Goal: Information Seeking & Learning: Find specific fact

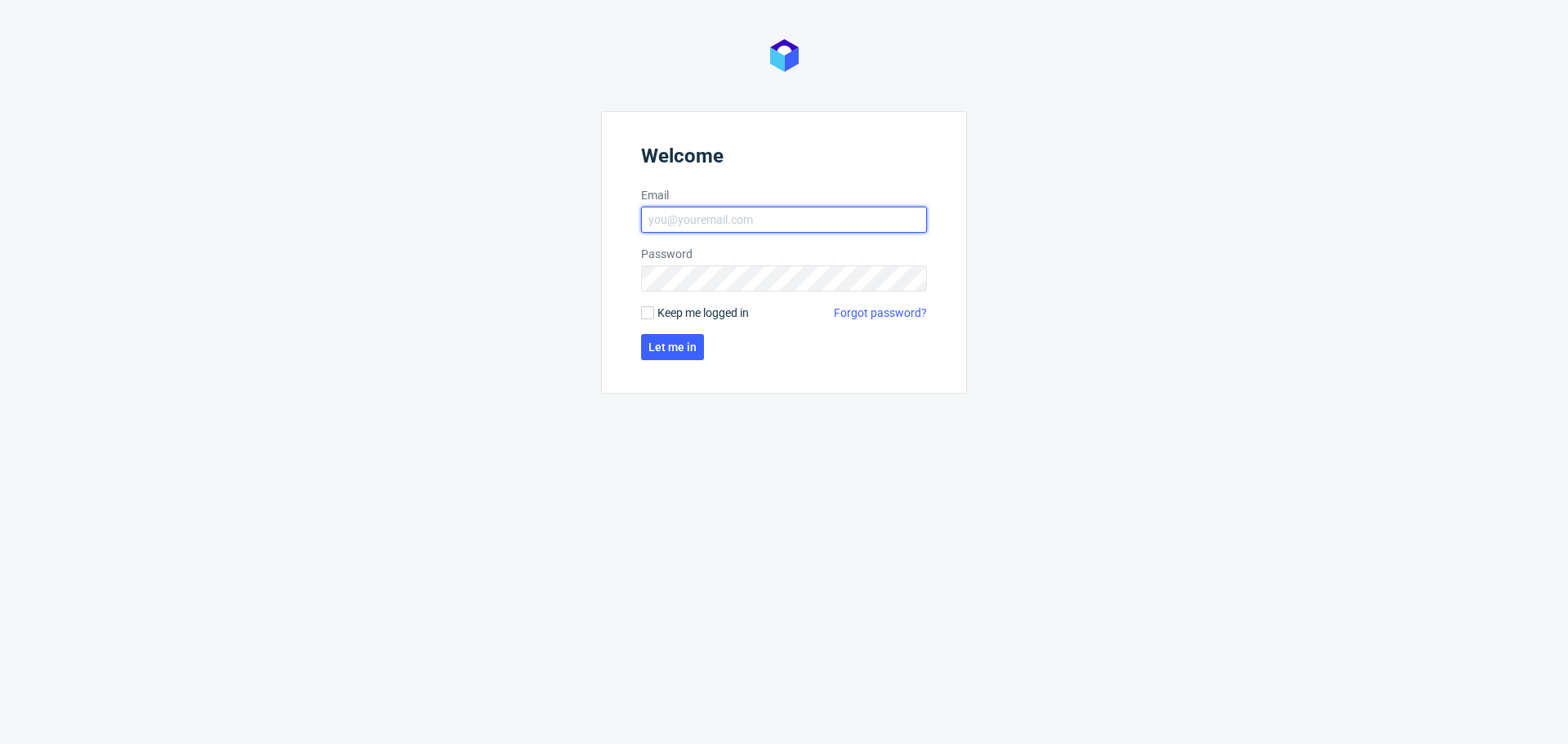
click at [756, 210] on input "Email" at bounding box center [784, 219] width 286 height 26
type input "[PERSON_NAME][EMAIL_ADDRESS][PERSON_NAME][DOMAIN_NAME]"
click button "Let me in" at bounding box center [672, 347] width 63 height 26
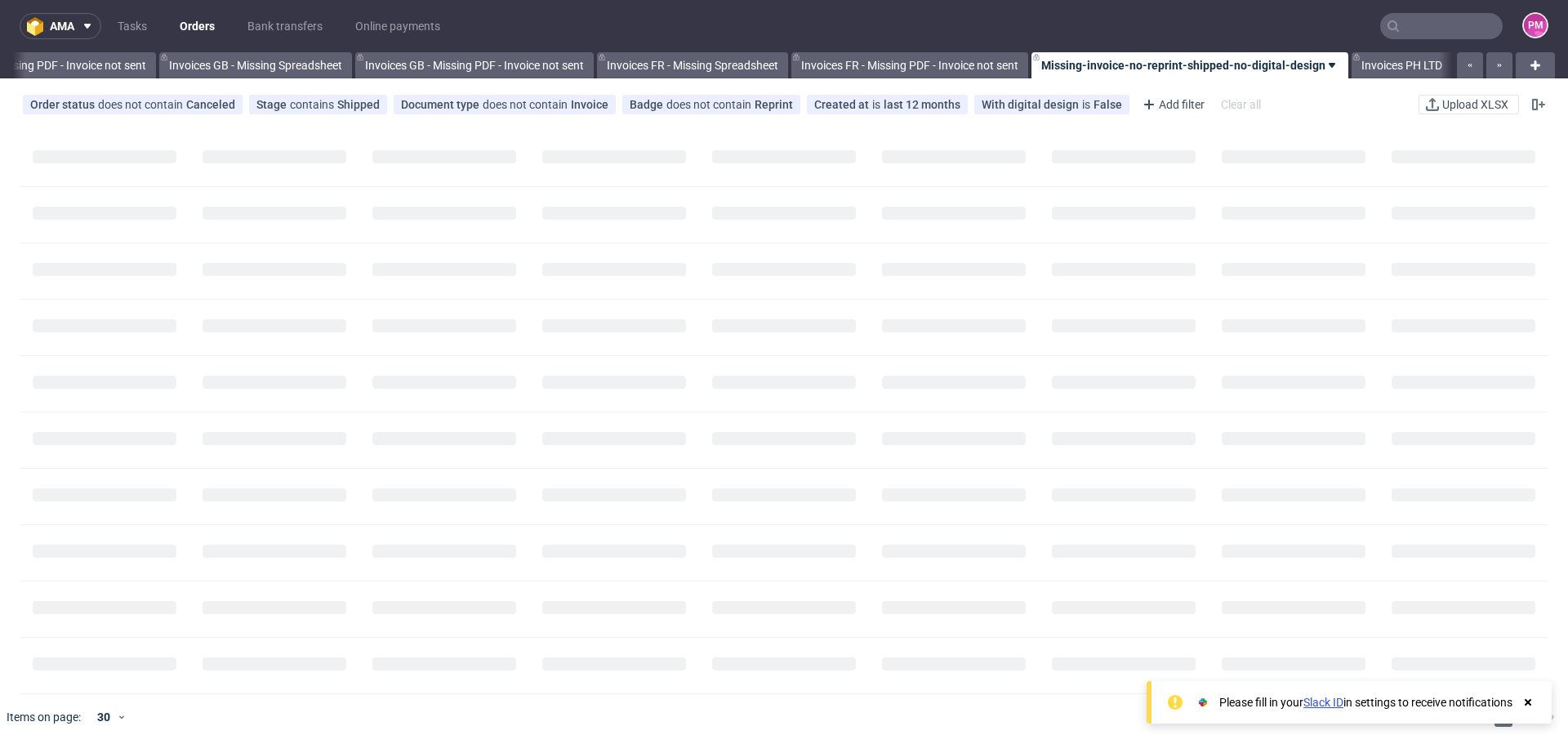
scroll to position [0, 2011]
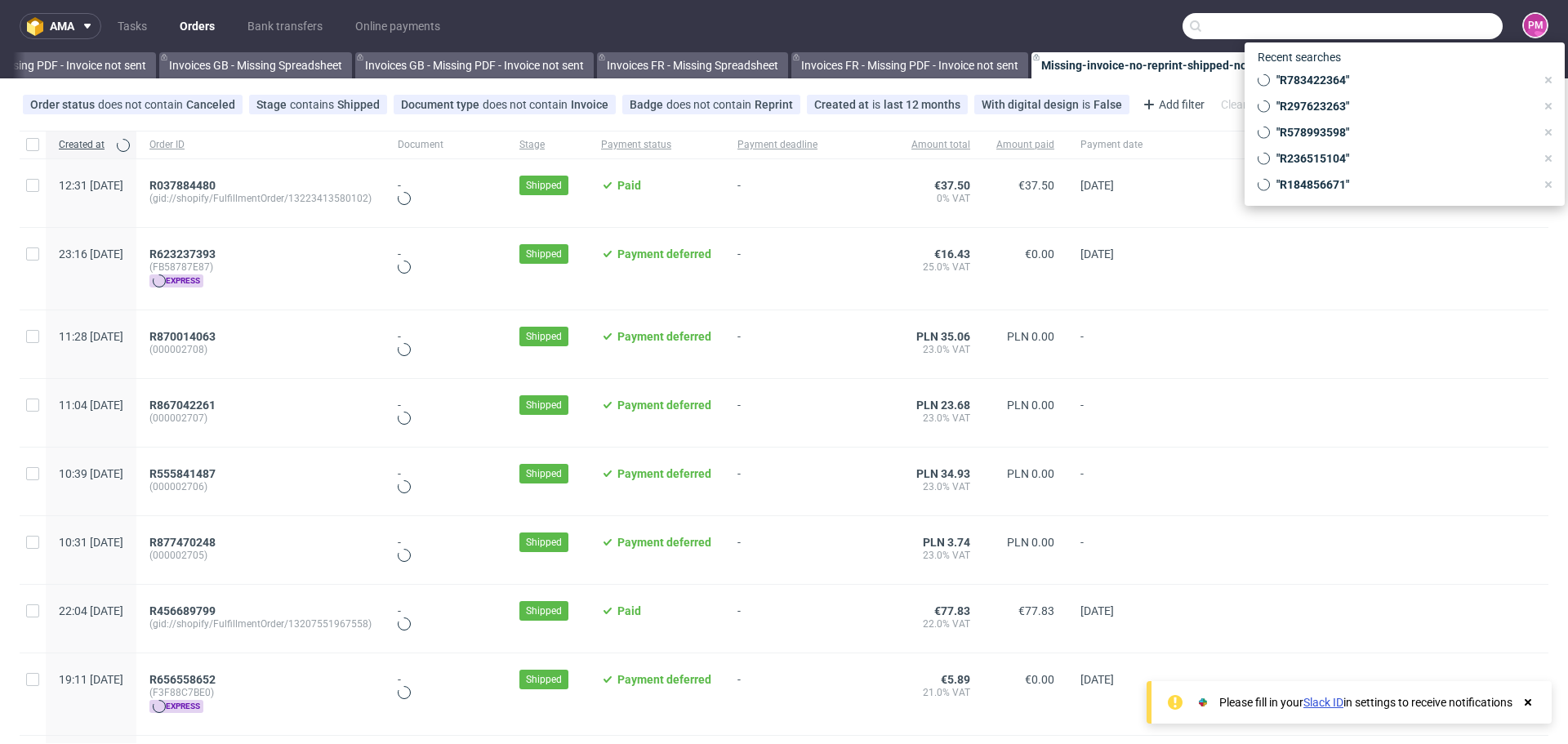
click at [1462, 25] on input "text" at bounding box center [1343, 26] width 320 height 26
paste input "R823594345"
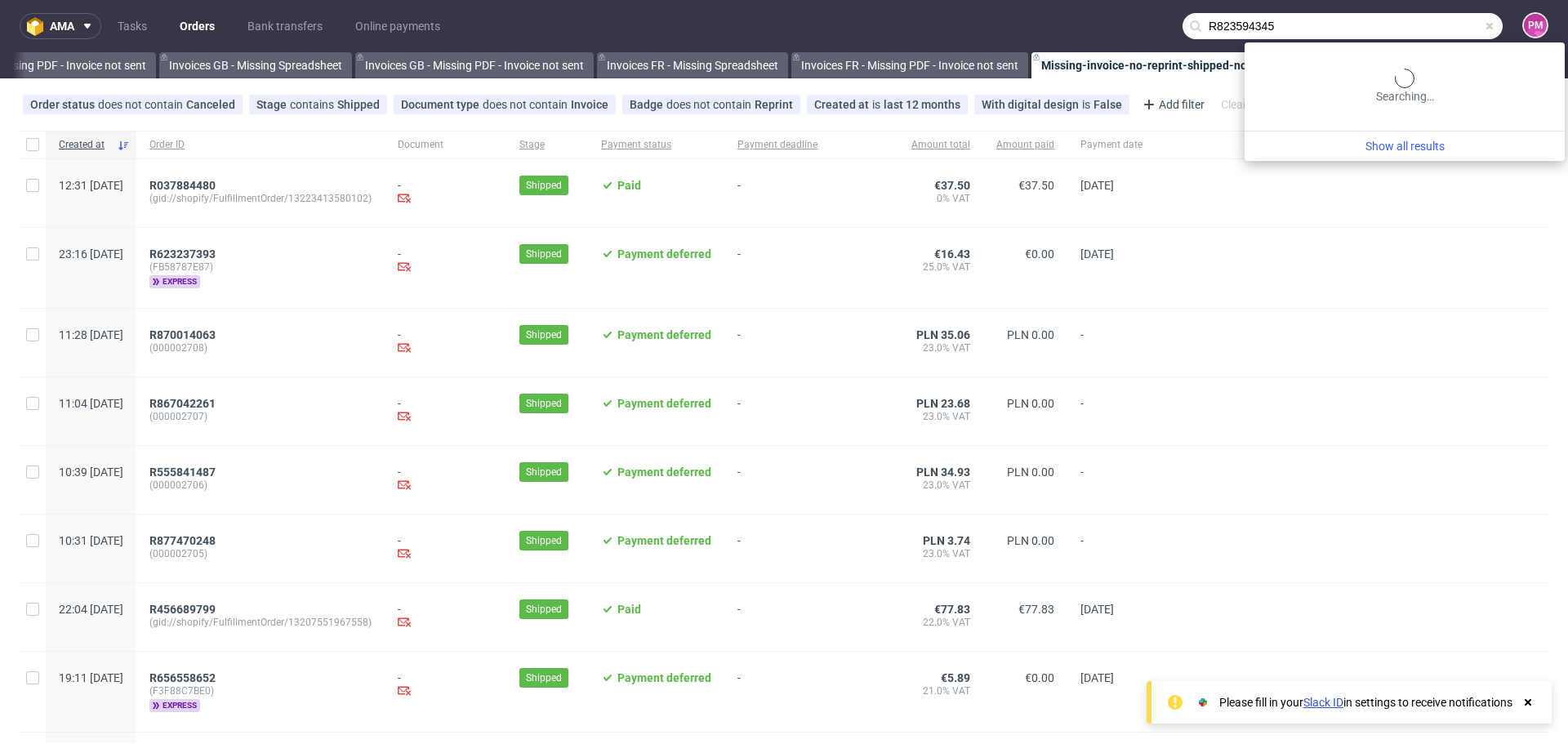
type input "R823594345"
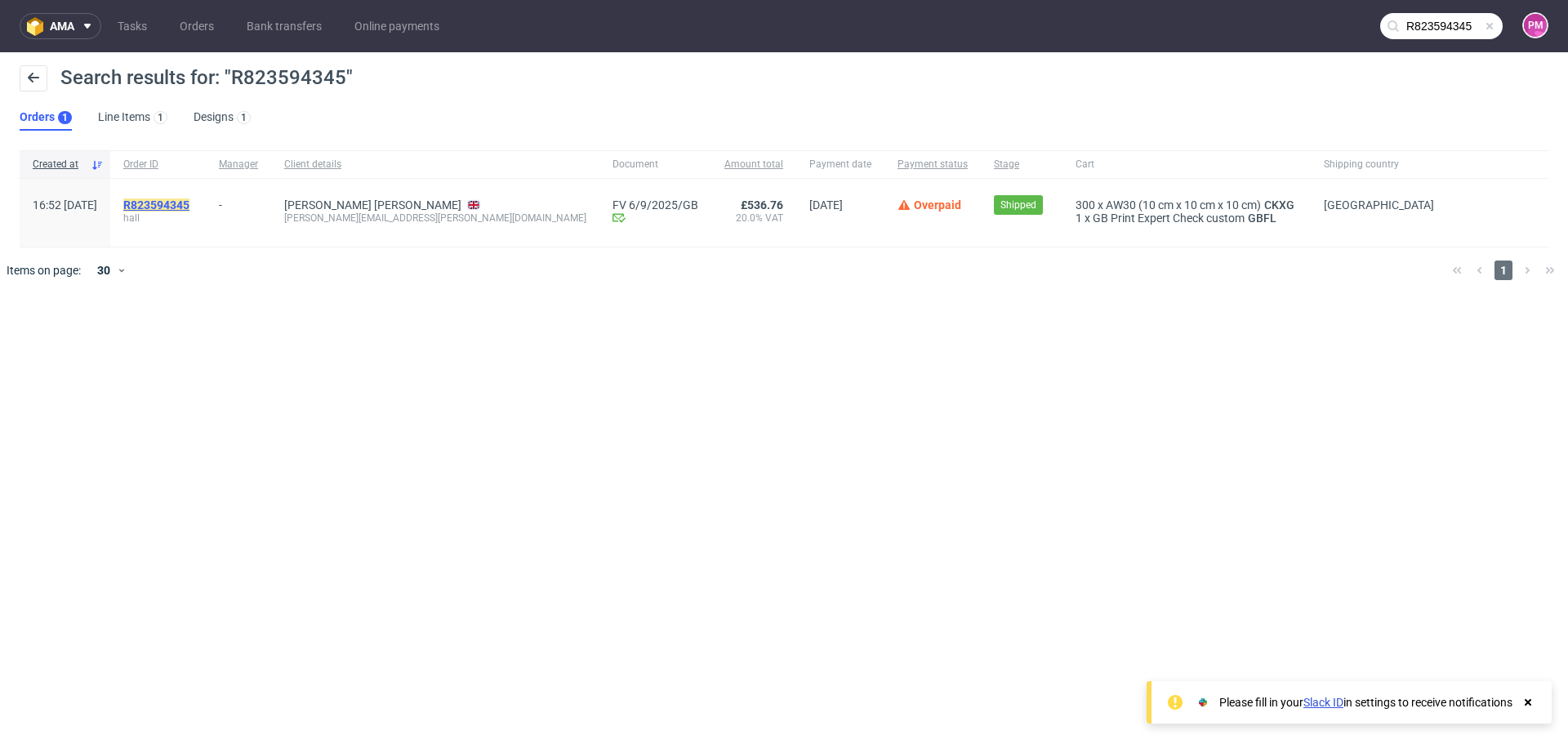
click at [189, 202] on mark "R823594345" at bounding box center [156, 205] width 66 height 13
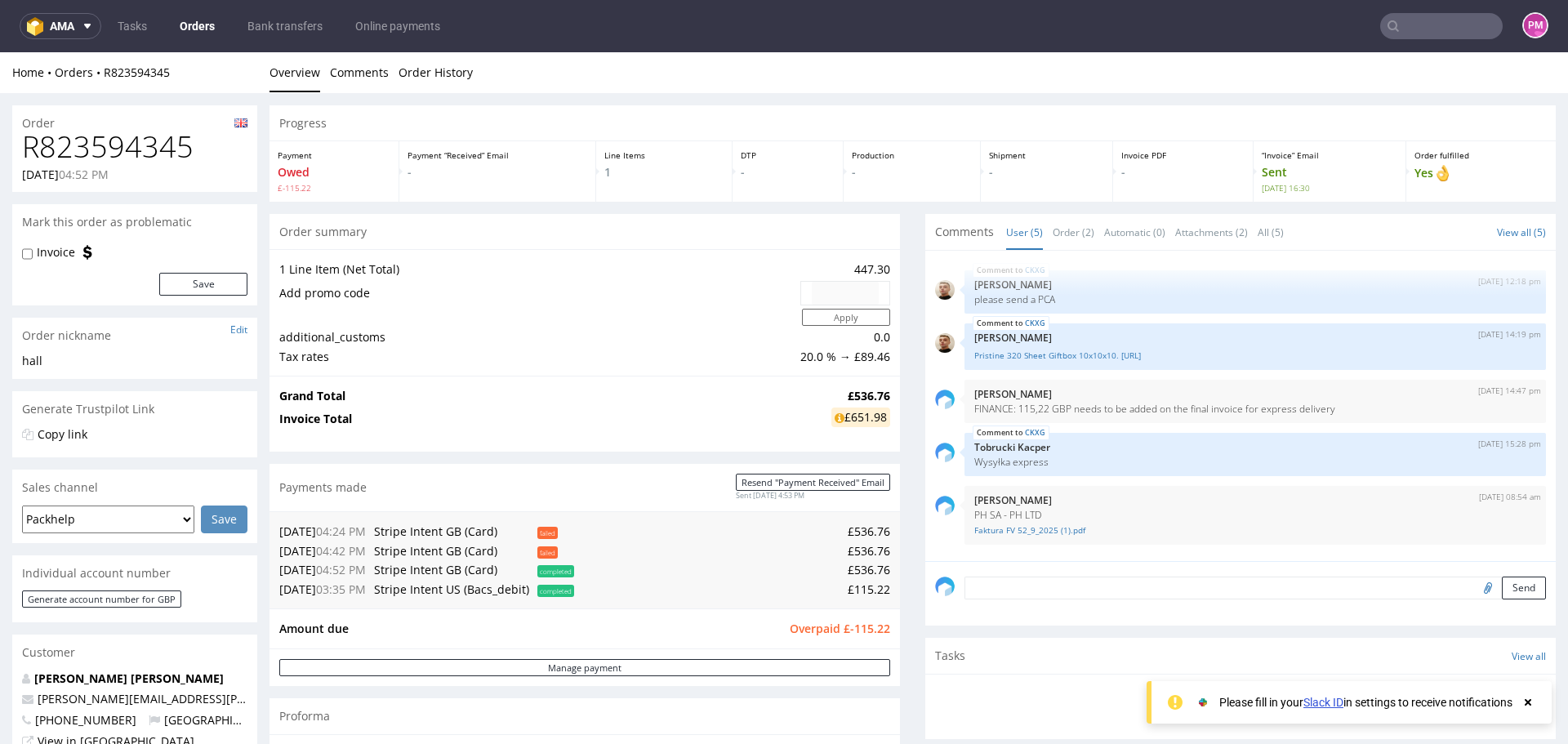
click at [1529, 703] on use at bounding box center [1528, 702] width 7 height 7
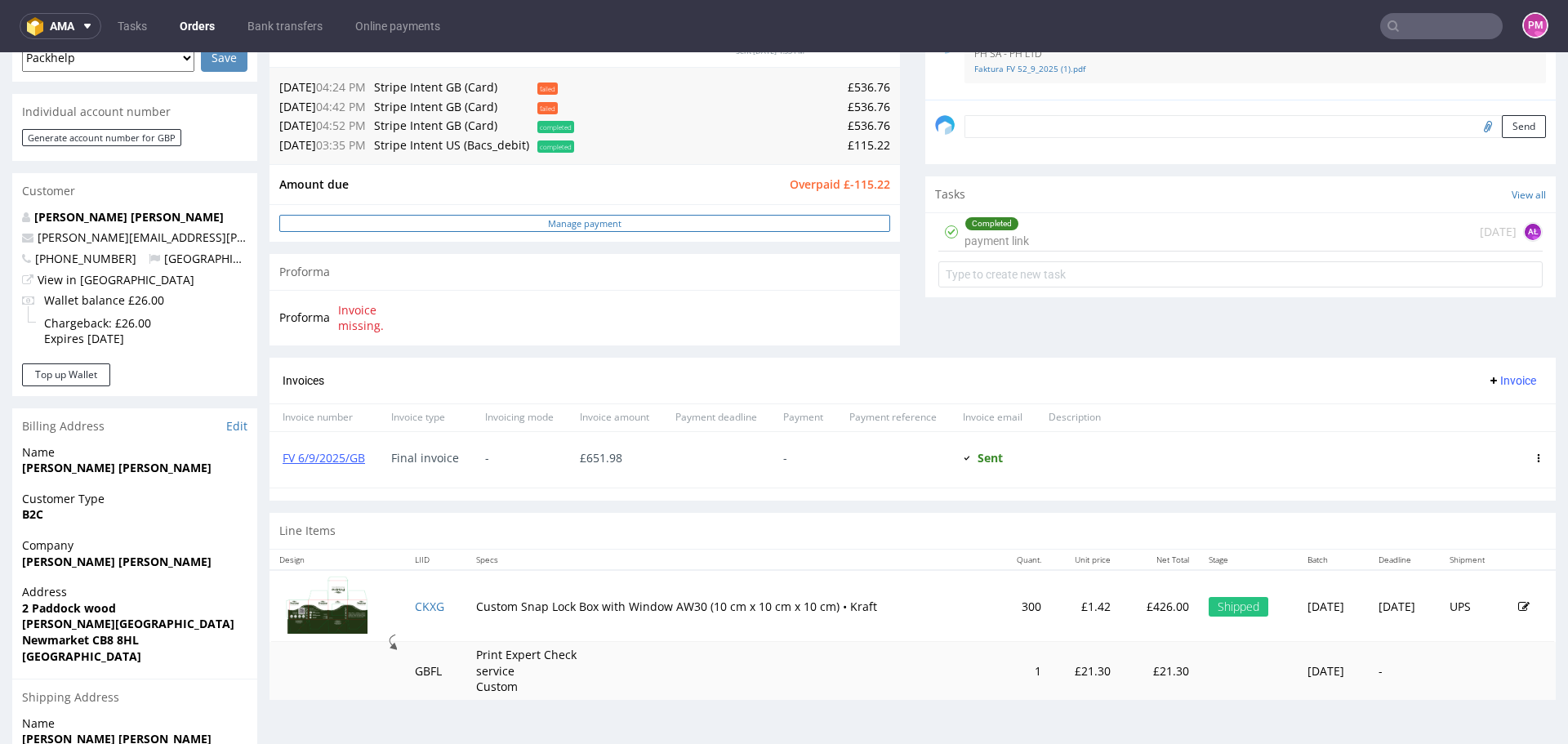
scroll to position [490, 0]
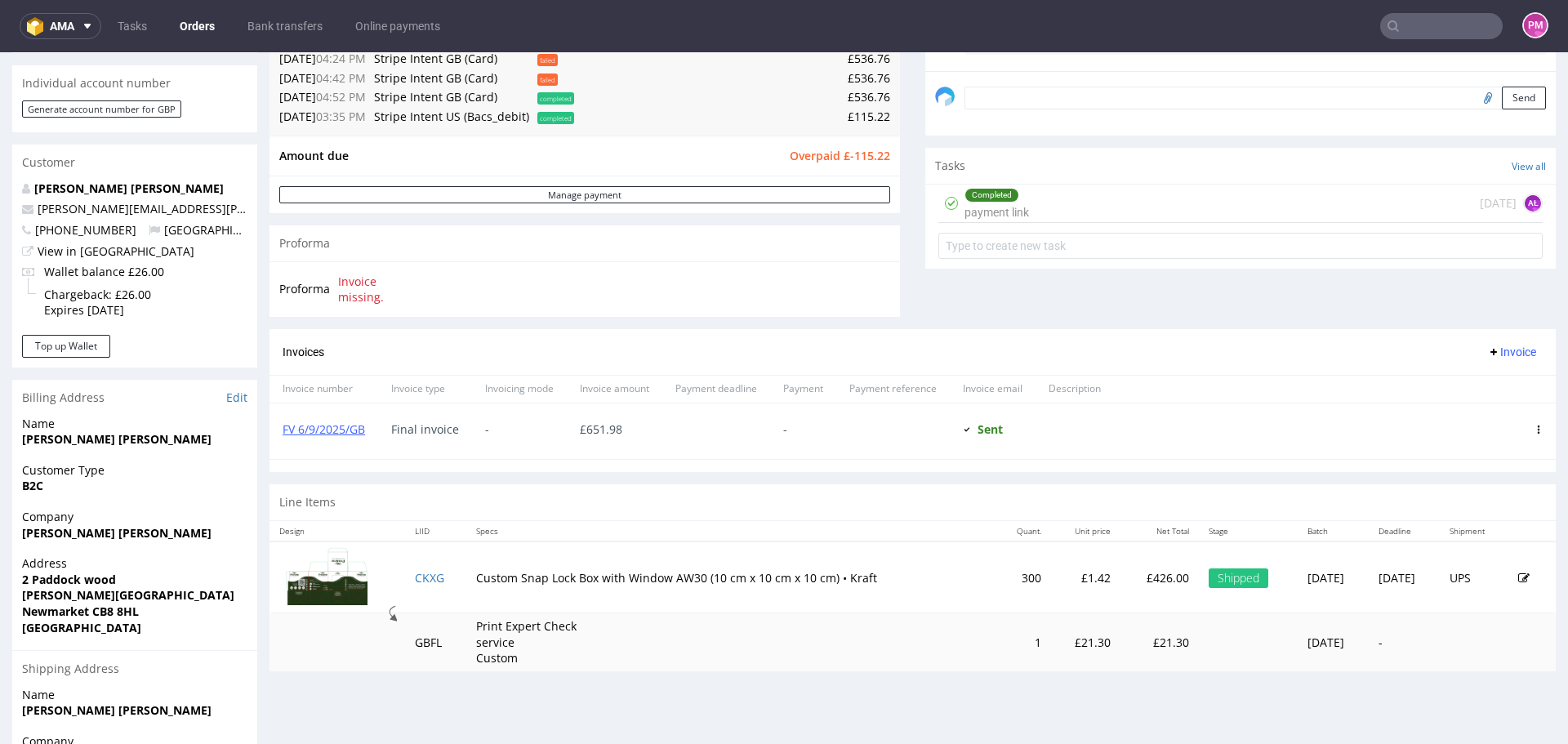
click at [468, 450] on div "Final invoice" at bounding box center [425, 431] width 94 height 56
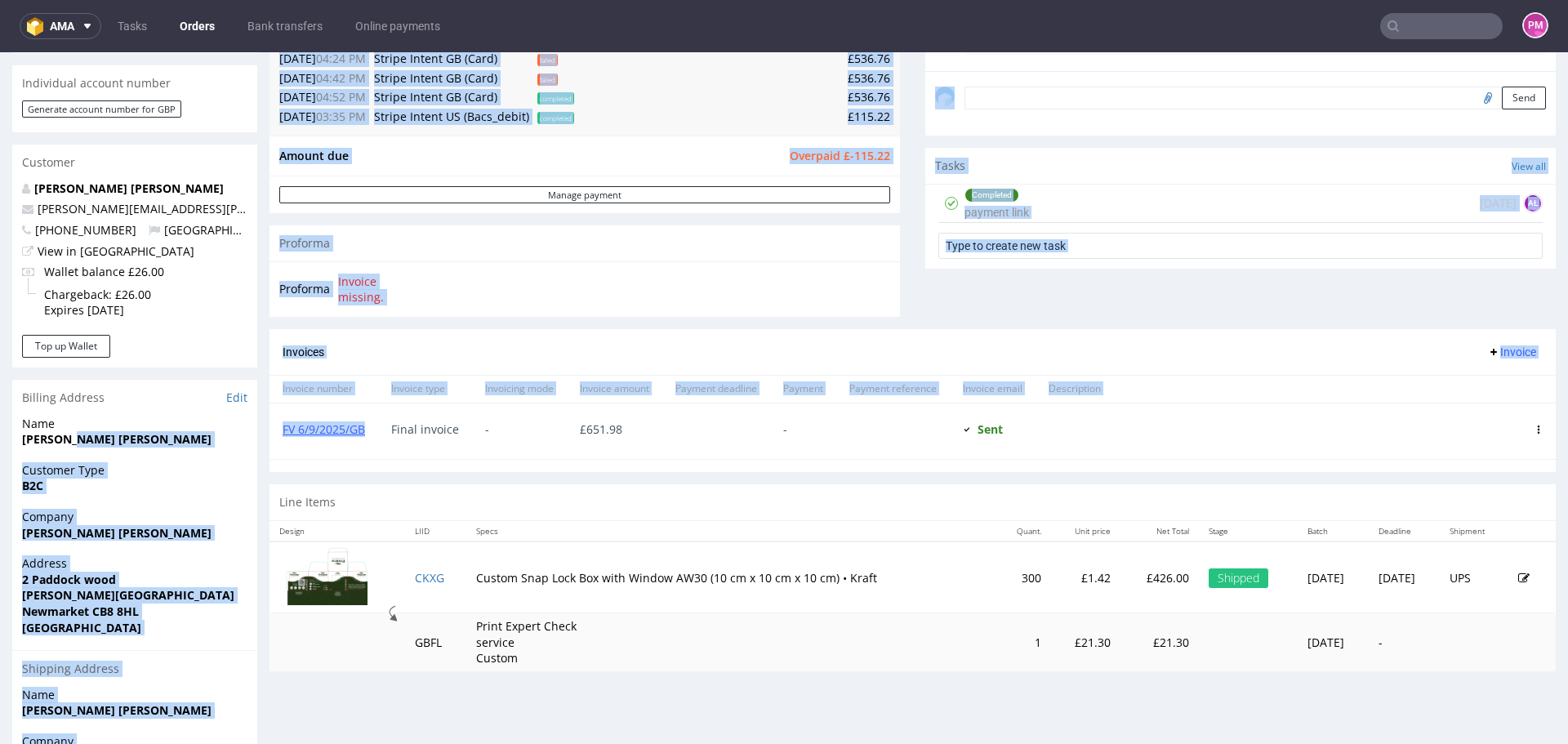
drag, startPoint x: 371, startPoint y: 432, endPoint x: 244, endPoint y: 436, distance: 127.1
click at [244, 436] on div "Order R823594345 [DATE] 04:52 PM Mark this order as problematic Invoice Save Or…" at bounding box center [784, 260] width 1568 height 1315
click at [321, 453] on div "FV 6/9/2025/GB" at bounding box center [324, 431] width 108 height 56
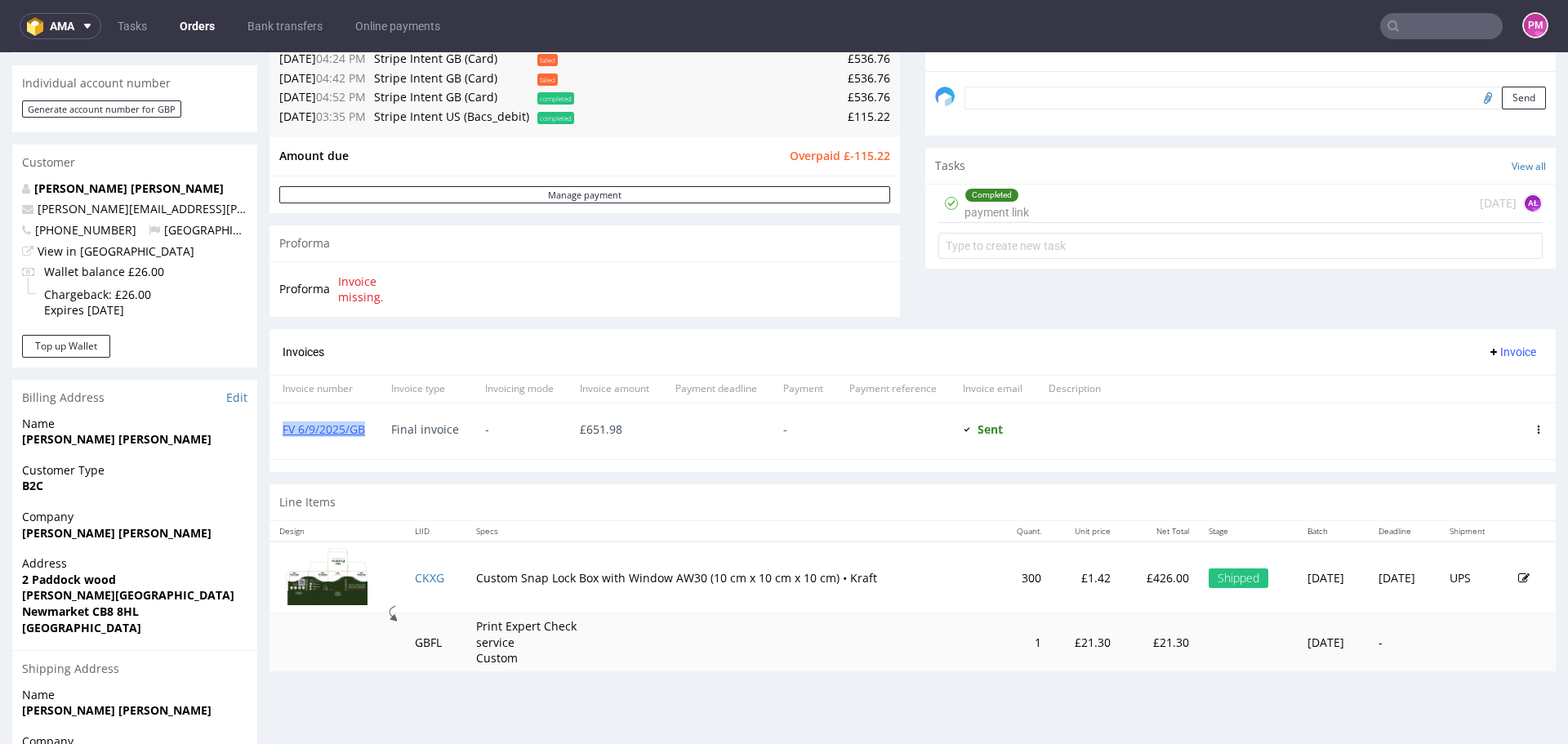
drag, startPoint x: 366, startPoint y: 431, endPoint x: 279, endPoint y: 434, distance: 87.1
click at [279, 434] on div "FV 6/9/2025/GB" at bounding box center [324, 431] width 108 height 56
copy link "FV 6/9/2025/GB"
click at [352, 430] on link "FV 6/9/2025/GB" at bounding box center [324, 429] width 83 height 16
click at [1473, 23] on input "text" at bounding box center [1441, 26] width 123 height 26
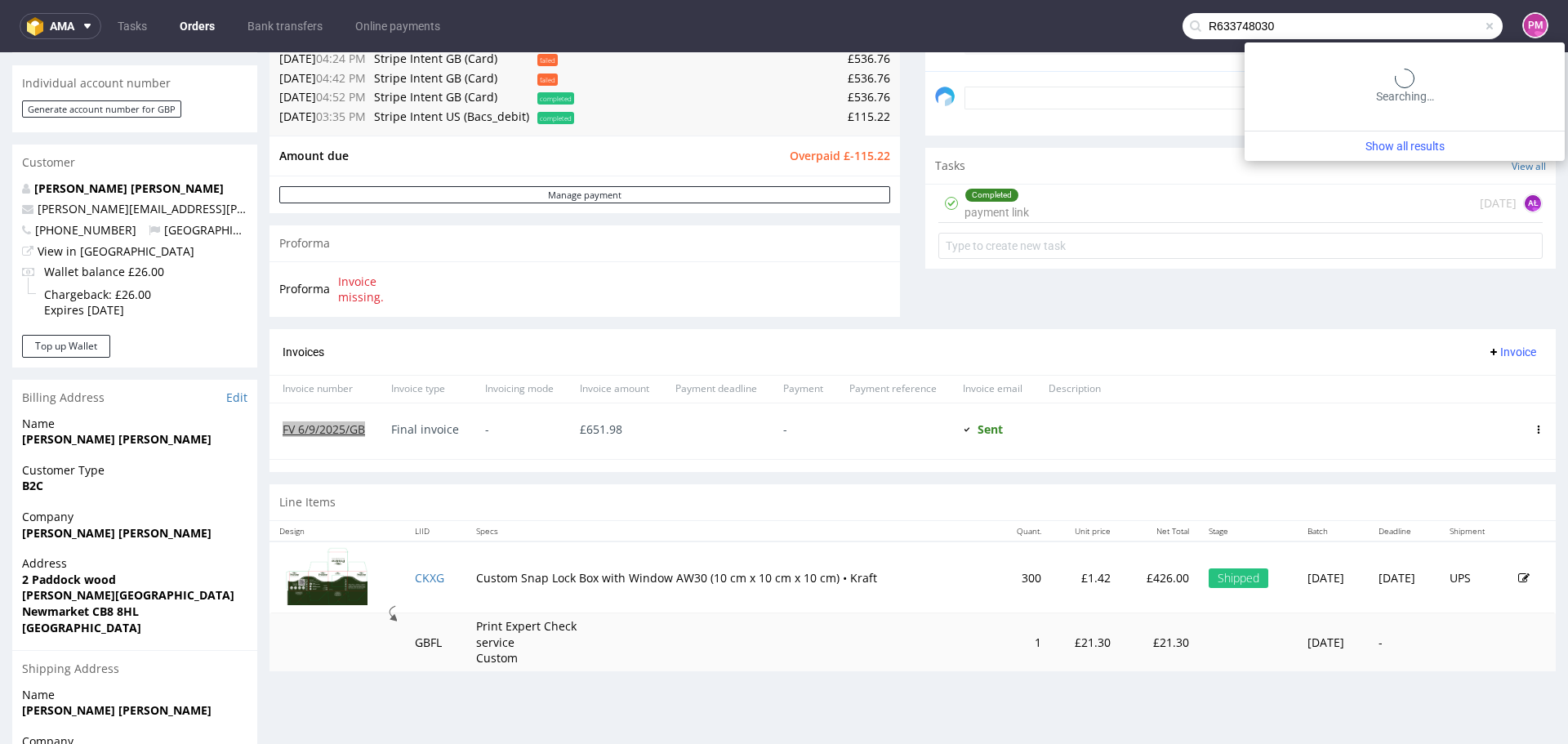
type input "R633748030"
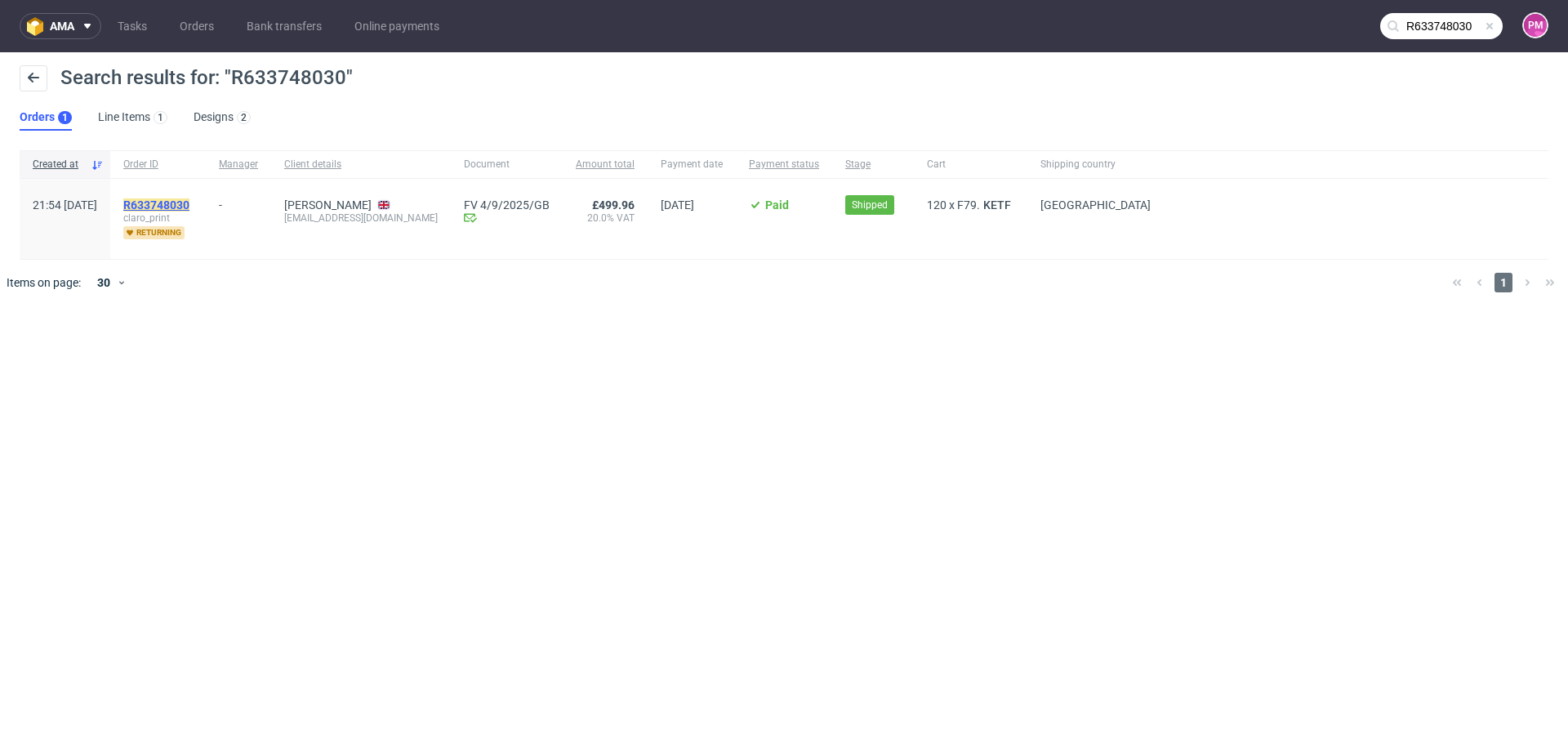
click at [188, 204] on mark "R633748030" at bounding box center [156, 205] width 66 height 13
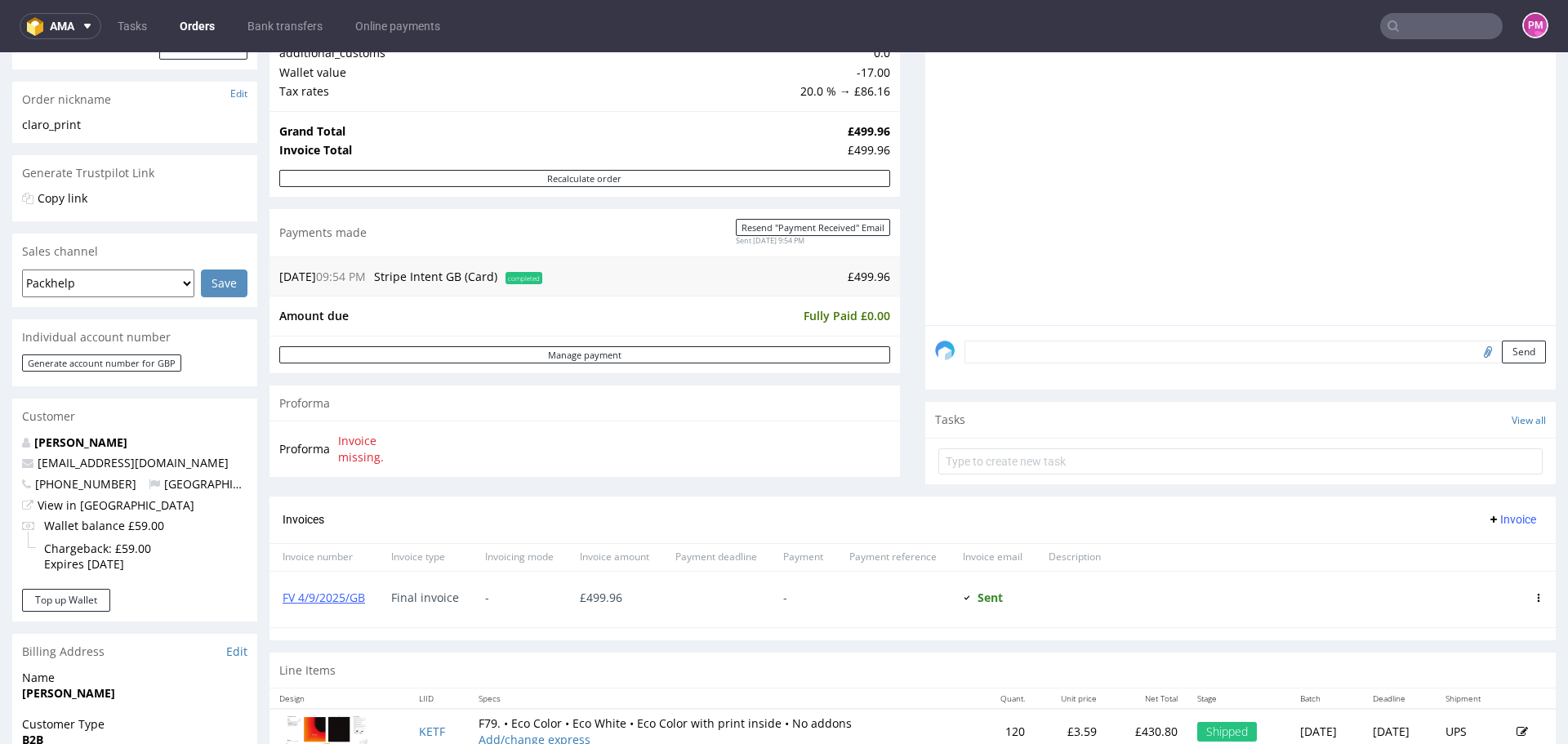
scroll to position [327, 0]
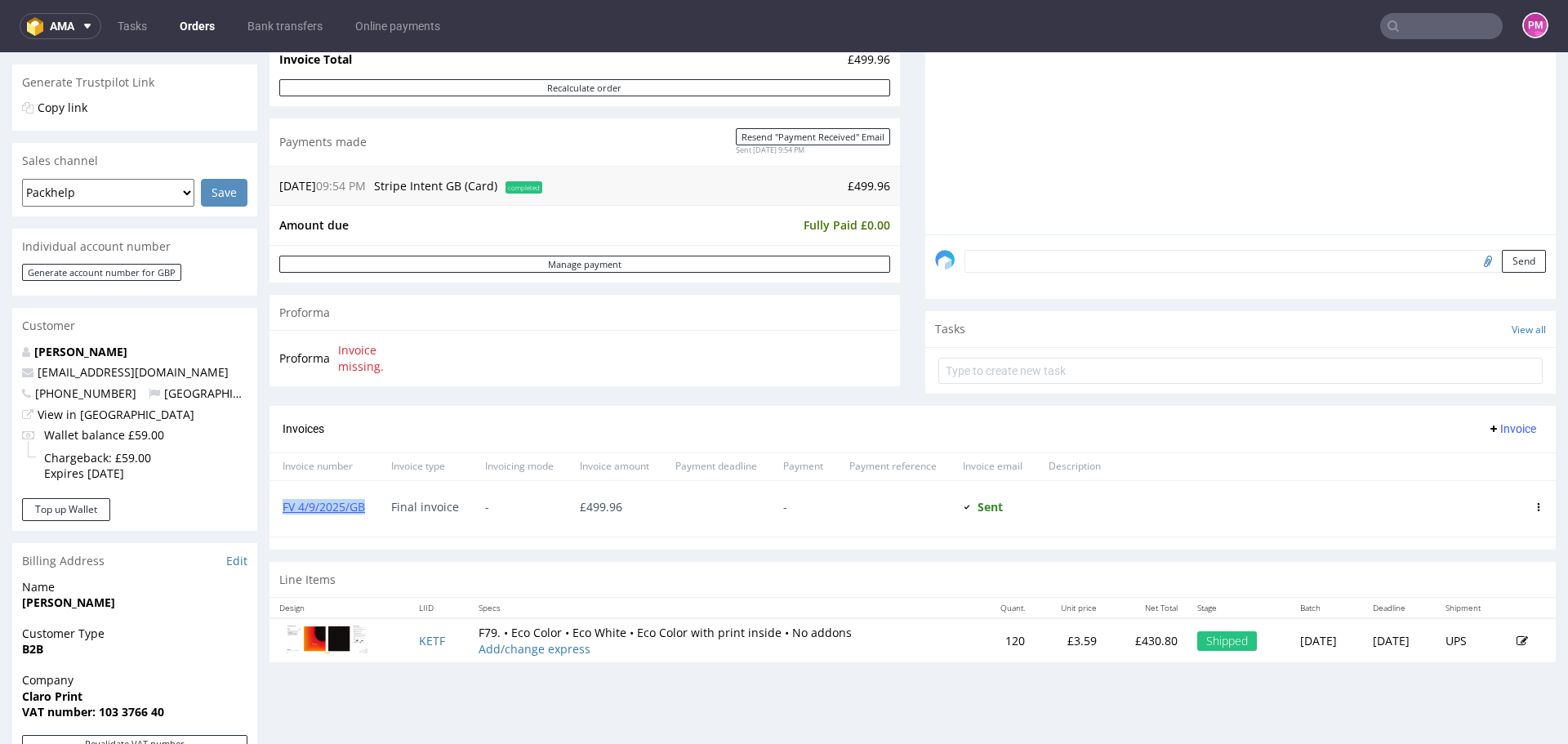
drag, startPoint x: 369, startPoint y: 510, endPoint x: 282, endPoint y: 505, distance: 87.1
click at [282, 505] on div "FV 4/9/2025/GB" at bounding box center [324, 509] width 108 height 56
copy link "FV 4/9/2025/GB"
click at [330, 507] on link "FV 4/9/2025/GB" at bounding box center [324, 506] width 83 height 16
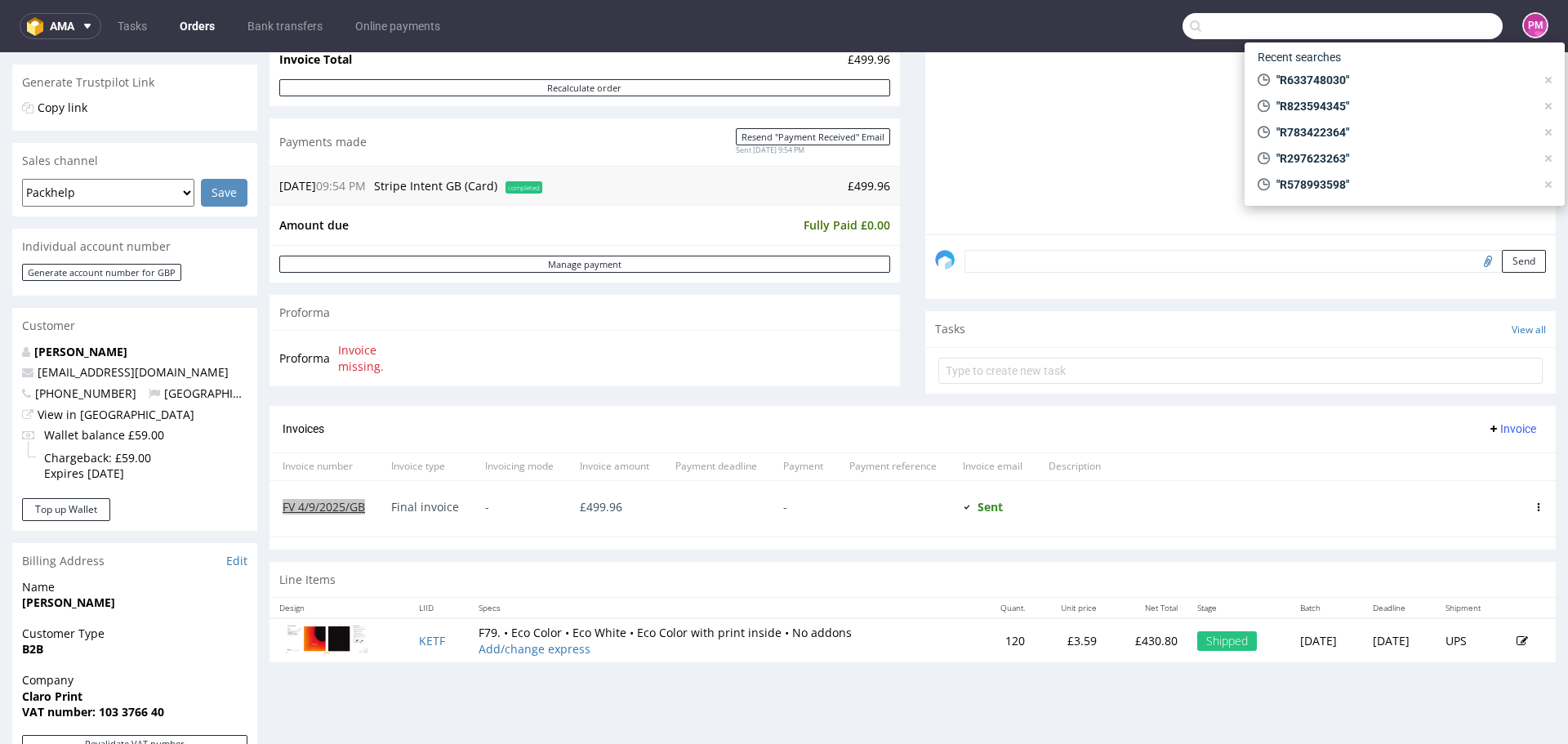
click at [1412, 34] on input "text" at bounding box center [1343, 26] width 320 height 26
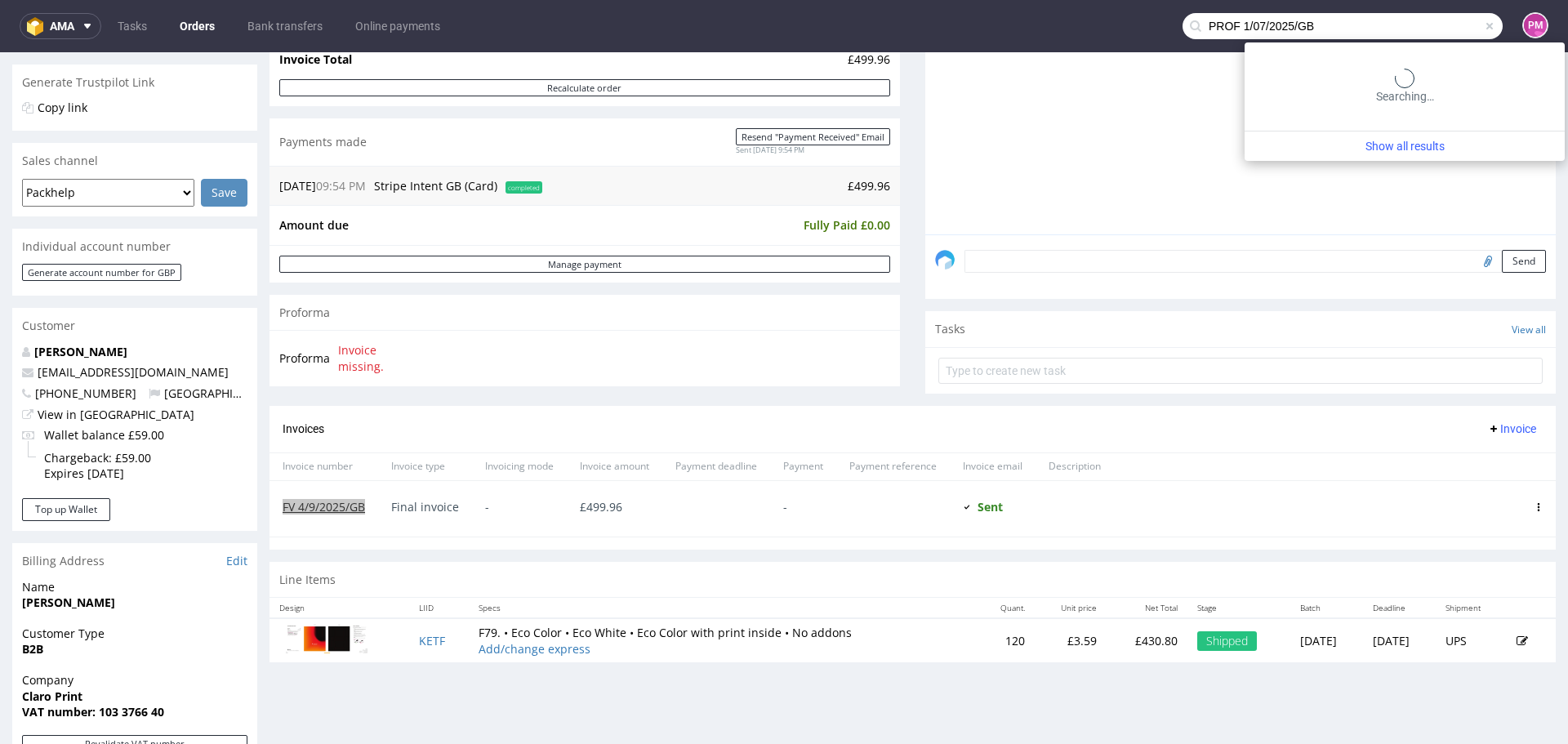
type input "PROF 1/07/2025/GB"
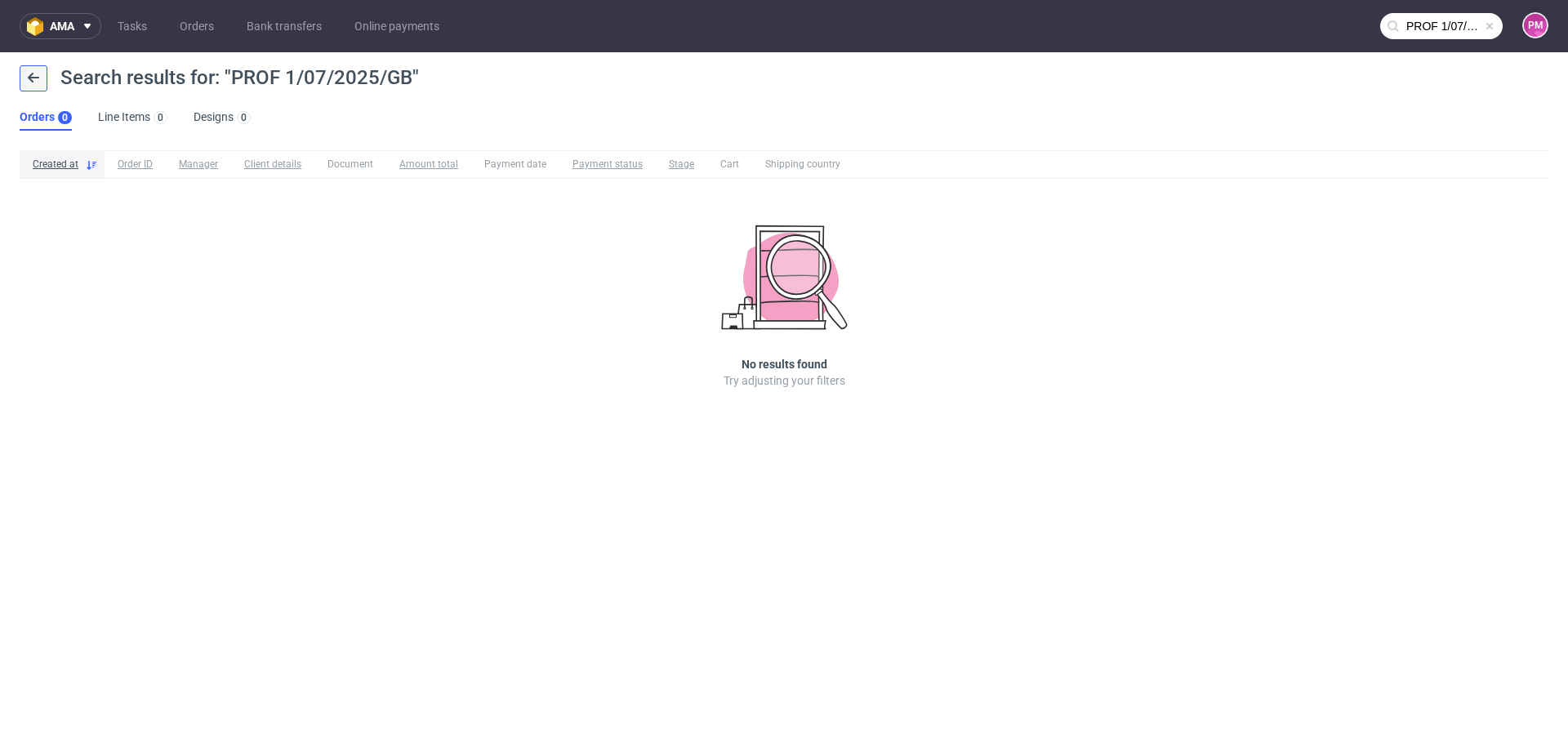
click at [38, 78] on icon at bounding box center [33, 78] width 13 height 13
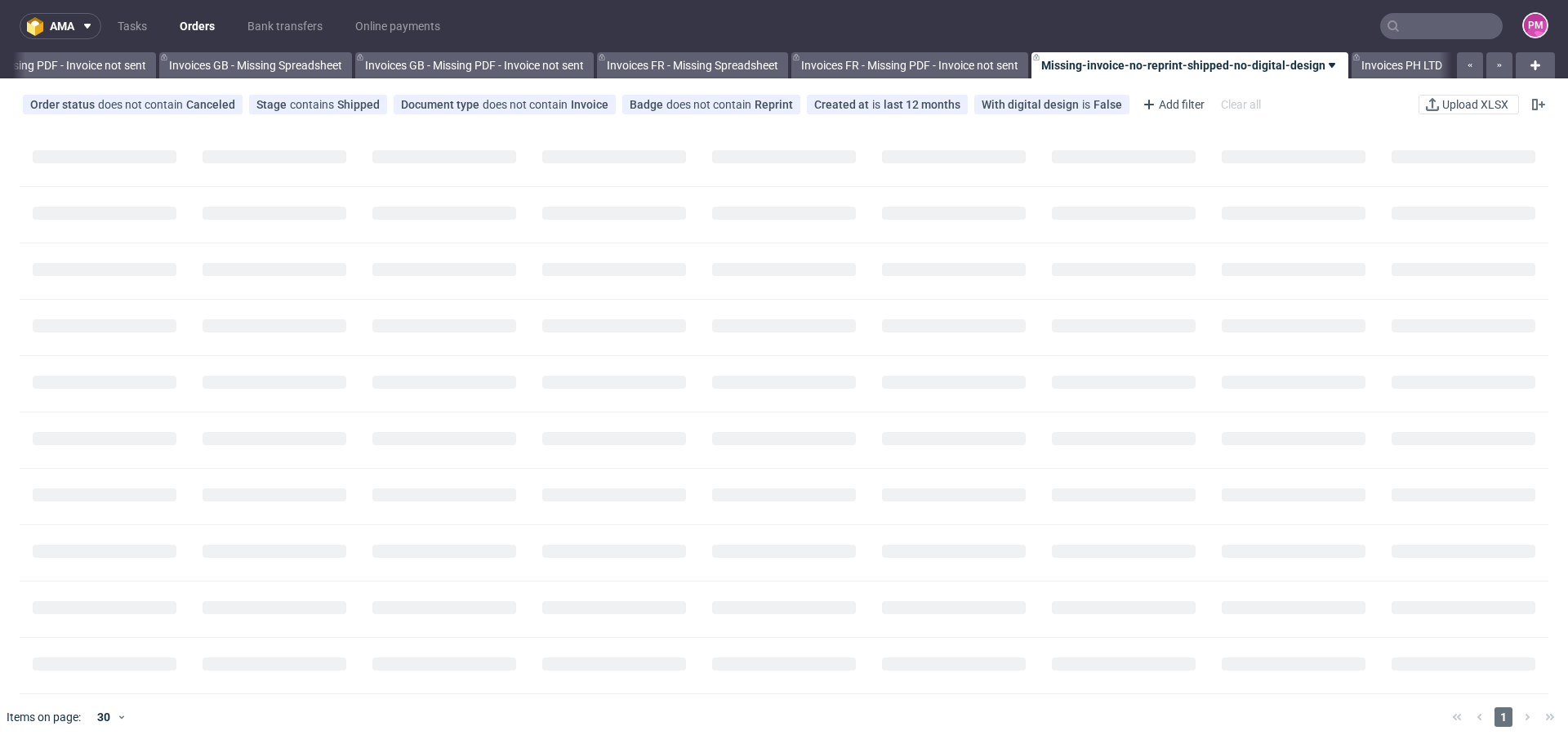
scroll to position [0, 2011]
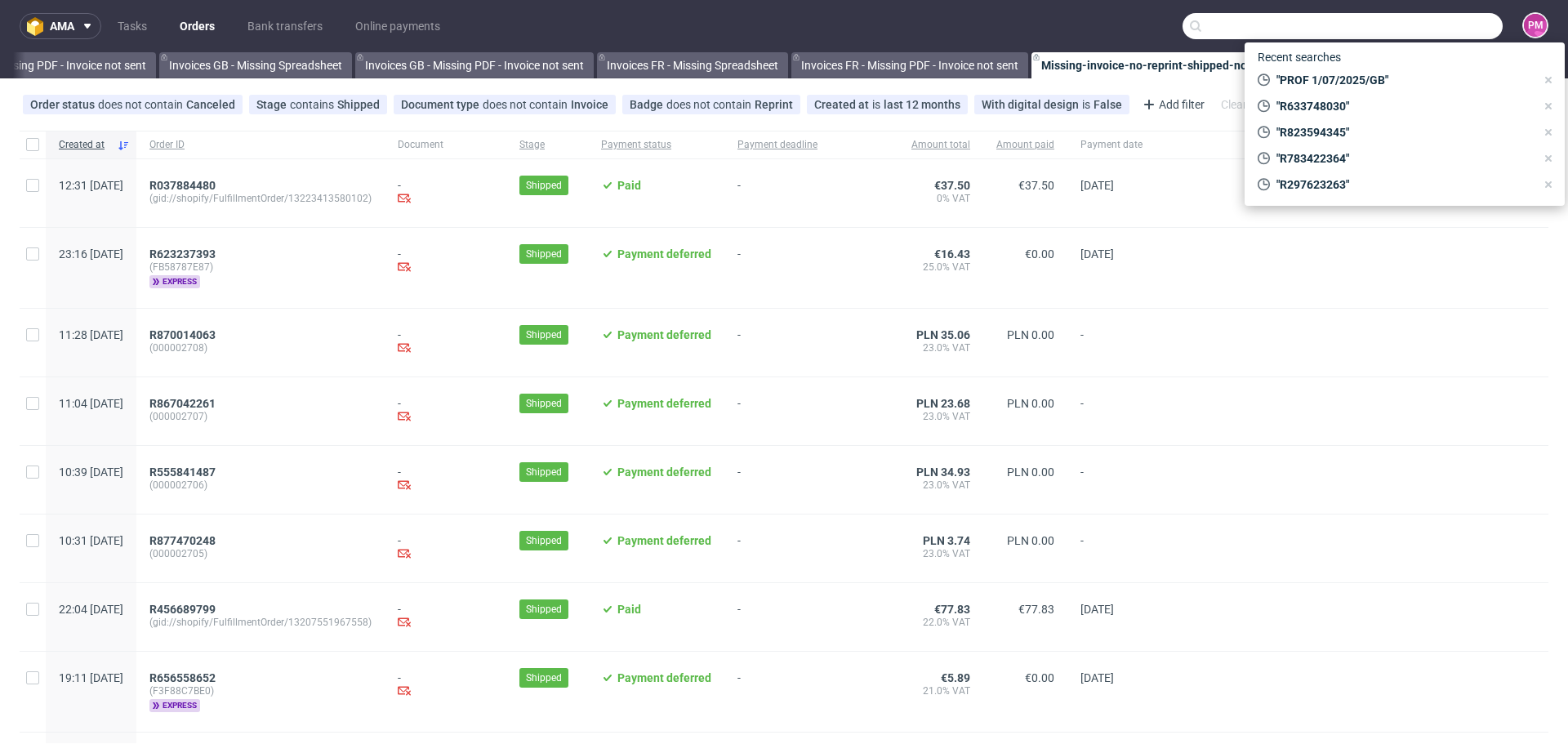
click at [1400, 26] on input "text" at bounding box center [1343, 26] width 320 height 26
paste input "Voltaire"
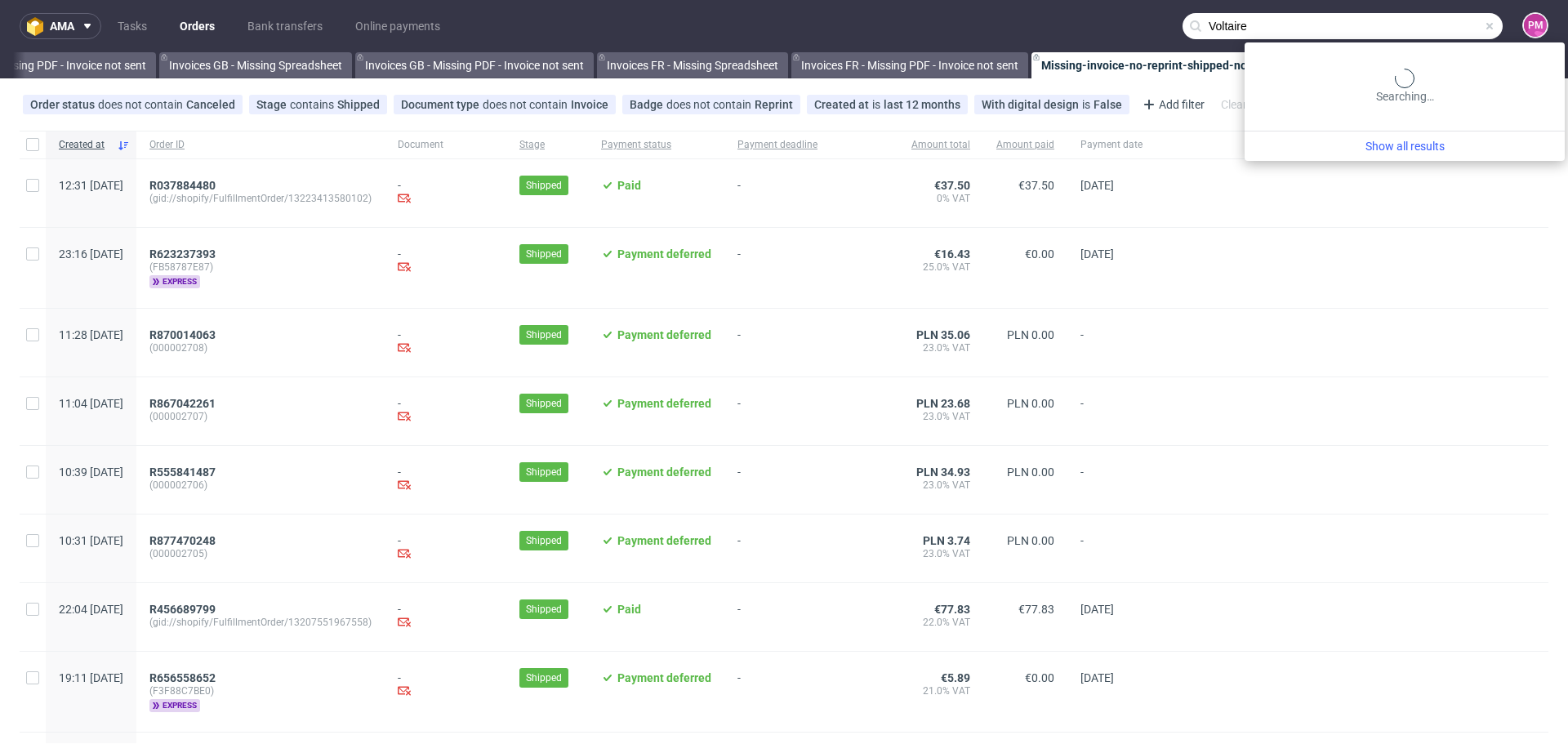
type input "Voltaire"
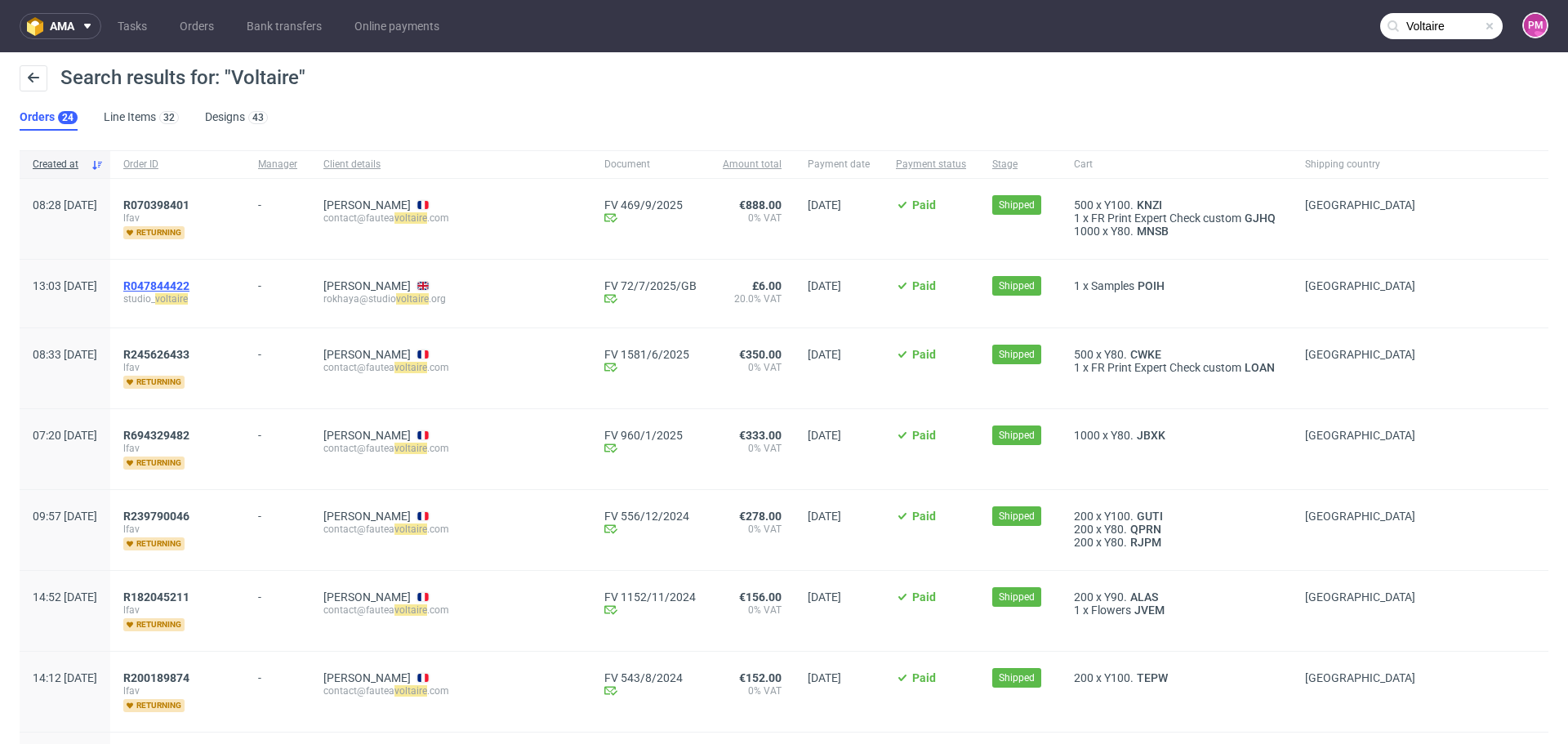
click at [189, 281] on span "R047844422" at bounding box center [156, 286] width 66 height 13
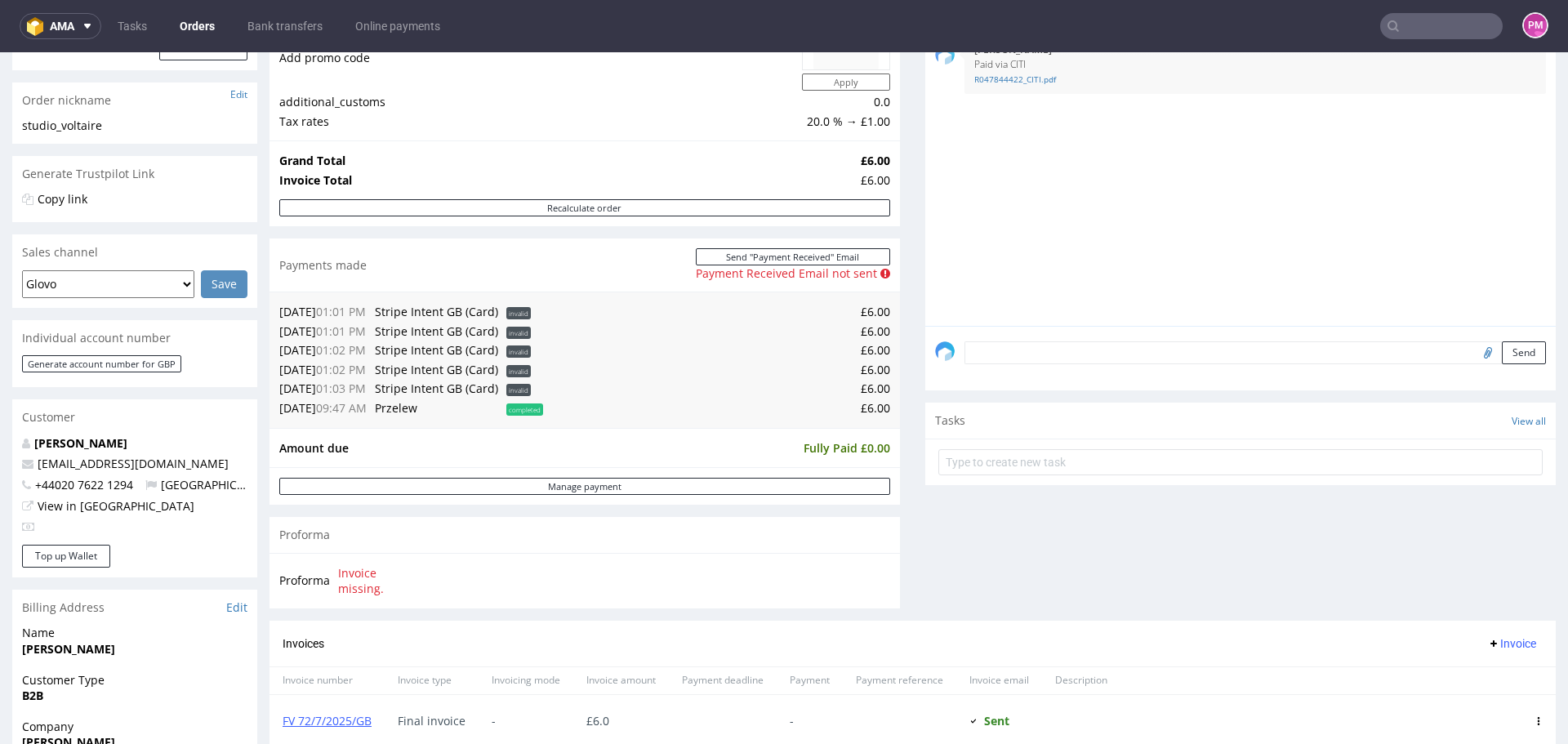
scroll to position [229, 0]
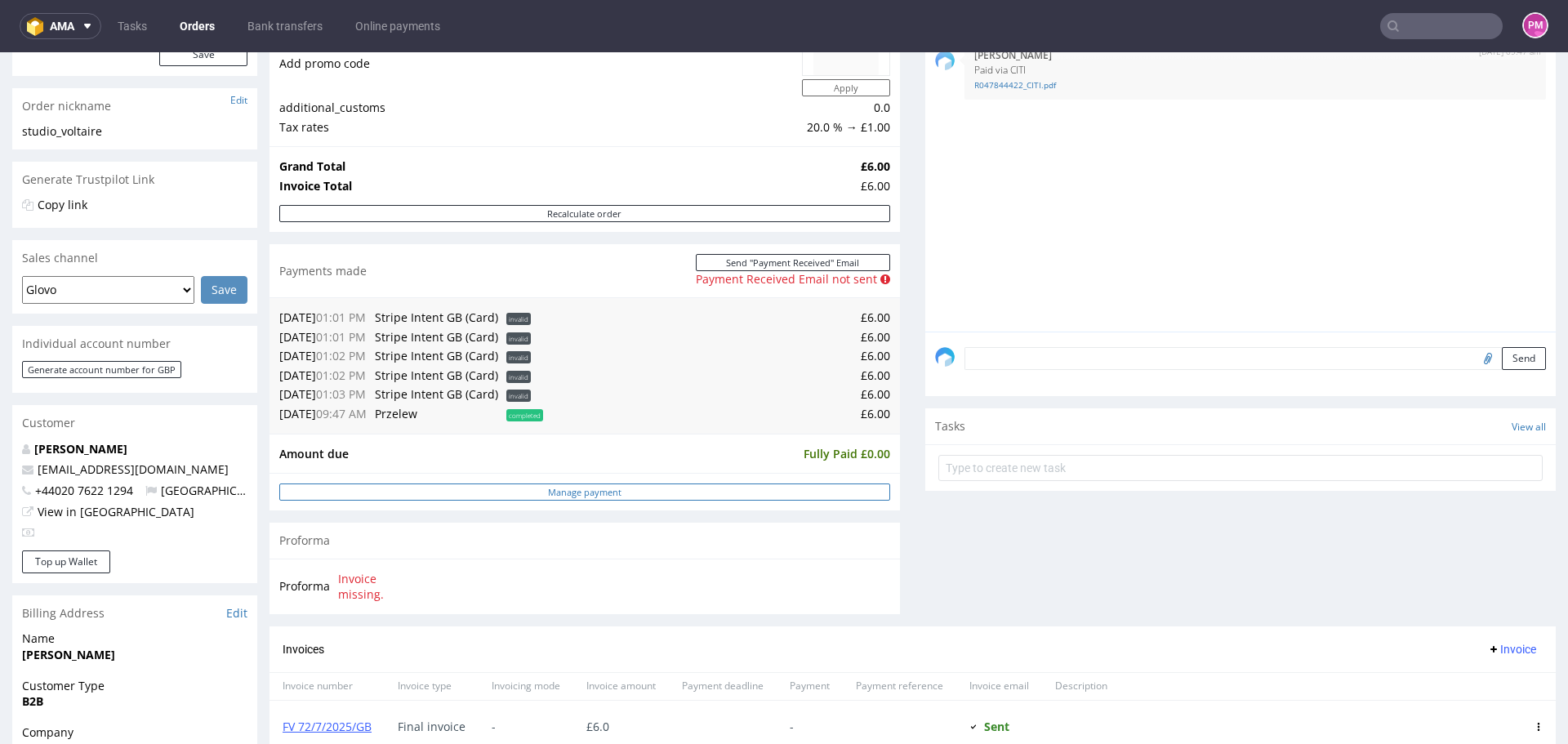
click at [573, 490] on link "Manage payment" at bounding box center [585, 492] width 611 height 18
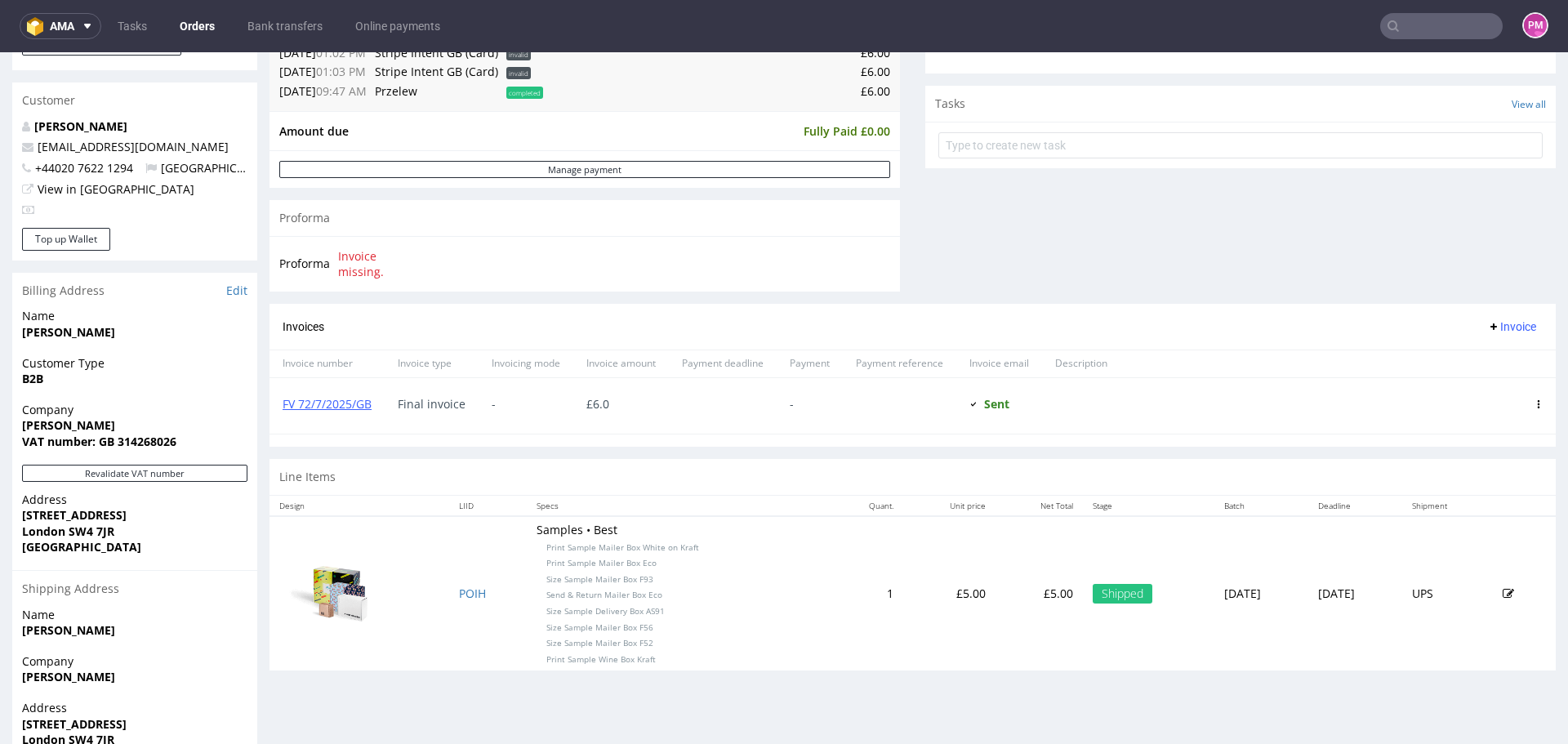
scroll to position [470, 0]
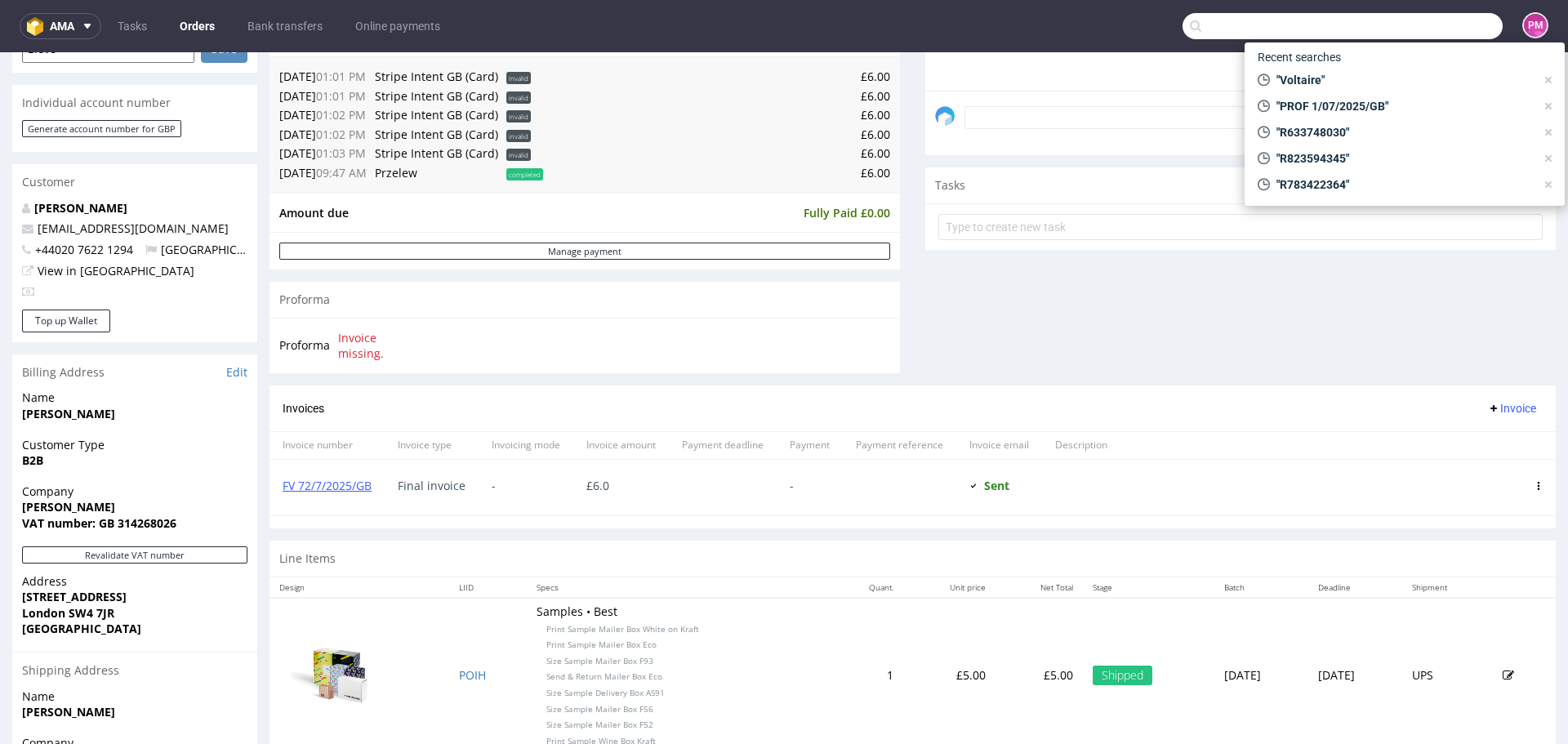
click at [1424, 23] on input "text" at bounding box center [1343, 26] width 320 height 26
paste input "R396627748"
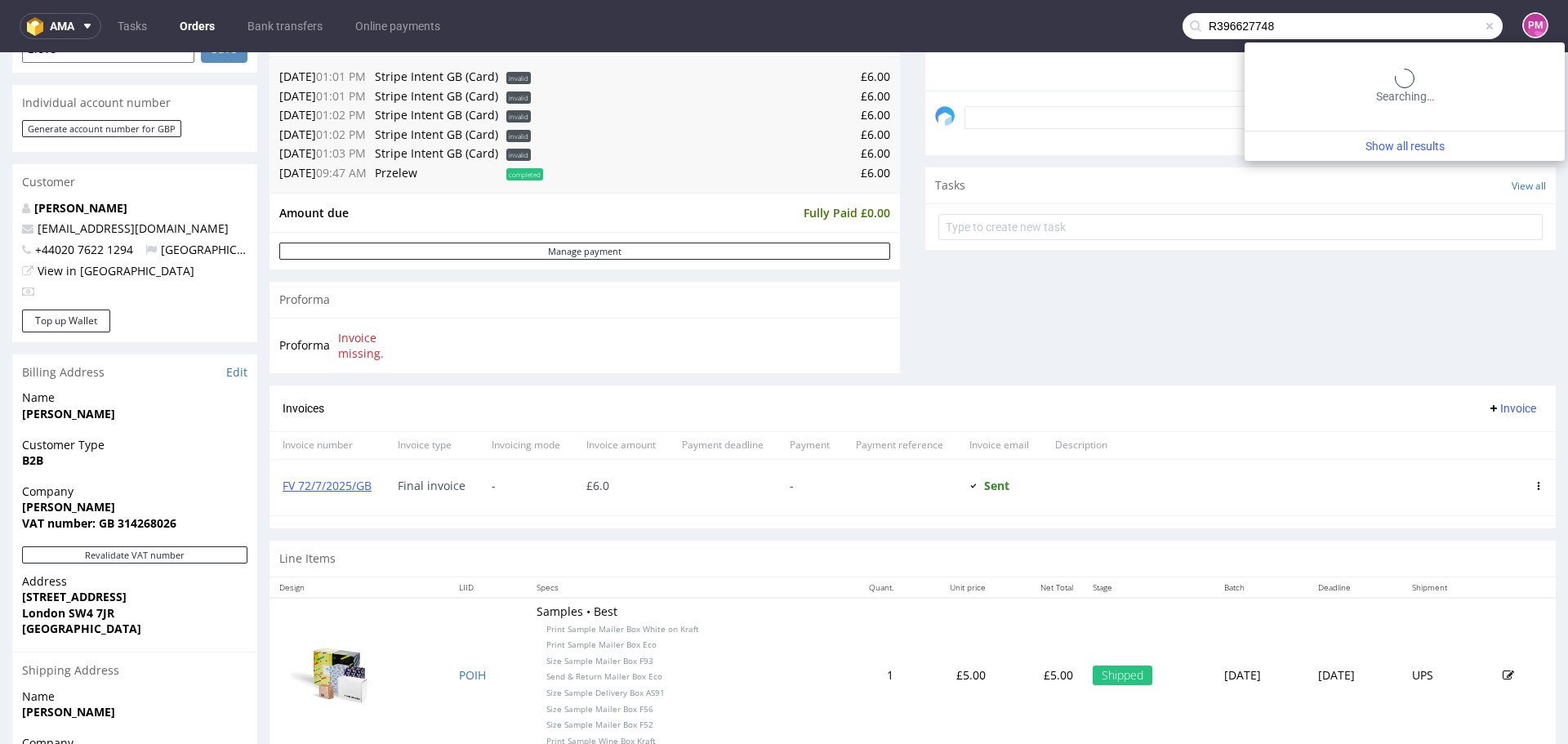
type input "R396627748"
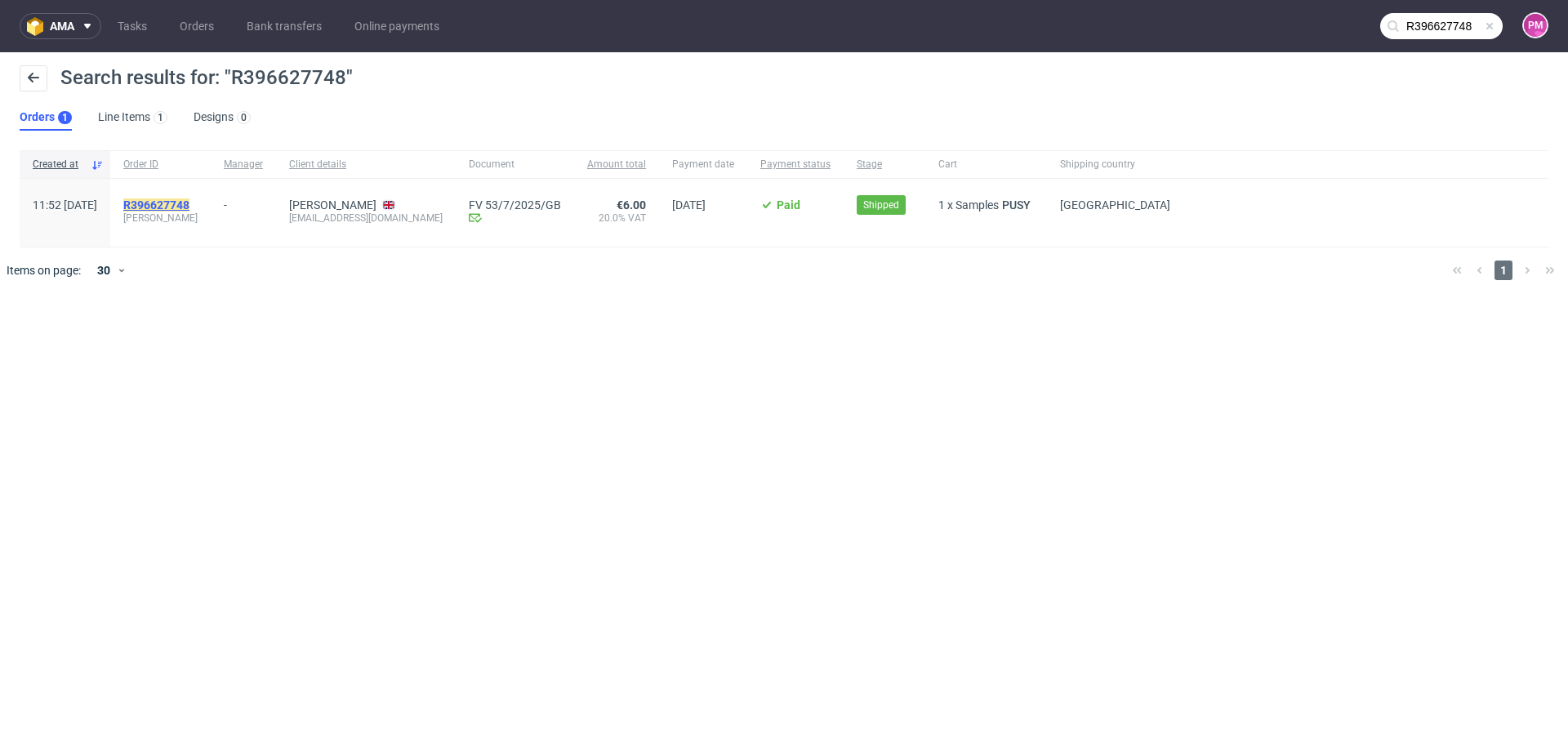
click at [189, 205] on mark "R396627748" at bounding box center [156, 205] width 66 height 13
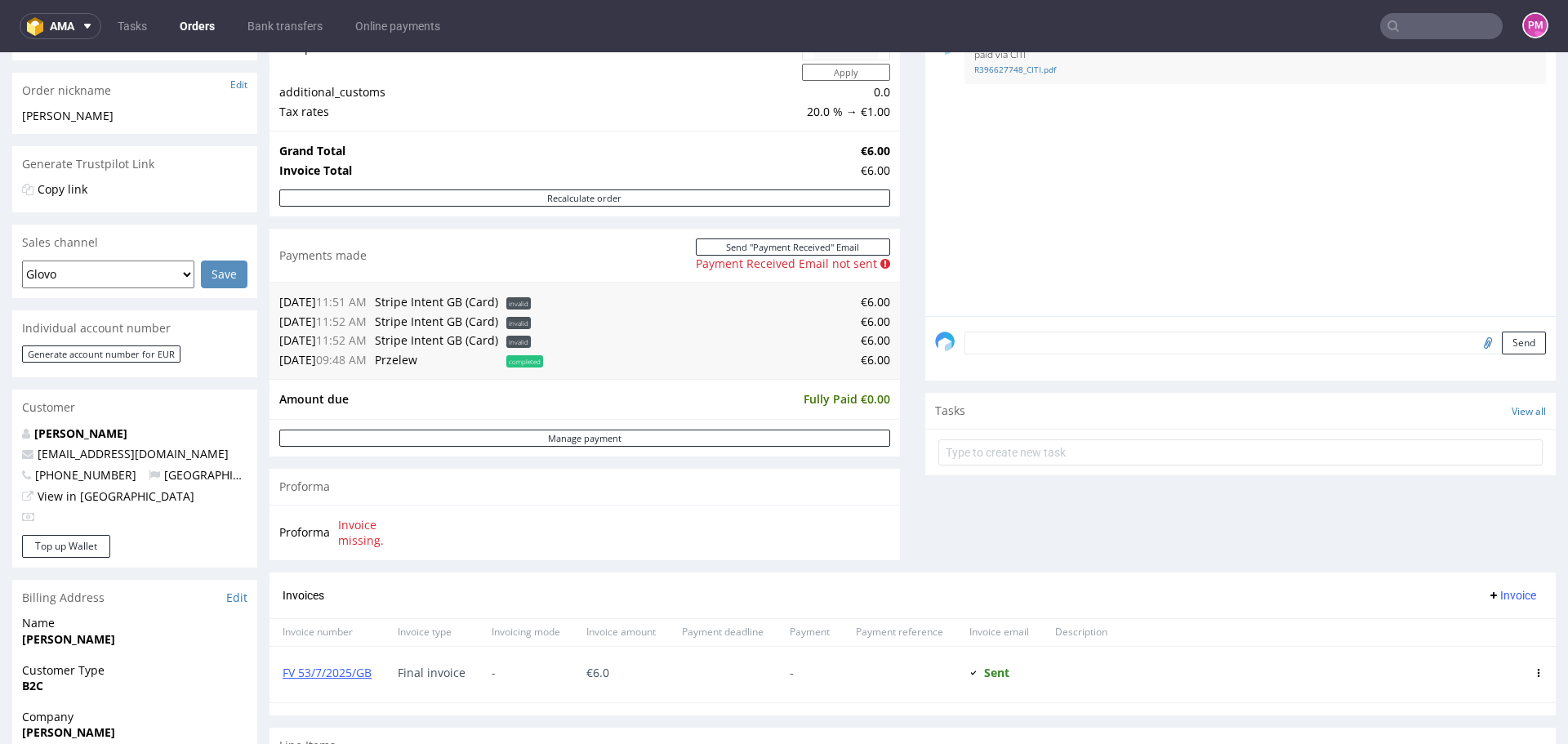
scroll to position [327, 0]
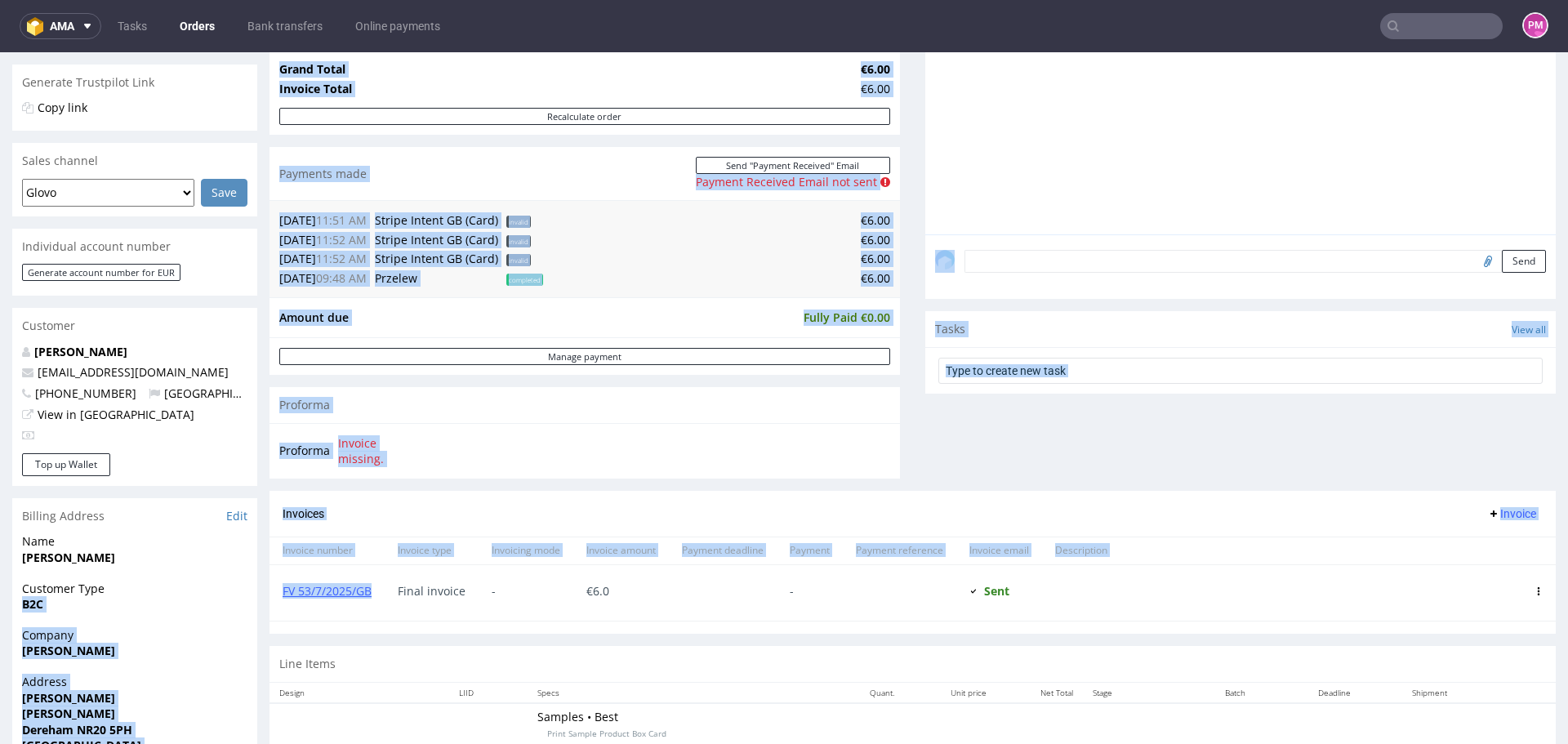
drag, startPoint x: 379, startPoint y: 596, endPoint x: 254, endPoint y: 588, distance: 125.3
click at [254, 588] on div "Order R396627748 [DATE] 11:52 AM Mark this order as problematic Invoice Save Or…" at bounding box center [784, 401] width 1568 height 1270
click at [374, 621] on div "Invoice number Invoice type Invoicing mode Invoice amount Payment deadline Paym…" at bounding box center [912, 579] width 1286 height 85
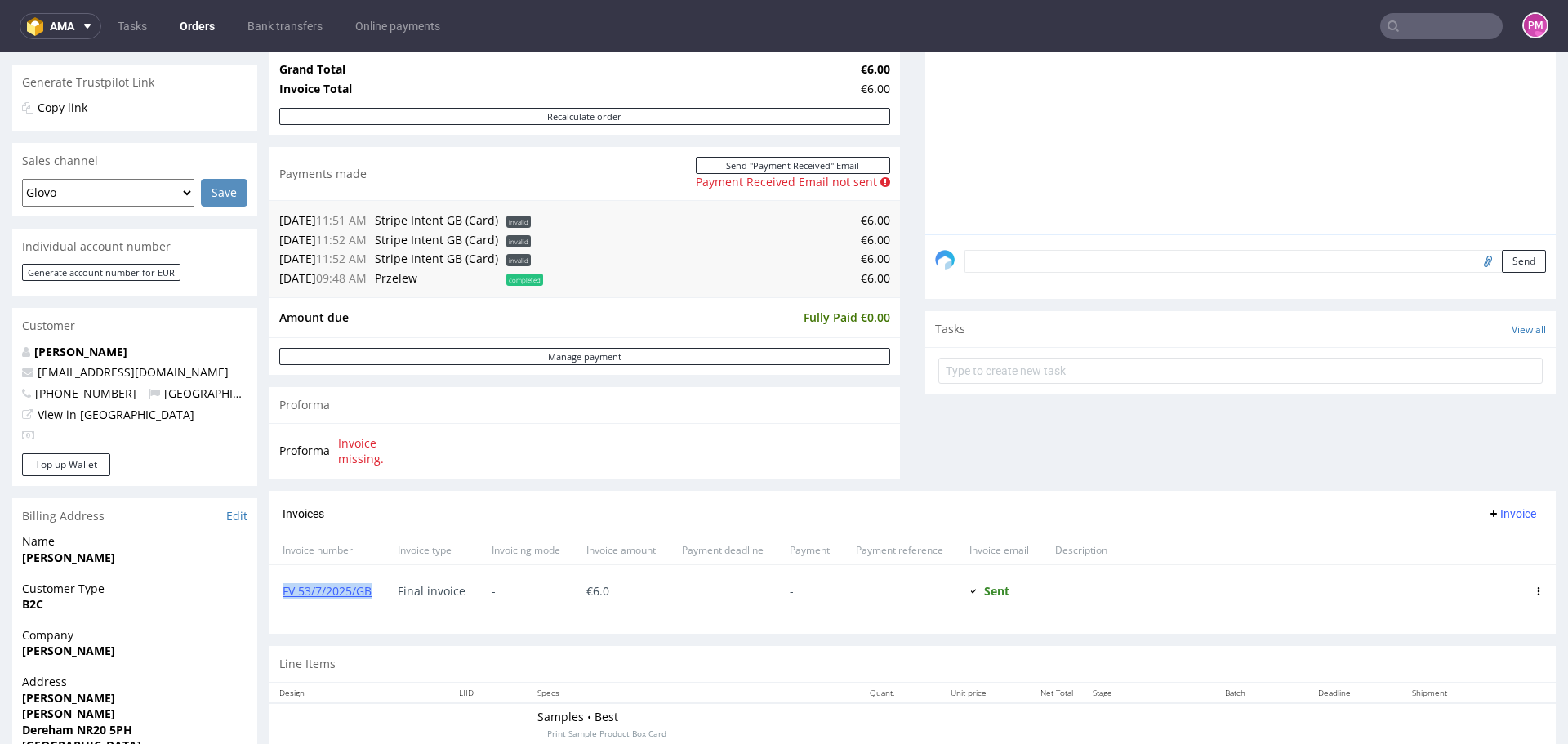
drag, startPoint x: 375, startPoint y: 594, endPoint x: 279, endPoint y: 596, distance: 96.0
click at [279, 596] on div "FV 53/7/2025/GB" at bounding box center [327, 593] width 115 height 56
copy link "FV 53/7/2025/GB"
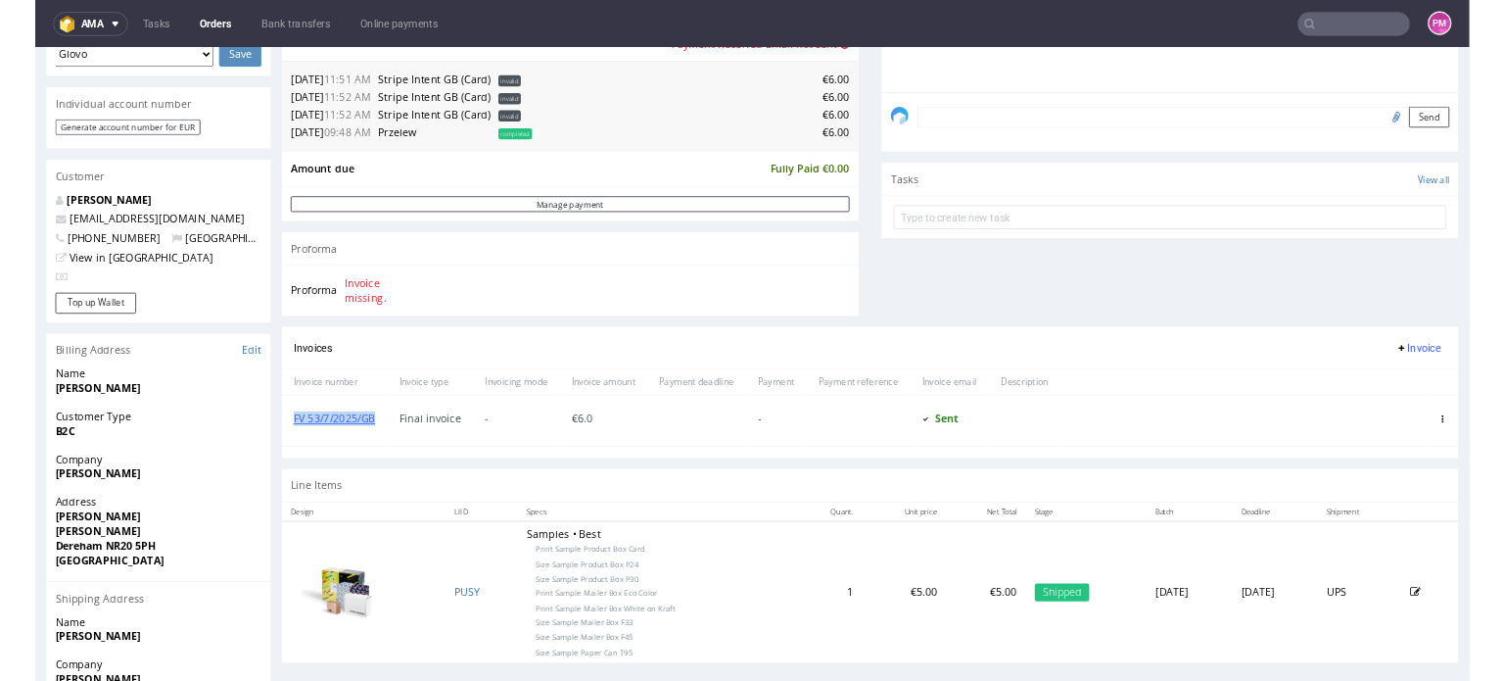
scroll to position [588, 0]
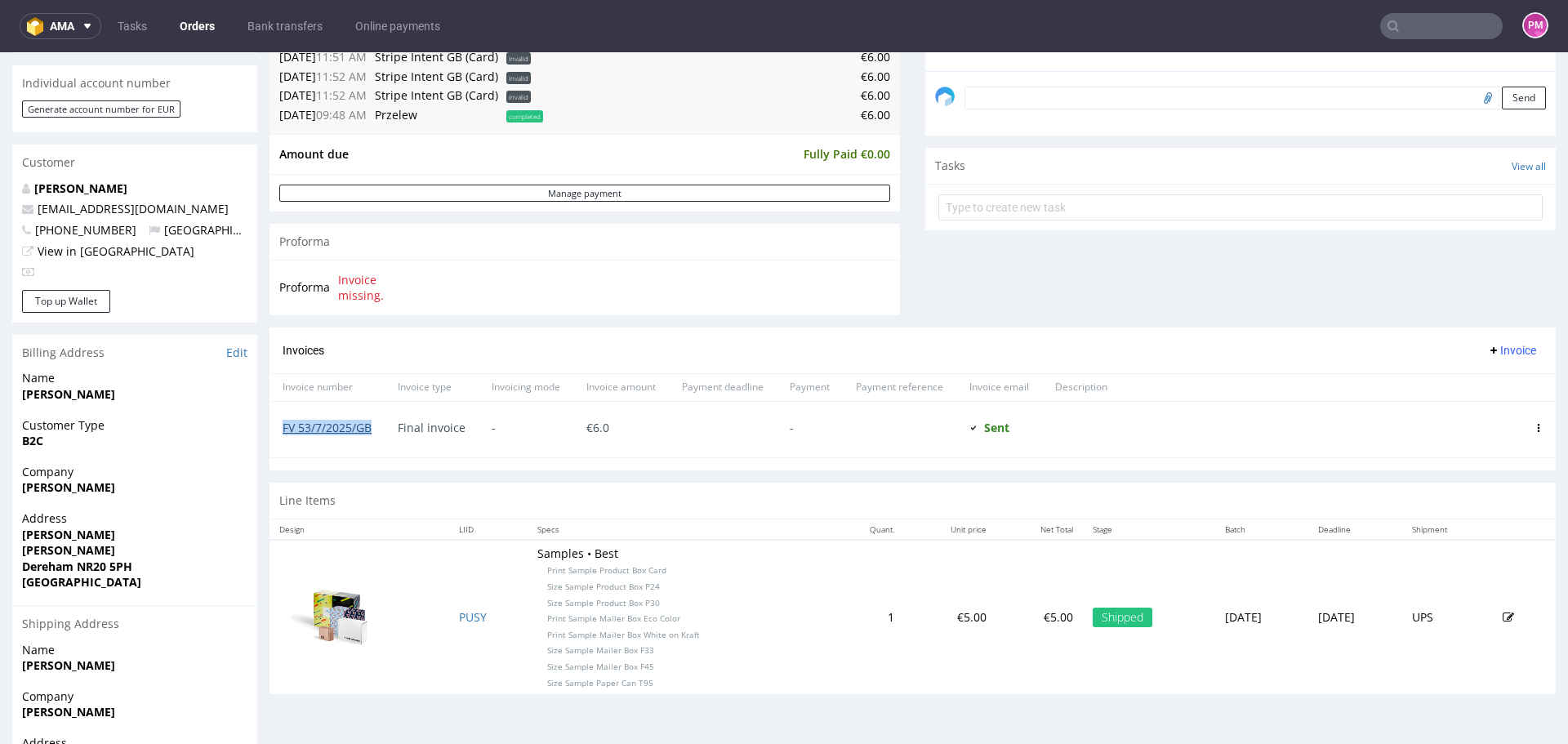
click at [338, 425] on link "FV 53/7/2025/GB" at bounding box center [327, 427] width 89 height 16
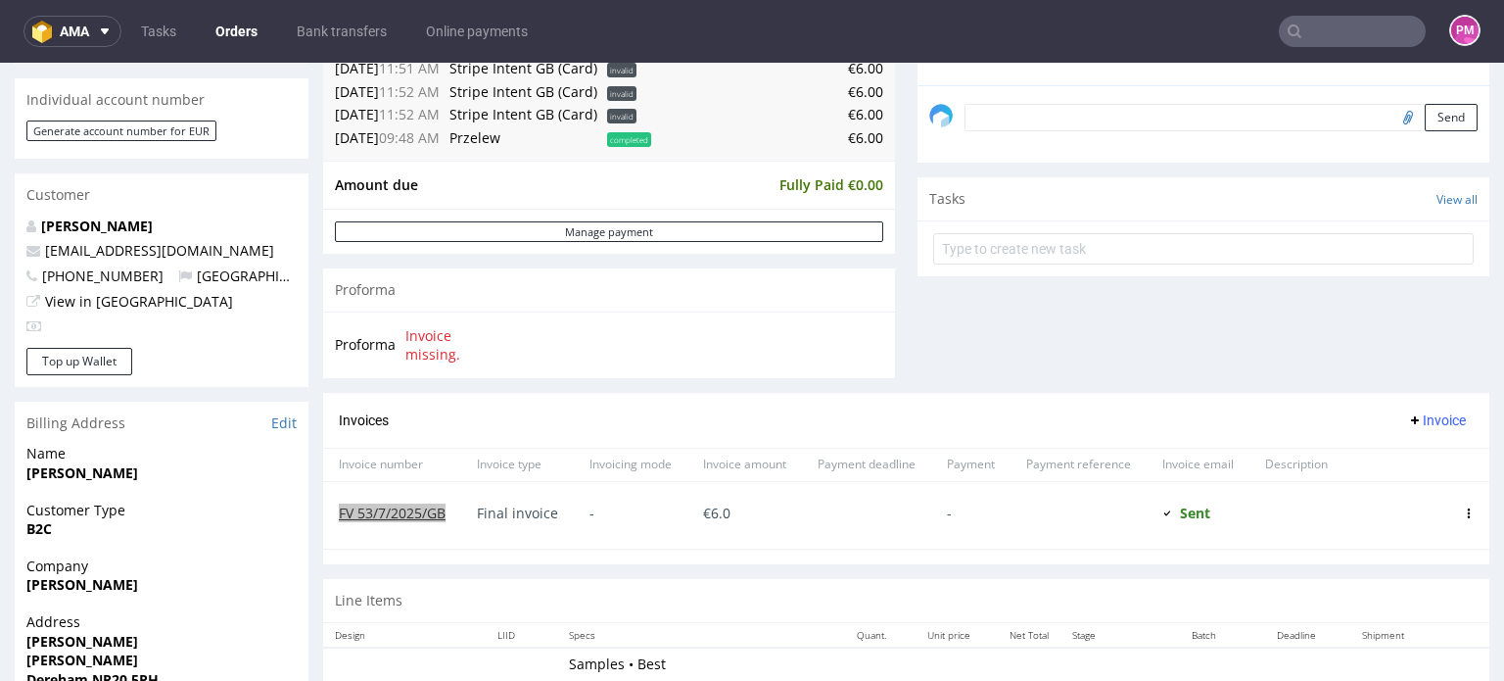
click at [1330, 27] on input "text" at bounding box center [1352, 31] width 147 height 31
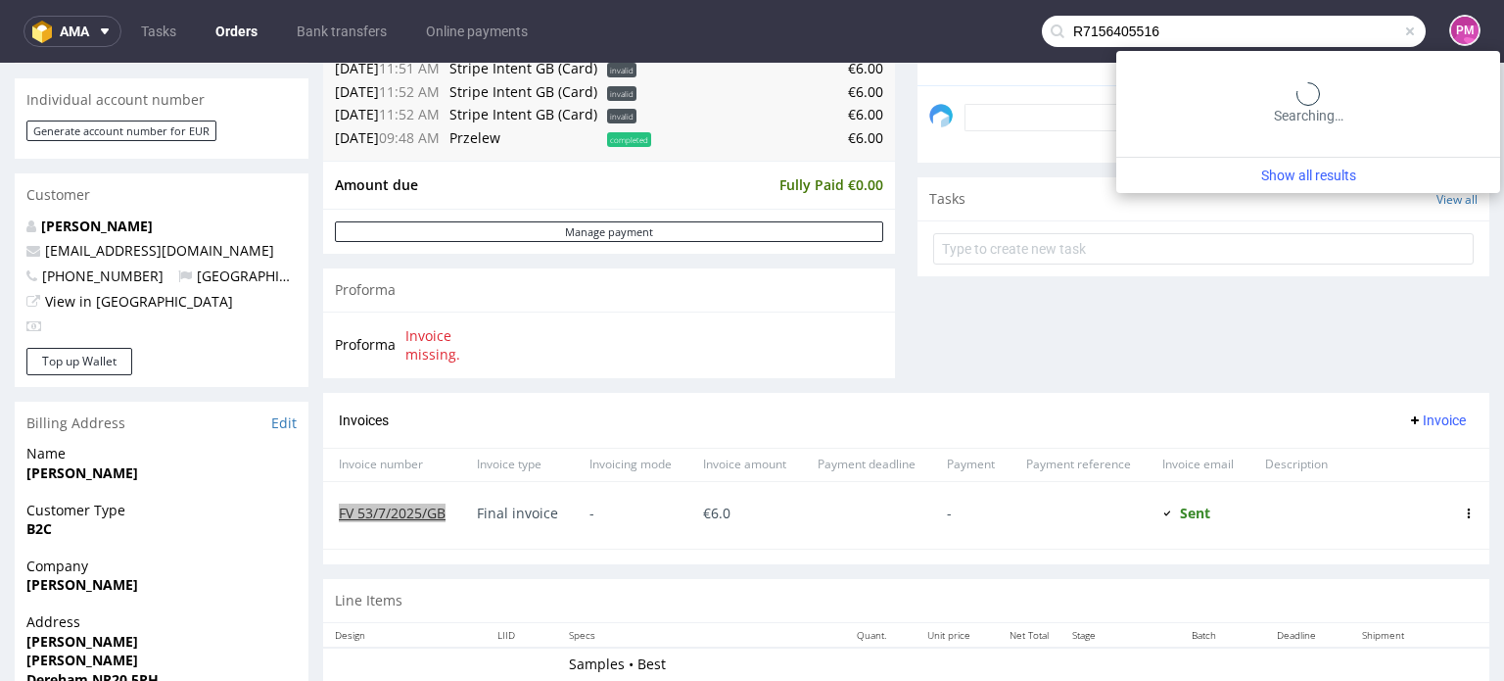
type input "R7156405516"
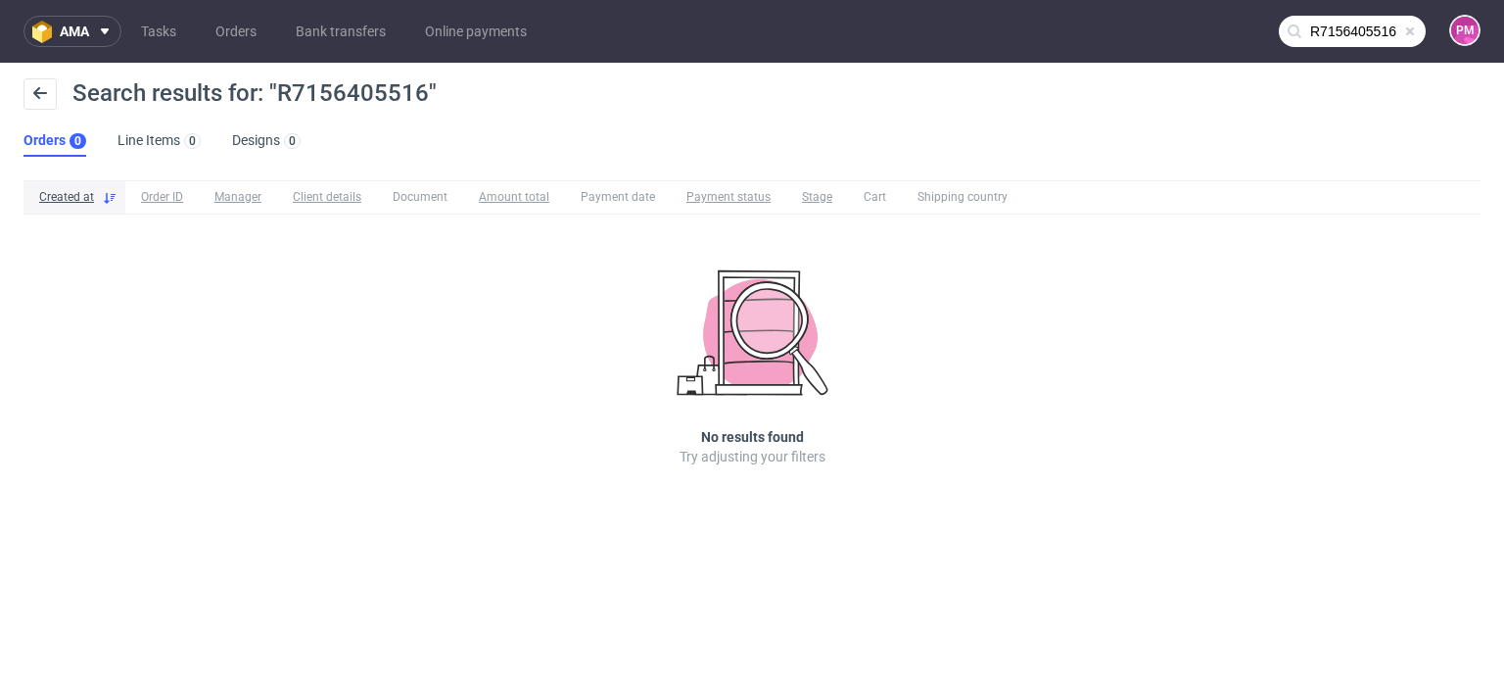
click at [1353, 35] on input "R7156405516" at bounding box center [1352, 31] width 147 height 31
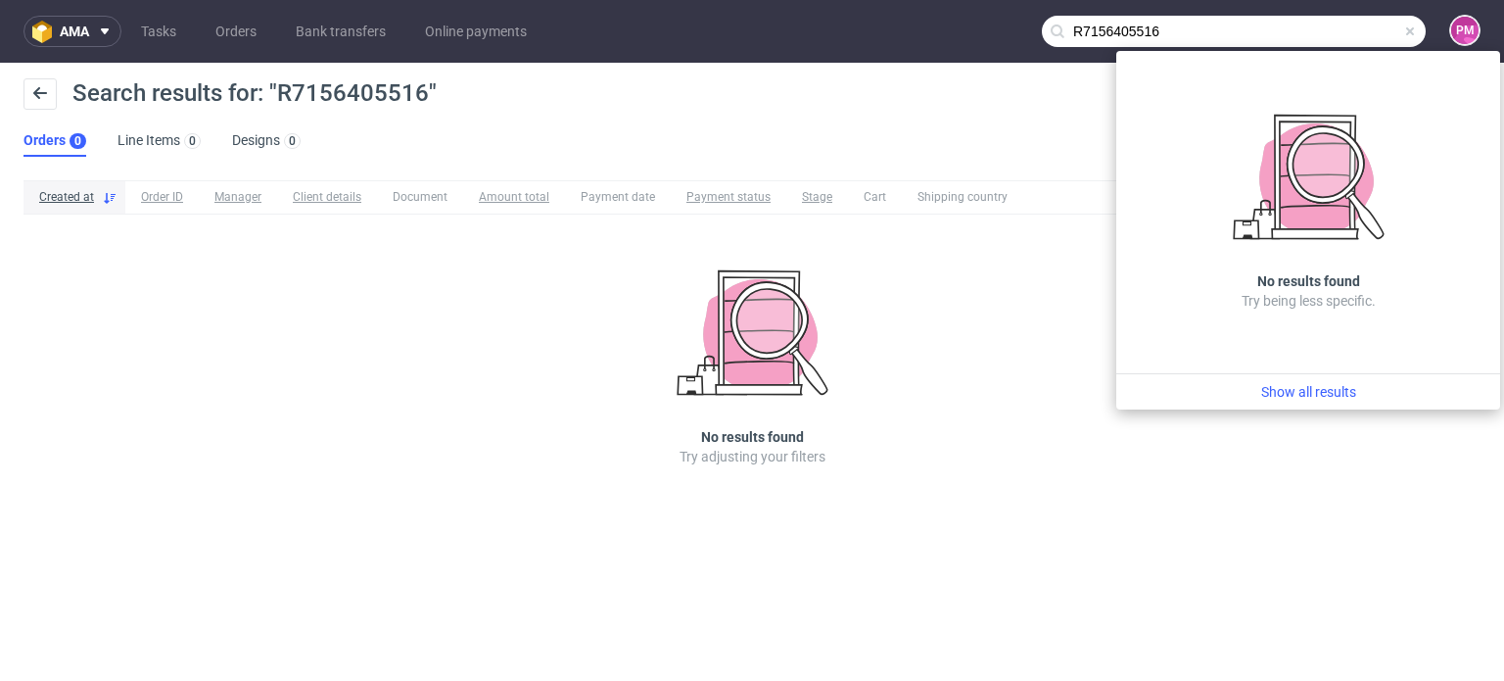
click at [1414, 26] on span at bounding box center [1410, 32] width 16 height 16
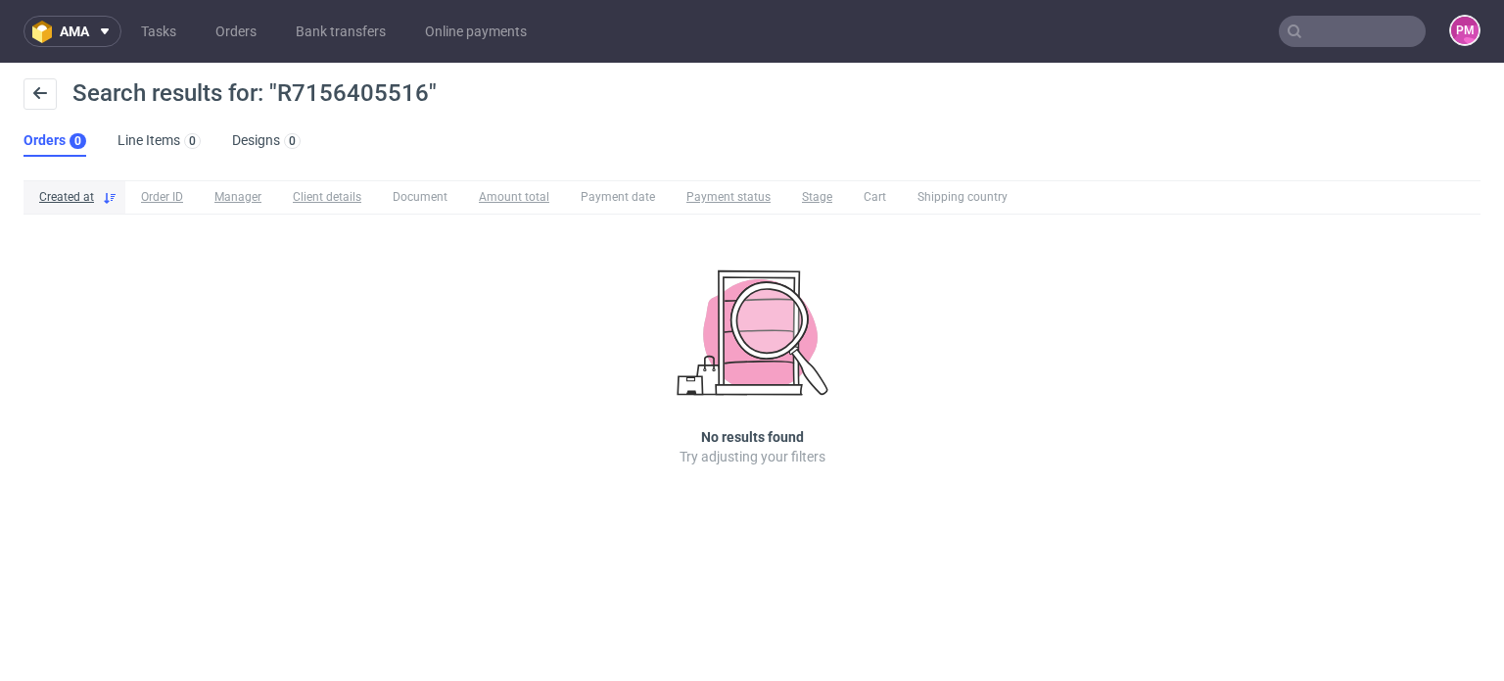
click at [1371, 27] on input "text" at bounding box center [1352, 31] width 147 height 31
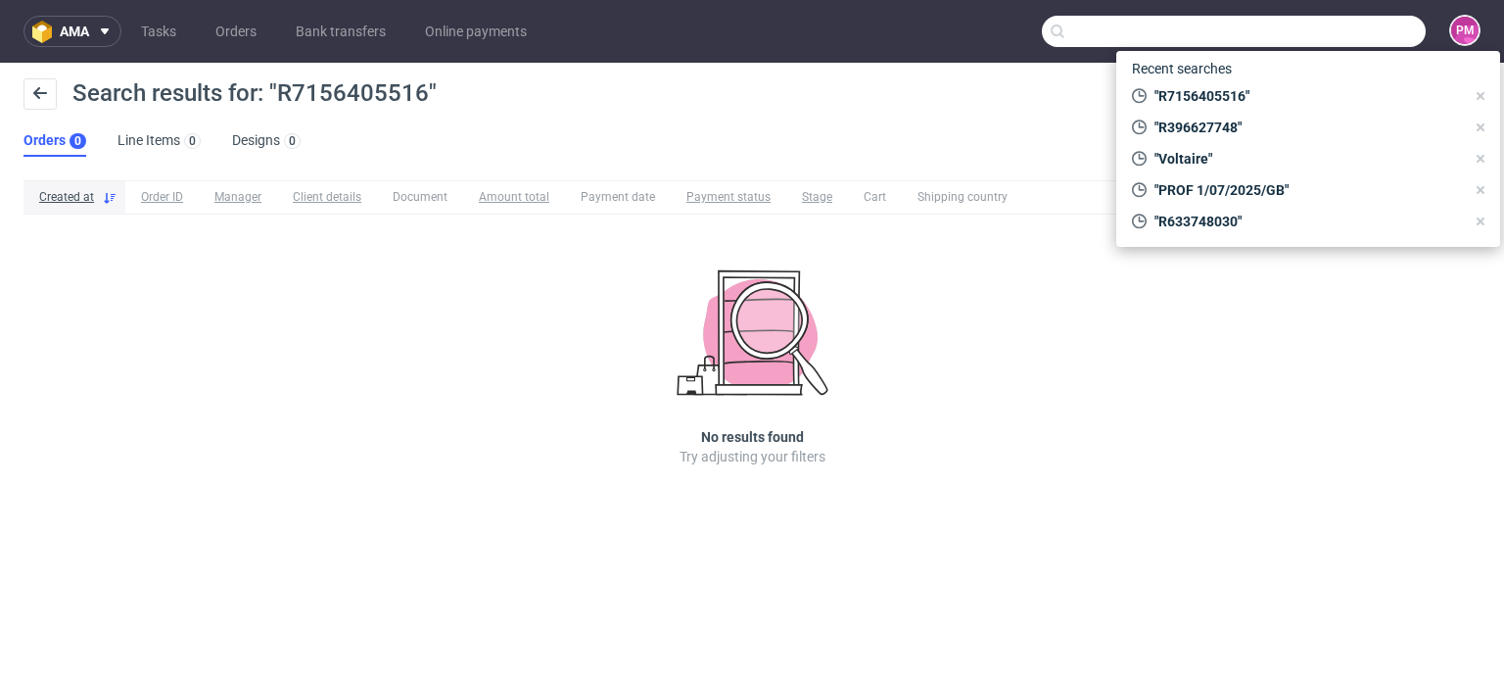
paste input "[PERSON_NAME]"
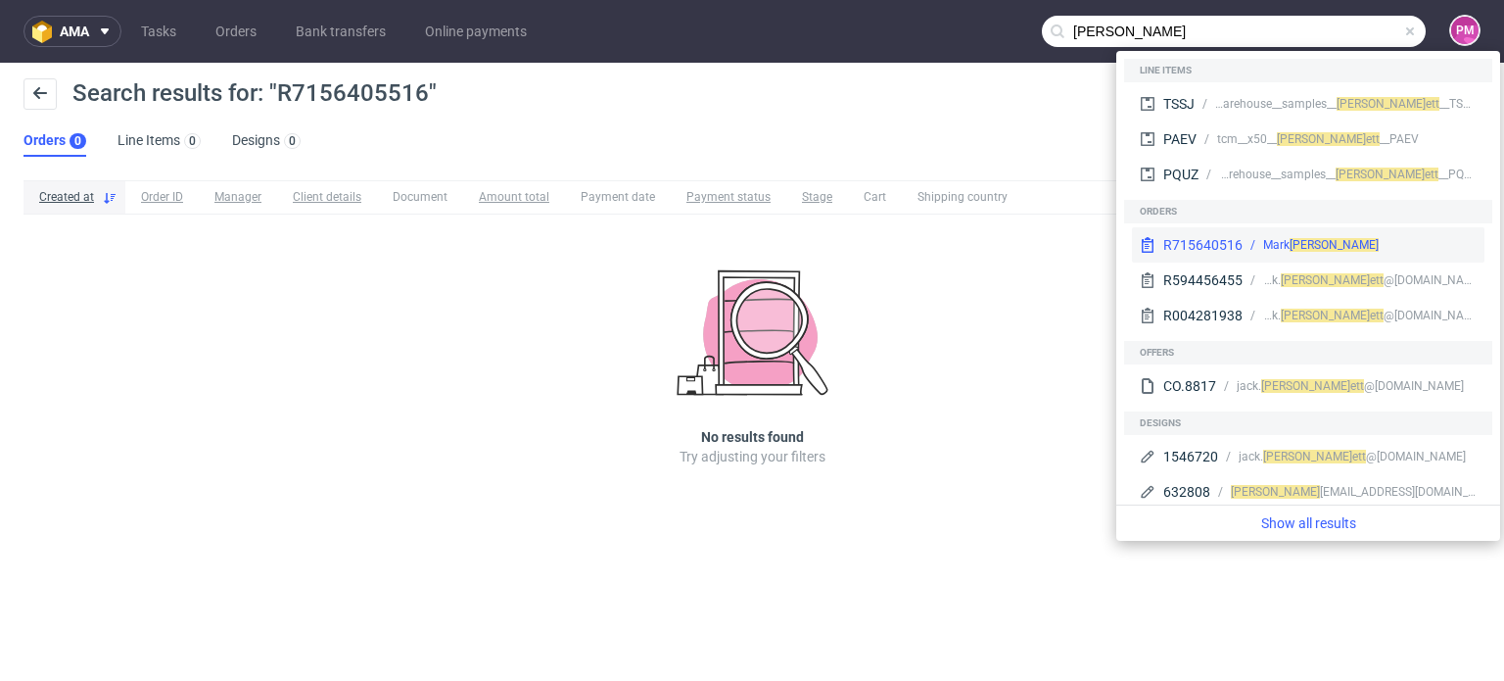
type input "[PERSON_NAME]"
click at [1218, 244] on div "R715640516" at bounding box center [1202, 245] width 79 height 20
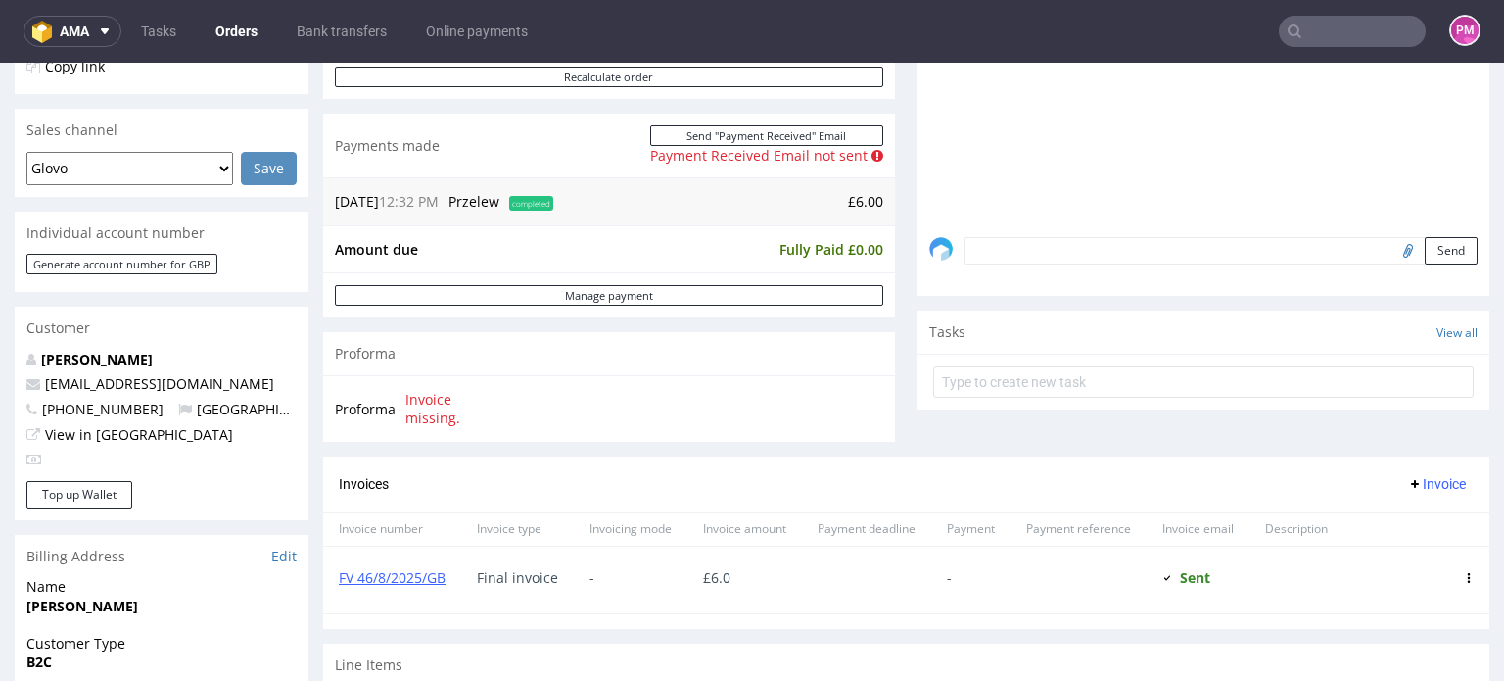
scroll to position [490, 0]
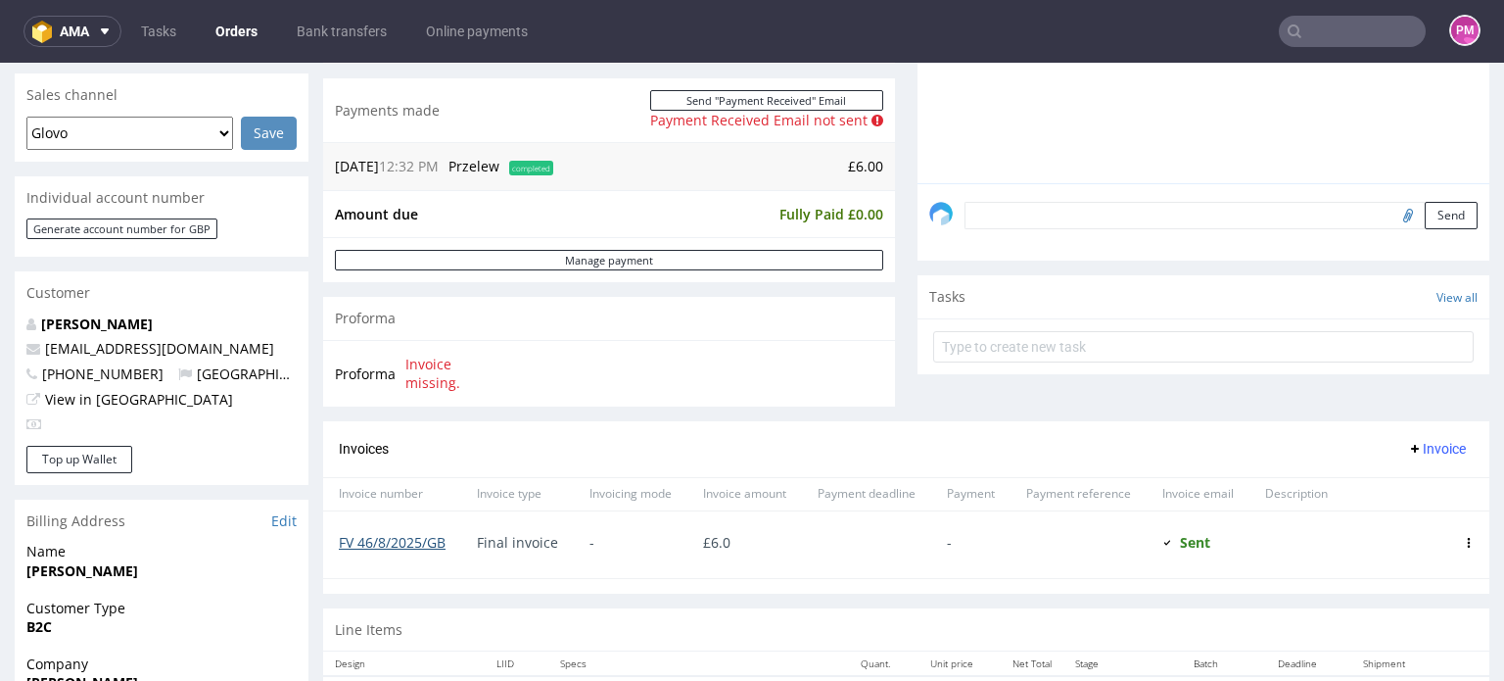
click at [413, 540] on link "FV 46/8/2025/GB" at bounding box center [392, 542] width 107 height 19
click at [1361, 38] on input "text" at bounding box center [1352, 31] width 147 height 31
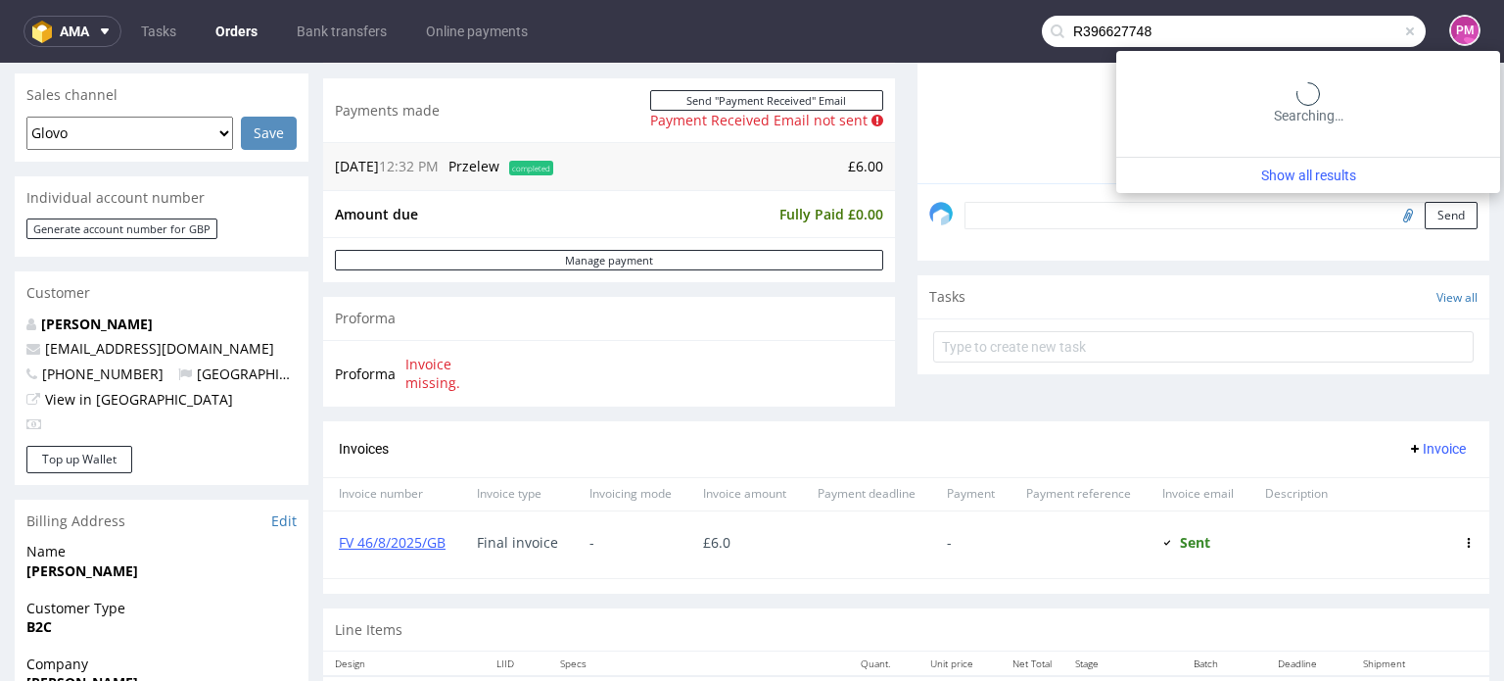
type input "R396627748"
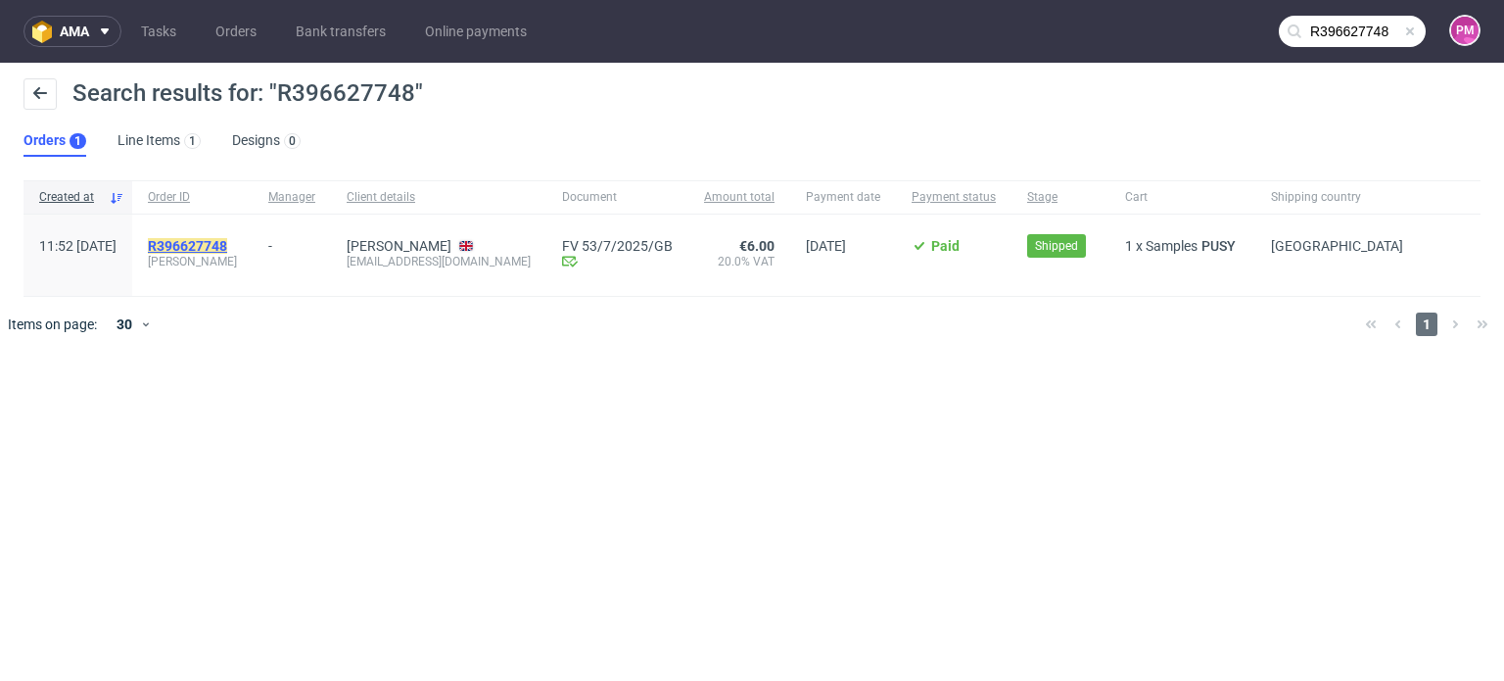
click at [227, 250] on mark "R396627748" at bounding box center [187, 246] width 79 height 16
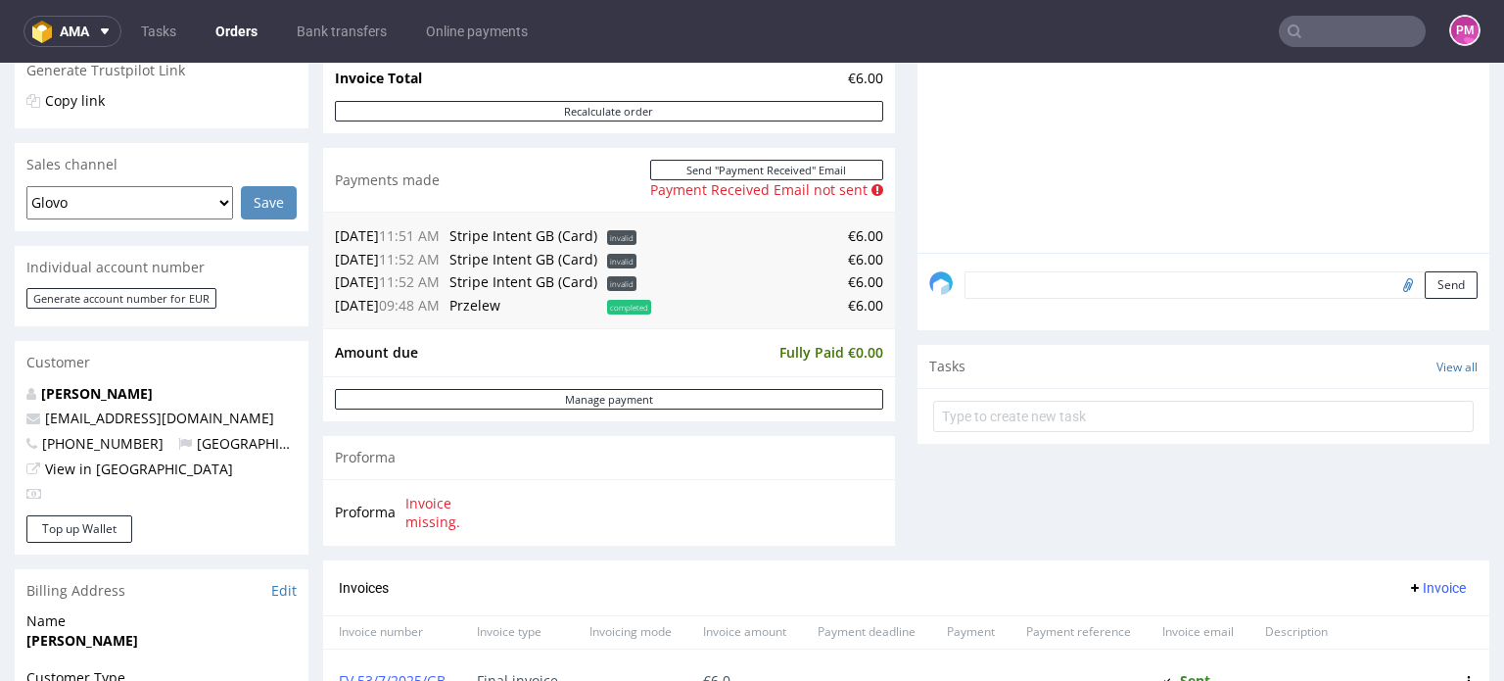
scroll to position [392, 0]
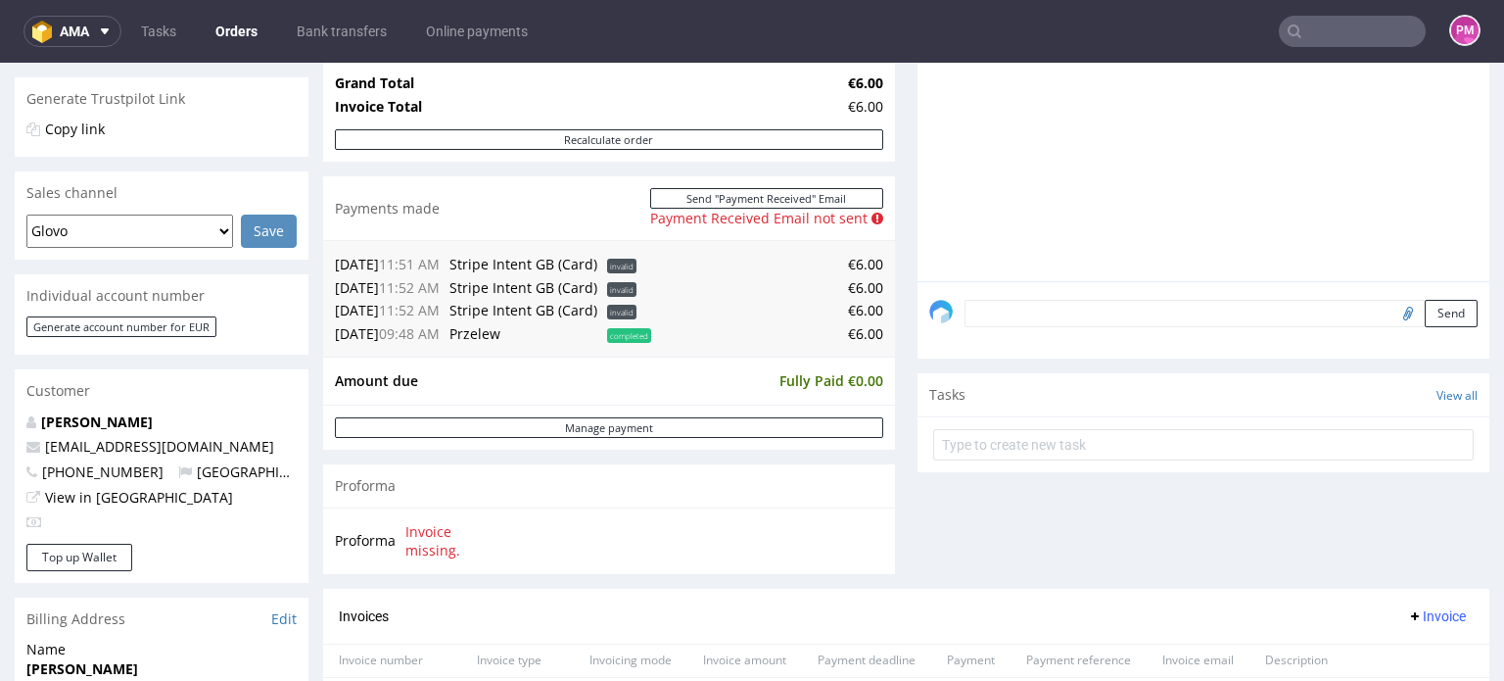
click at [1335, 27] on input "text" at bounding box center [1352, 31] width 147 height 31
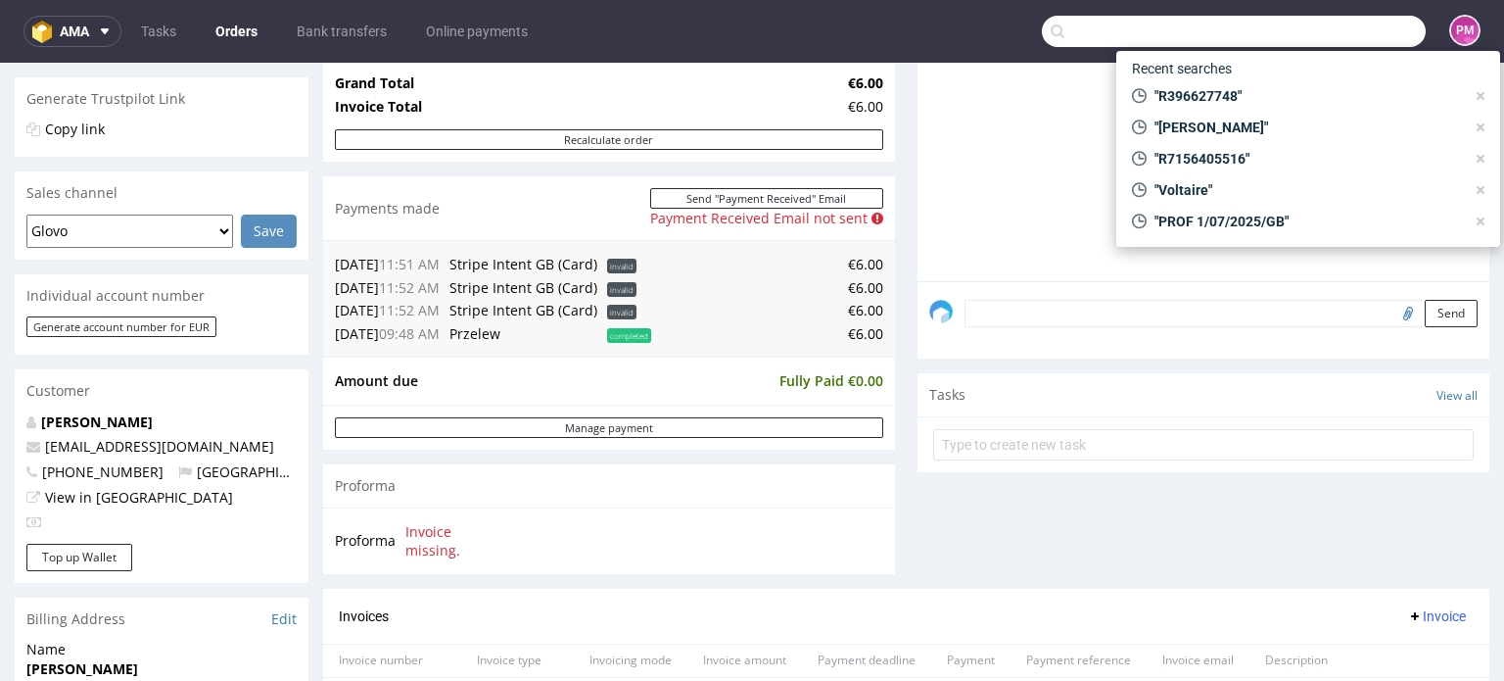
paste input "250711122604445427"
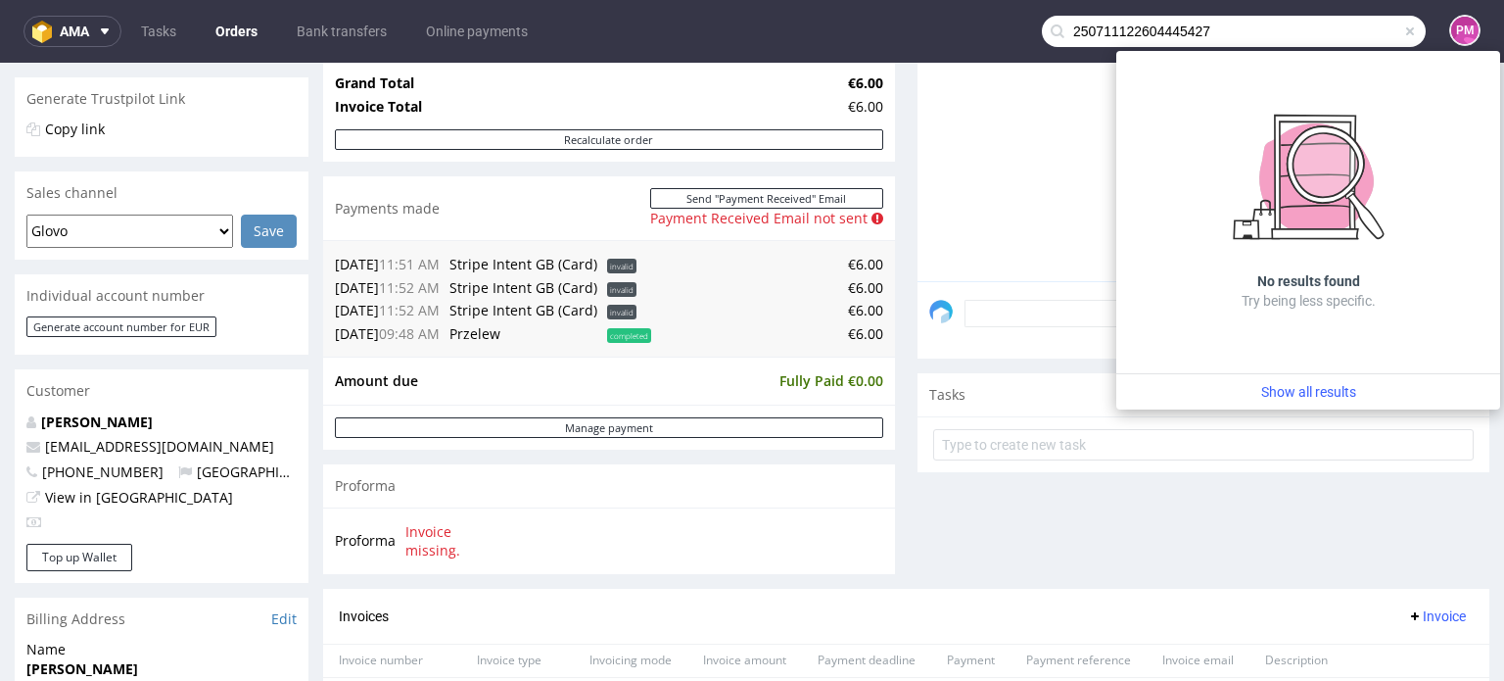
click at [1263, 33] on input "250711122604445427" at bounding box center [1234, 31] width 384 height 31
drag, startPoint x: 1281, startPoint y: 31, endPoint x: 858, endPoint y: 23, distance: 423.2
click at [858, 23] on nav "ama Tasks Orders Bank transfers Online payments 250711122604445427 PM" at bounding box center [752, 31] width 1504 height 63
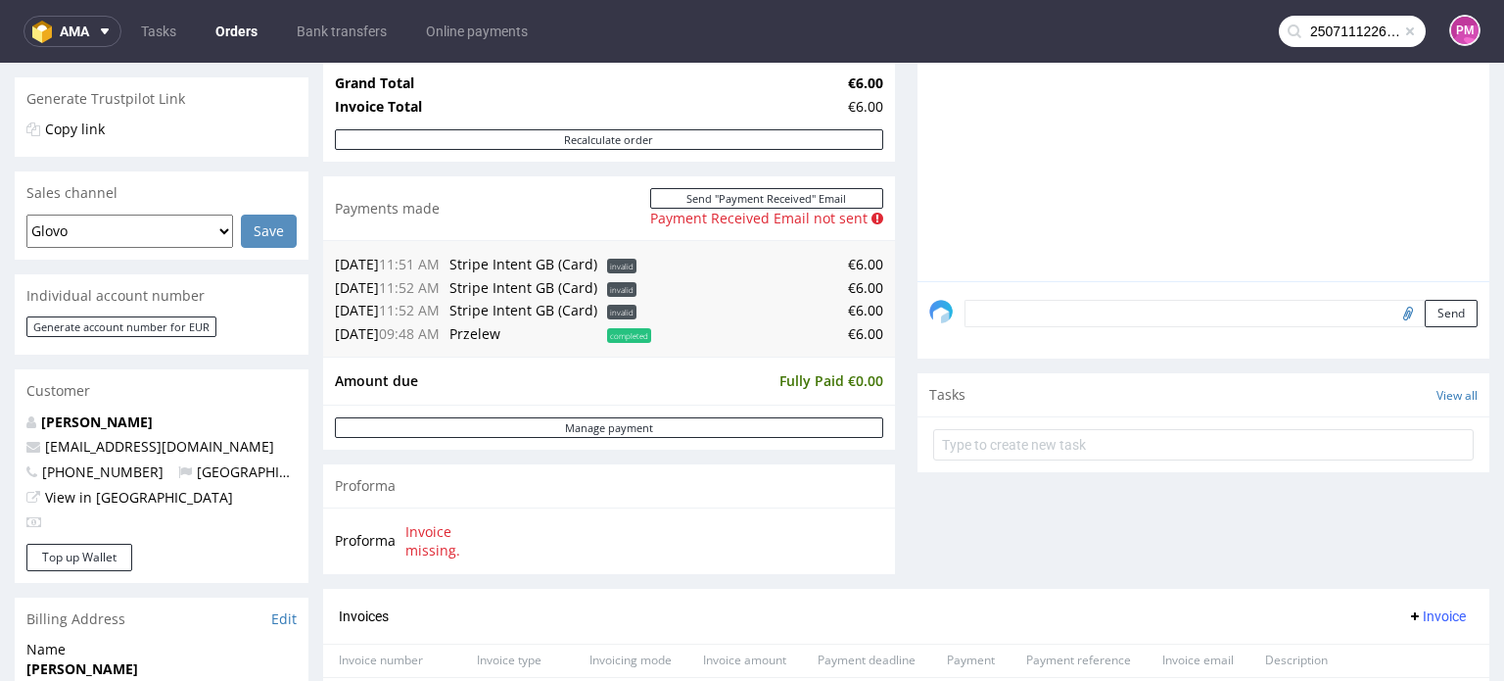
paste input "Voltaire"
type input "Voltaire"
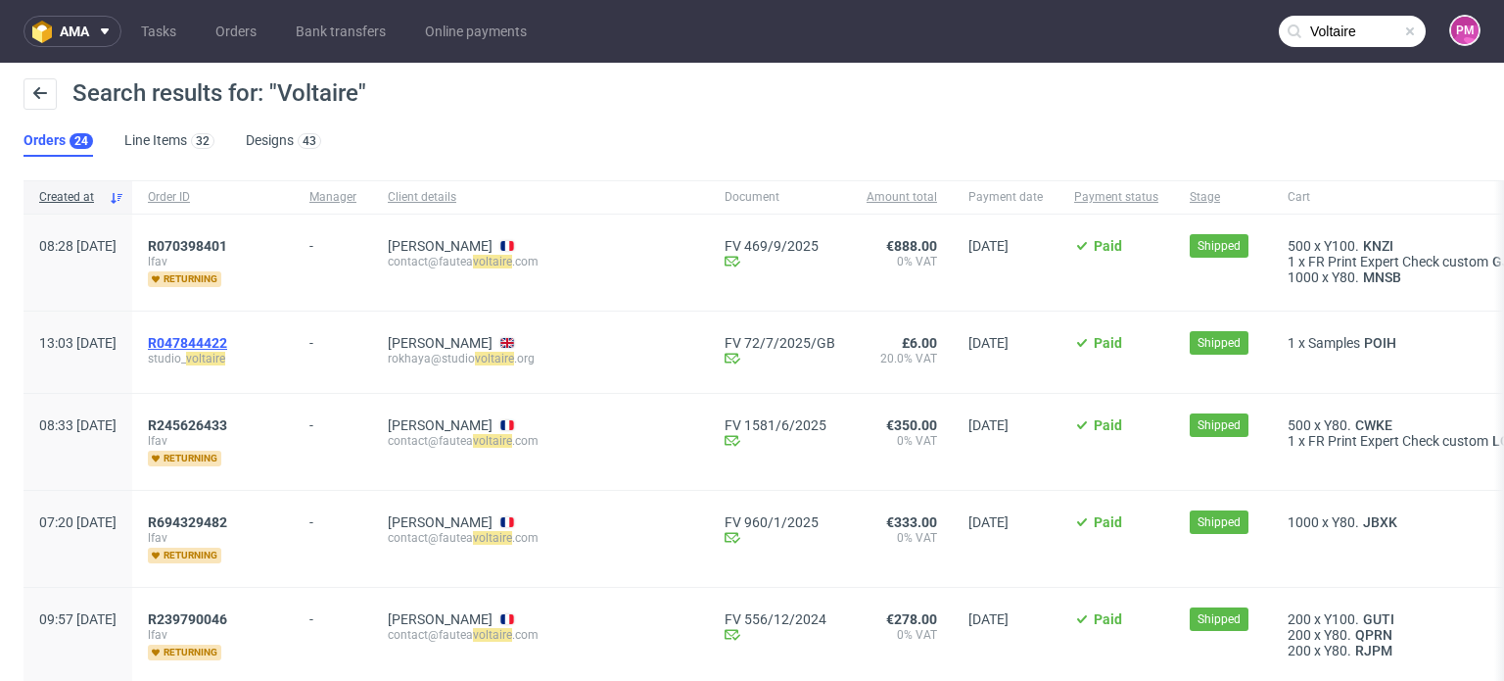
click at [227, 339] on span "R047844422" at bounding box center [187, 343] width 79 height 16
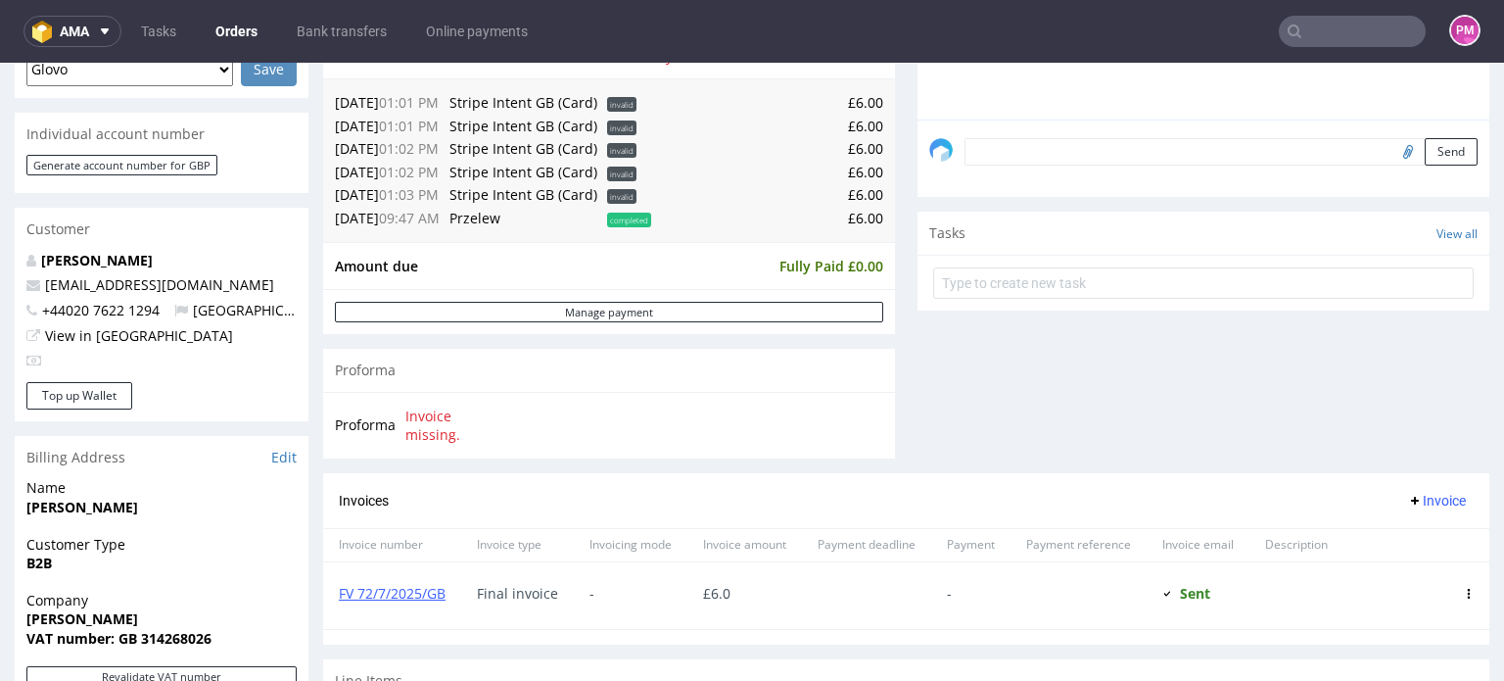
scroll to position [588, 0]
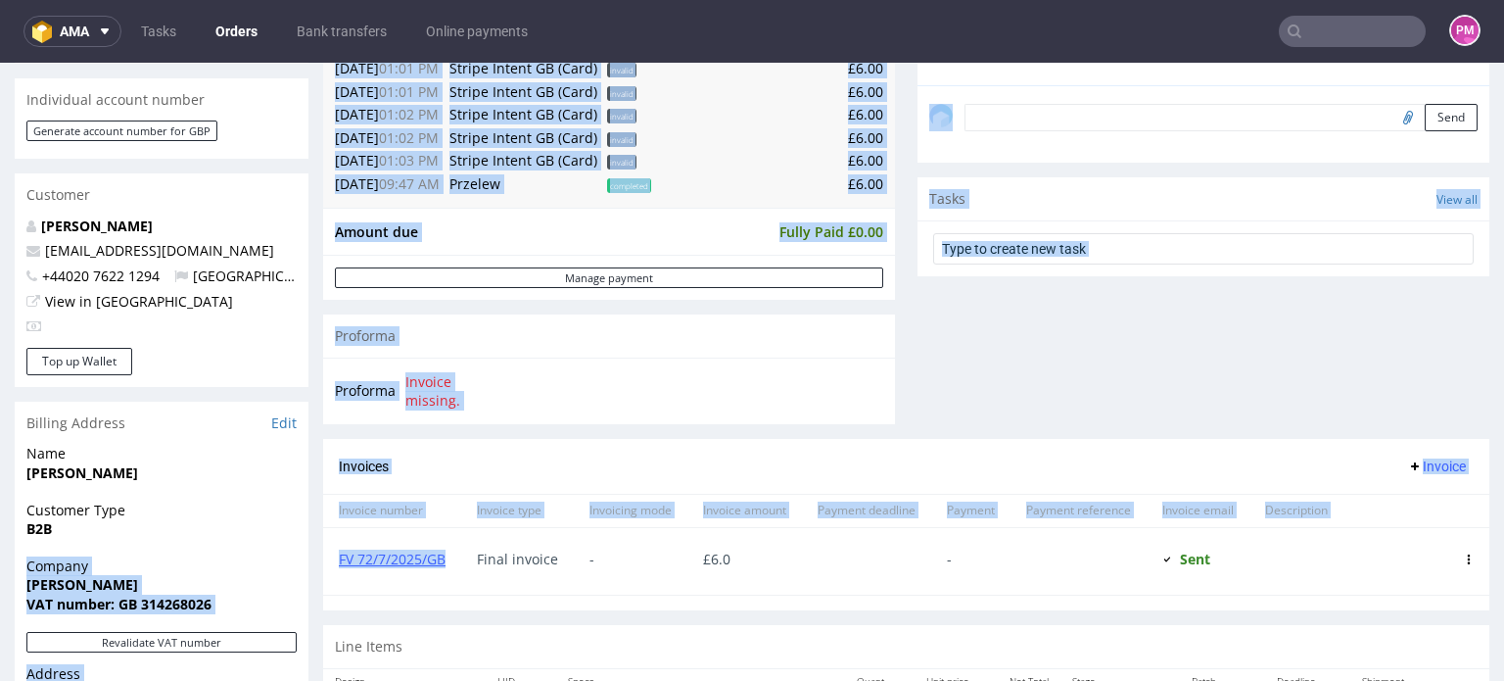
drag, startPoint x: 435, startPoint y: 558, endPoint x: 298, endPoint y: 555, distance: 137.1
click at [298, 555] on div "Order R047844422 [DATE] 01:03 PM Mark this order as problematic Invoice Save Or…" at bounding box center [752, 292] width 1504 height 1536
click at [429, 590] on div "FV 72/7/2025/GB" at bounding box center [392, 561] width 138 height 67
click at [457, 561] on div "FV 72/7/2025/GB" at bounding box center [392, 561] width 138 height 67
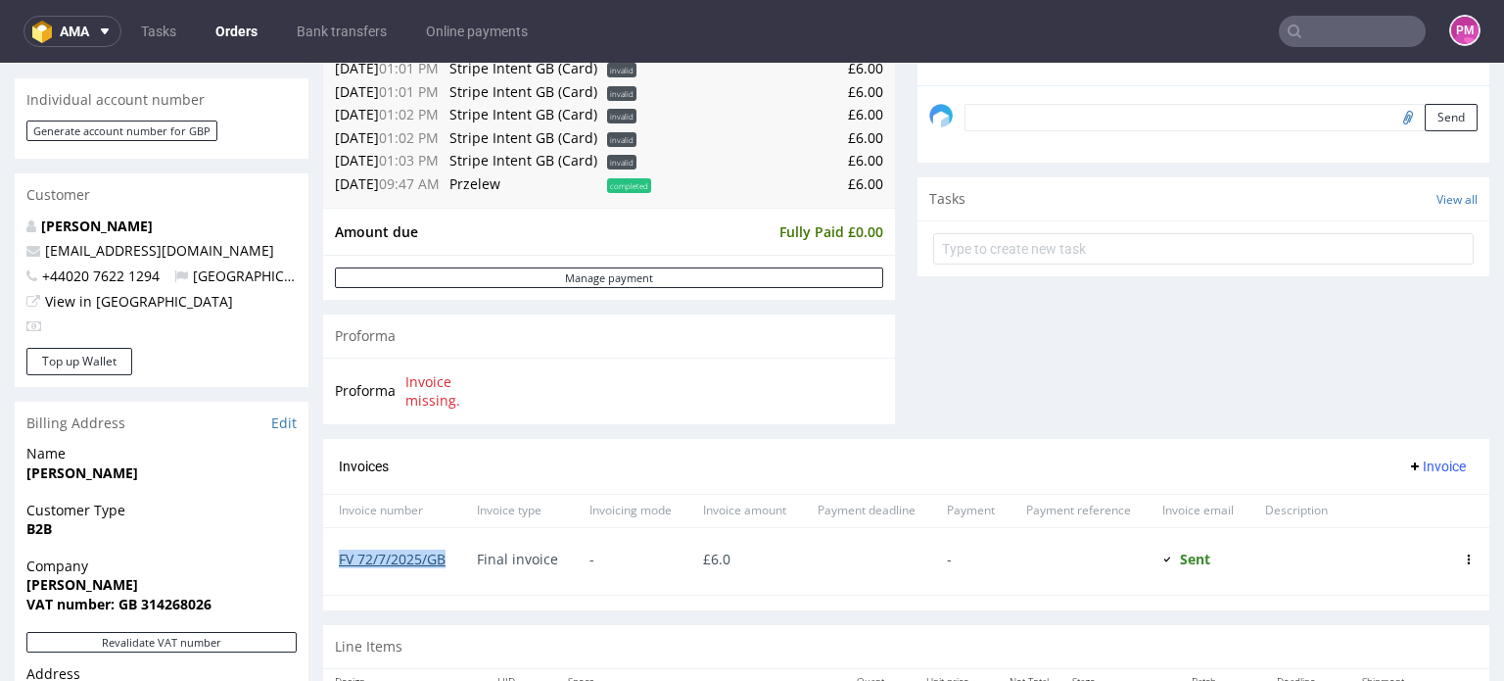
drag, startPoint x: 448, startPoint y: 562, endPoint x: 340, endPoint y: 561, distance: 107.7
click at [340, 561] on div "FV 72/7/2025/GB" at bounding box center [392, 561] width 138 height 67
copy link "FV 72/7/2025/GB"
click at [432, 555] on link "FV 72/7/2025/GB" at bounding box center [392, 558] width 107 height 19
click at [1312, 37] on input "text" at bounding box center [1352, 31] width 147 height 31
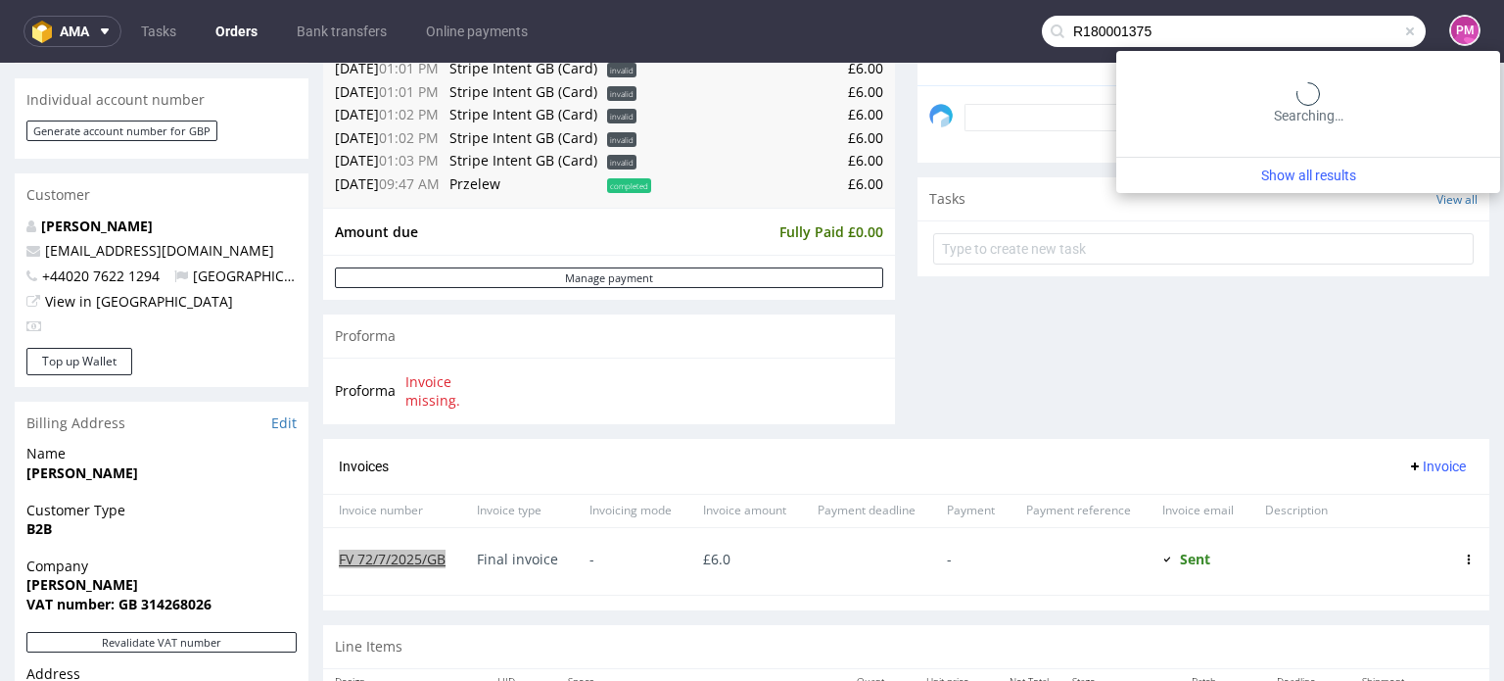
type input "R180001375"
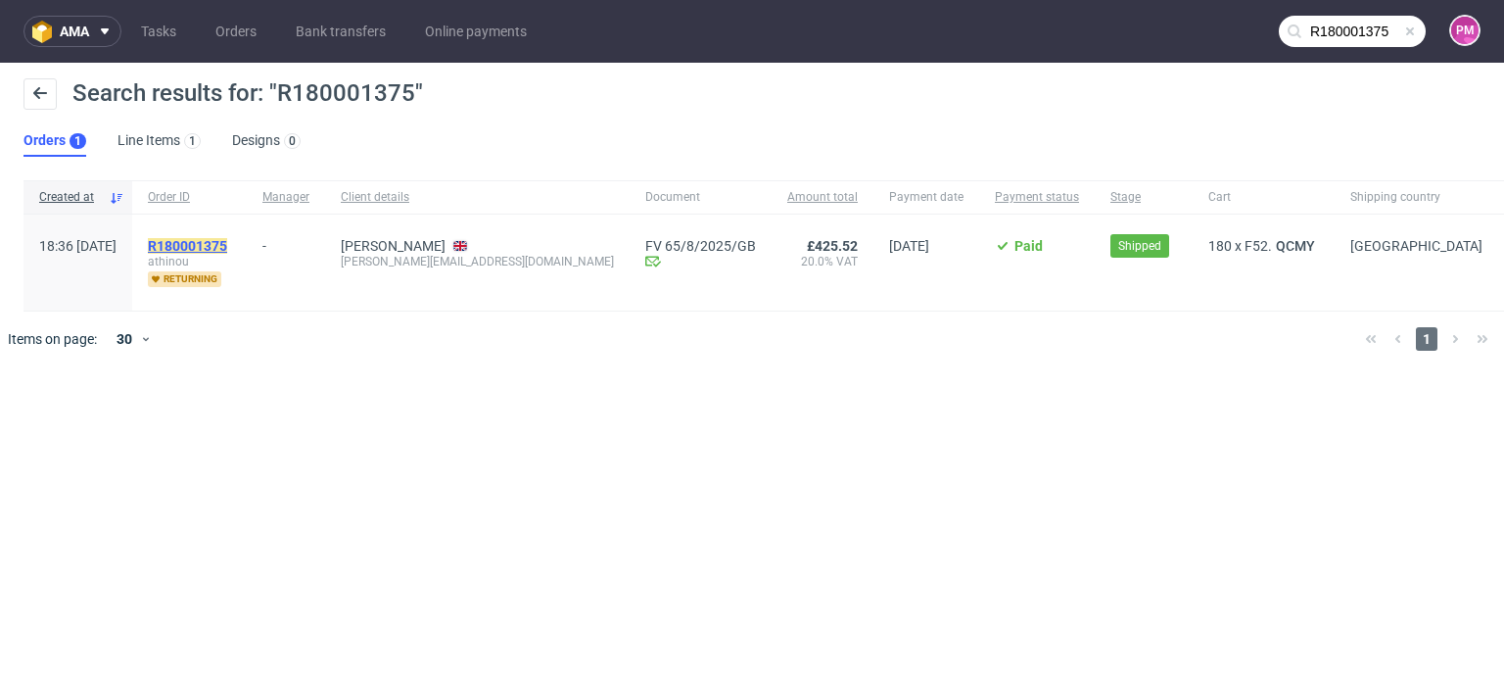
click at [227, 245] on mark "R180001375" at bounding box center [187, 246] width 79 height 16
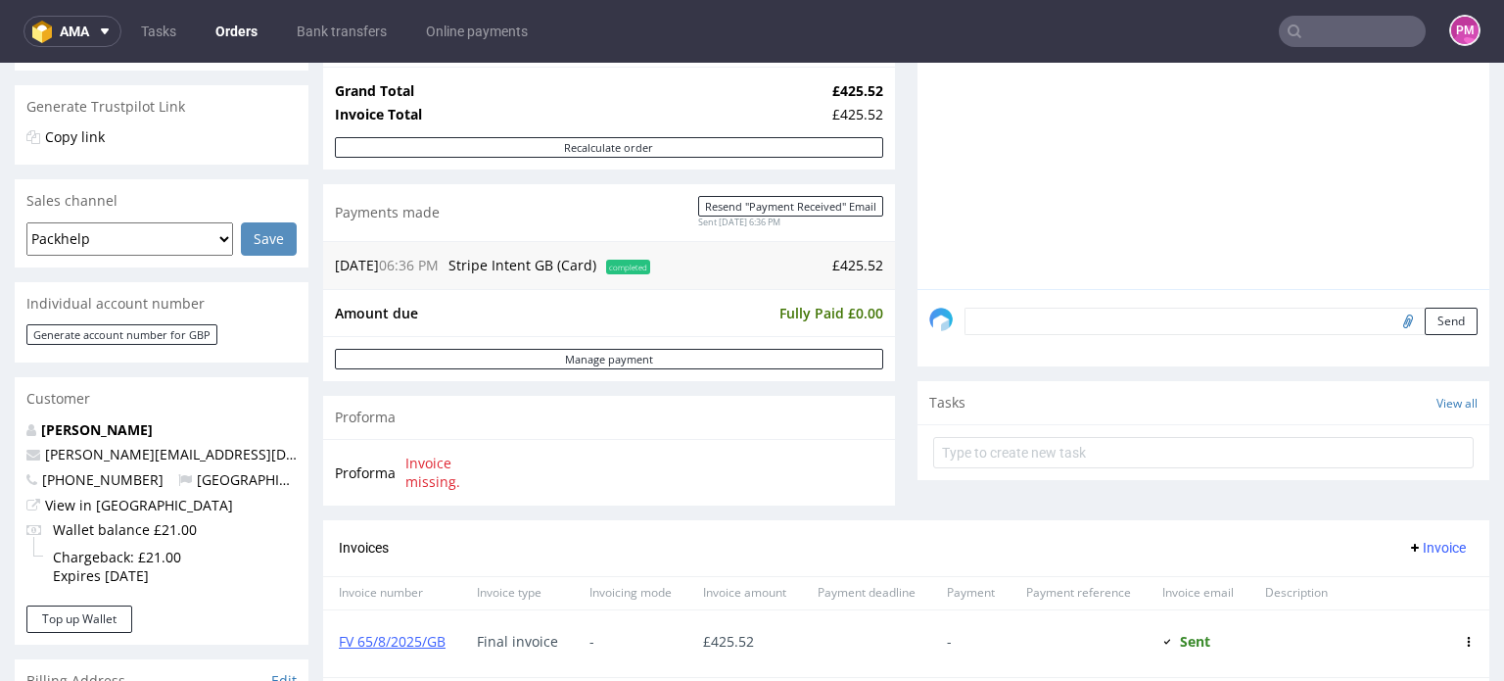
scroll to position [392, 0]
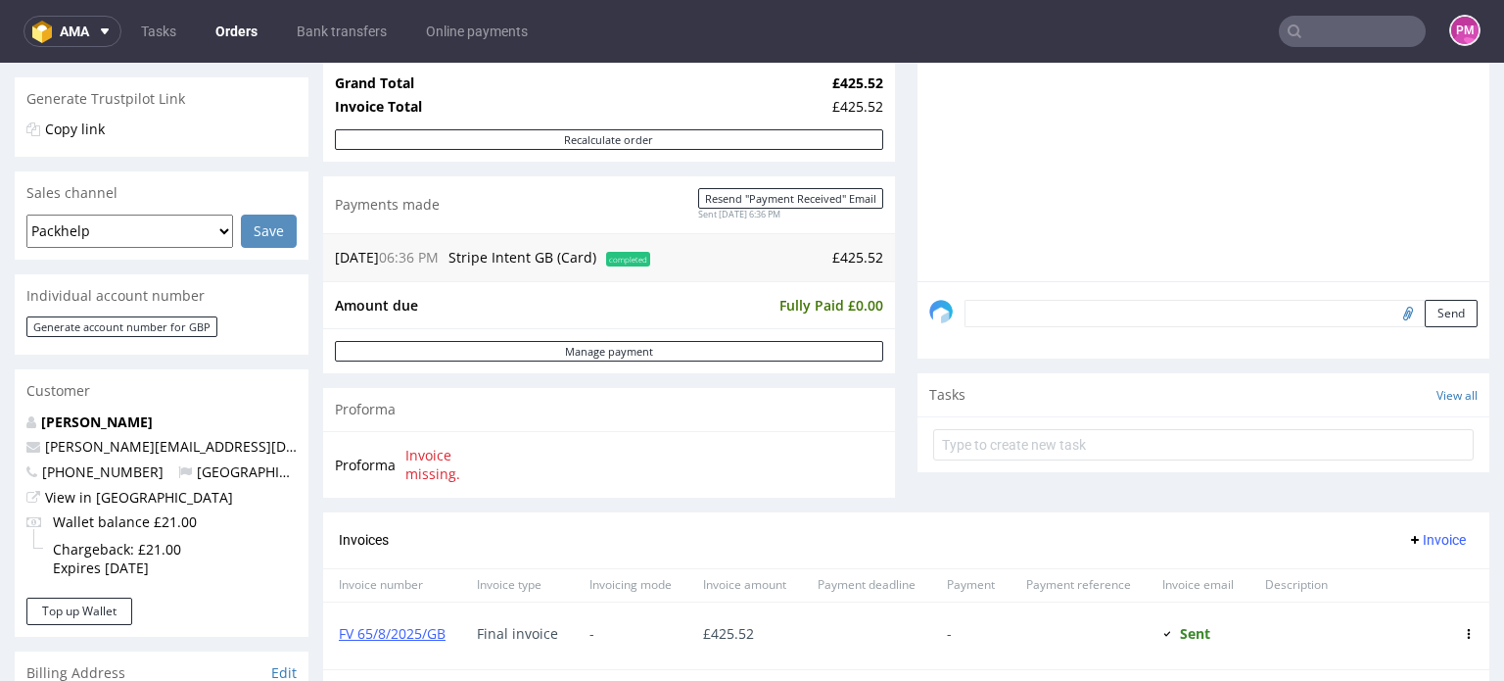
click at [462, 638] on div "Final invoice" at bounding box center [517, 635] width 113 height 67
drag, startPoint x: 450, startPoint y: 636, endPoint x: 335, endPoint y: 640, distance: 115.7
click at [335, 640] on div "FV 65/8/2025/GB" at bounding box center [392, 635] width 138 height 67
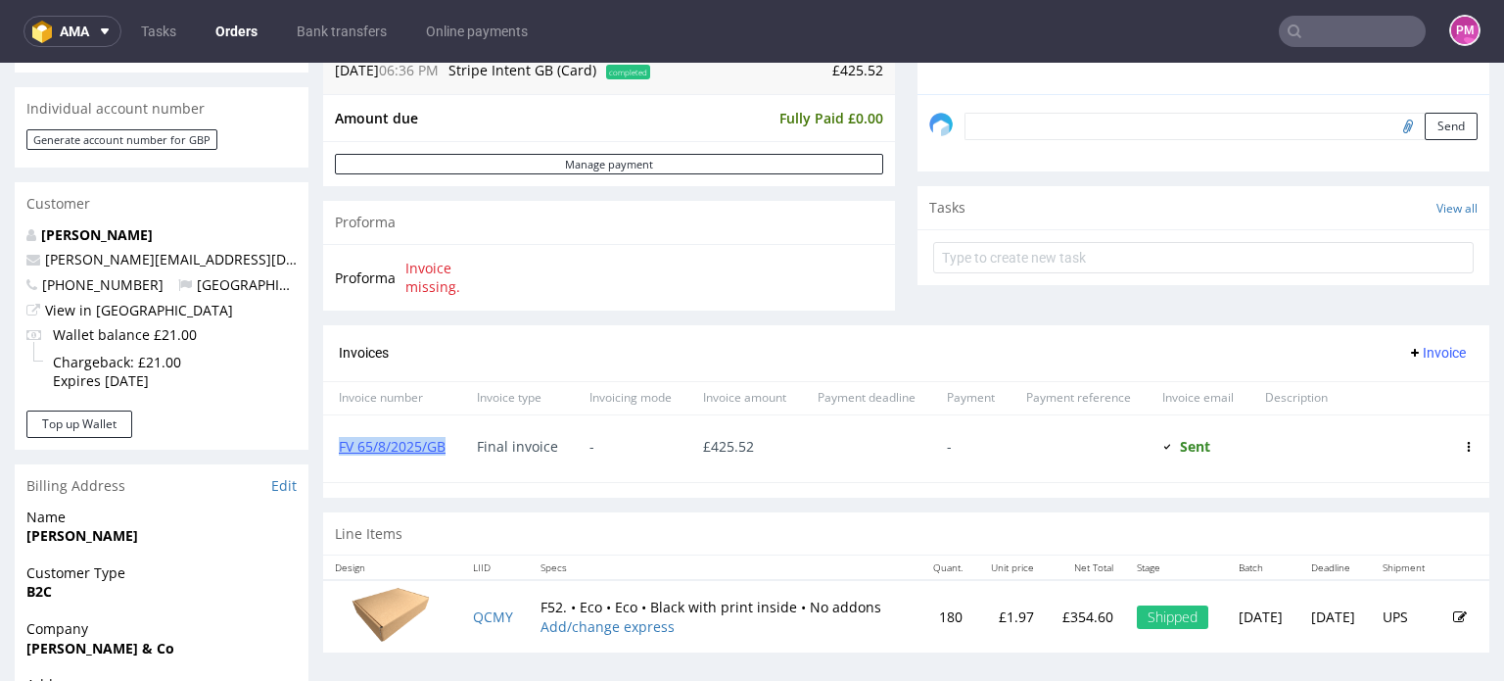
scroll to position [588, 0]
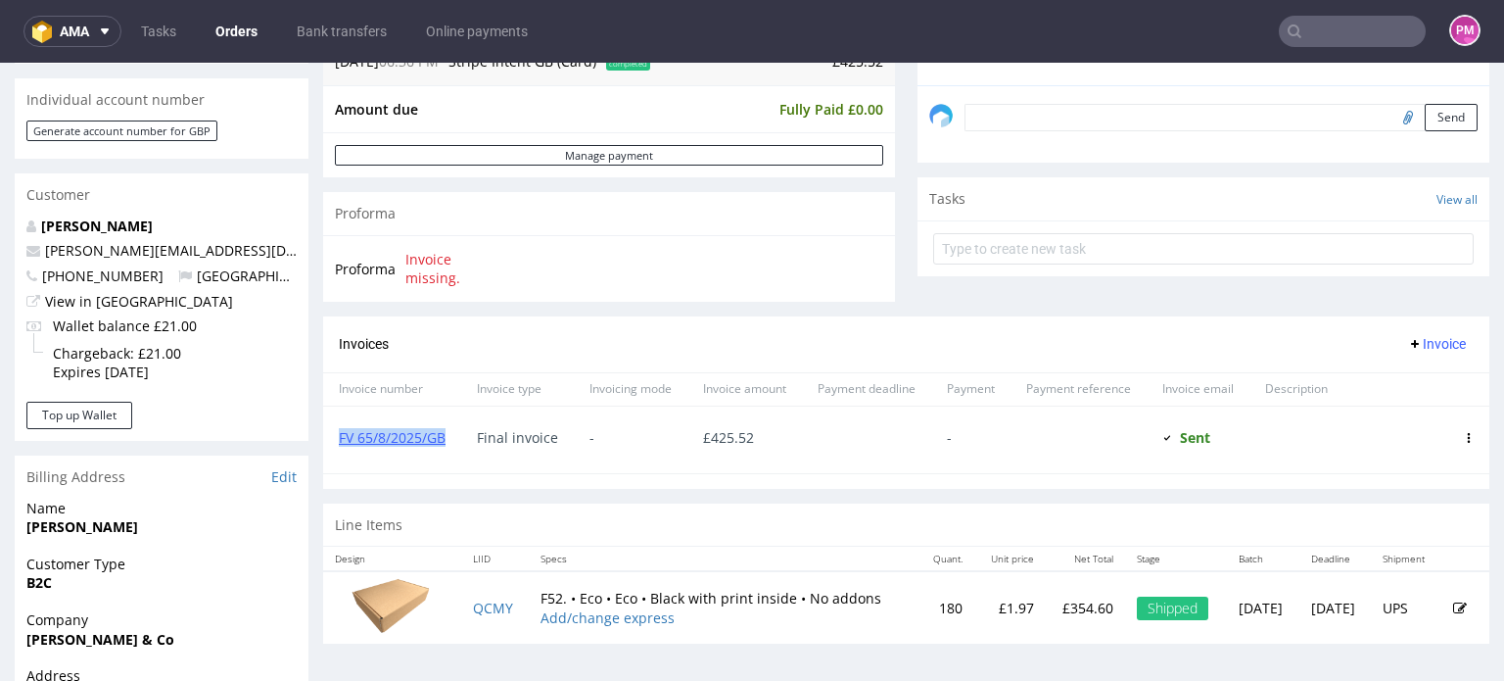
copy link "FV 65/8/2025/GB"
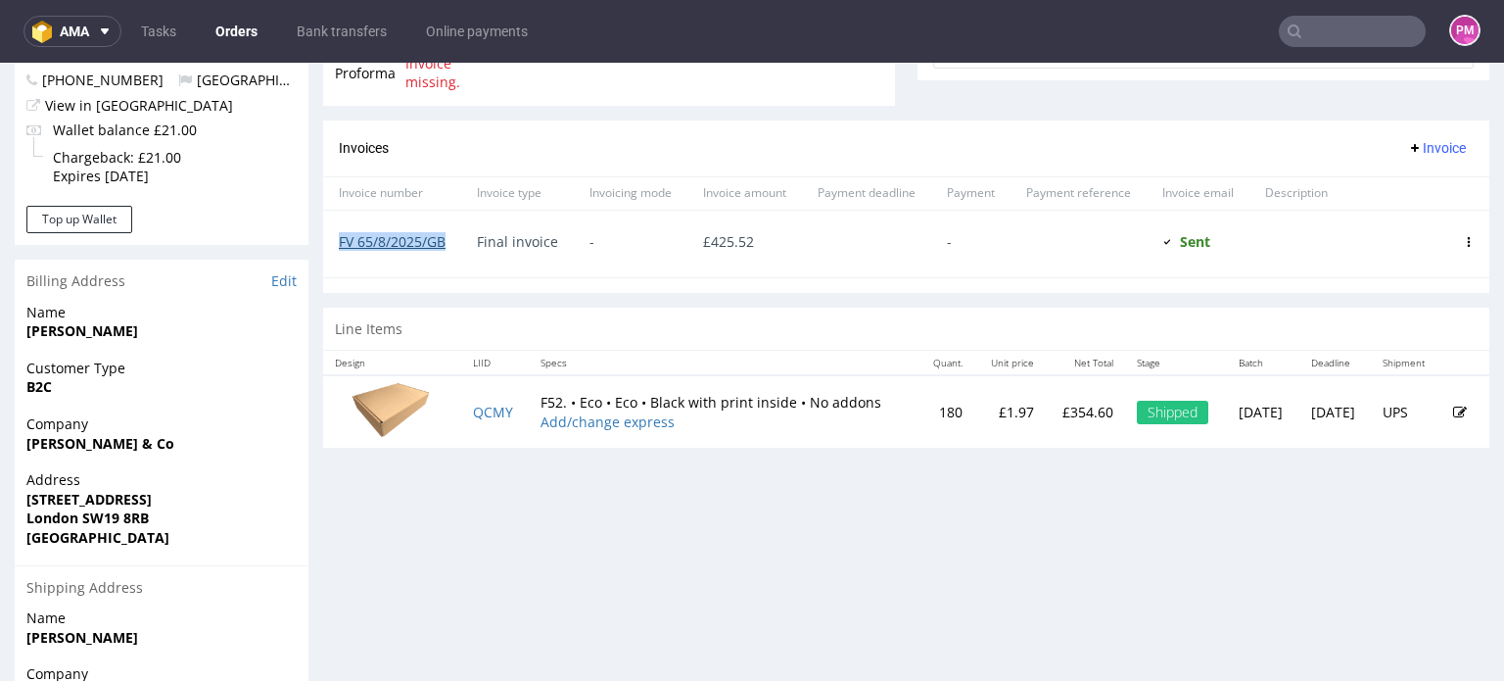
click at [403, 246] on link "FV 65/8/2025/GB" at bounding box center [392, 241] width 107 height 19
click at [1332, 25] on input "text" at bounding box center [1352, 31] width 147 height 31
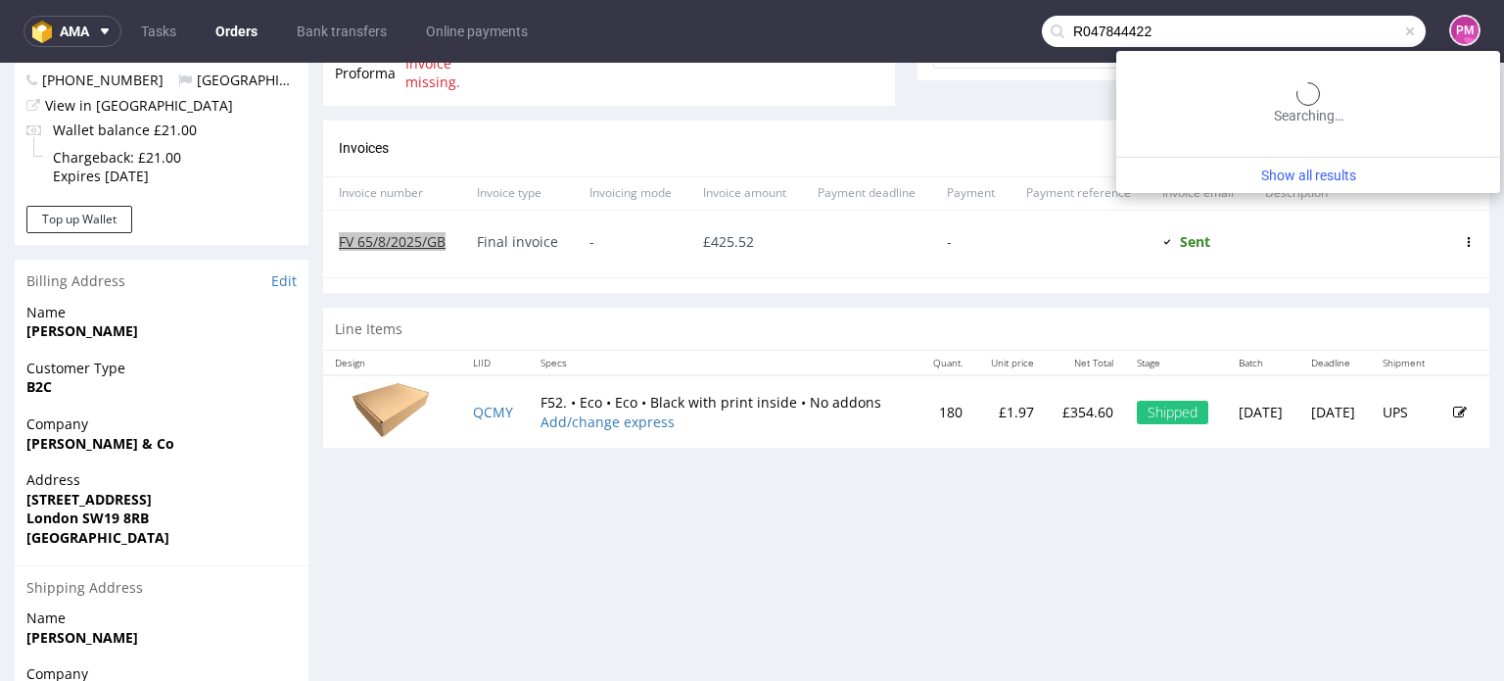
type input "R047844422"
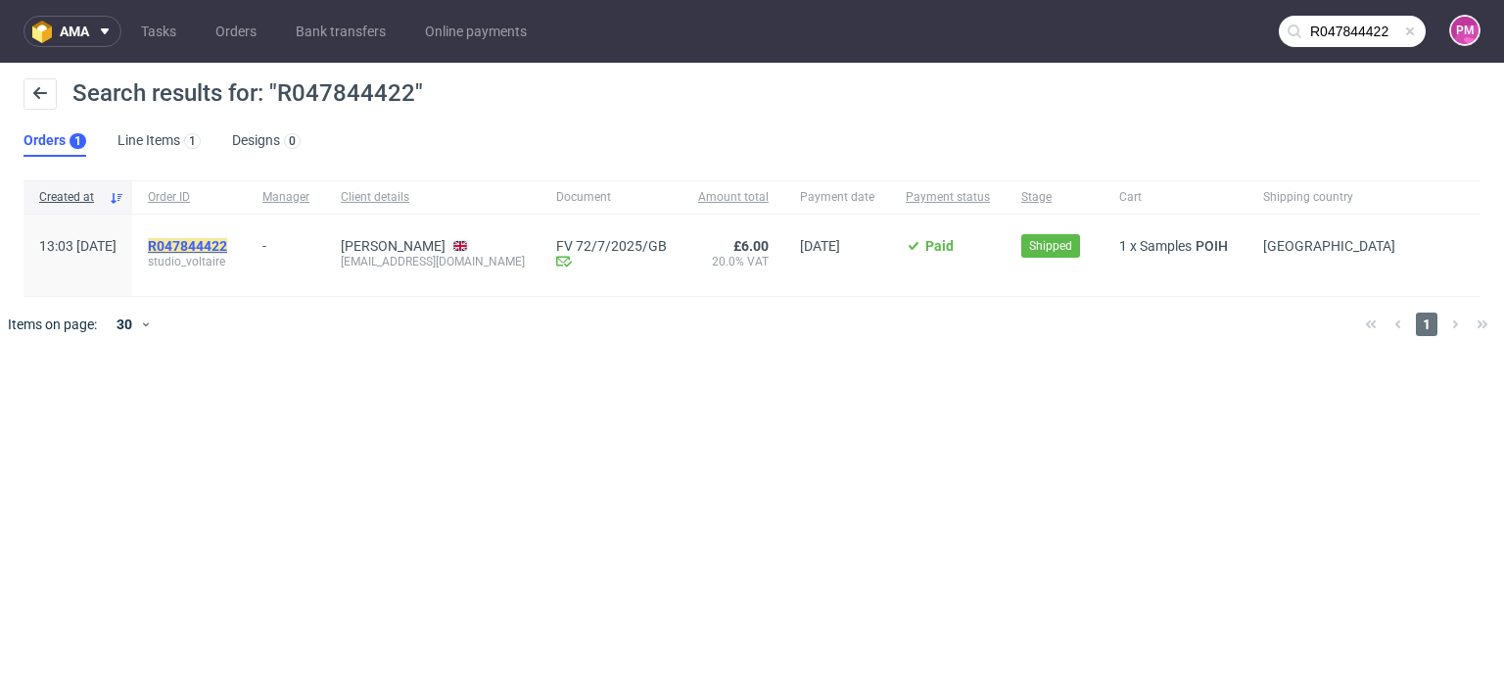
click at [227, 241] on mark "R047844422" at bounding box center [187, 246] width 79 height 16
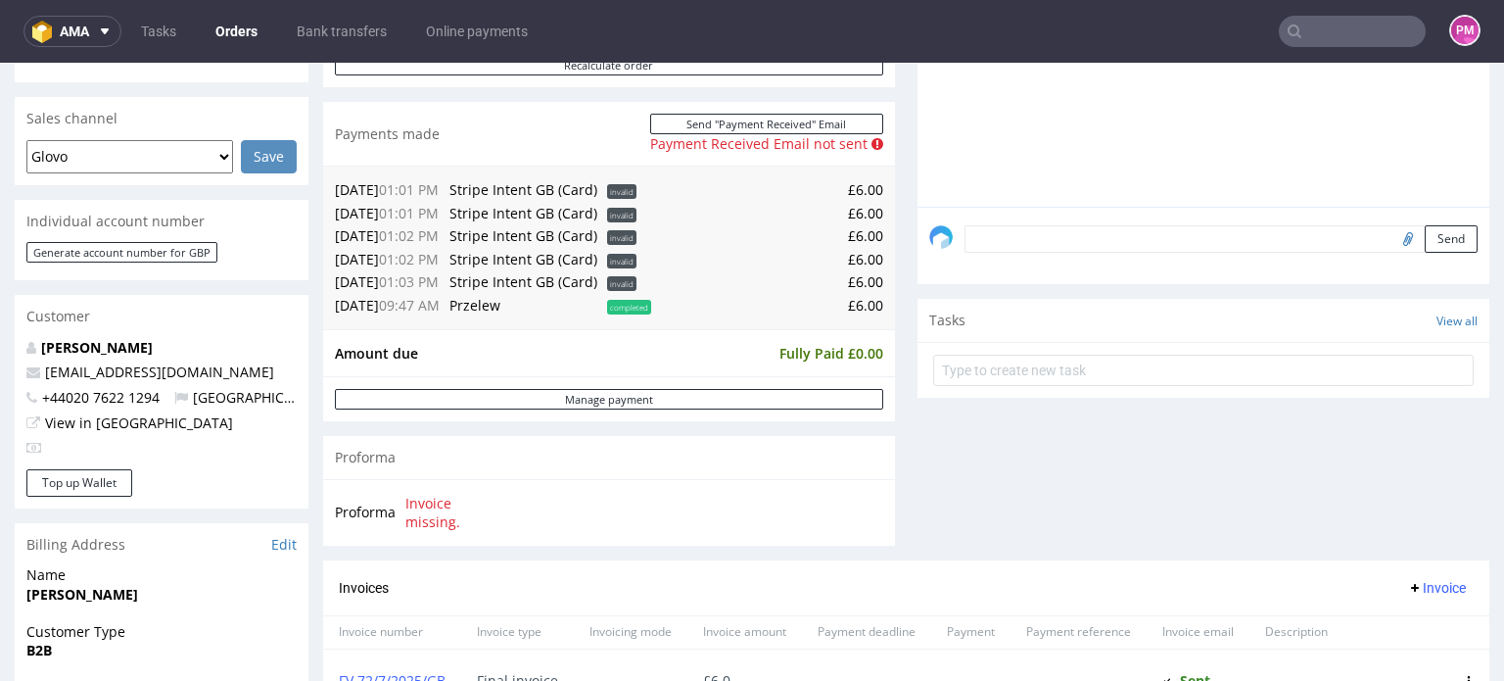
scroll to position [490, 0]
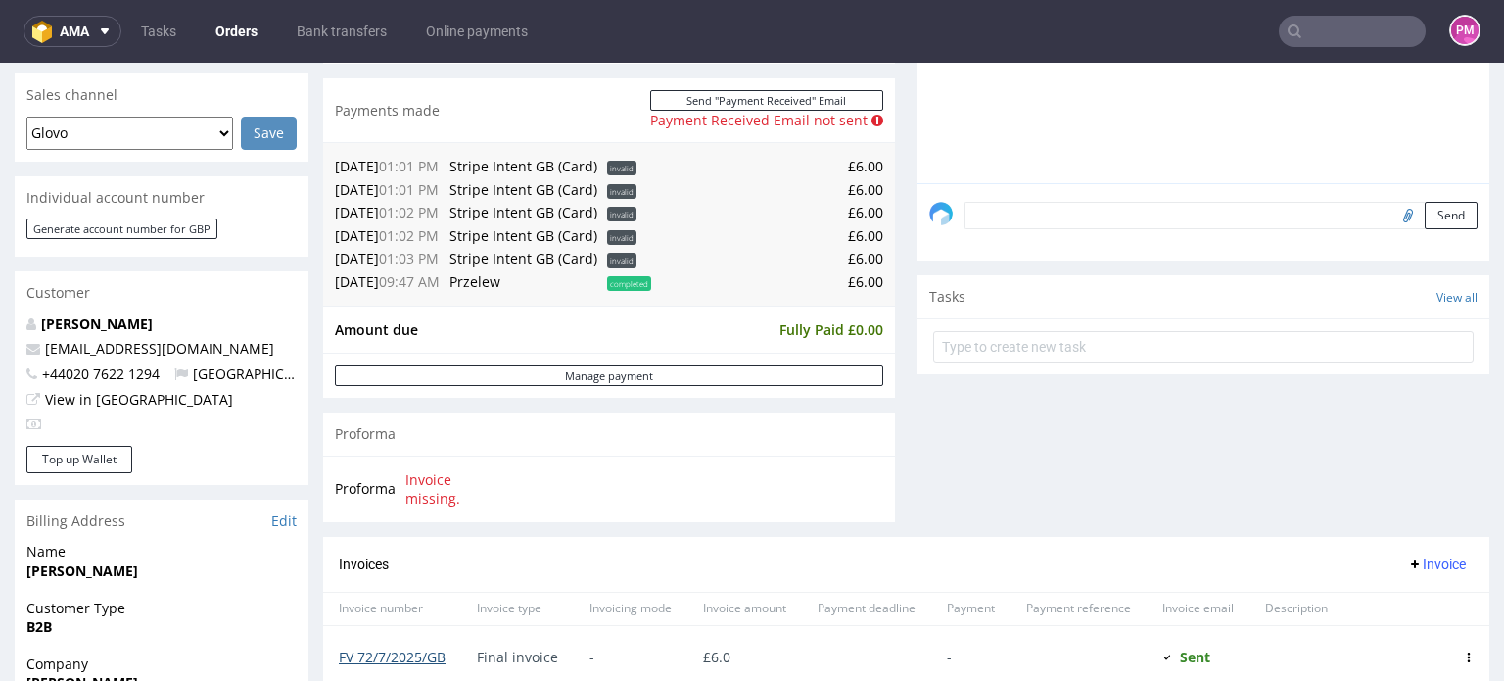
click at [407, 660] on link "FV 72/7/2025/GB" at bounding box center [392, 656] width 107 height 19
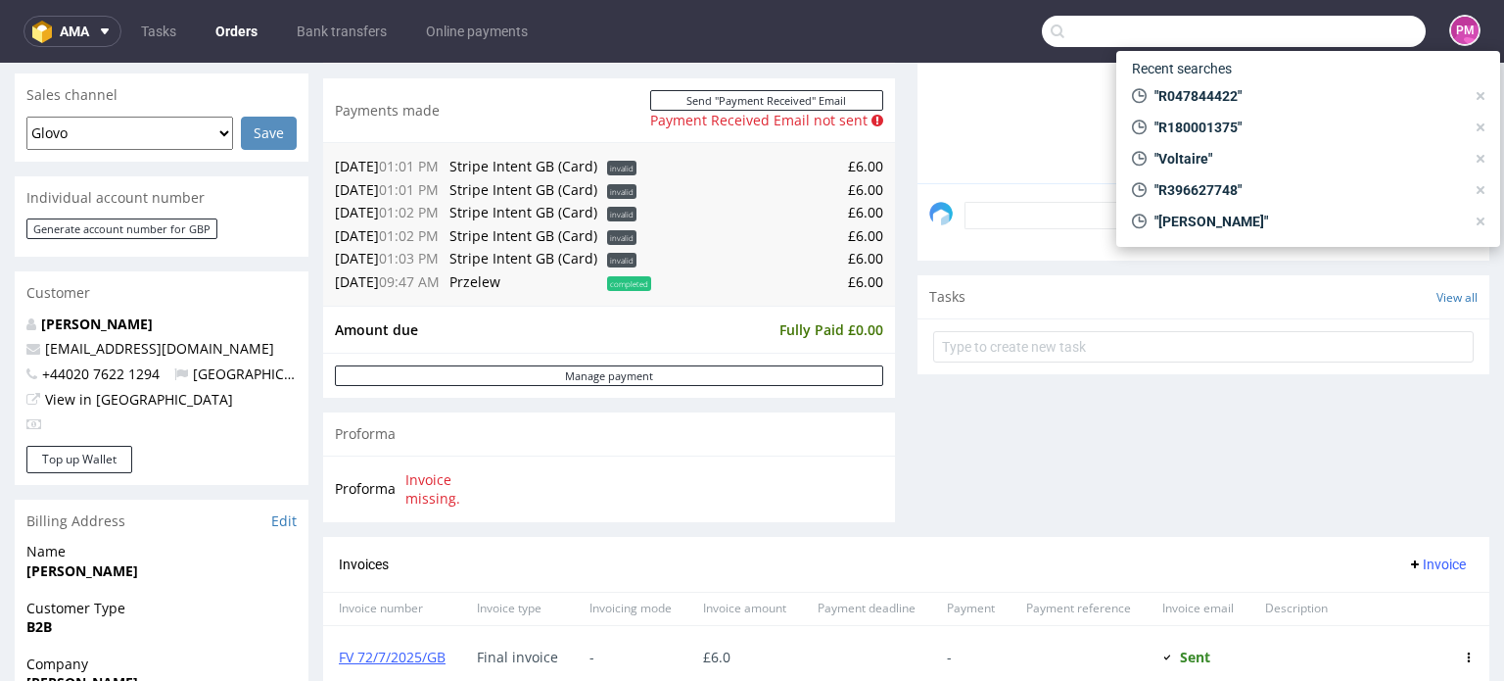
click at [1299, 38] on input "text" at bounding box center [1234, 31] width 384 height 31
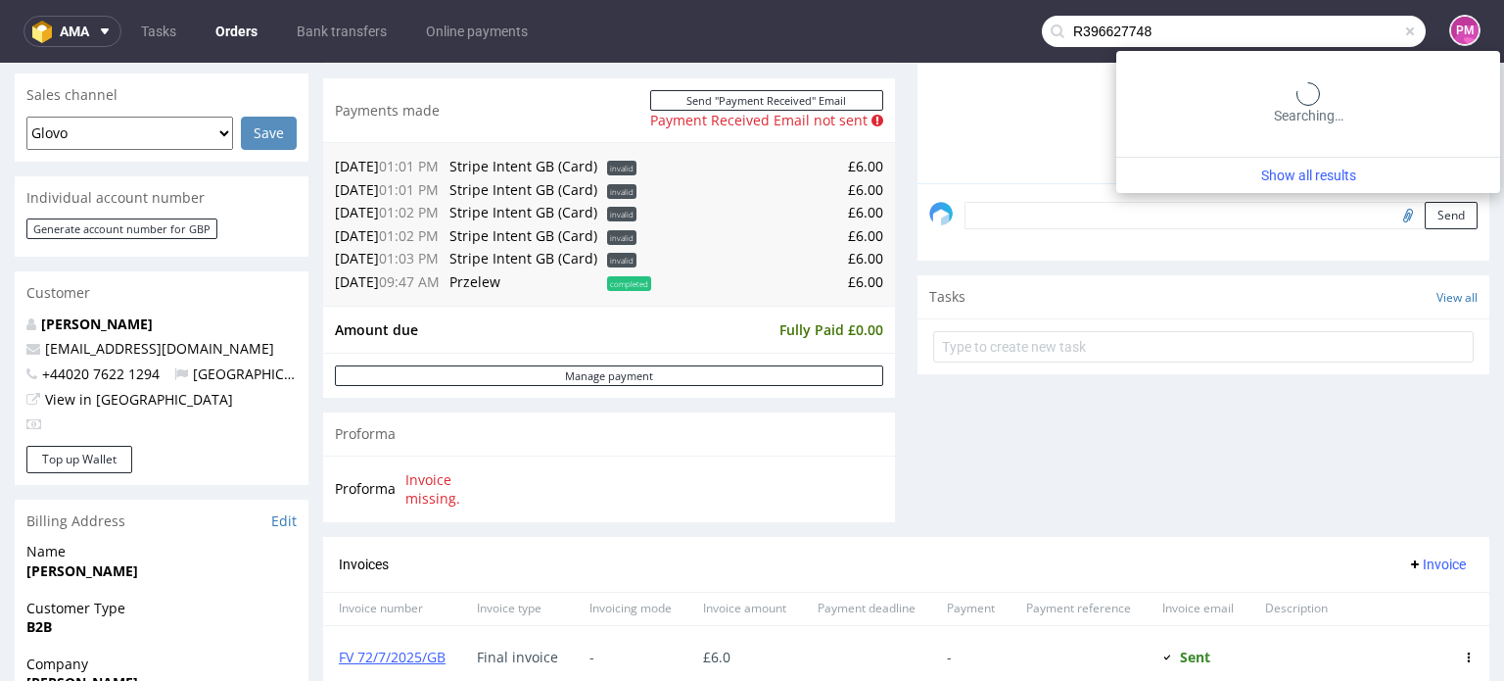
type input "R396627748"
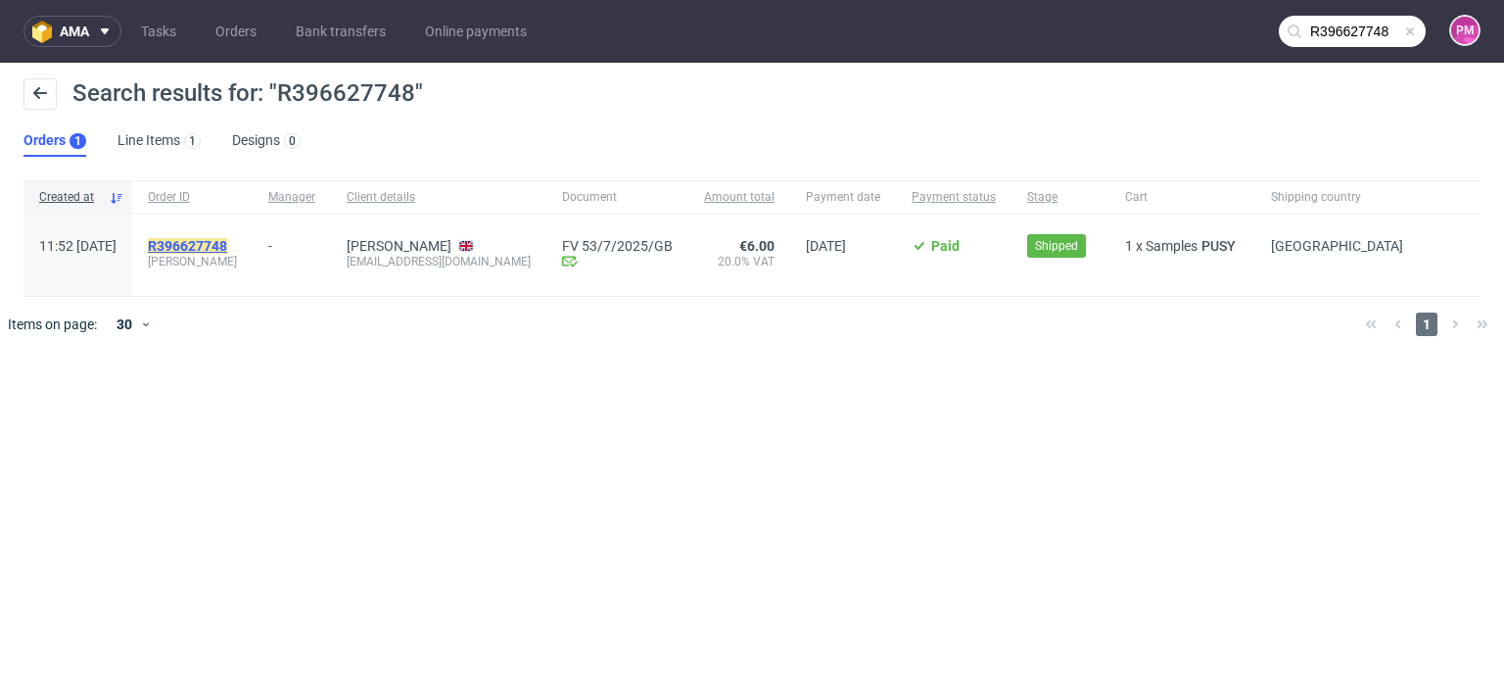
click at [227, 248] on mark "R396627748" at bounding box center [187, 246] width 79 height 16
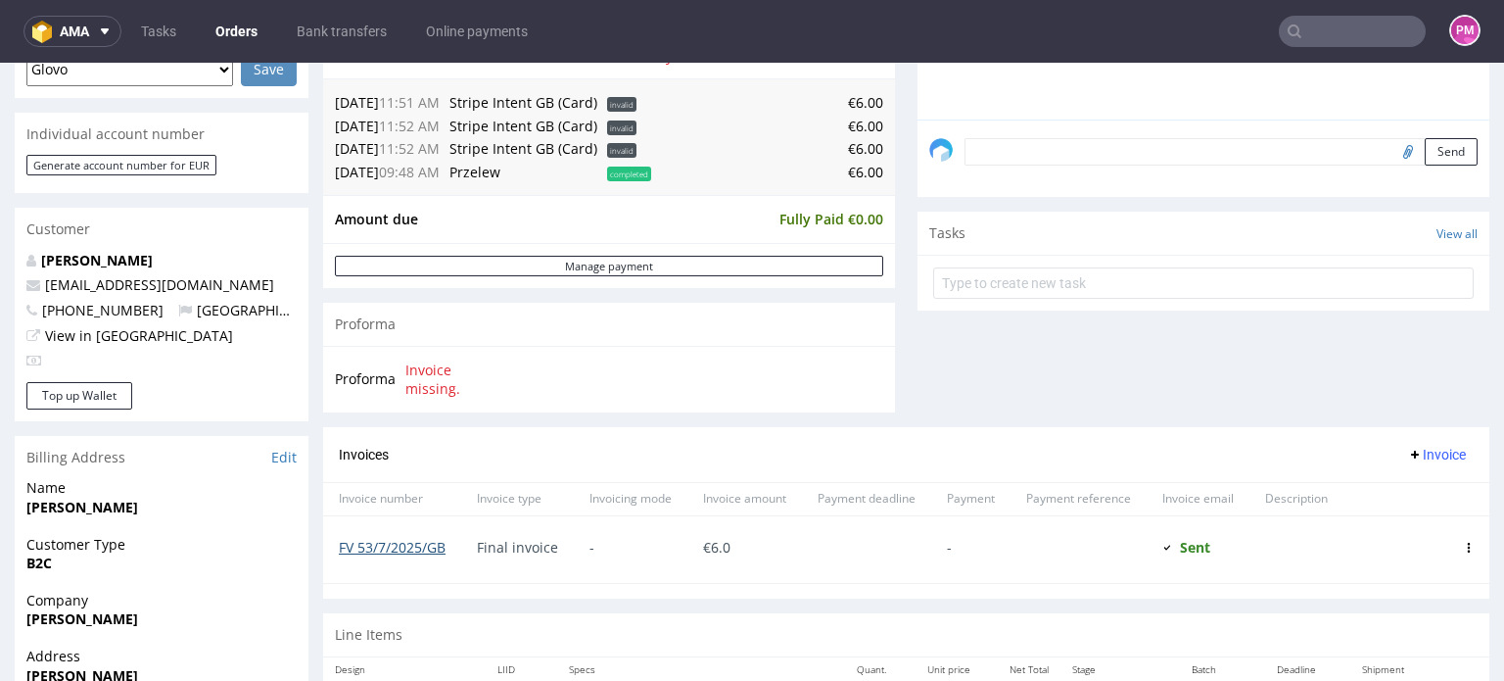
scroll to position [588, 0]
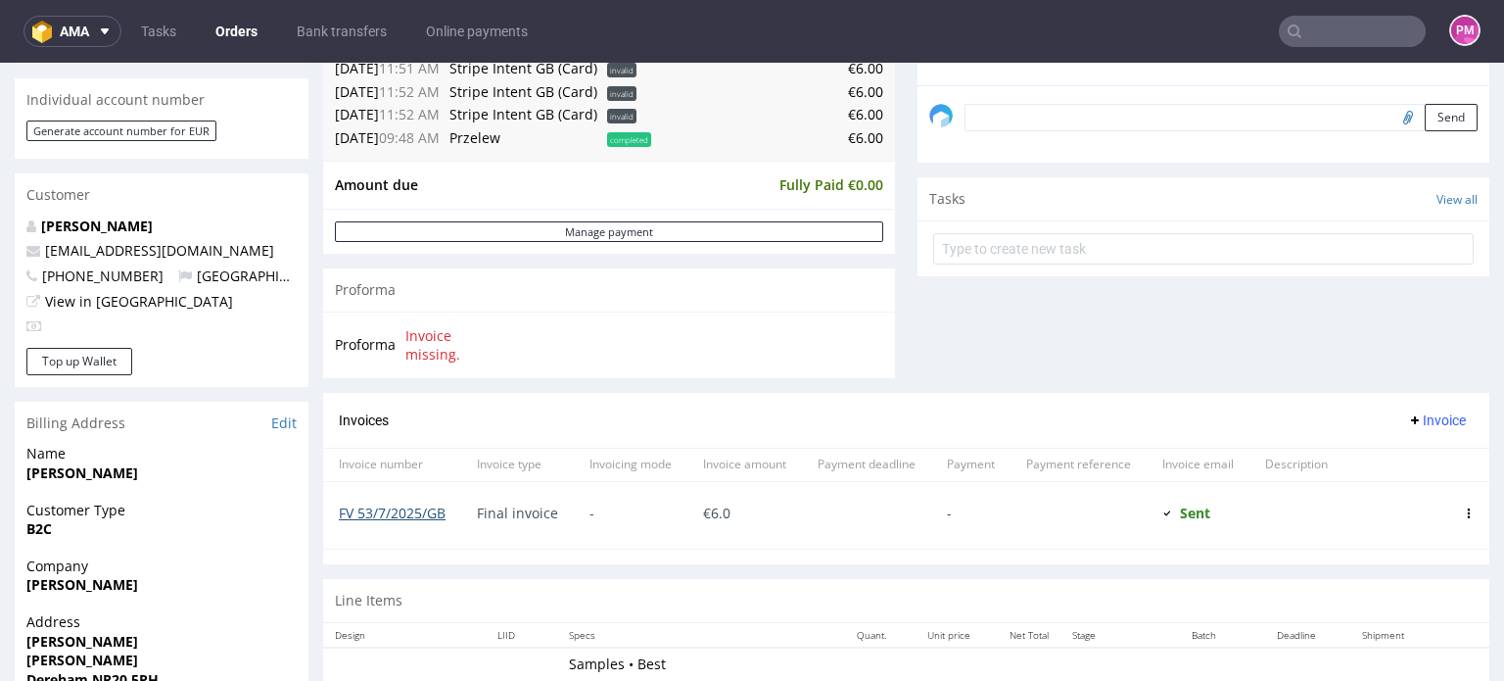
click at [417, 508] on link "FV 53/7/2025/GB" at bounding box center [392, 512] width 107 height 19
click at [1349, 34] on input "text" at bounding box center [1352, 31] width 147 height 31
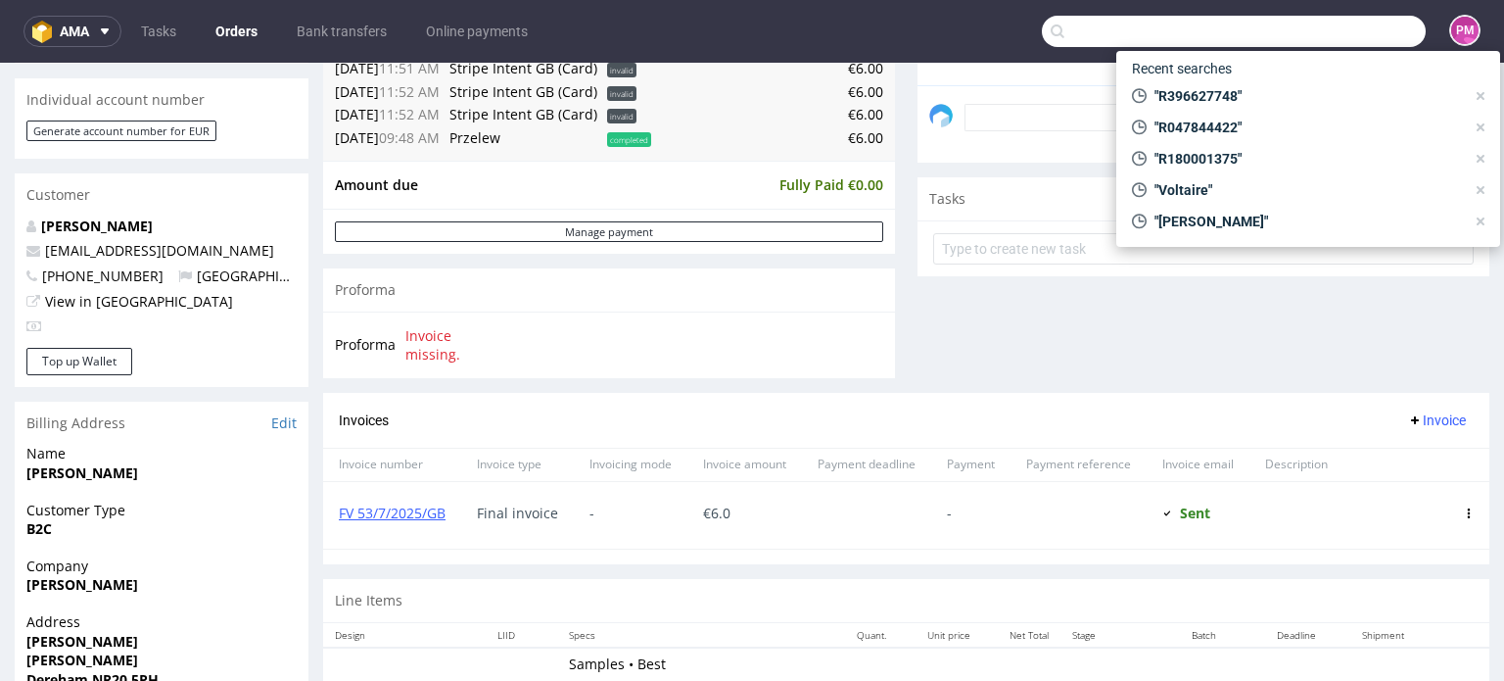
paste input "R083361439"
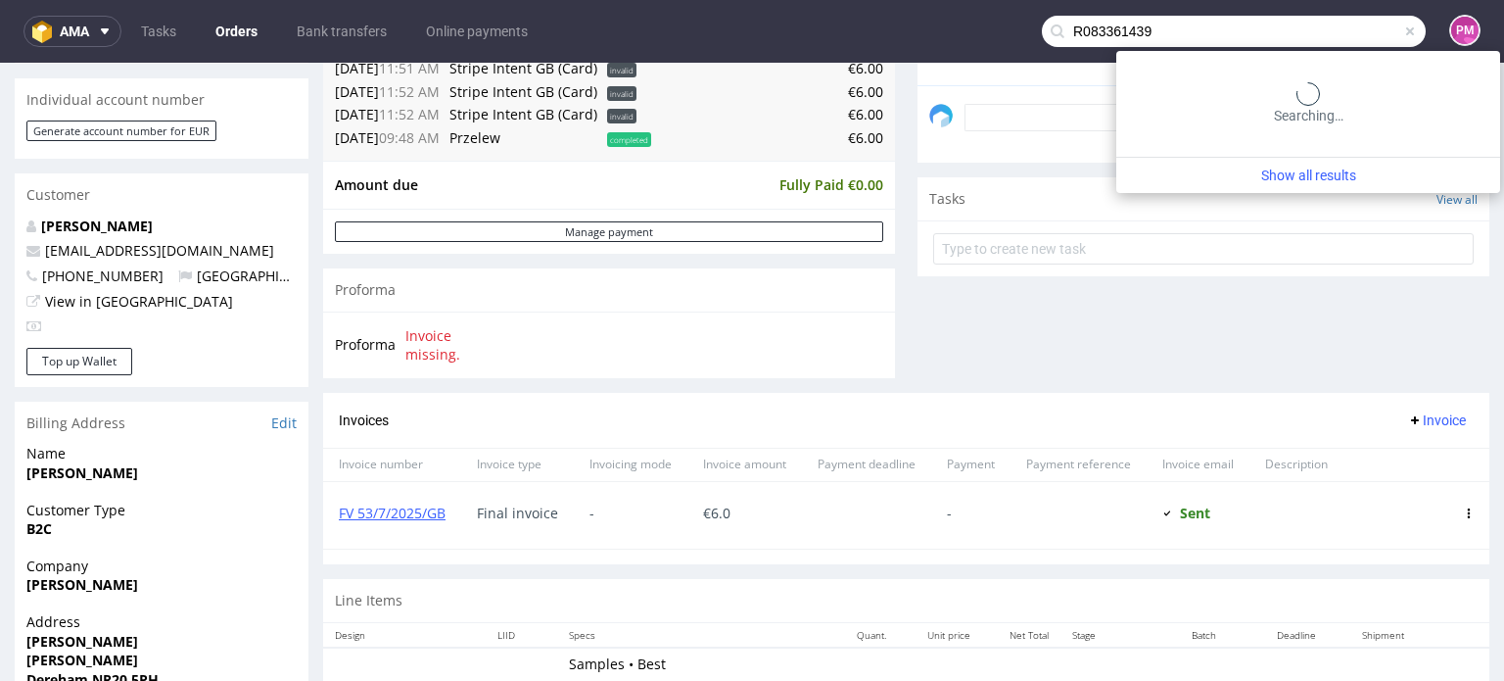
type input "R083361439"
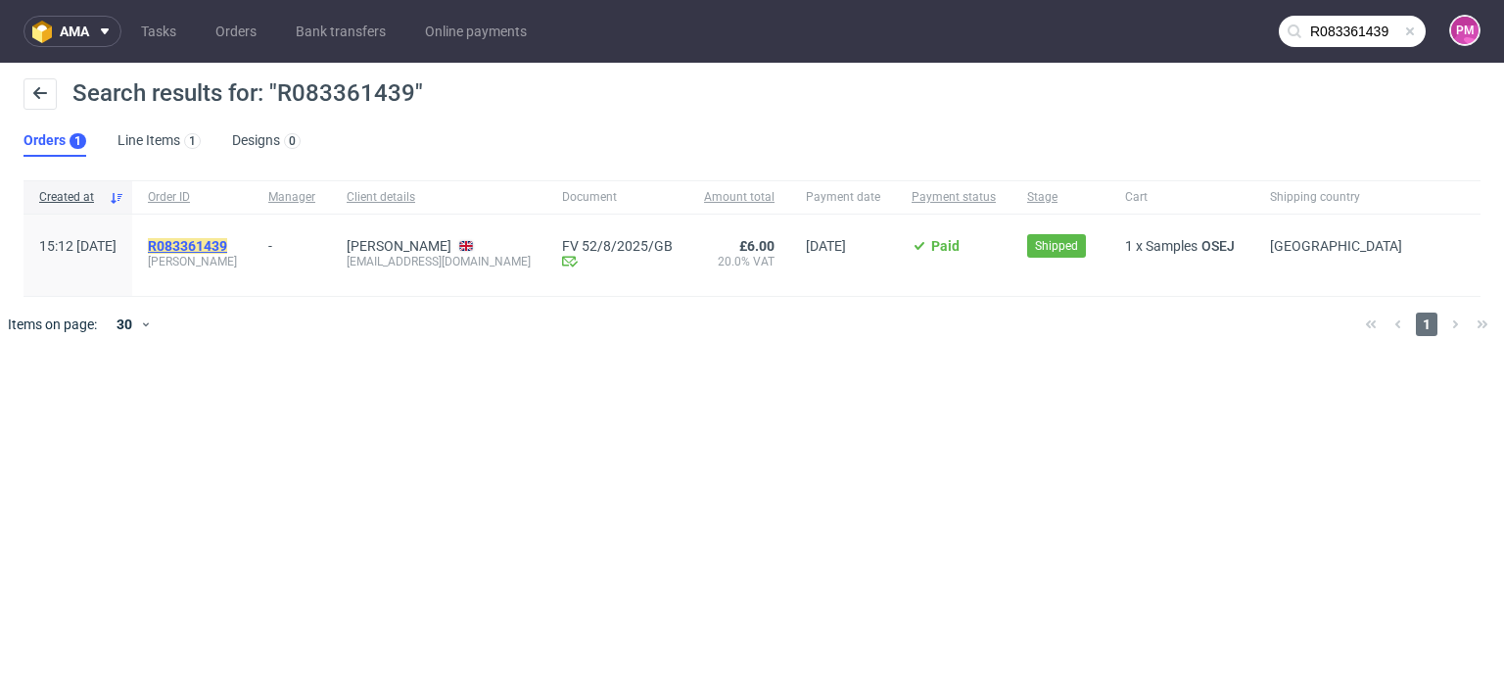
click at [227, 249] on mark "R083361439" at bounding box center [187, 246] width 79 height 16
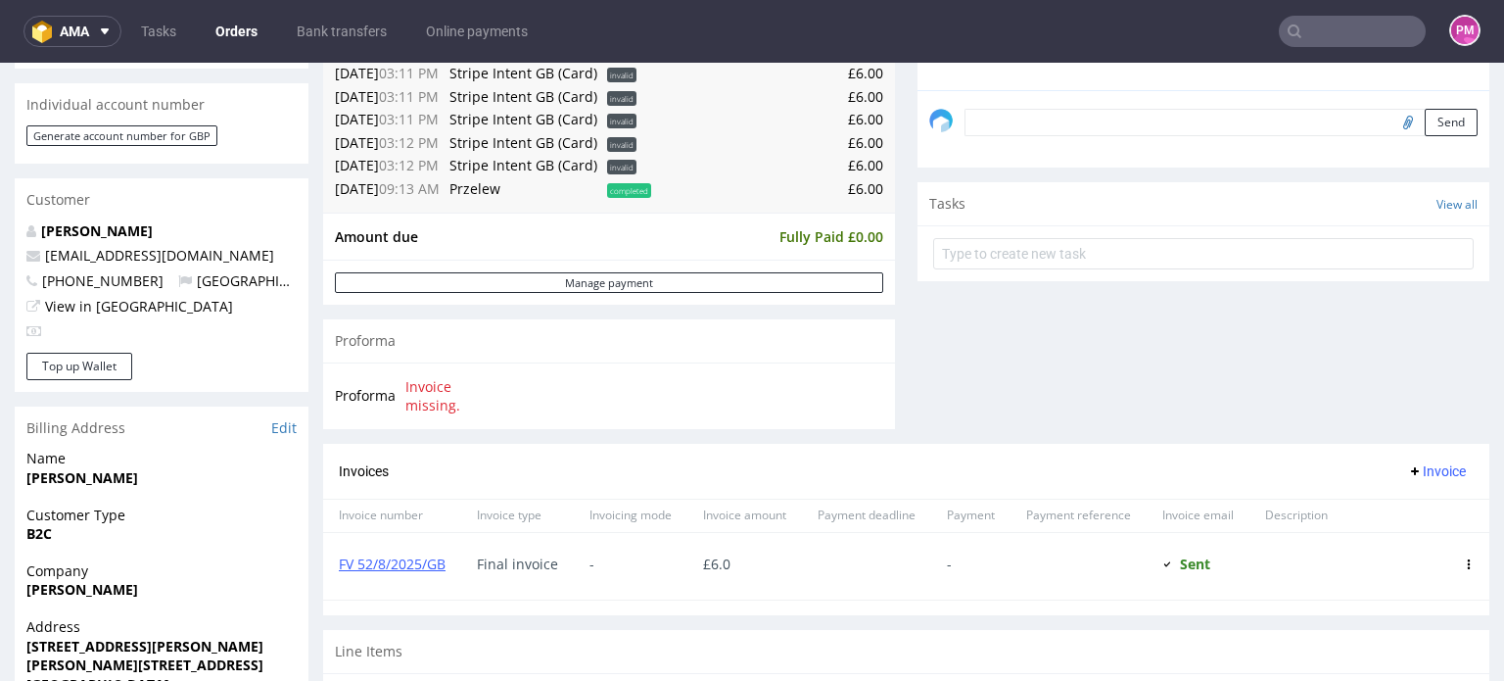
scroll to position [588, 0]
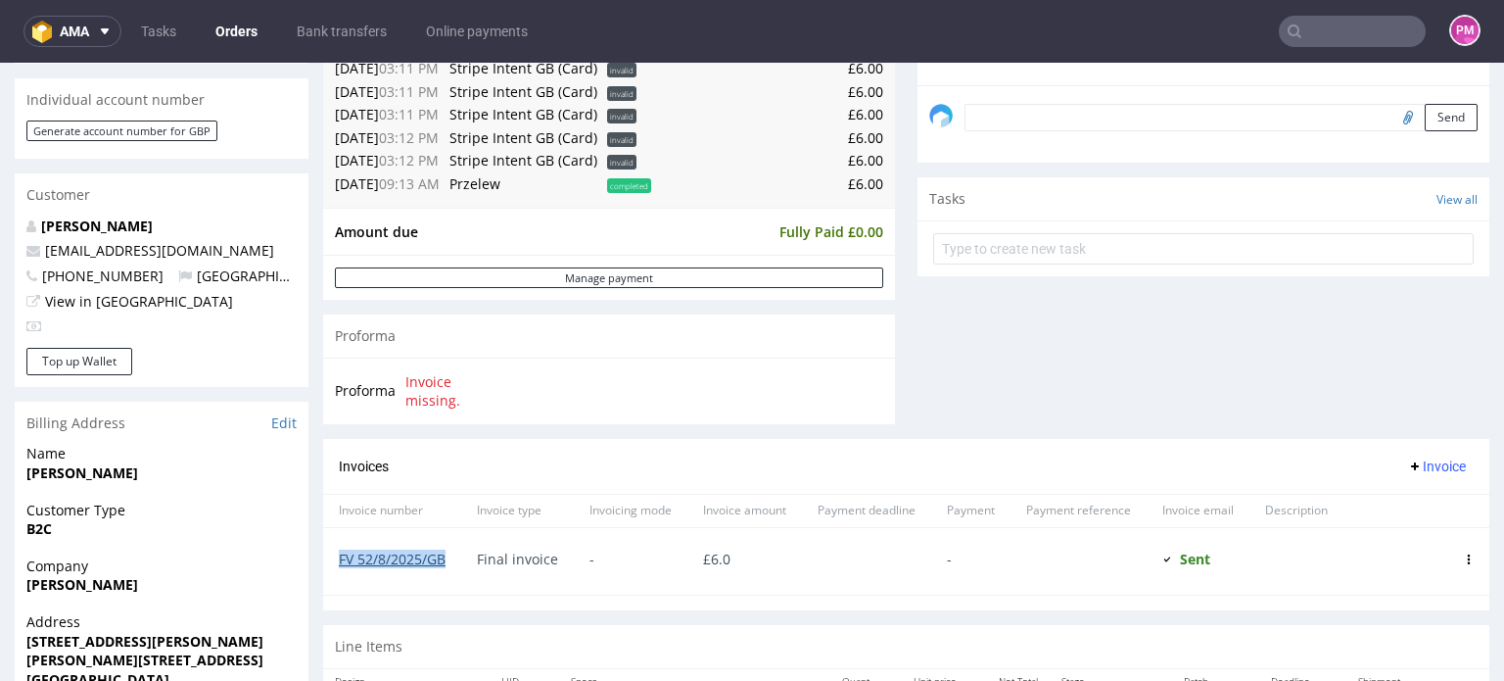
drag, startPoint x: 449, startPoint y: 566, endPoint x: 339, endPoint y: 566, distance: 109.7
click at [339, 566] on div "FV 52/8/2025/GB" at bounding box center [392, 561] width 138 height 67
copy link "FV 52/8/2025/GB"
click at [427, 557] on link "FV 52/8/2025/GB" at bounding box center [392, 558] width 107 height 19
click at [1315, 38] on input "text" at bounding box center [1352, 31] width 147 height 31
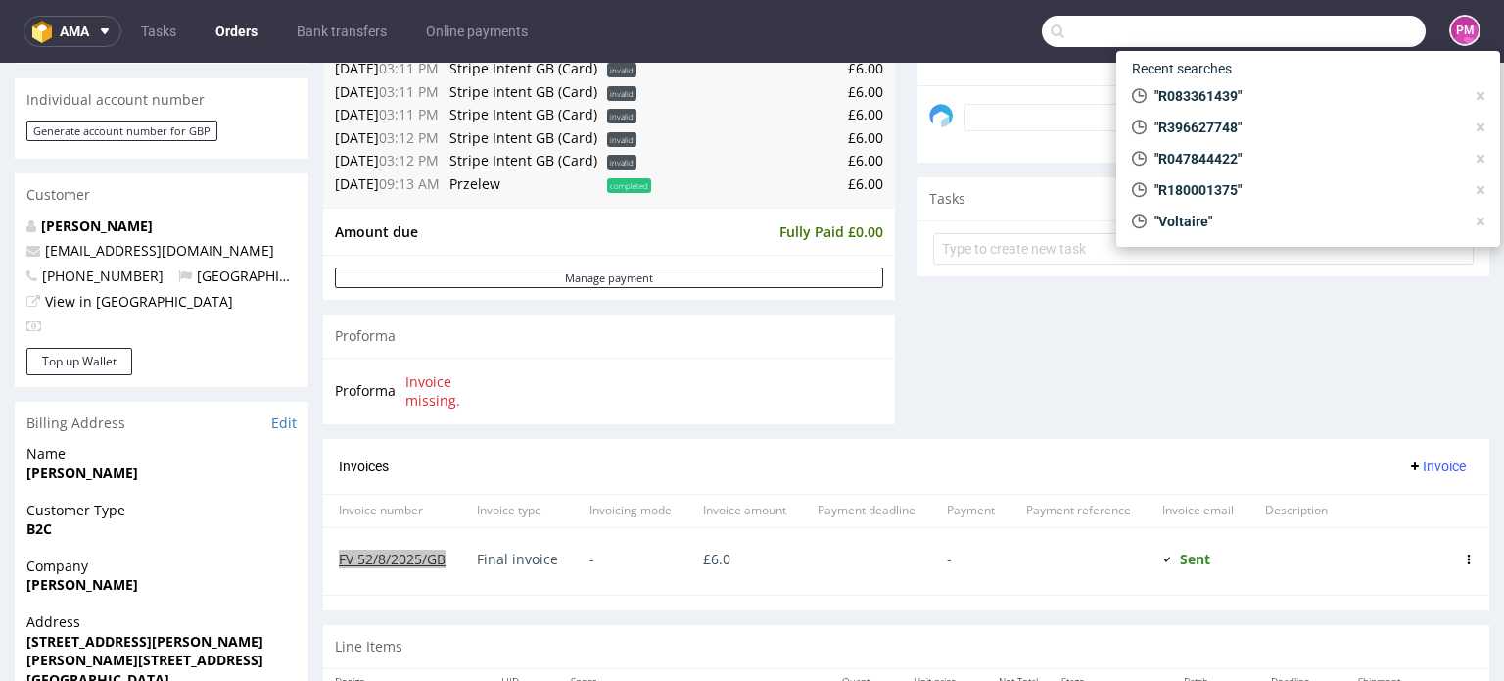
paste input "TREELOGY"
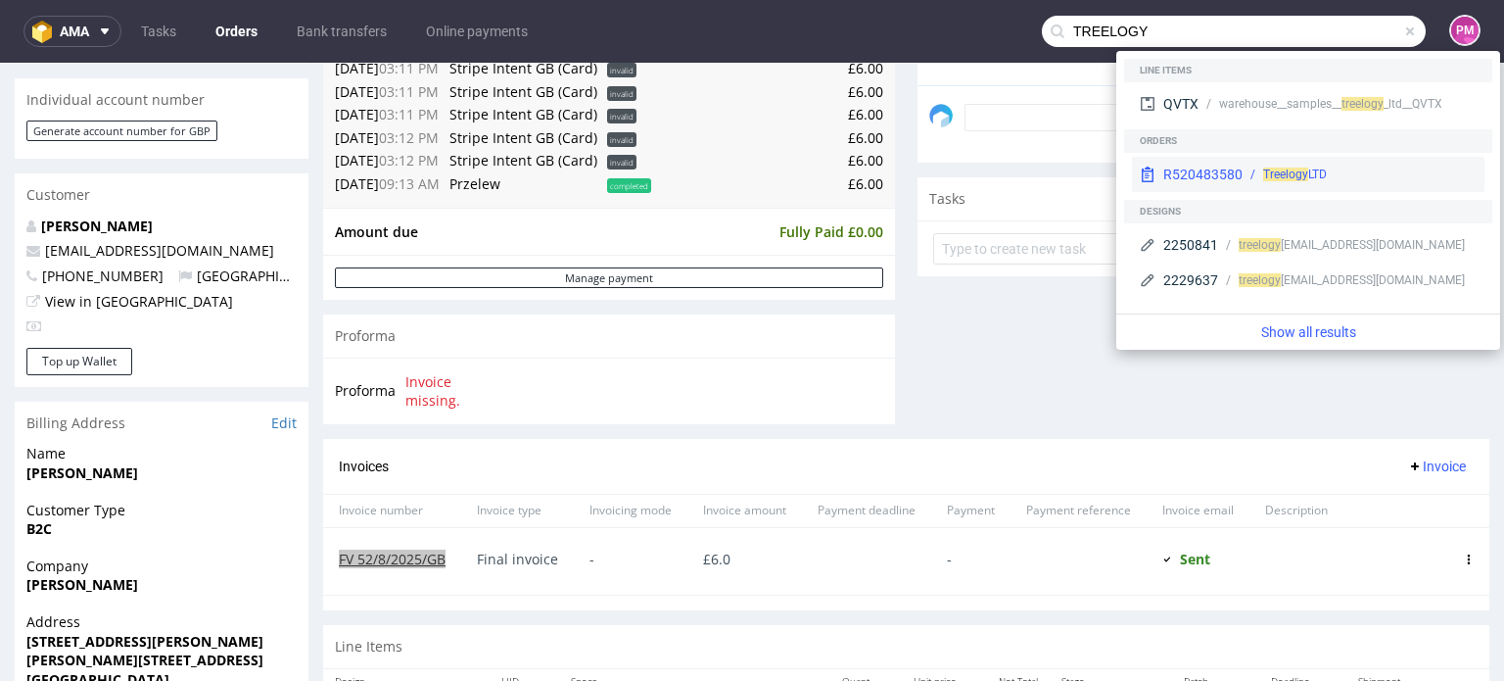
type input "TREELOGY"
click at [1205, 177] on div "R520483580" at bounding box center [1202, 175] width 79 height 20
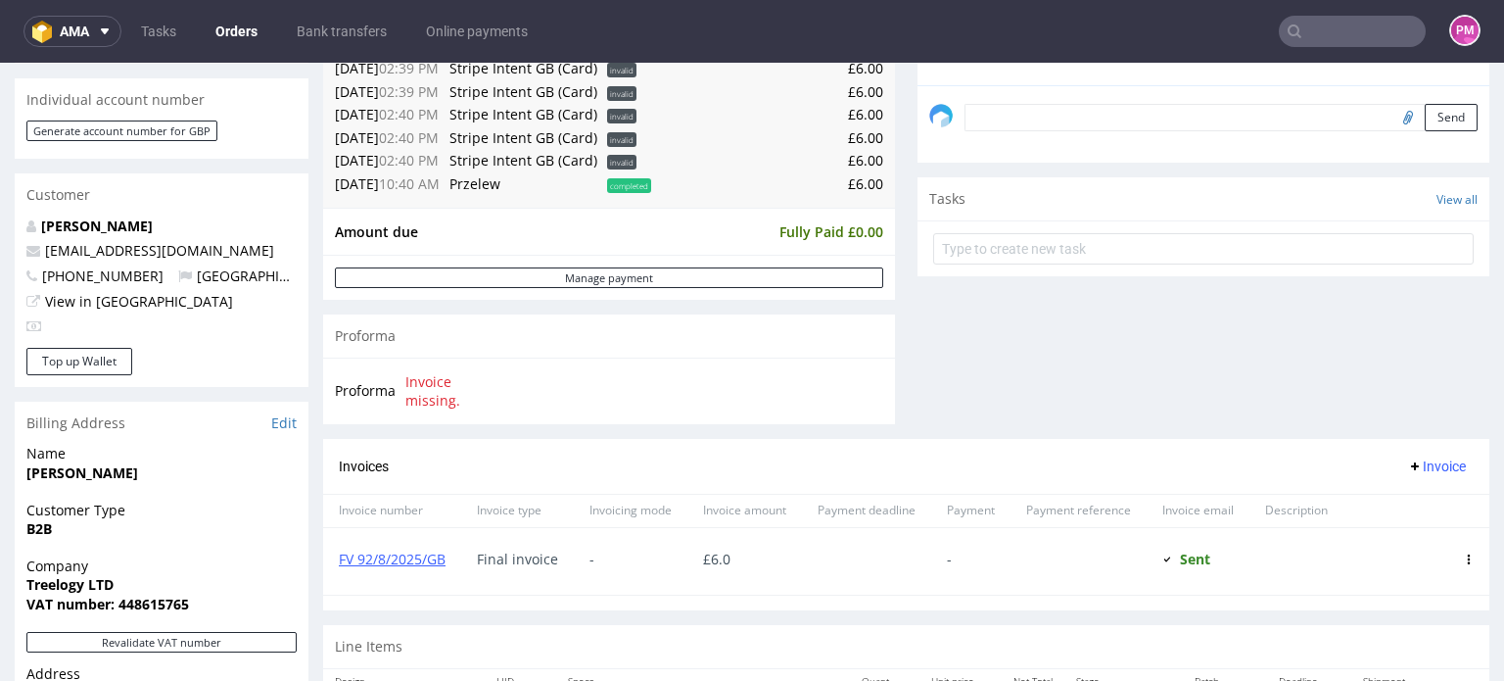
scroll to position [686, 0]
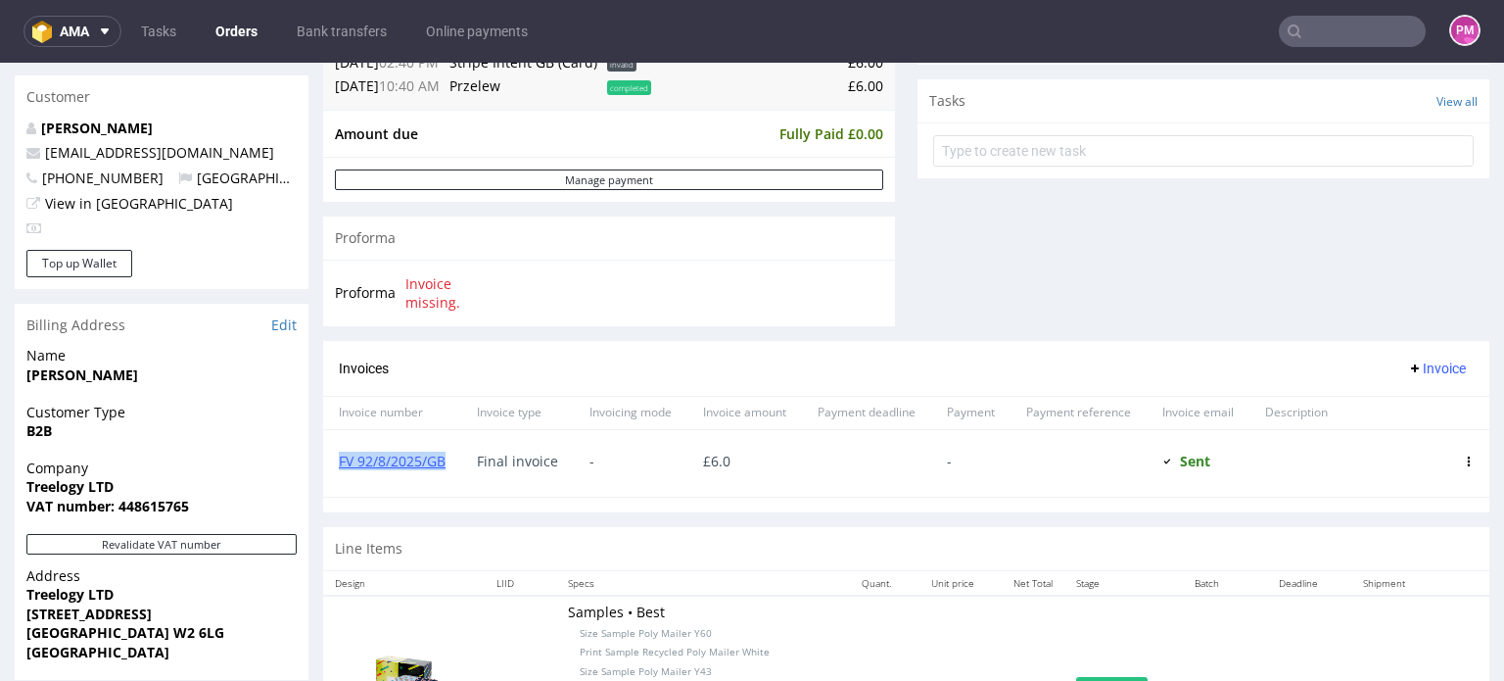
drag, startPoint x: 447, startPoint y: 467, endPoint x: 325, endPoint y: 464, distance: 121.5
click at [325, 464] on div "FV 92/8/2025/GB" at bounding box center [392, 463] width 138 height 67
copy link "FV 92/8/2025/GB"
click at [429, 461] on link "FV 92/8/2025/GB" at bounding box center [392, 460] width 107 height 19
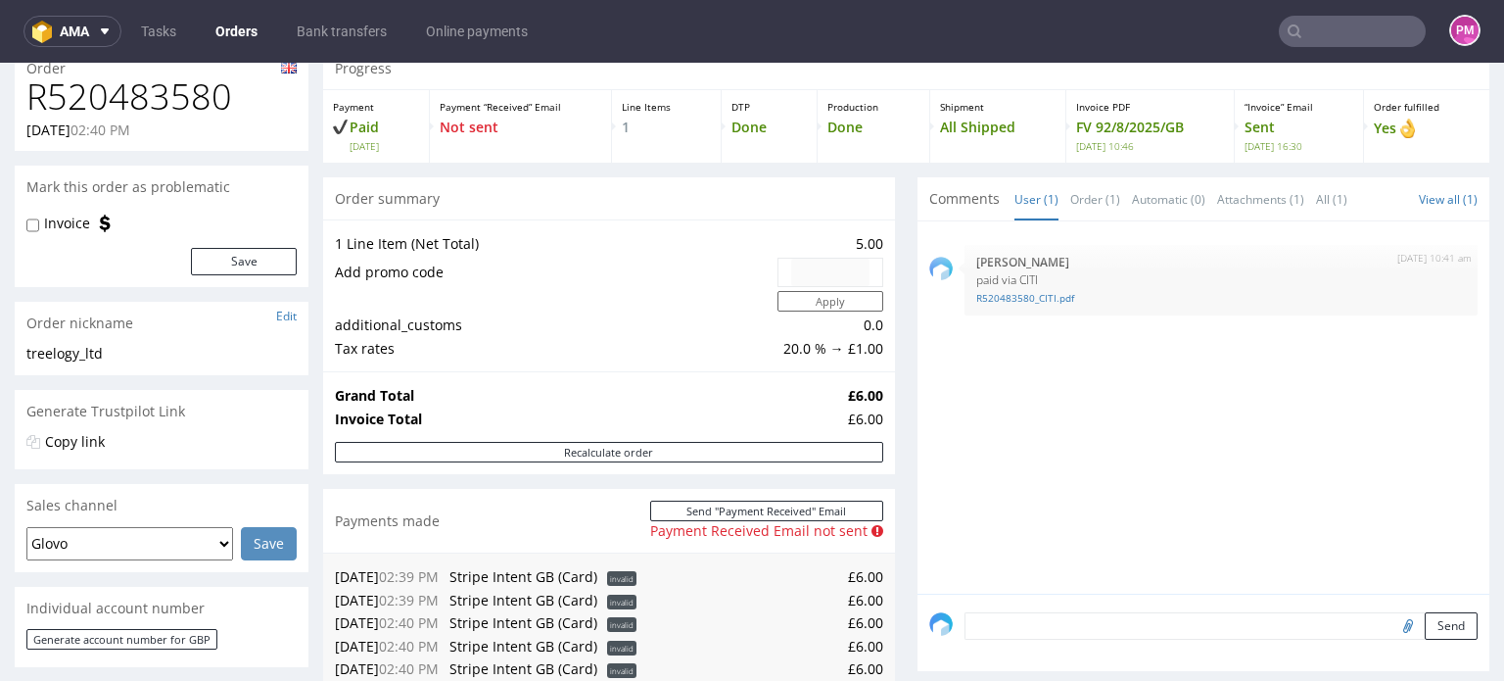
scroll to position [0, 0]
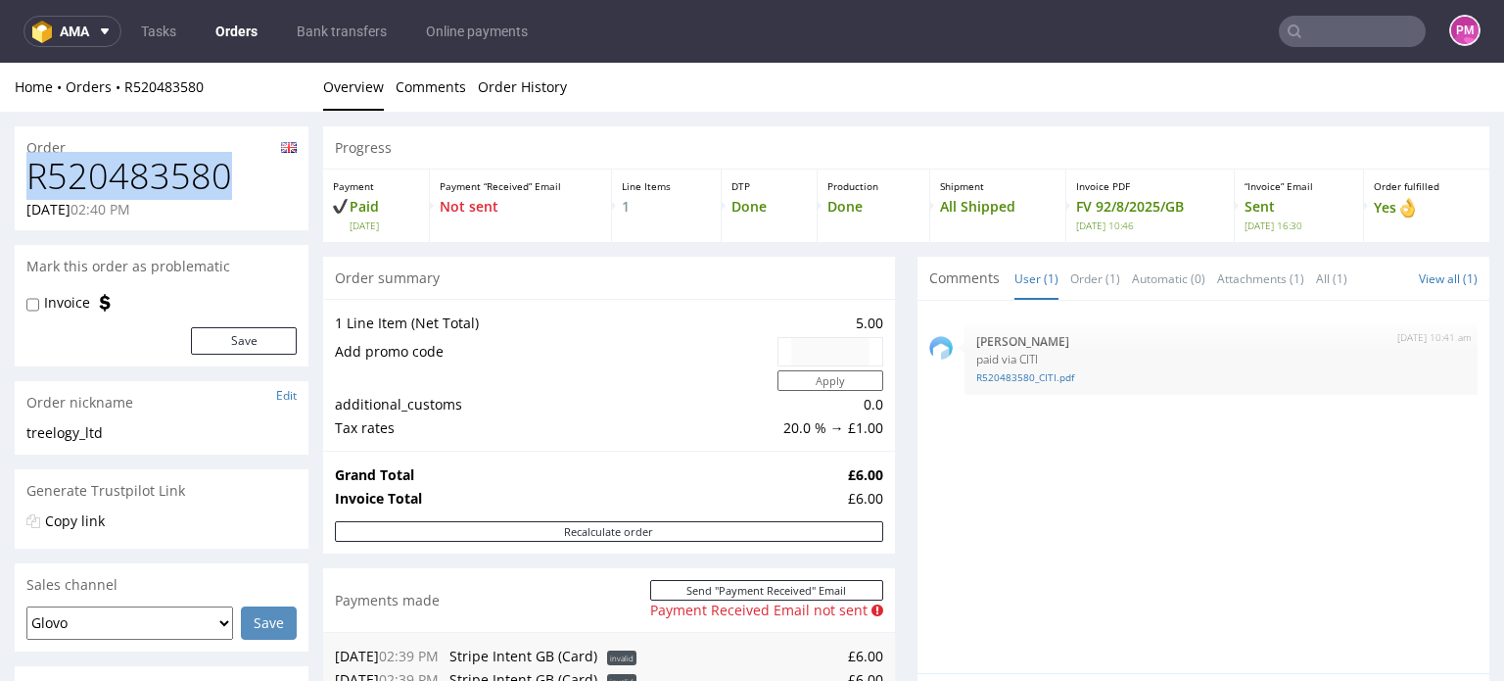
drag, startPoint x: 223, startPoint y: 181, endPoint x: 25, endPoint y: 179, distance: 197.8
click at [26, 181] on h1 "R520483580" at bounding box center [161, 176] width 270 height 39
copy h1 "R520483580"
click at [1340, 36] on input "text" at bounding box center [1352, 31] width 147 height 31
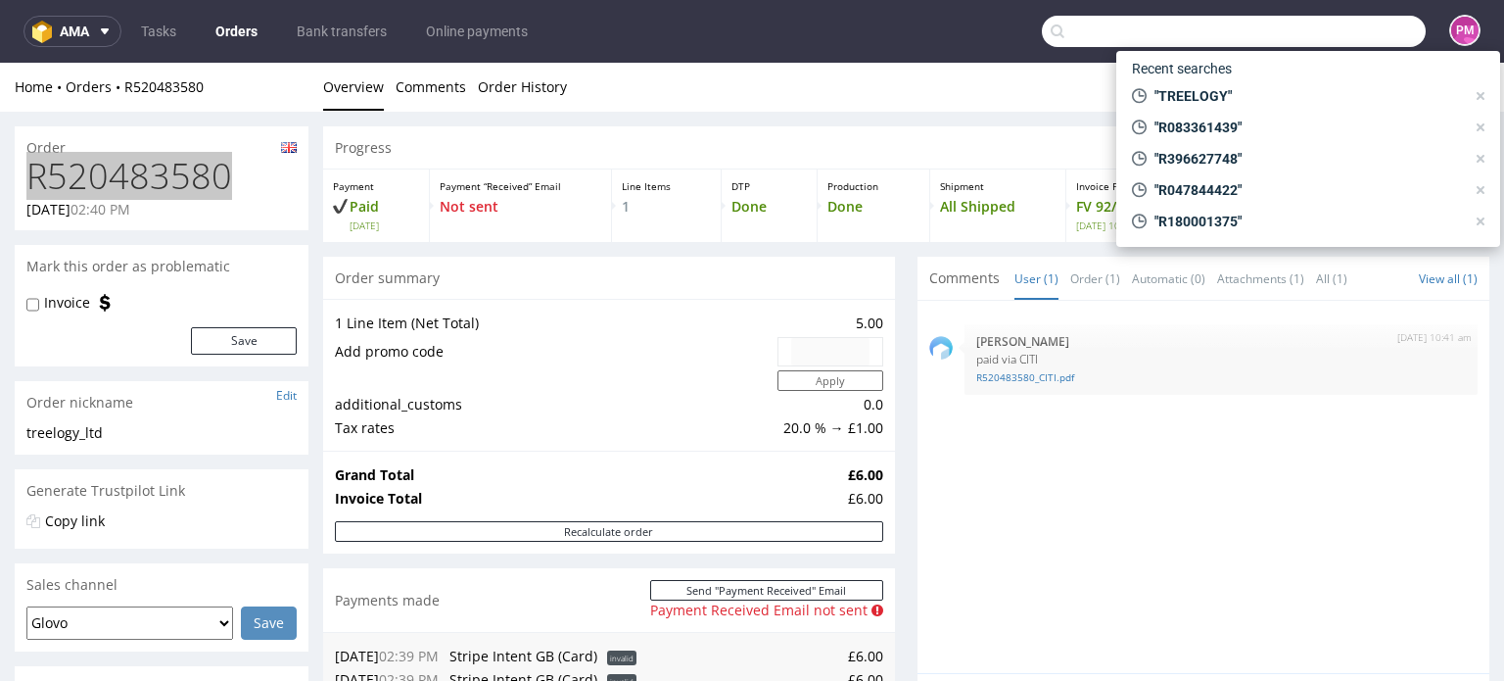
paste input "R434730912"
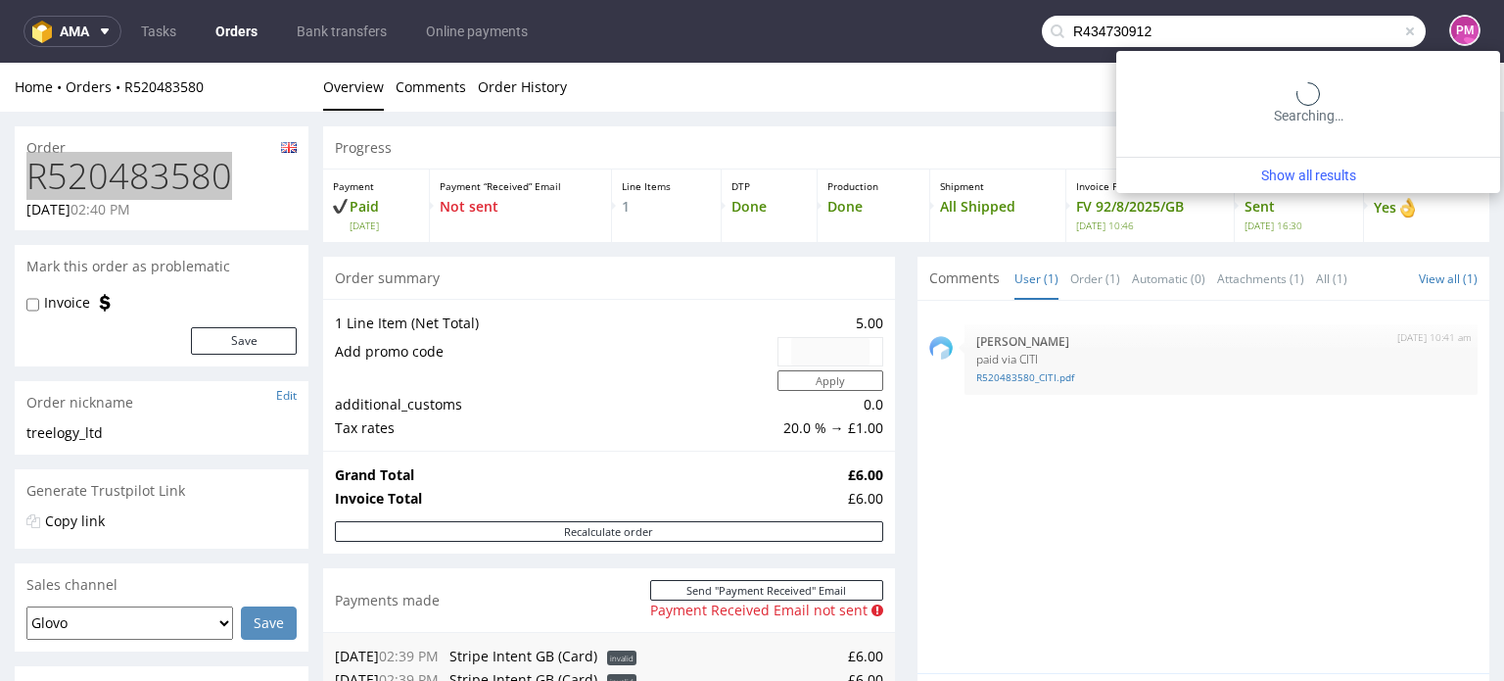
type input "R434730912"
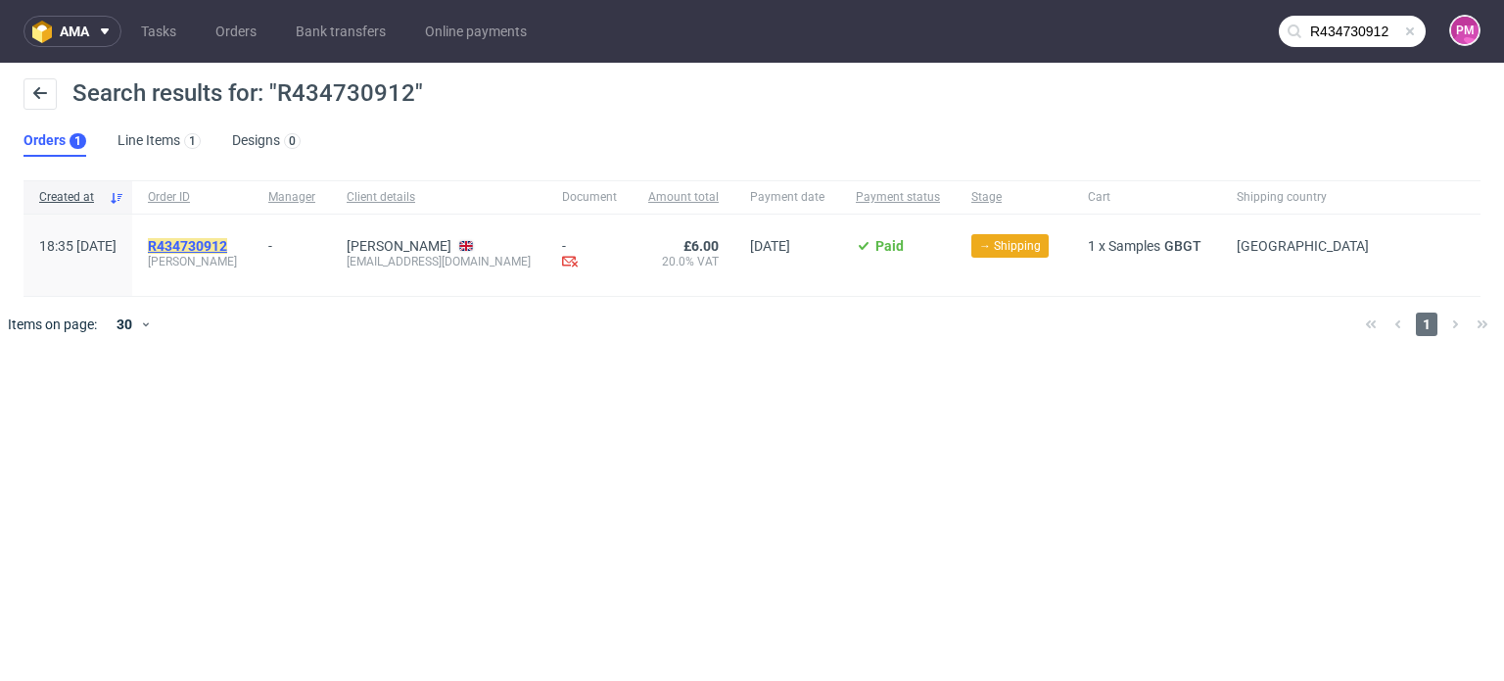
click at [227, 247] on mark "R434730912" at bounding box center [187, 246] width 79 height 16
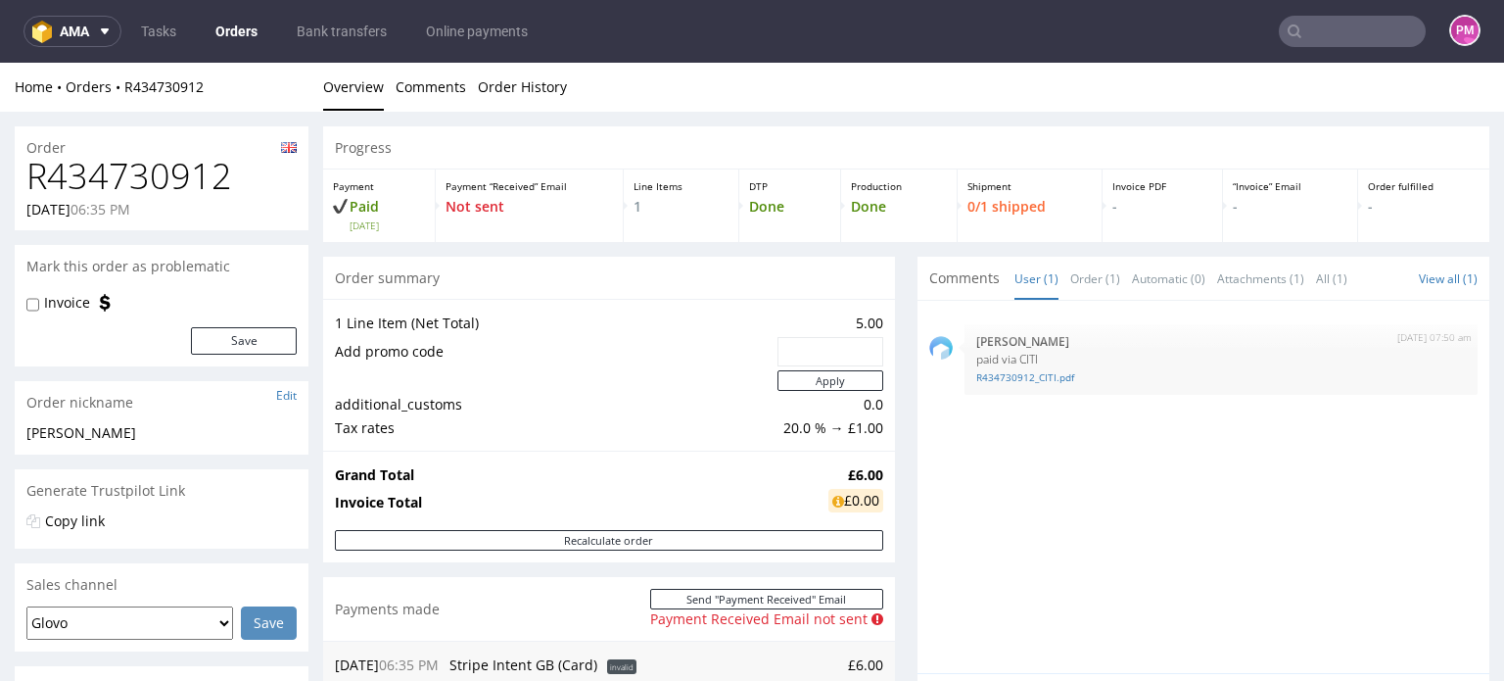
click at [1304, 38] on input "text" at bounding box center [1352, 31] width 147 height 31
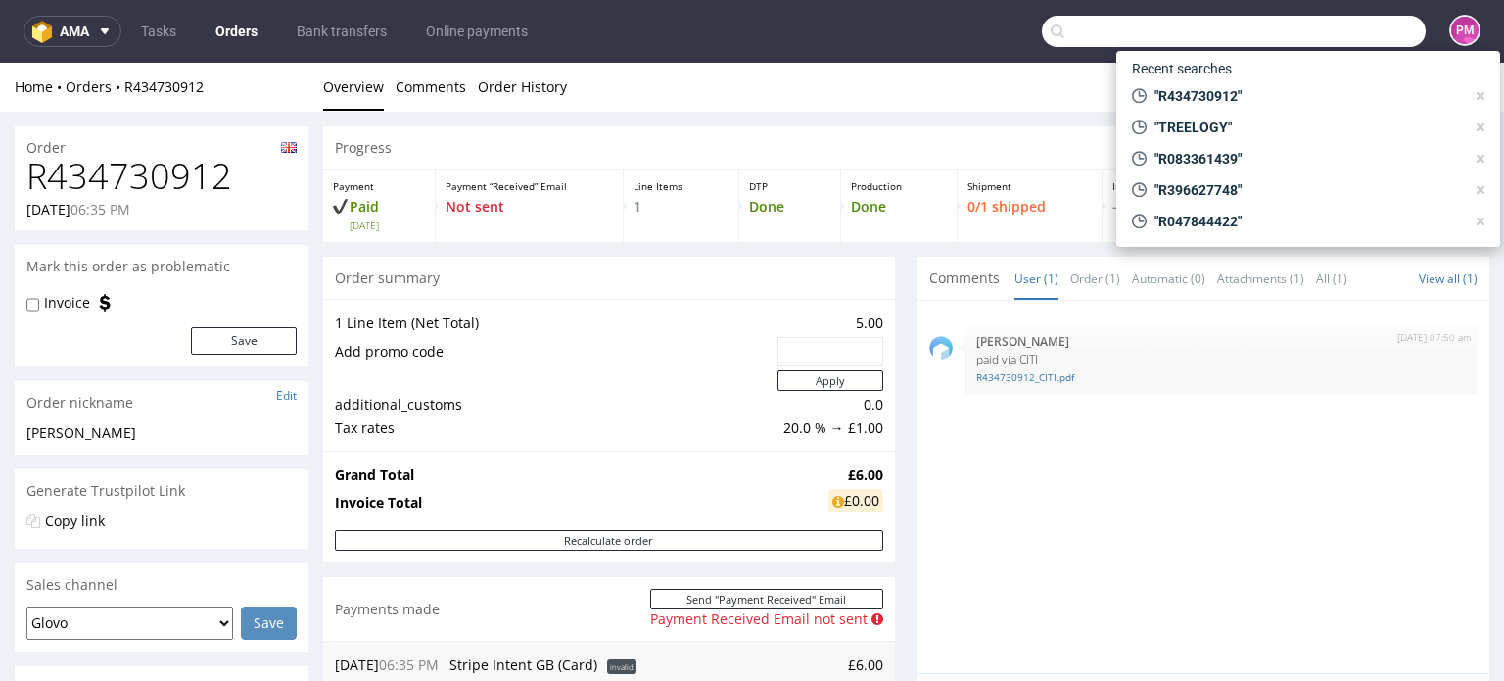
paste input "R140216743"
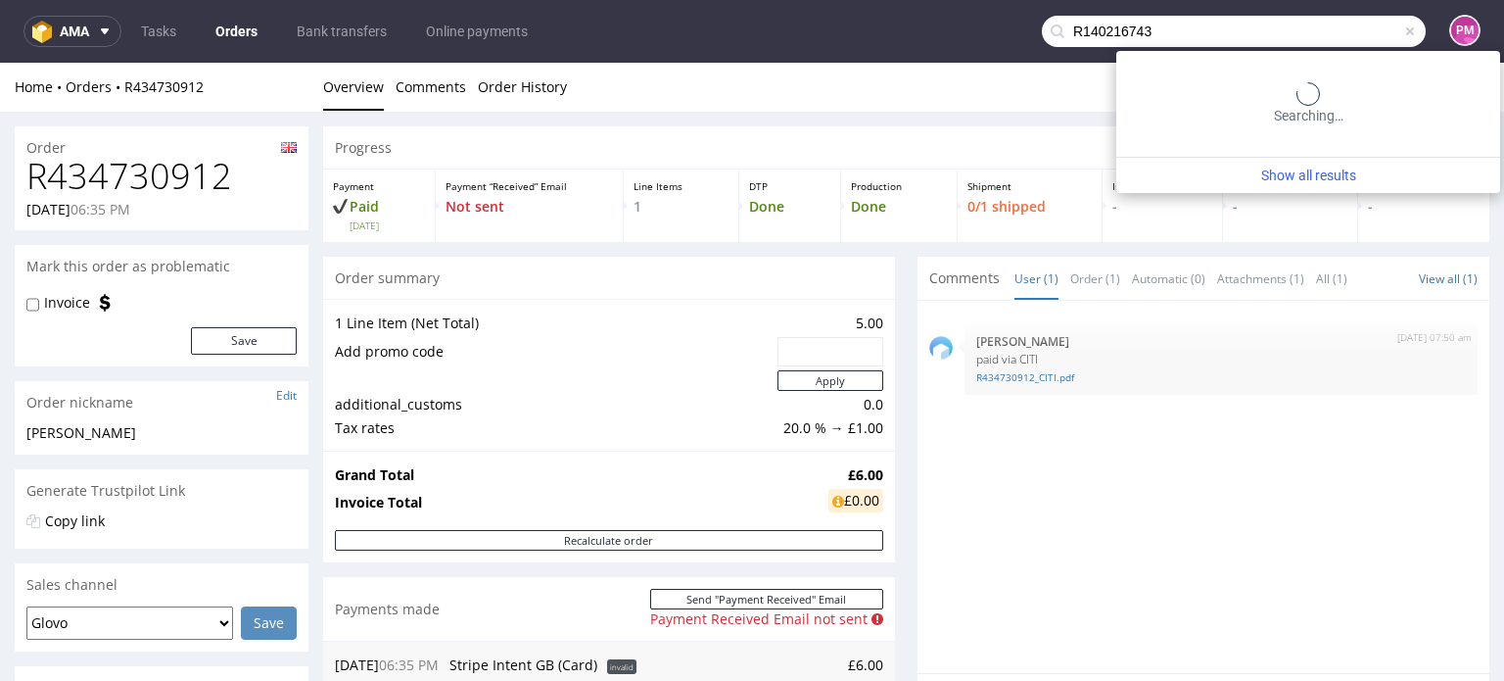
type input "R140216743"
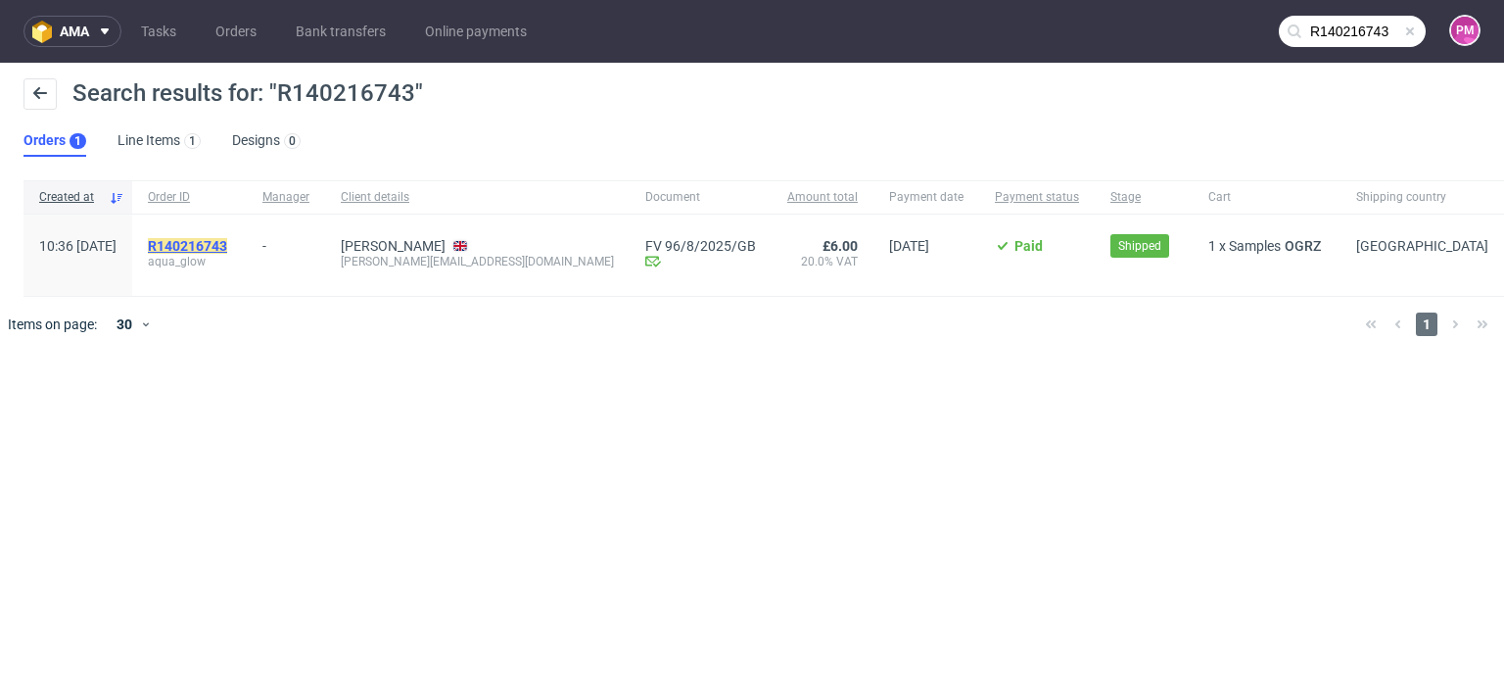
click at [227, 241] on mark "R140216743" at bounding box center [187, 246] width 79 height 16
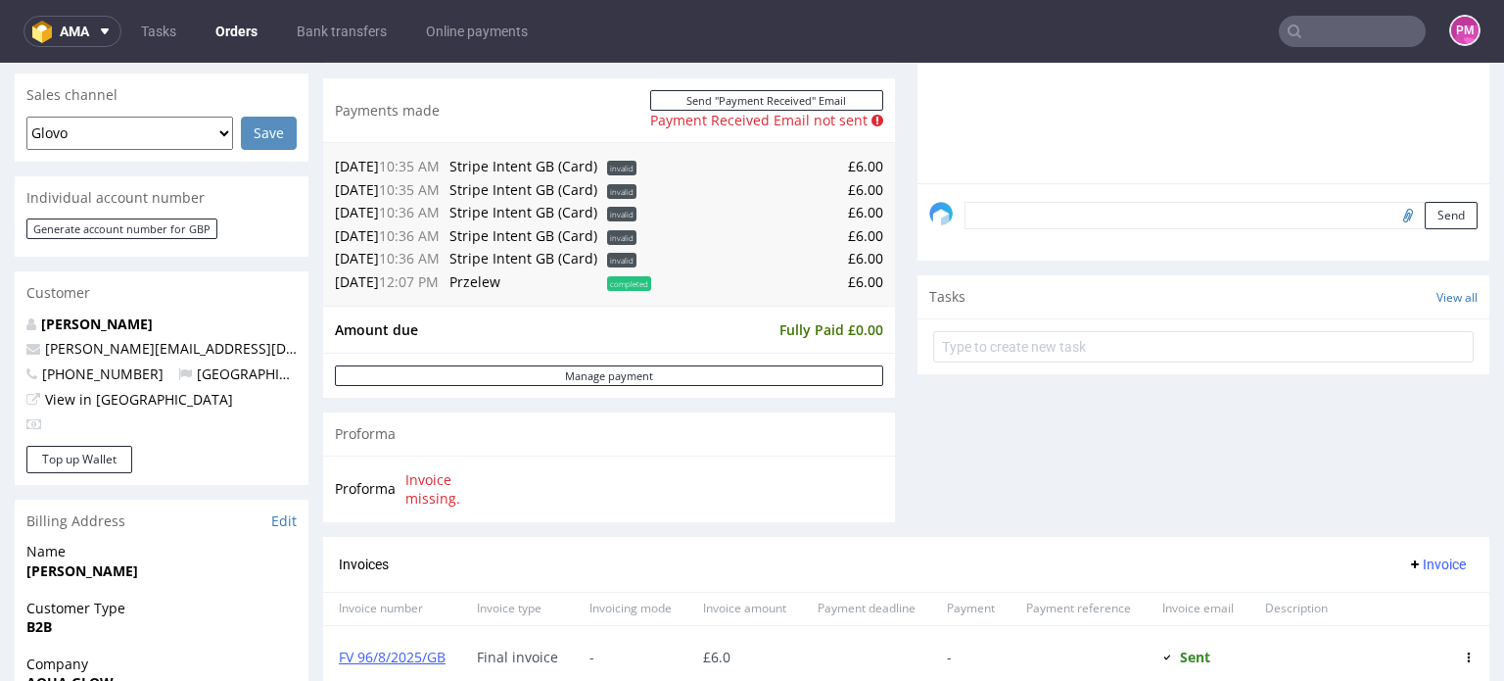
scroll to position [686, 0]
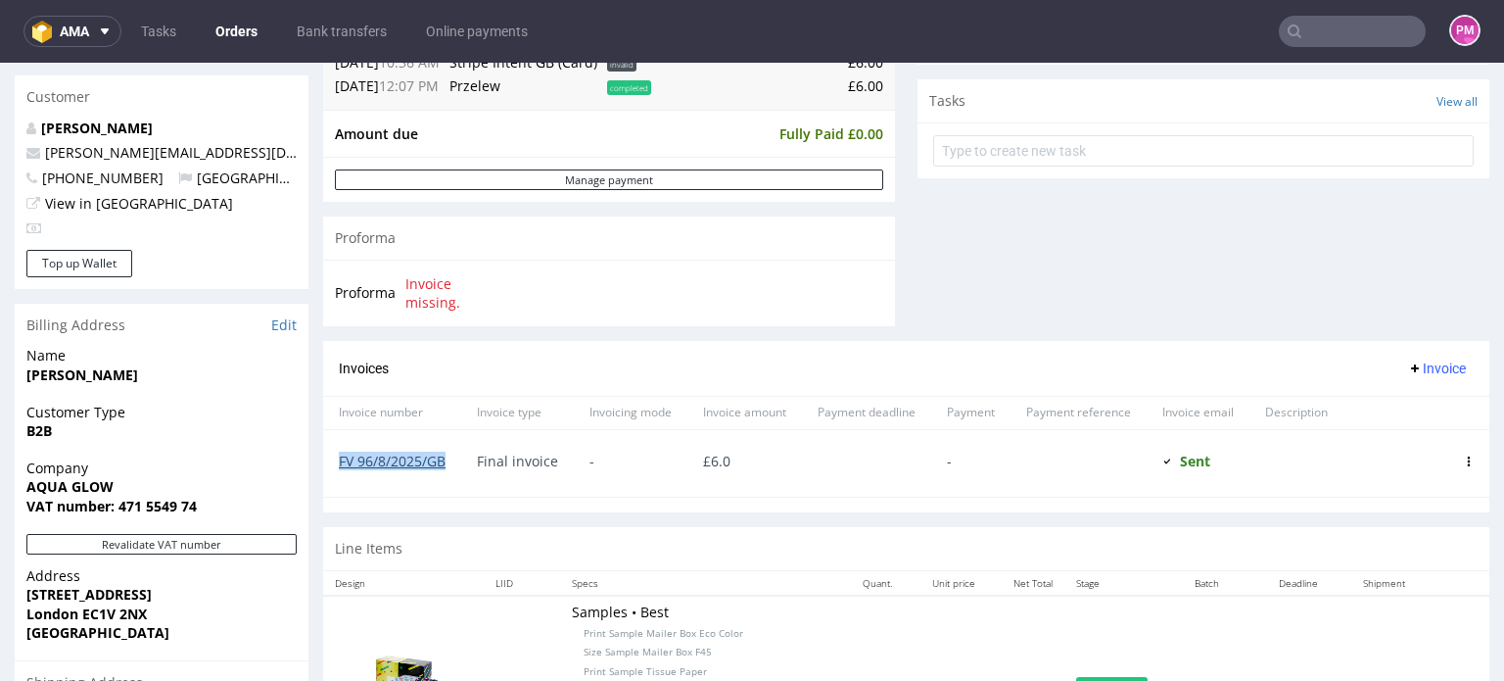
drag, startPoint x: 451, startPoint y: 463, endPoint x: 339, endPoint y: 461, distance: 112.6
click at [339, 461] on div "FV 96/8/2025/GB" at bounding box center [392, 463] width 138 height 67
copy link "FV 96/8/2025/GB"
click at [372, 464] on link "FV 96/8/2025/GB" at bounding box center [392, 460] width 107 height 19
click at [1308, 35] on input "text" at bounding box center [1352, 31] width 147 height 31
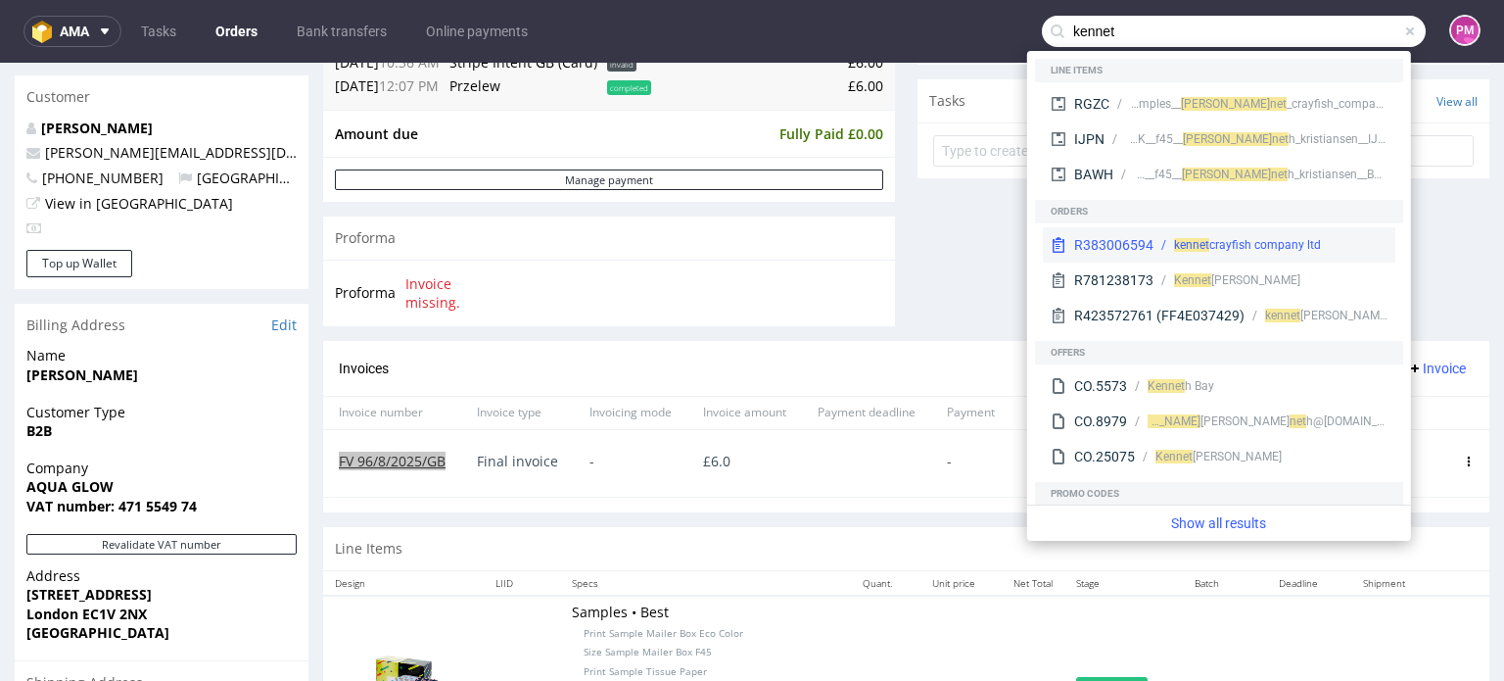
type input "kennet"
click at [1277, 244] on div "kennet crayfish company ltd" at bounding box center [1247, 245] width 147 height 18
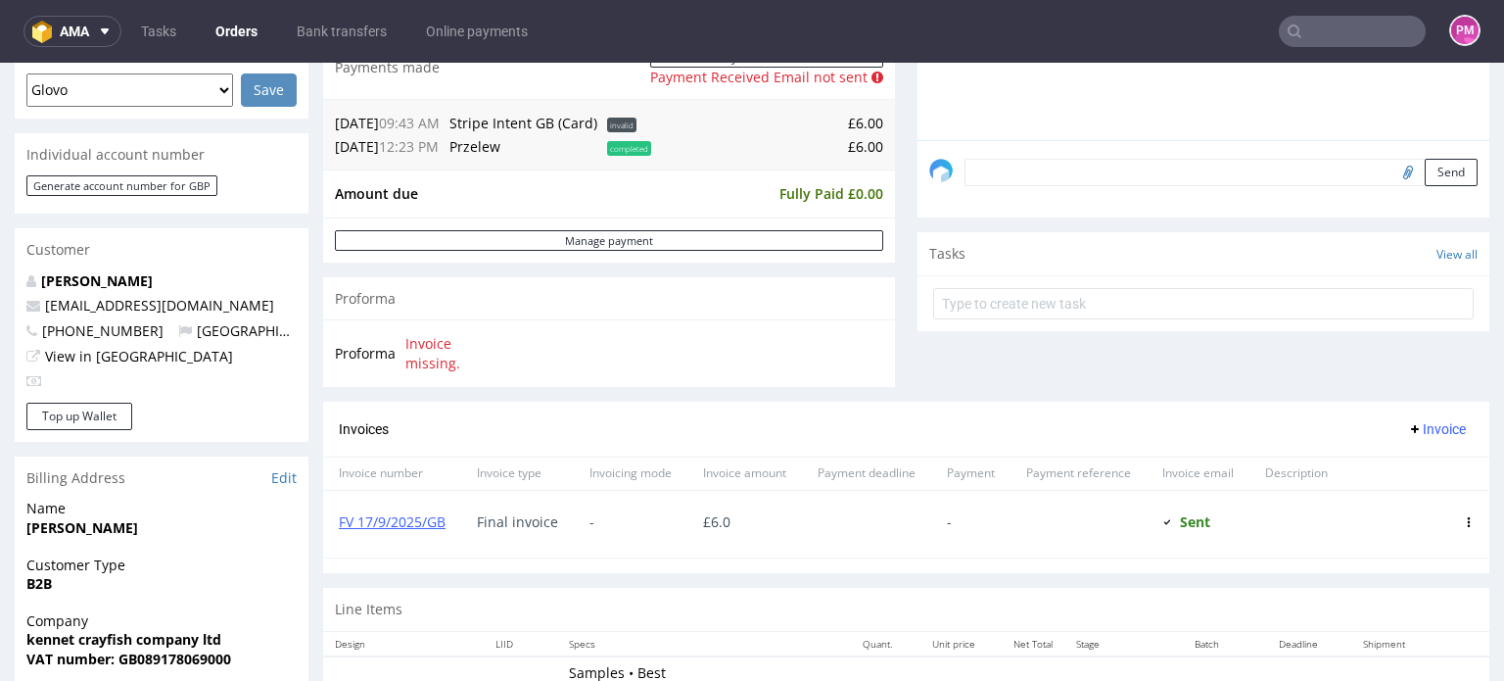
scroll to position [486, 0]
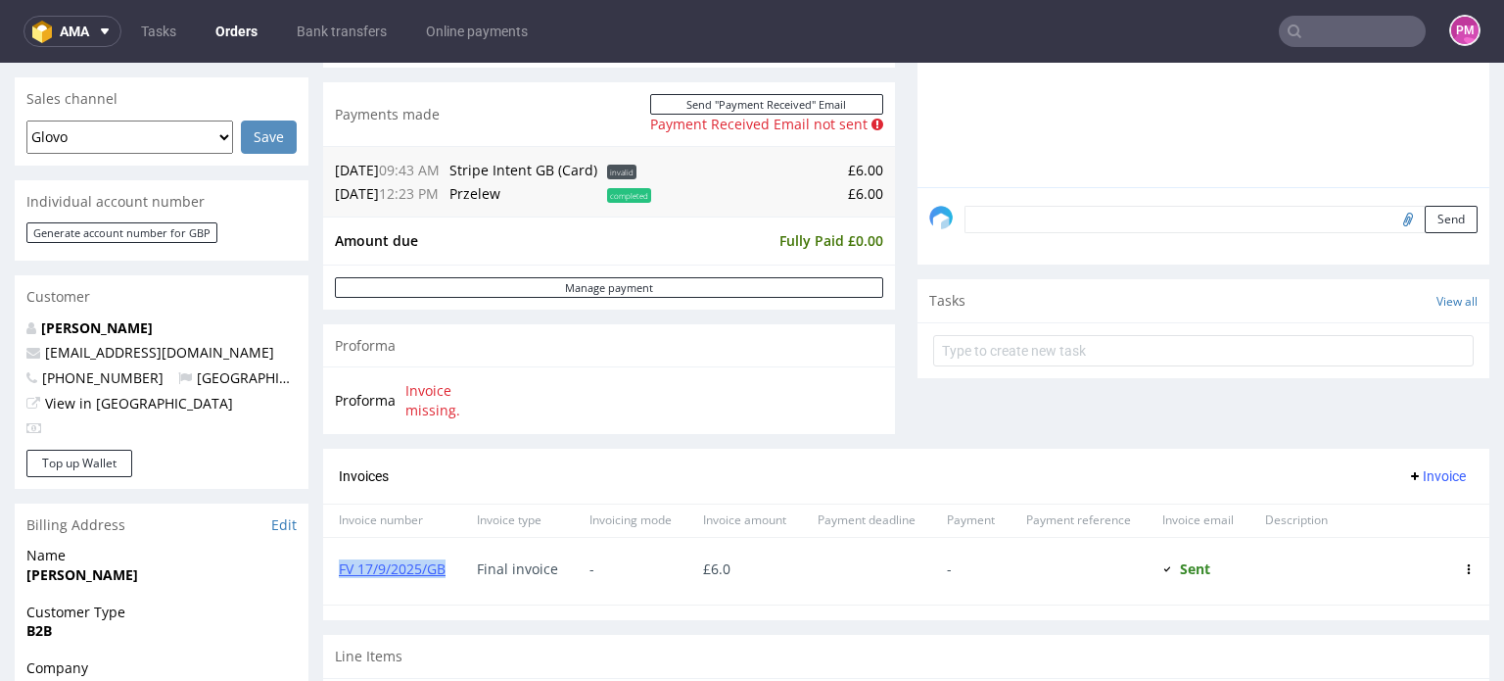
drag, startPoint x: 454, startPoint y: 572, endPoint x: 317, endPoint y: 499, distance: 155.1
click at [338, 572] on div "FV 17/9/2025/GB" at bounding box center [392, 571] width 138 height 67
copy link "FV 17/9/2025/GB"
click at [417, 572] on link "FV 17/9/2025/GB" at bounding box center [392, 568] width 107 height 19
click at [1324, 33] on input "text" at bounding box center [1352, 31] width 147 height 31
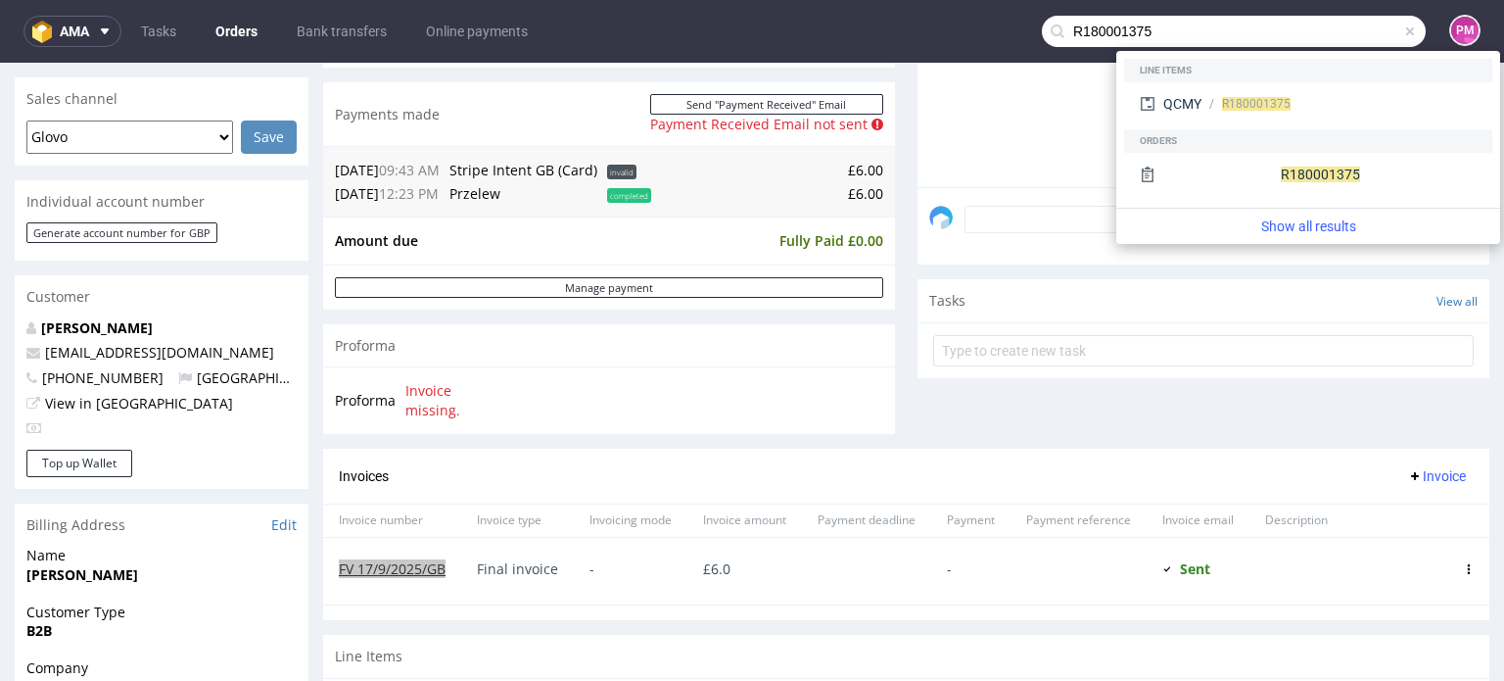
type input "R180001375"
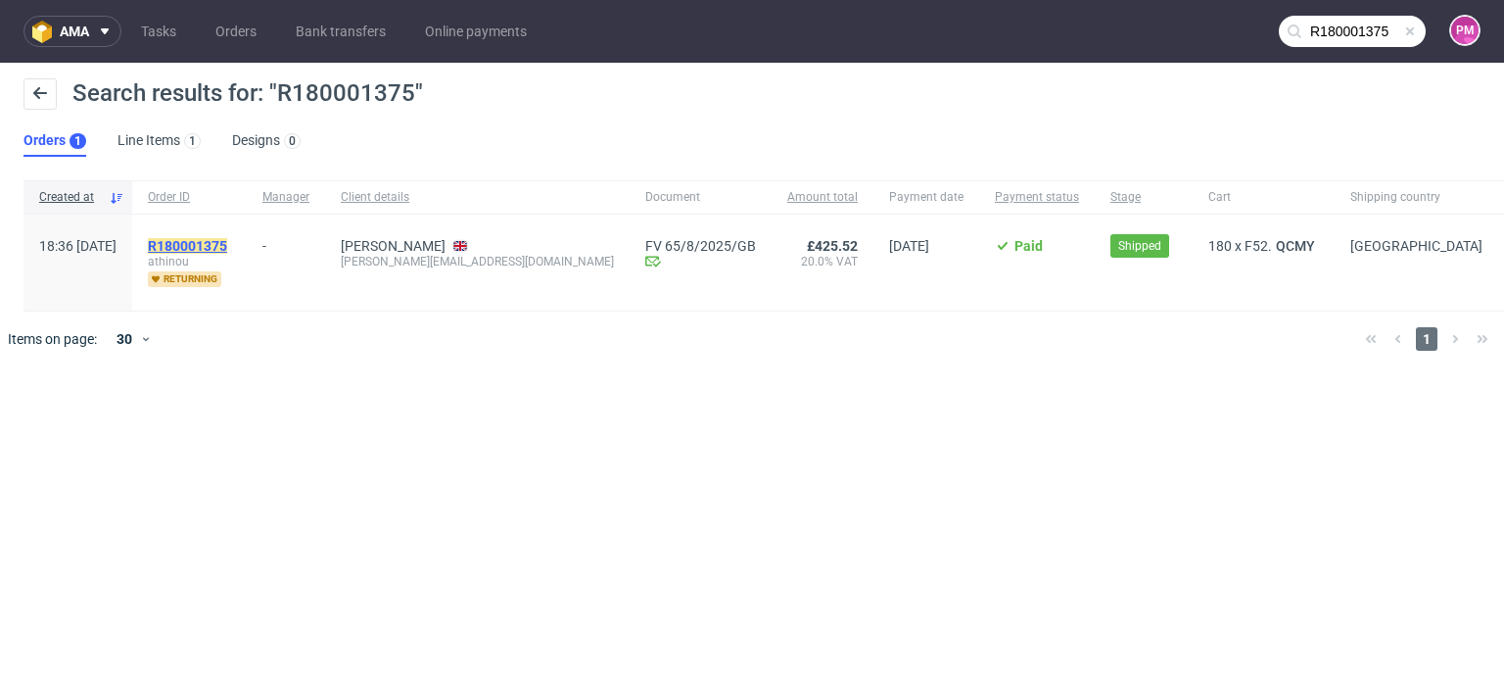
click at [227, 243] on mark "R180001375" at bounding box center [187, 246] width 79 height 16
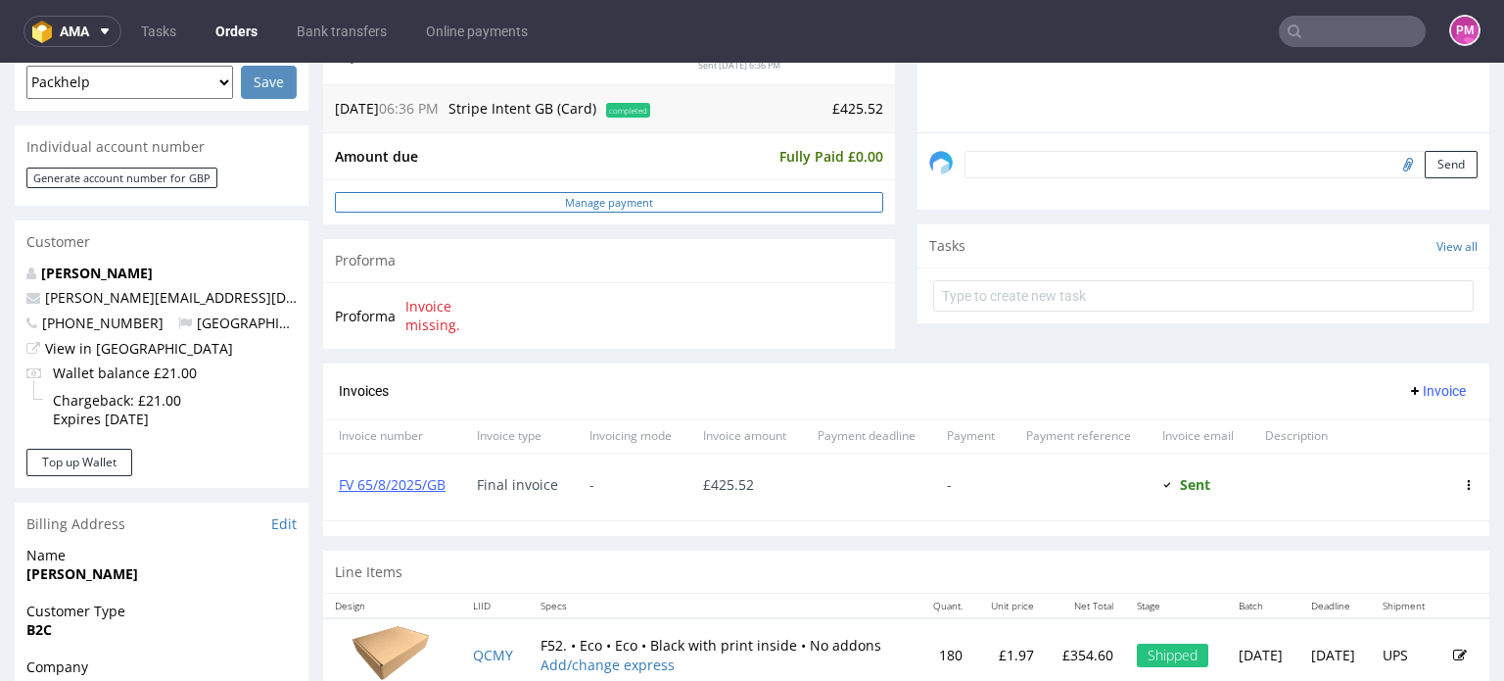
scroll to position [588, 0]
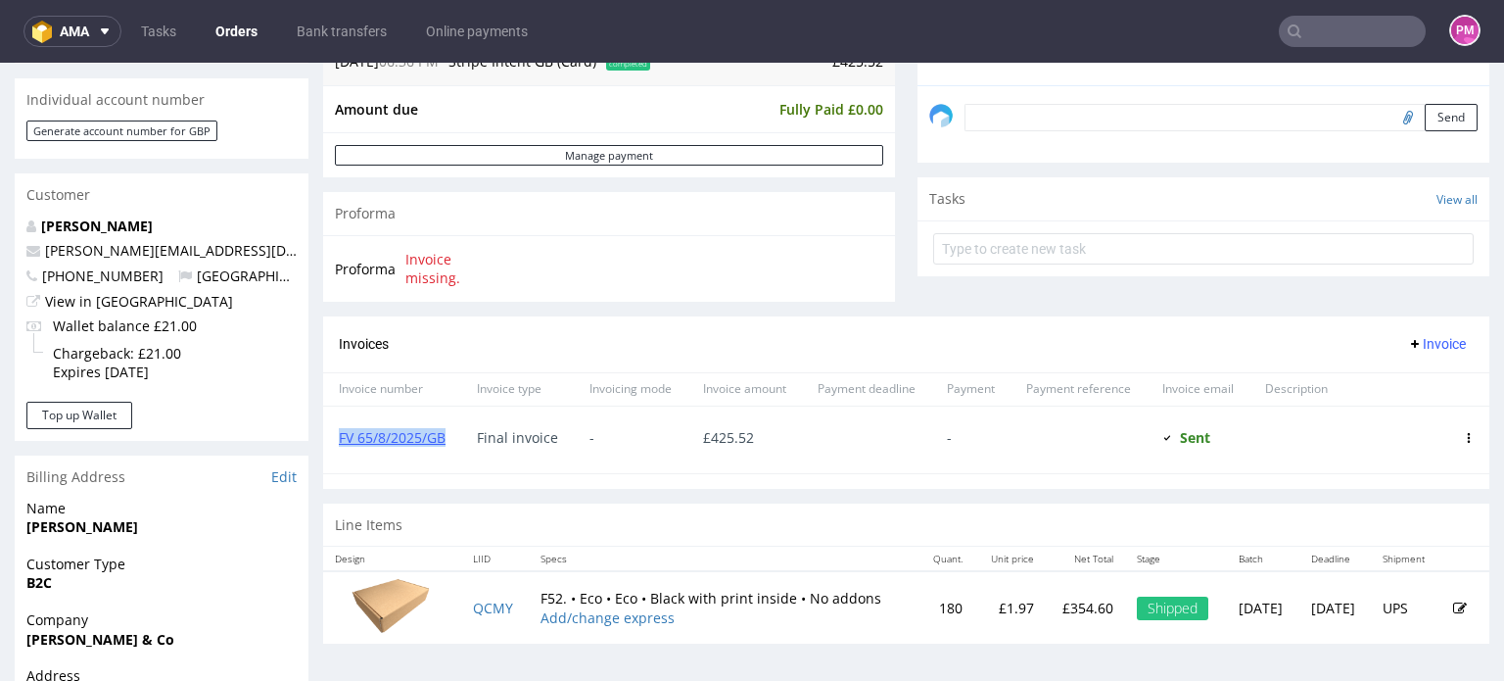
drag, startPoint x: 447, startPoint y: 438, endPoint x: 325, endPoint y: 453, distance: 122.4
click at [326, 453] on div "FV 65/8/2025/GB" at bounding box center [392, 439] width 138 height 67
click at [394, 442] on link "FV 65/8/2025/GB" at bounding box center [392, 437] width 107 height 19
click at [1351, 35] on input "text" at bounding box center [1352, 31] width 147 height 31
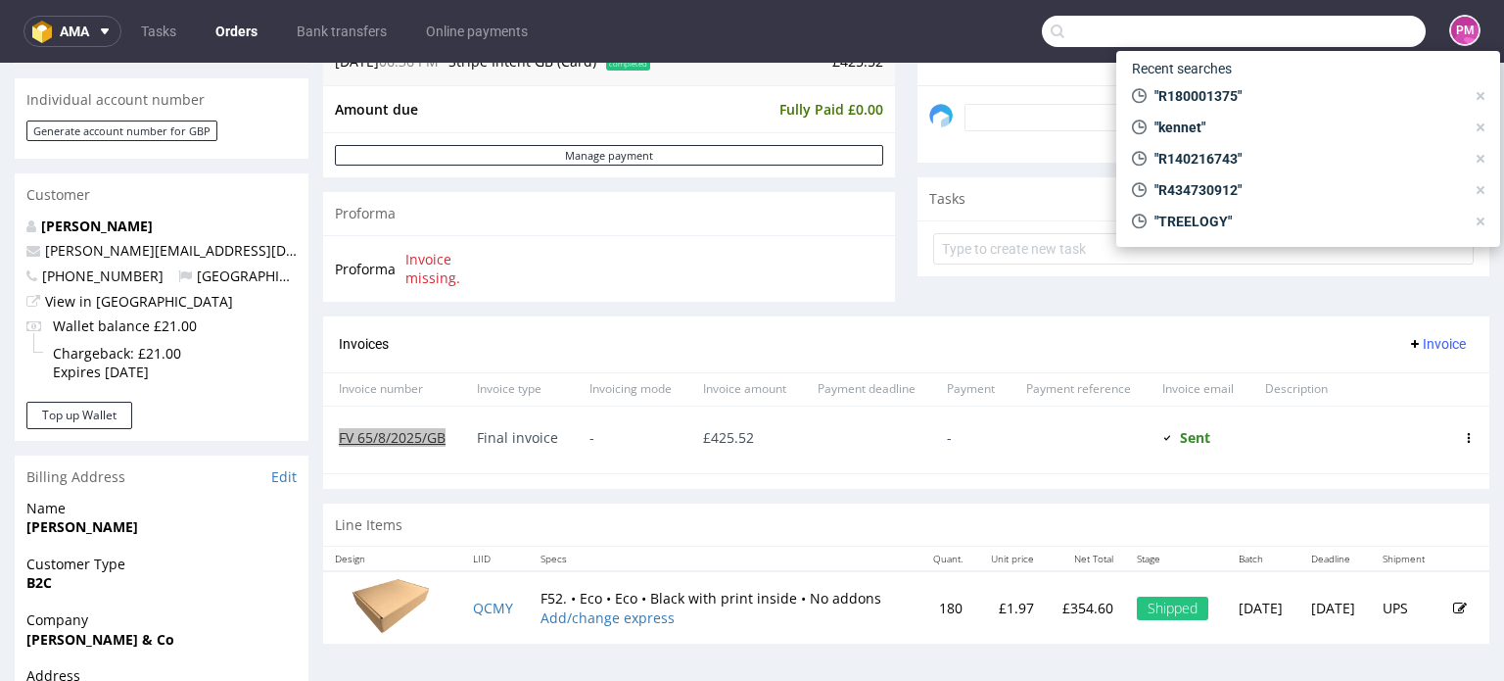
paste input "R916922781"
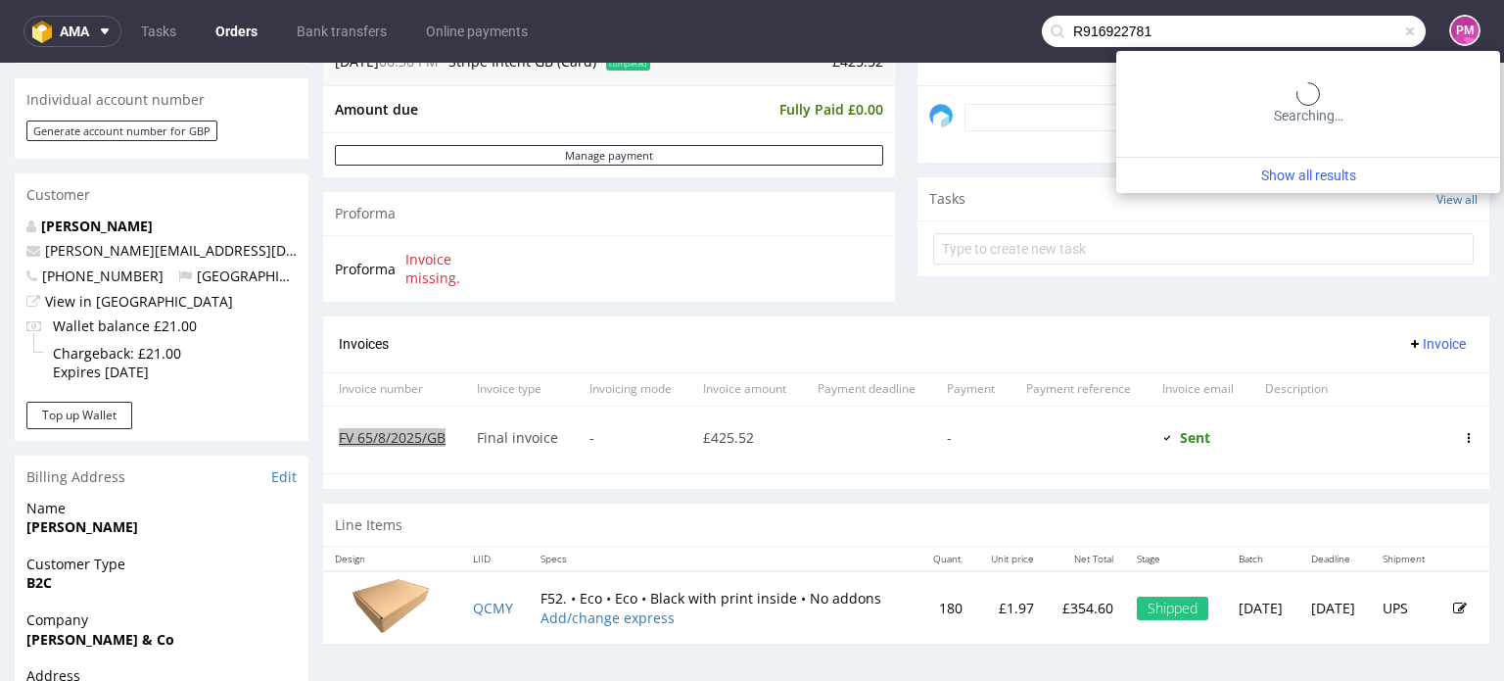
type input "R916922781"
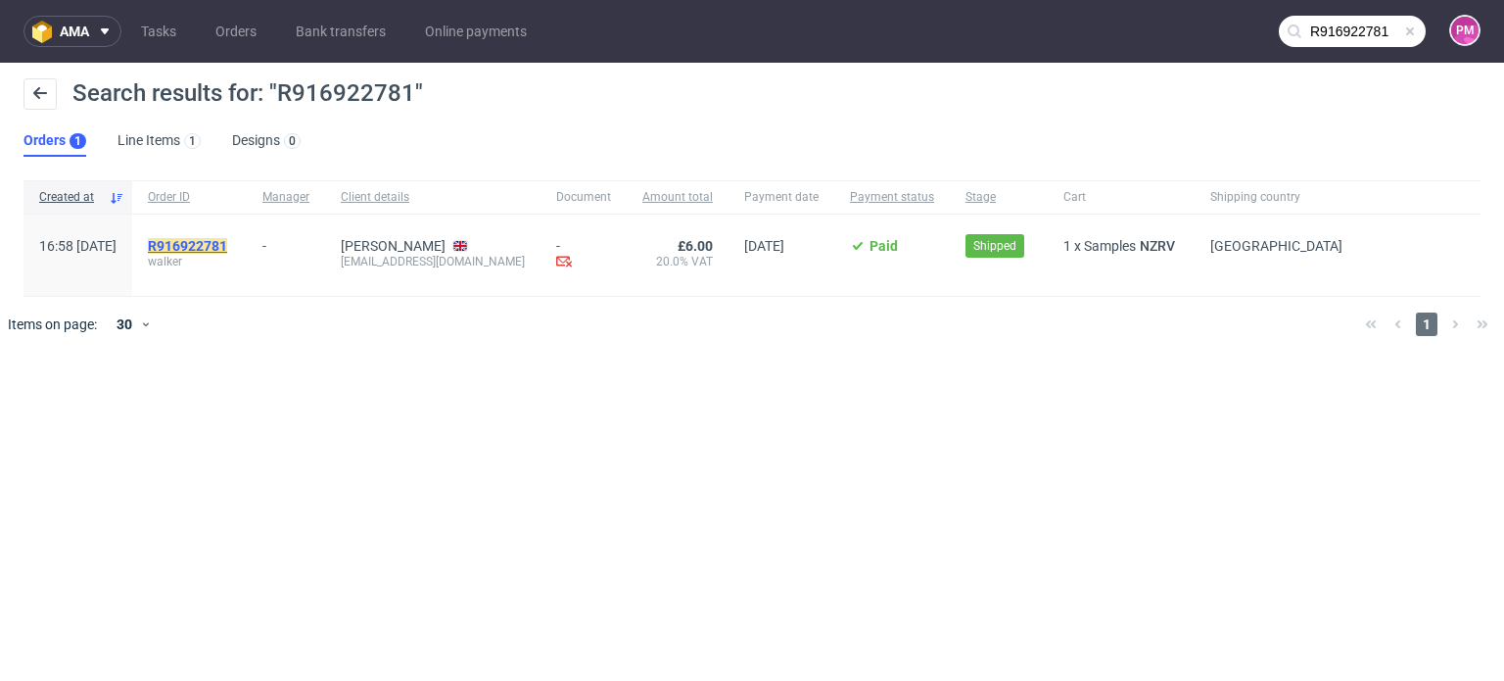
click at [227, 245] on mark "R916922781" at bounding box center [187, 246] width 79 height 16
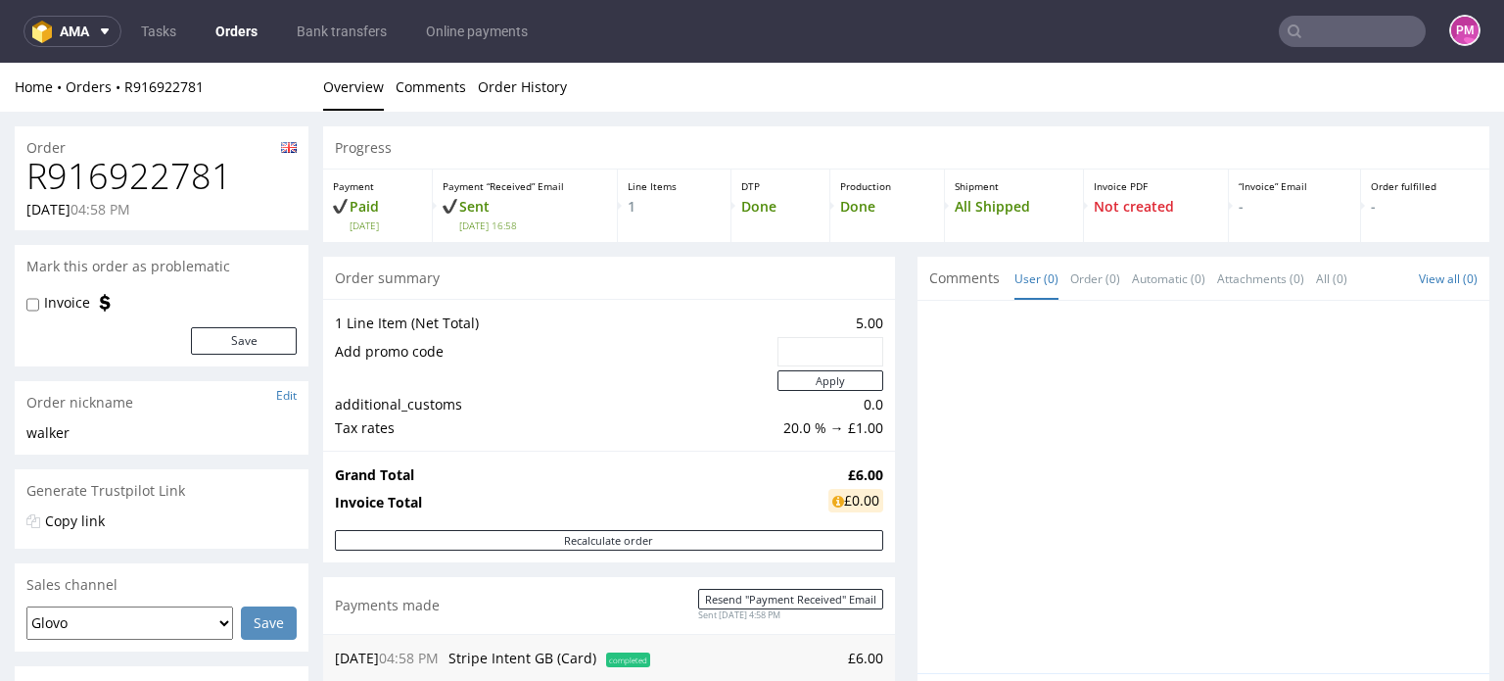
click at [1303, 26] on input "text" at bounding box center [1352, 31] width 147 height 31
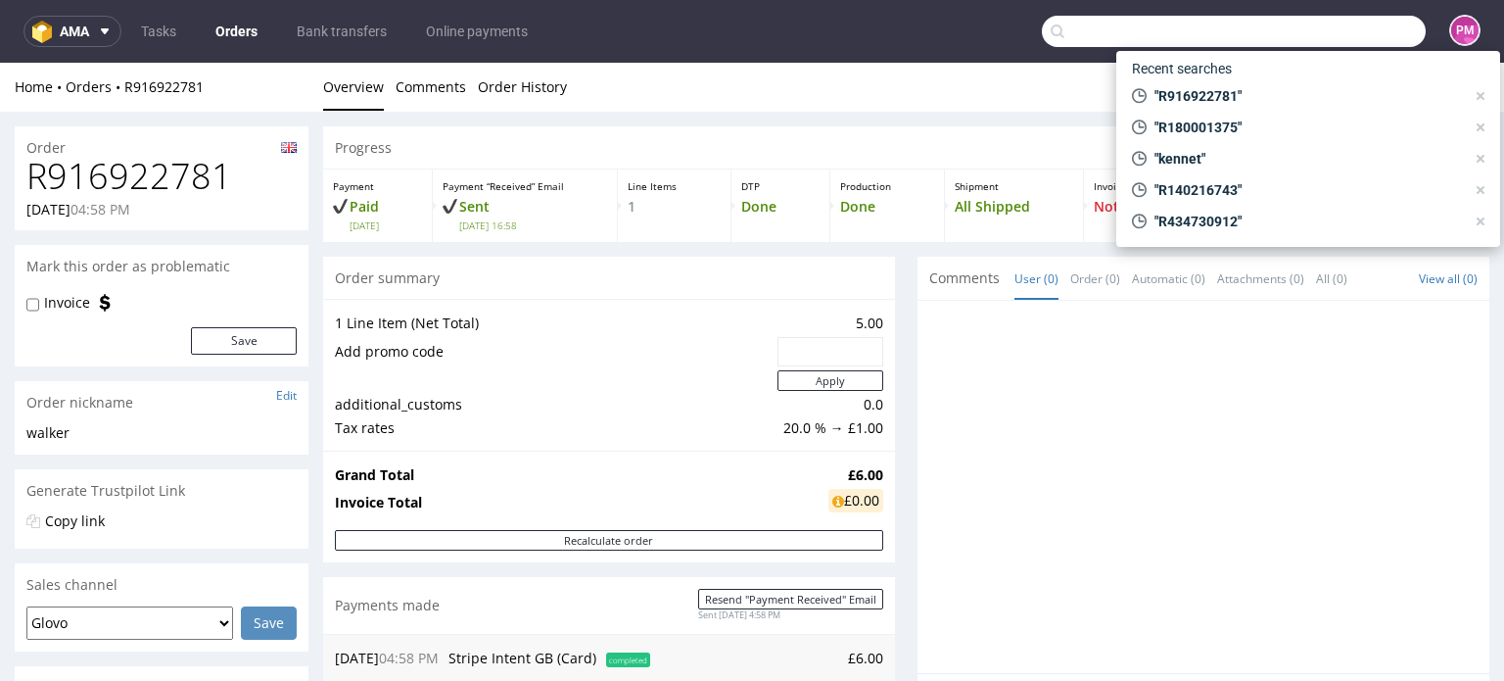
paste input "R618671682"
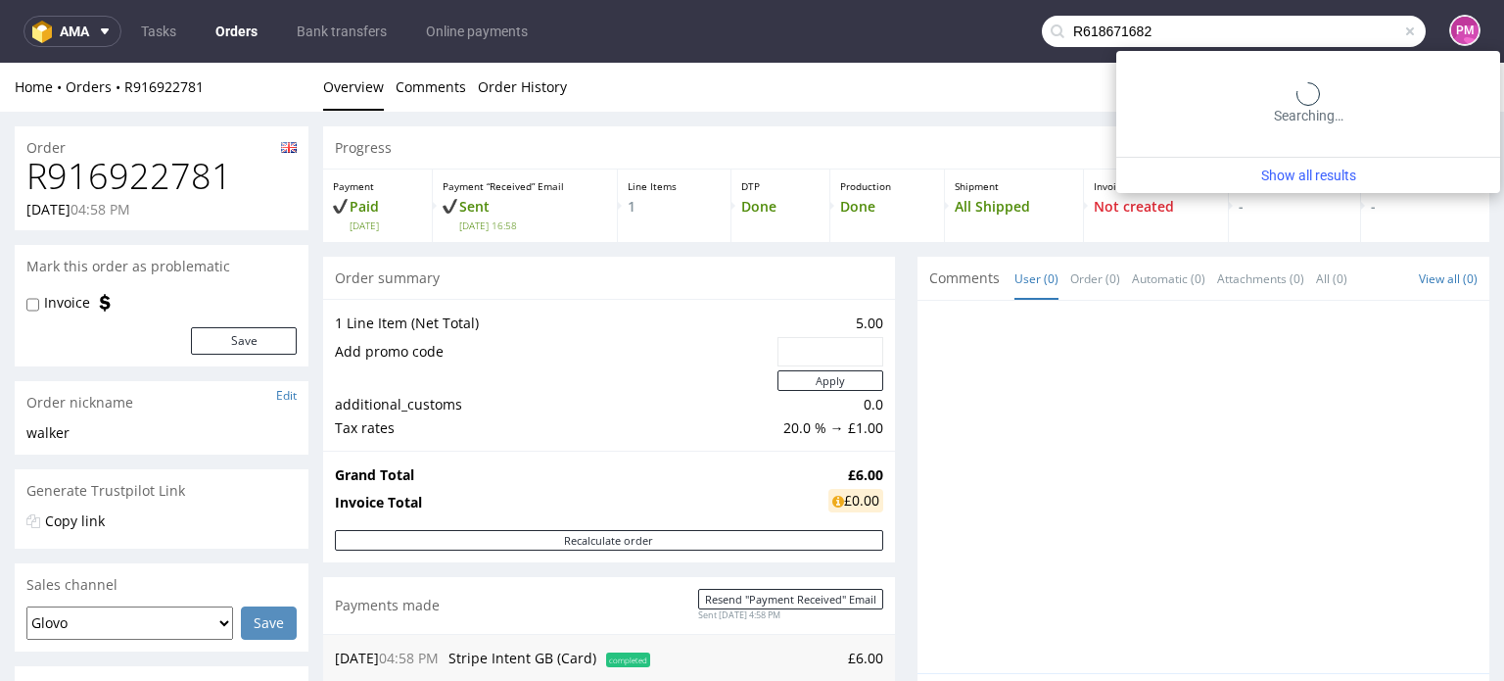
type input "R618671682"
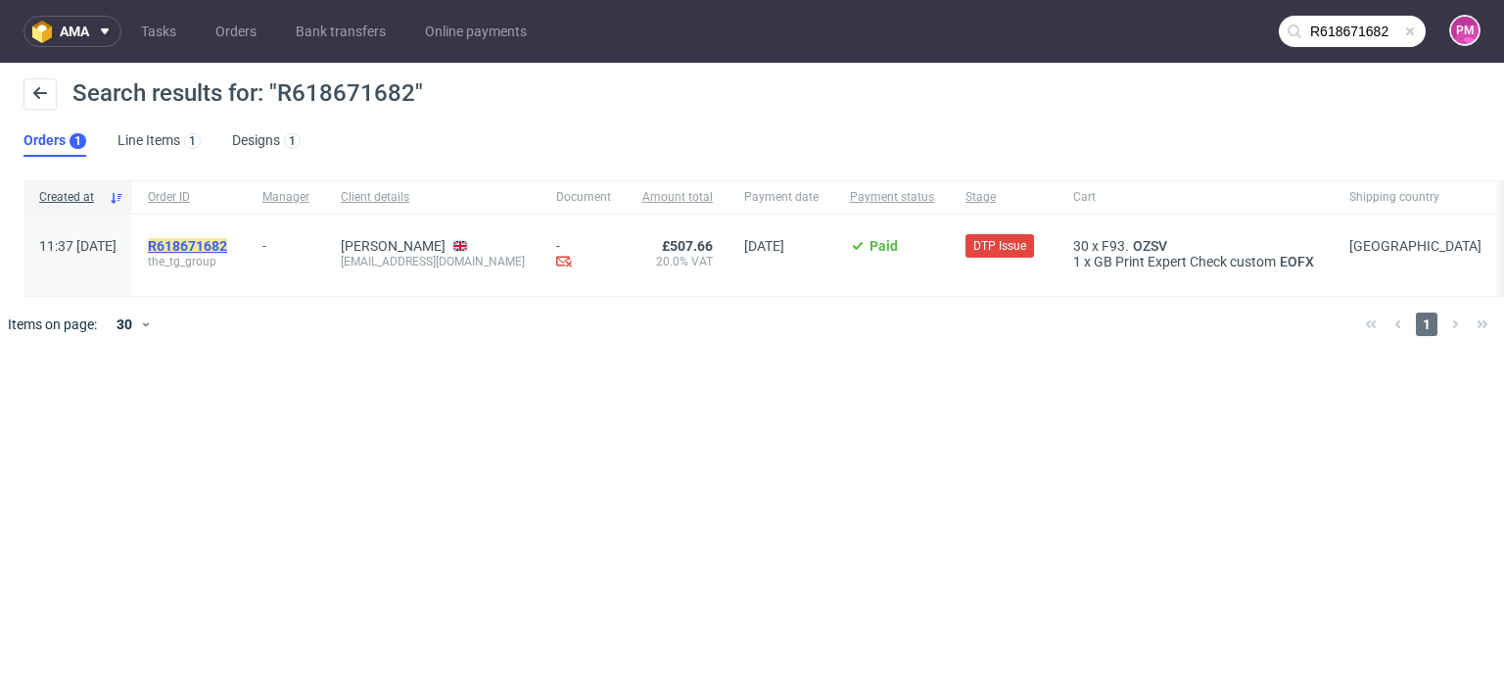
click at [227, 247] on mark "R618671682" at bounding box center [187, 246] width 79 height 16
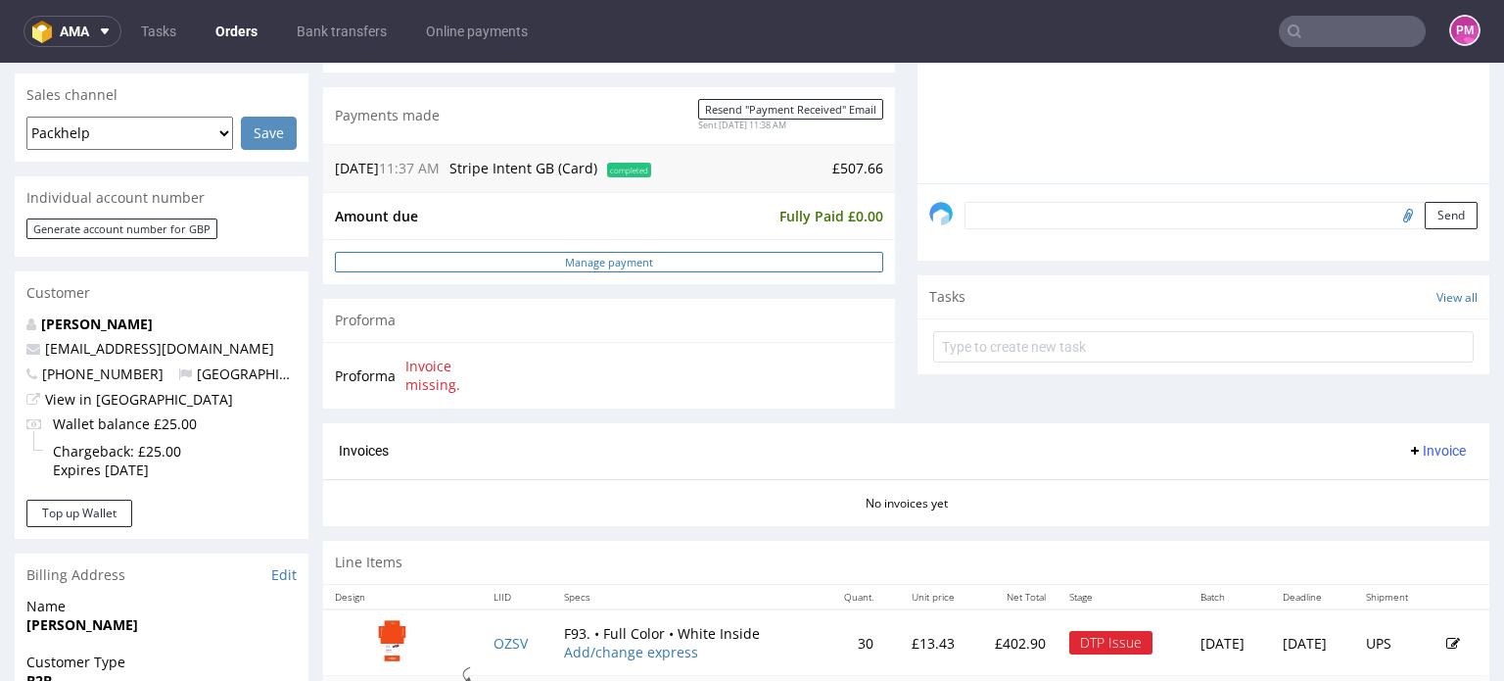
scroll to position [588, 0]
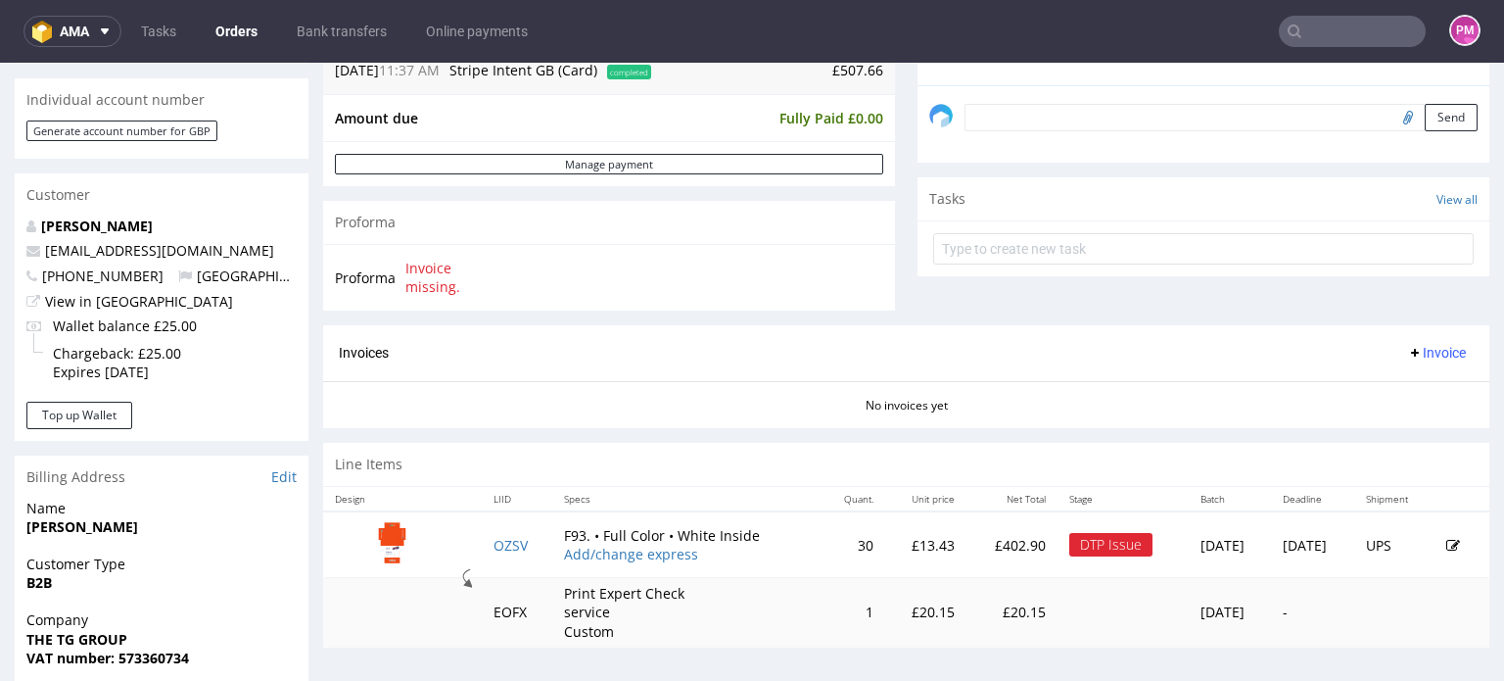
click at [1297, 31] on input "text" at bounding box center [1352, 31] width 147 height 31
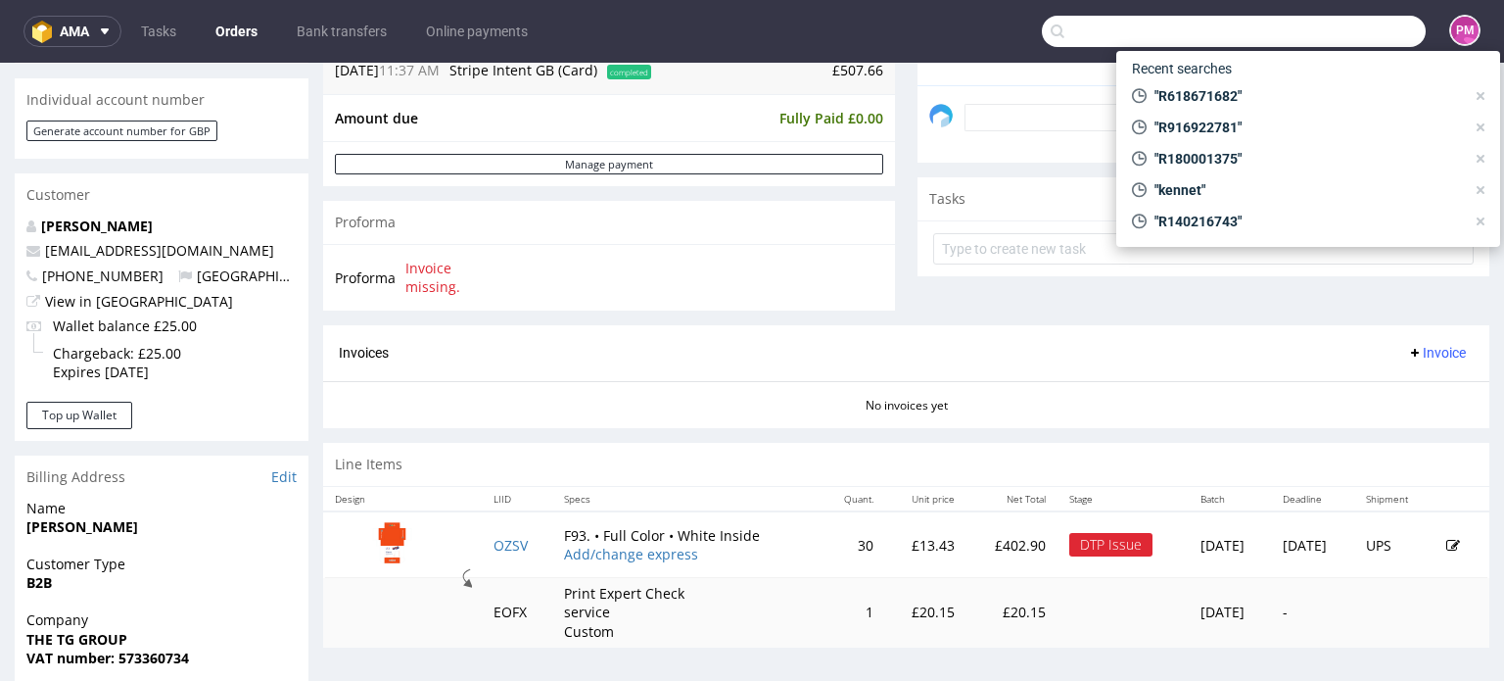
paste input "R683856616"
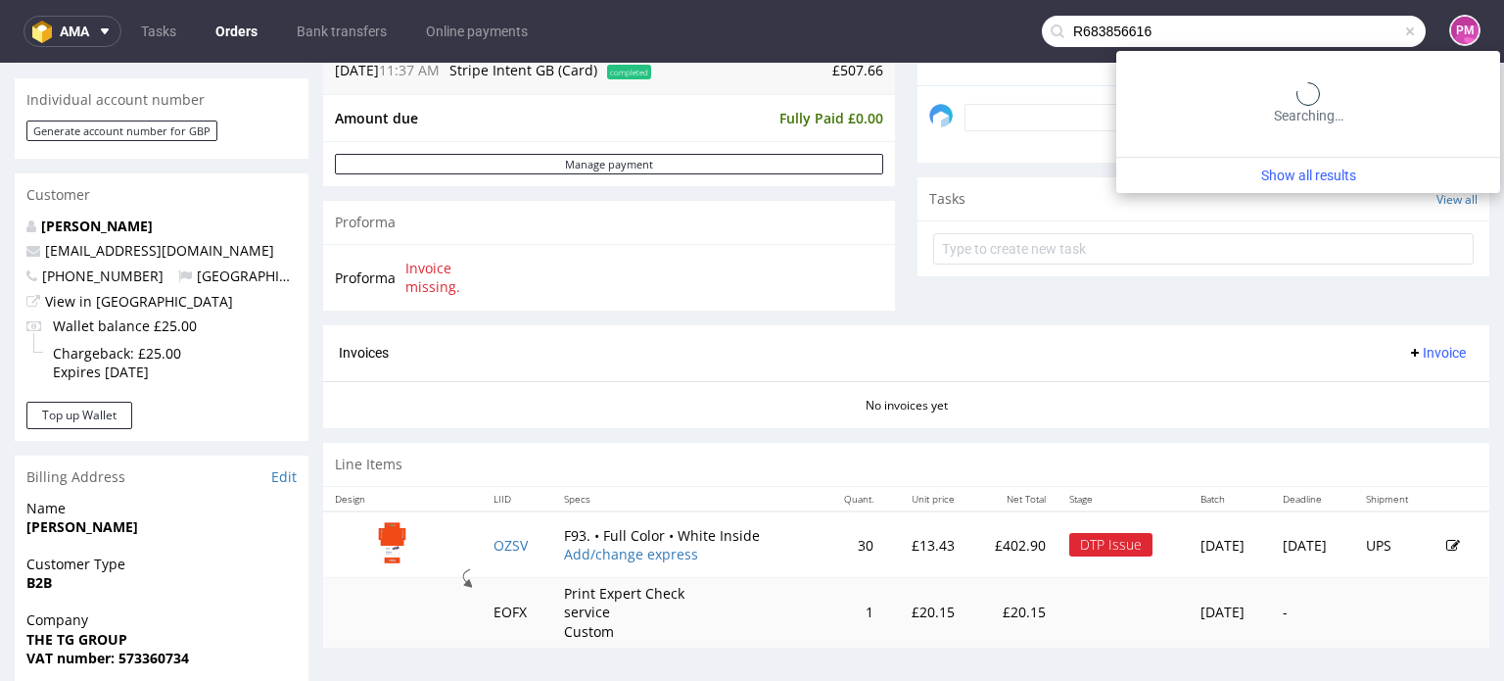
type input "R683856616"
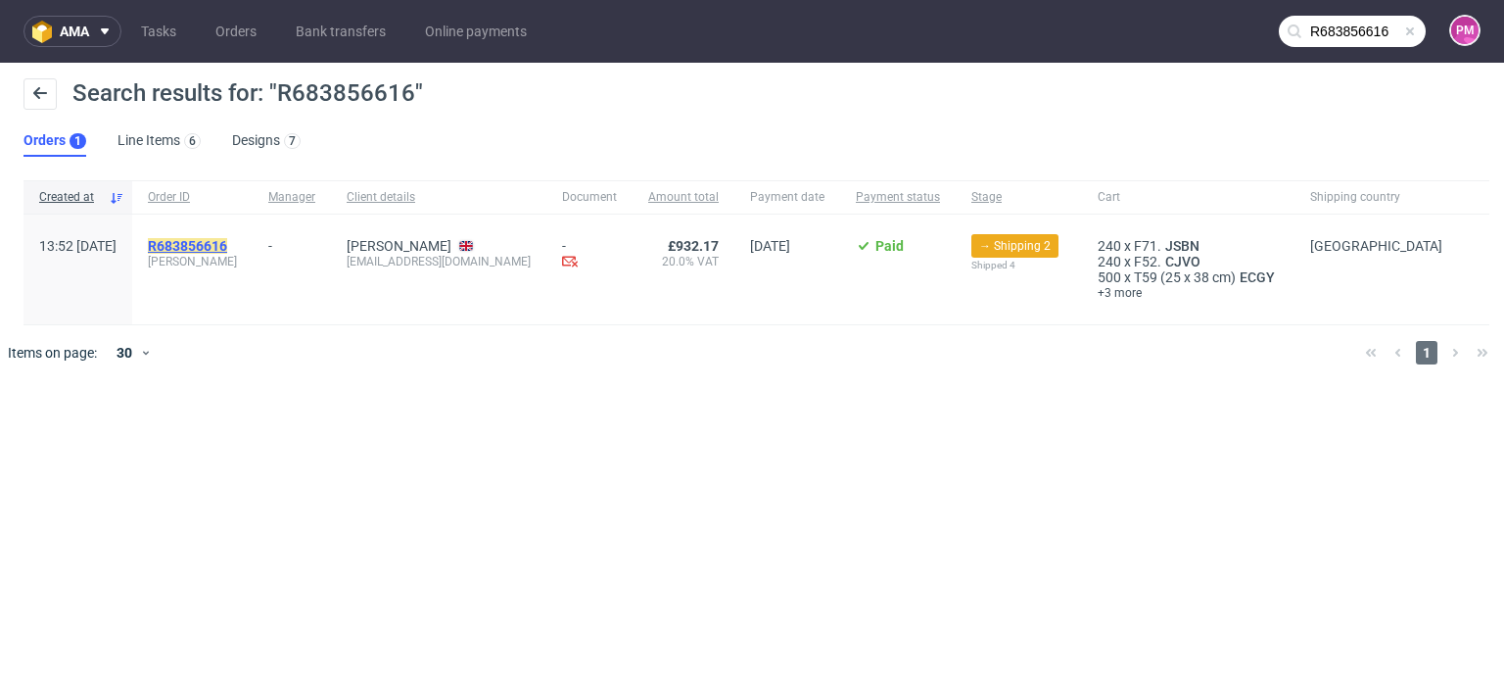
click at [227, 240] on mark "R683856616" at bounding box center [187, 246] width 79 height 16
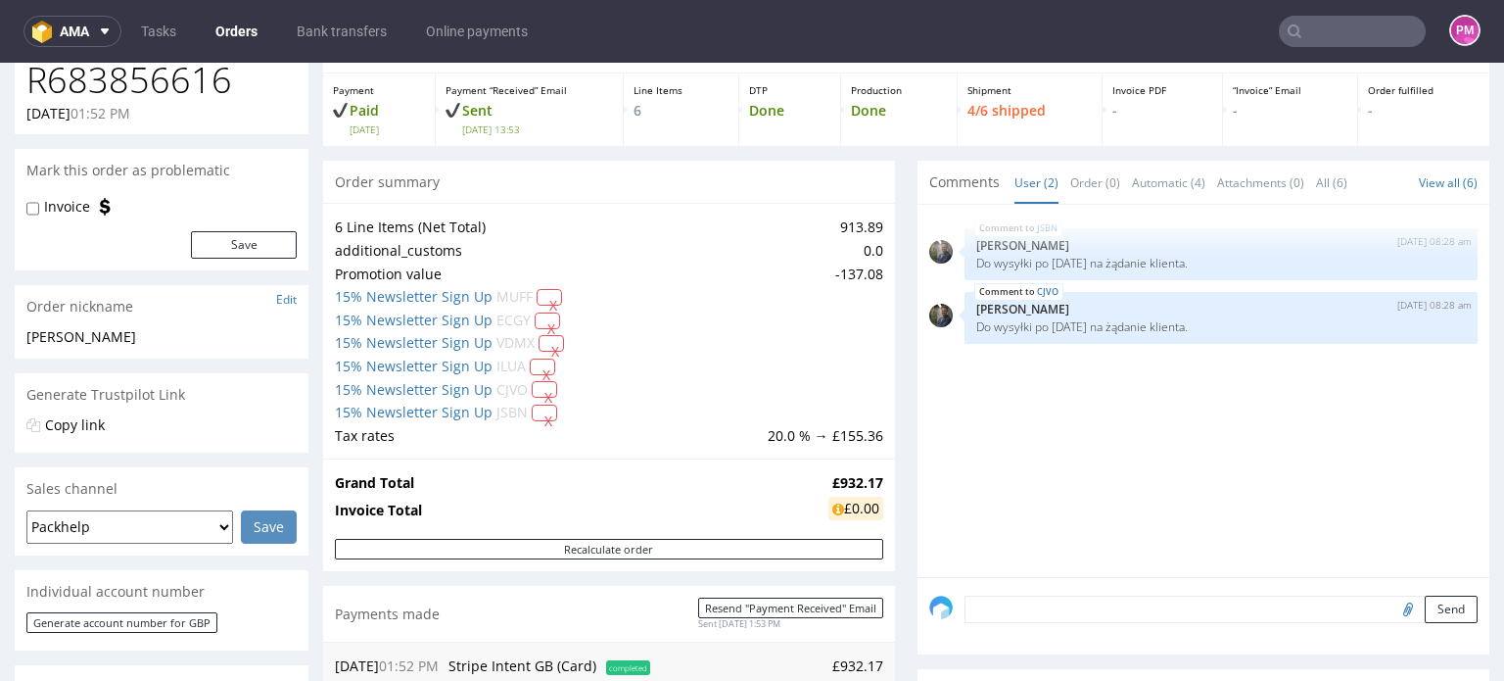
scroll to position [73, 0]
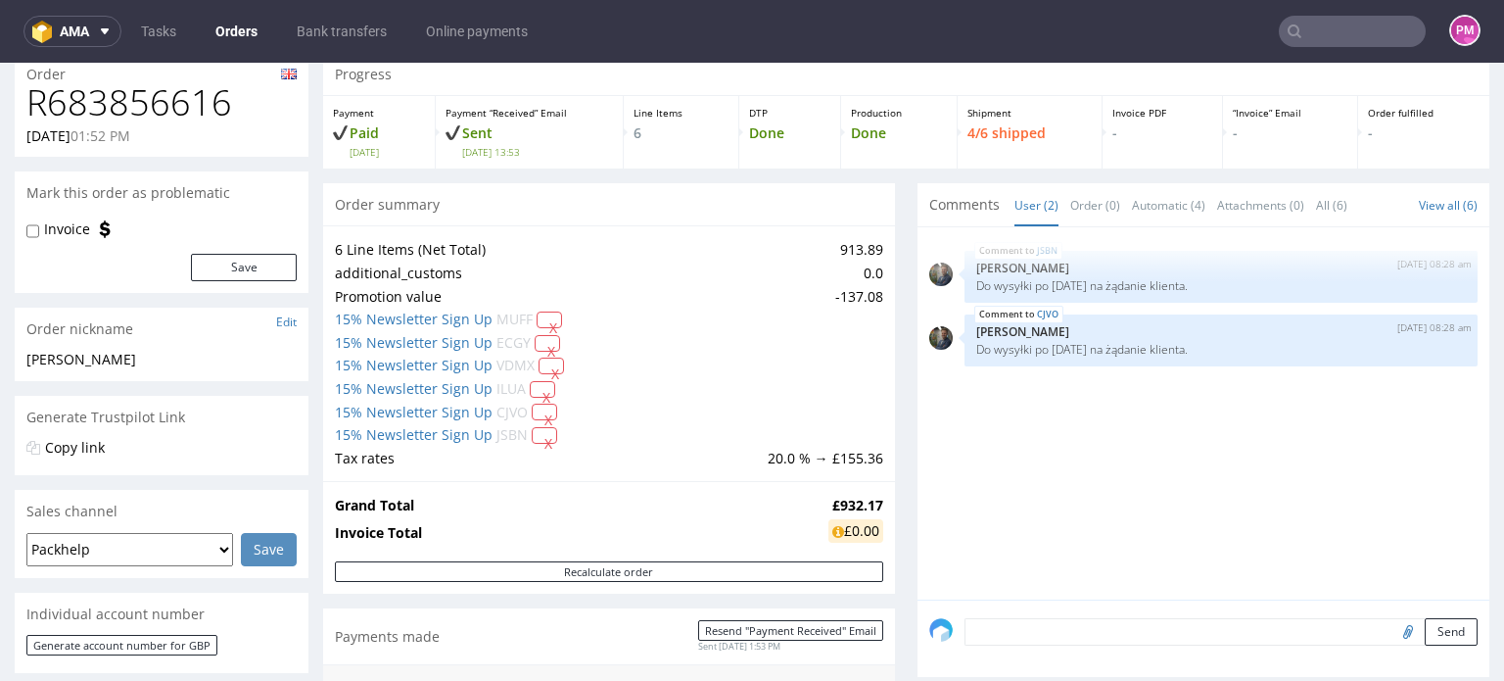
click at [1307, 32] on input "text" at bounding box center [1352, 31] width 147 height 31
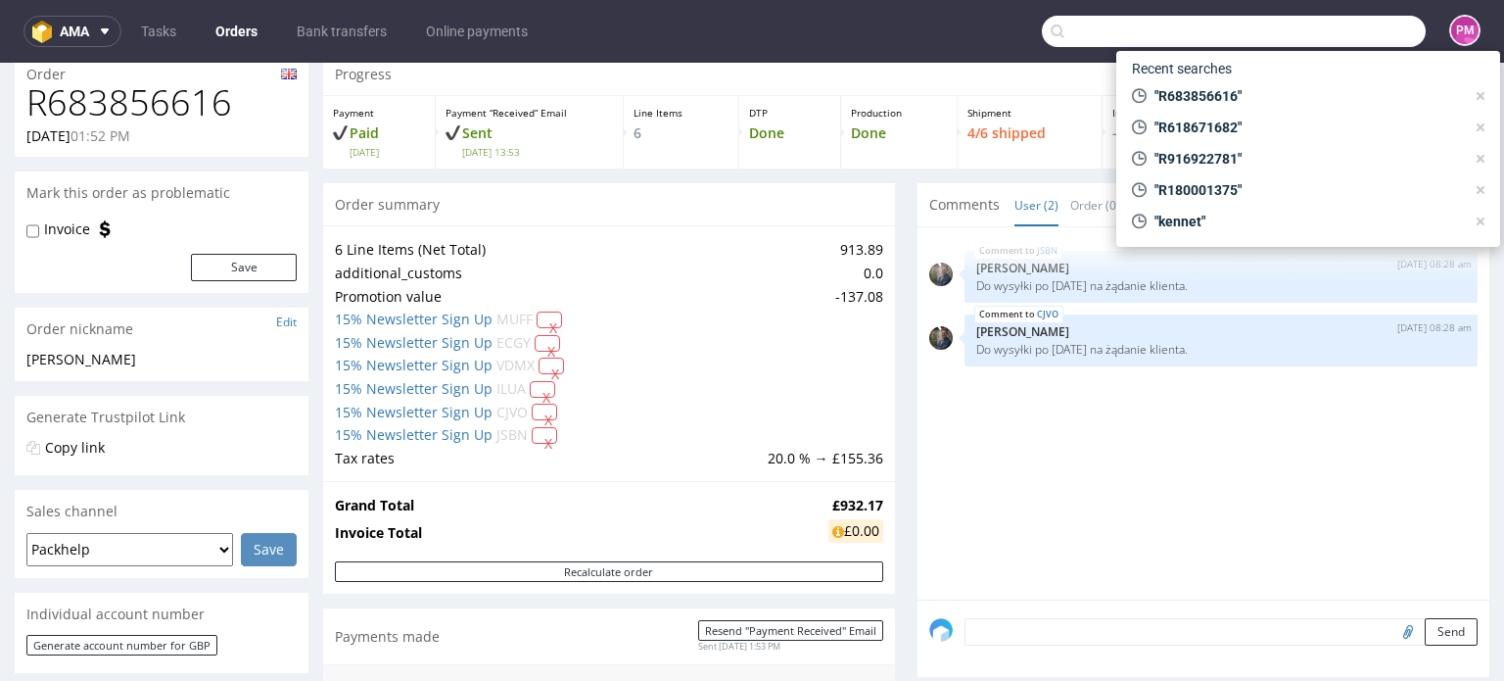
paste input "R435472063"
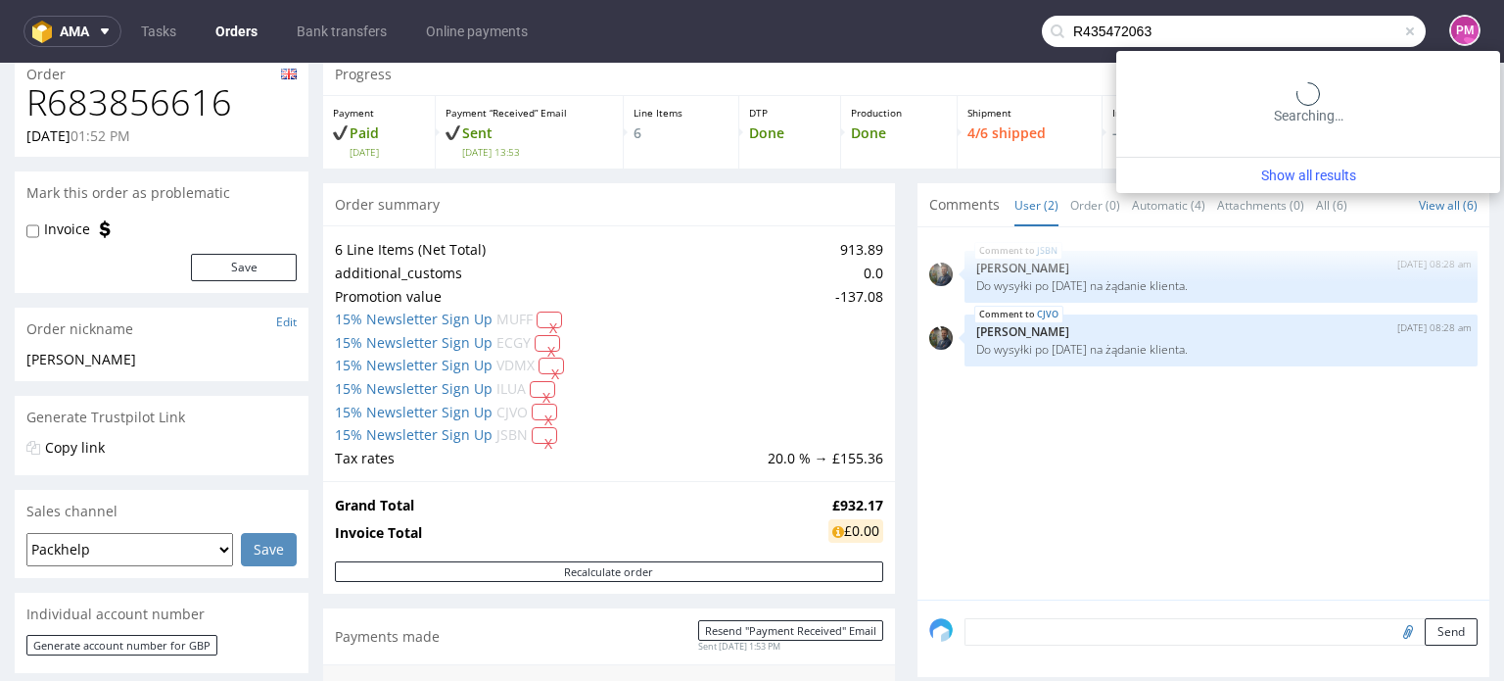
type input "R435472063"
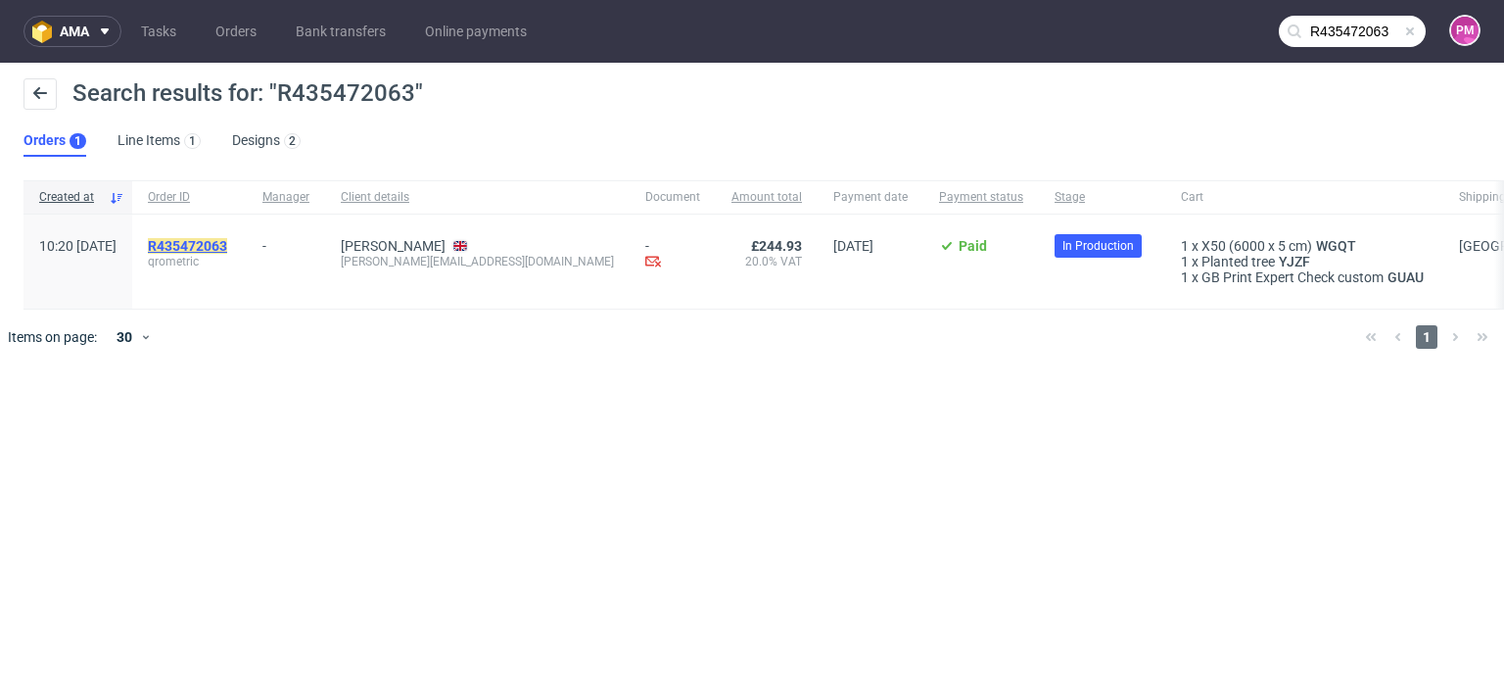
click at [227, 245] on mark "R435472063" at bounding box center [187, 246] width 79 height 16
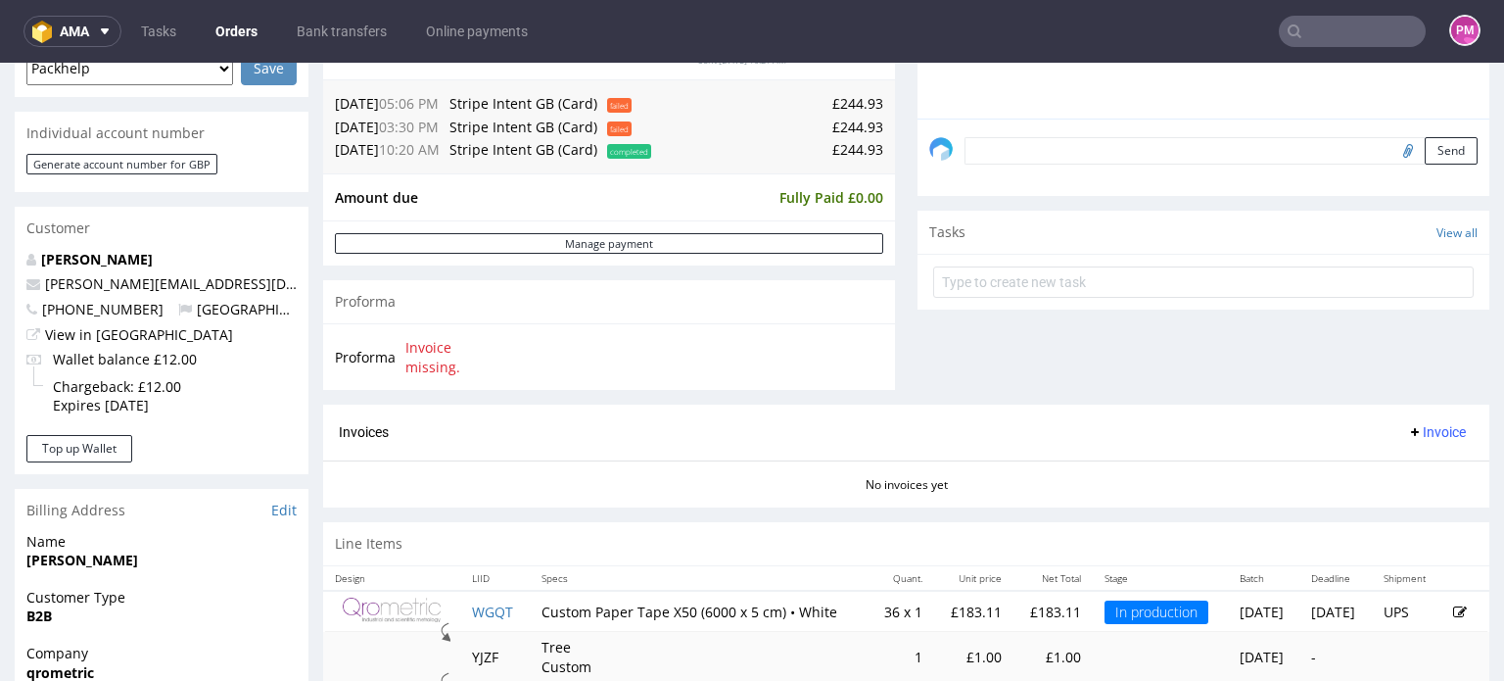
scroll to position [588, 0]
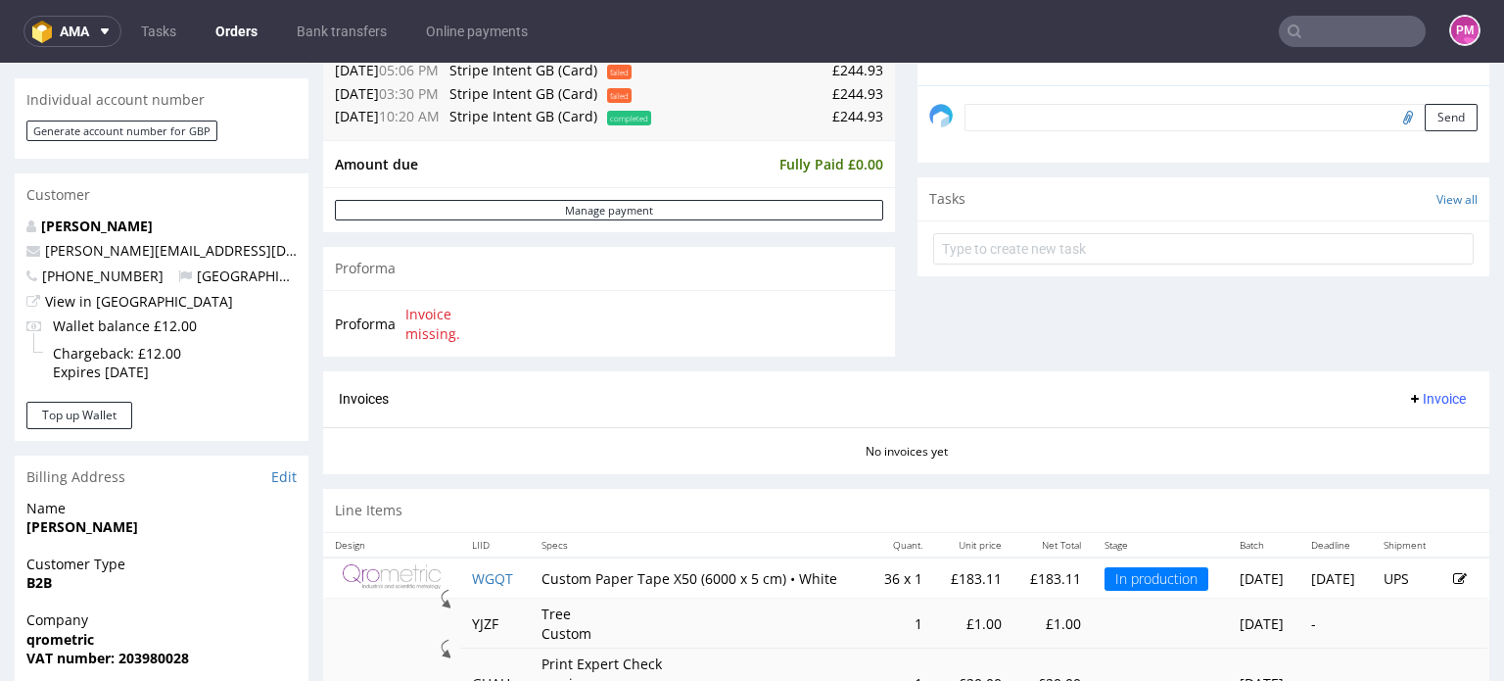
drag, startPoint x: 1282, startPoint y: 48, endPoint x: 1293, endPoint y: 40, distance: 13.3
click at [1282, 48] on nav "ama Tasks Orders Bank transfers Online payments PM" at bounding box center [752, 31] width 1504 height 63
click at [1301, 34] on input "text" at bounding box center [1352, 31] width 147 height 31
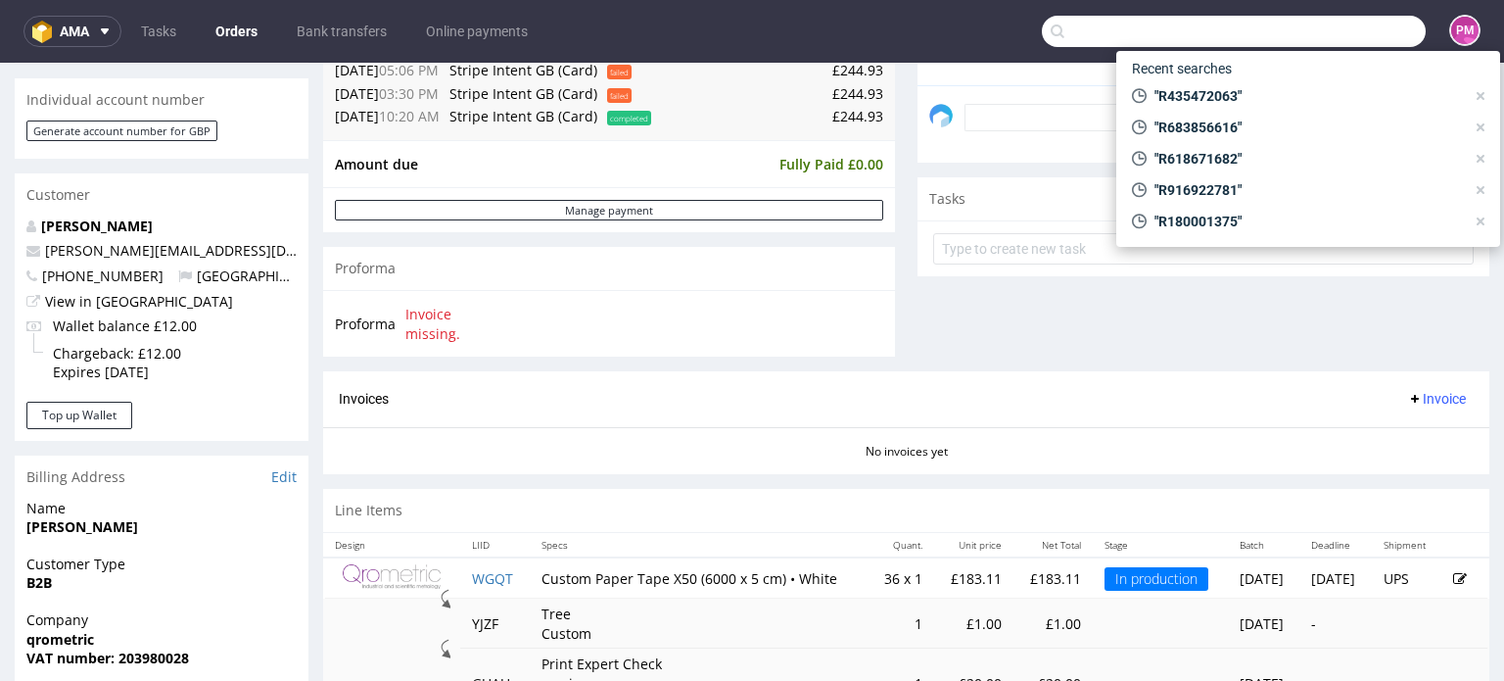
paste input "R859755431"
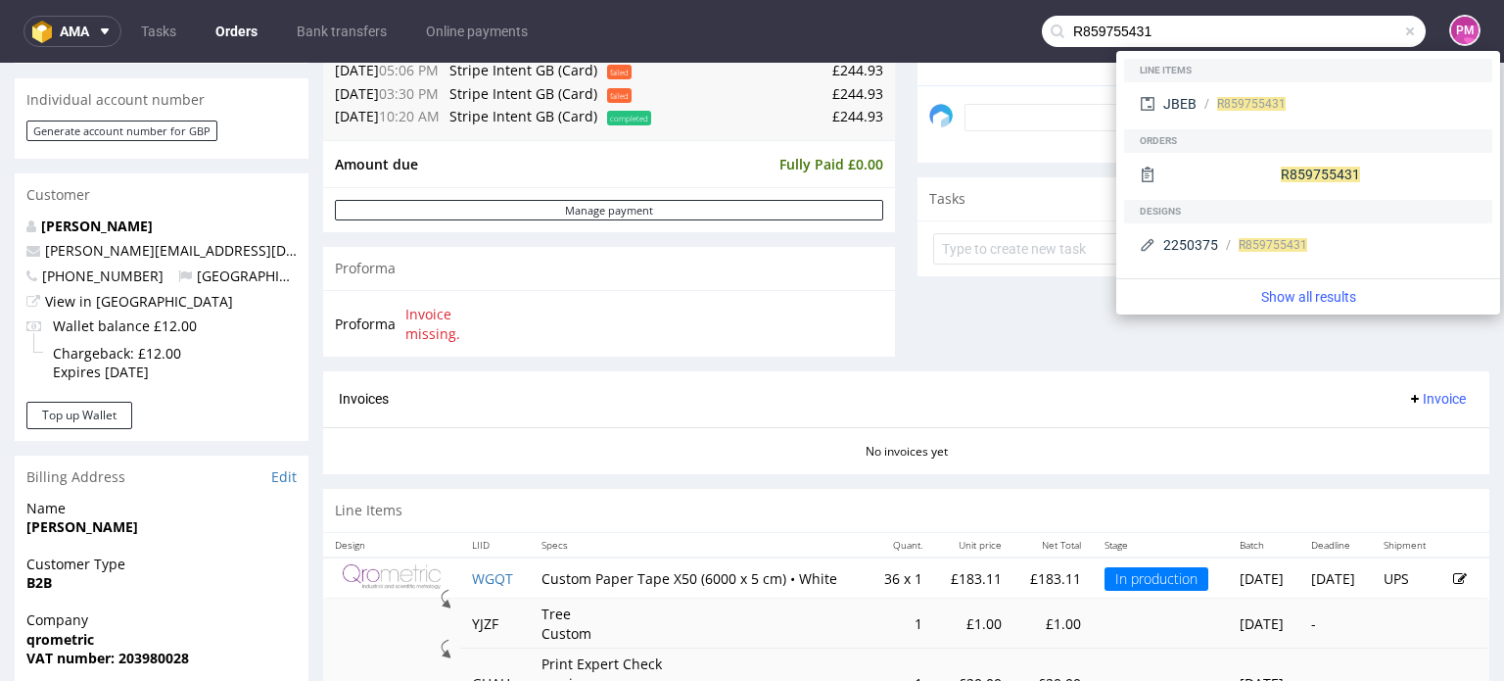
type input "R859755431"
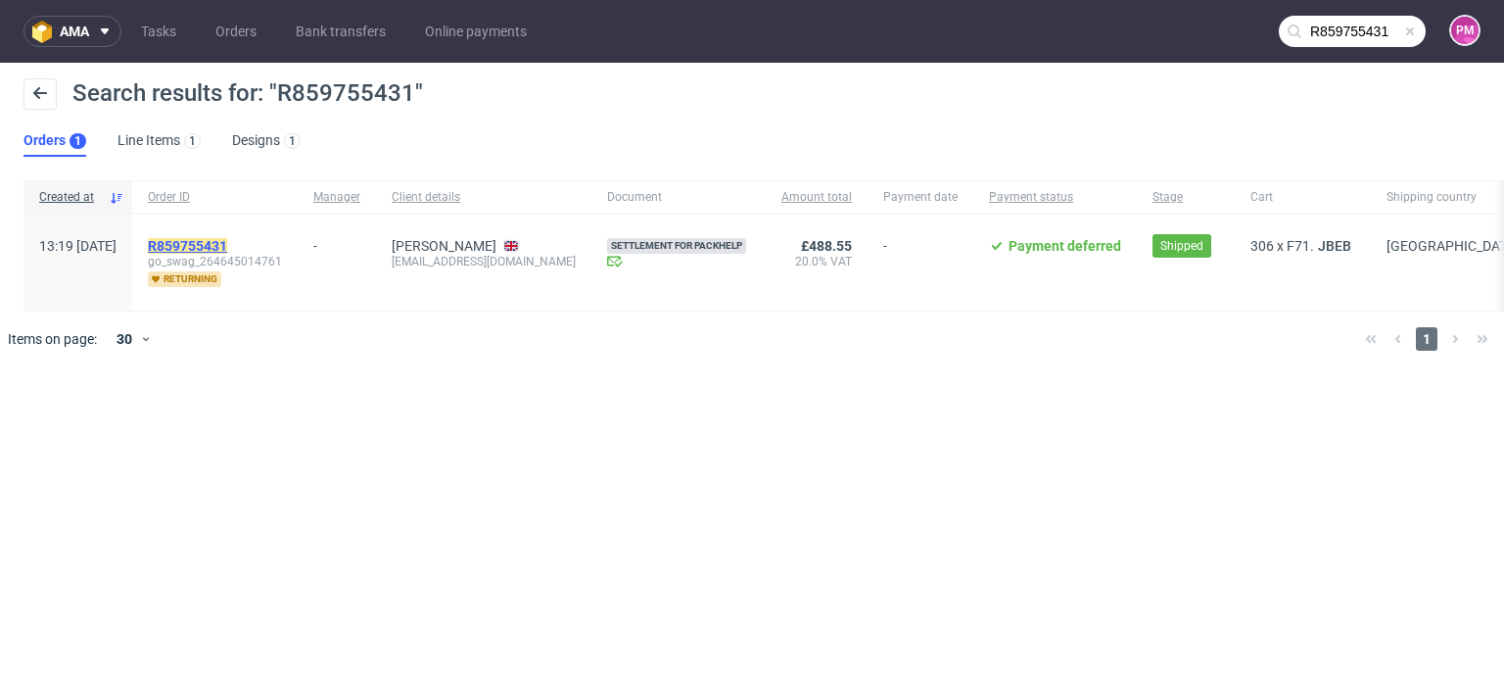
click at [227, 242] on mark "R859755431" at bounding box center [187, 246] width 79 height 16
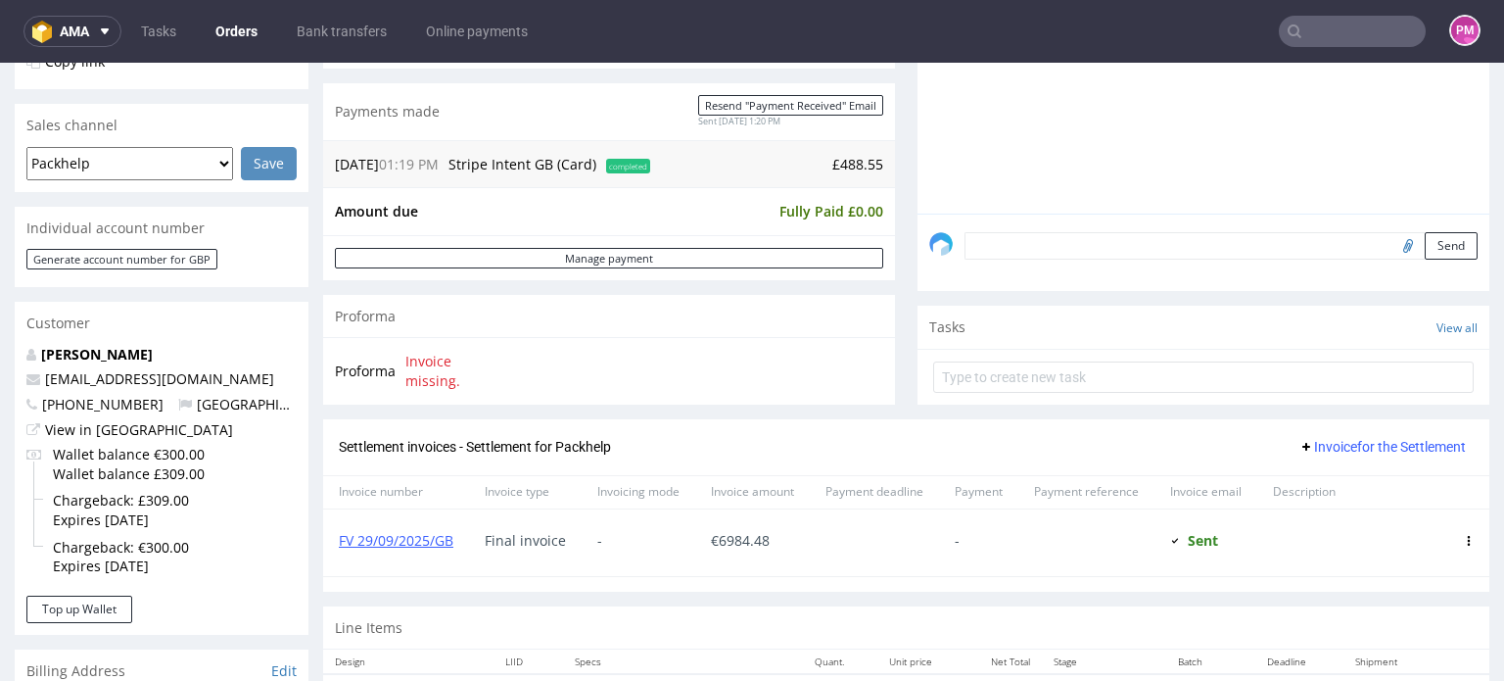
scroll to position [490, 0]
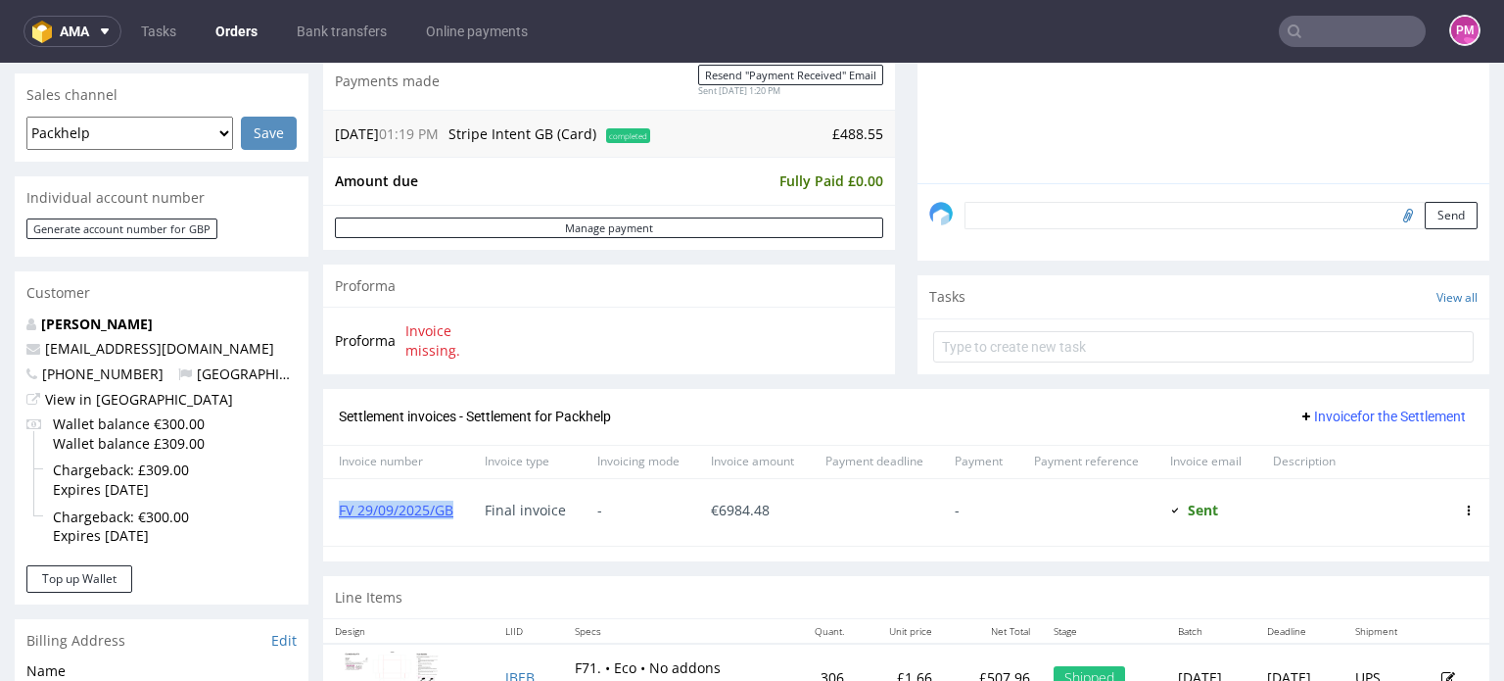
drag, startPoint x: 460, startPoint y: 511, endPoint x: 333, endPoint y: 516, distance: 127.4
click at [333, 516] on div "FV 29/09/2025/GB" at bounding box center [396, 512] width 146 height 67
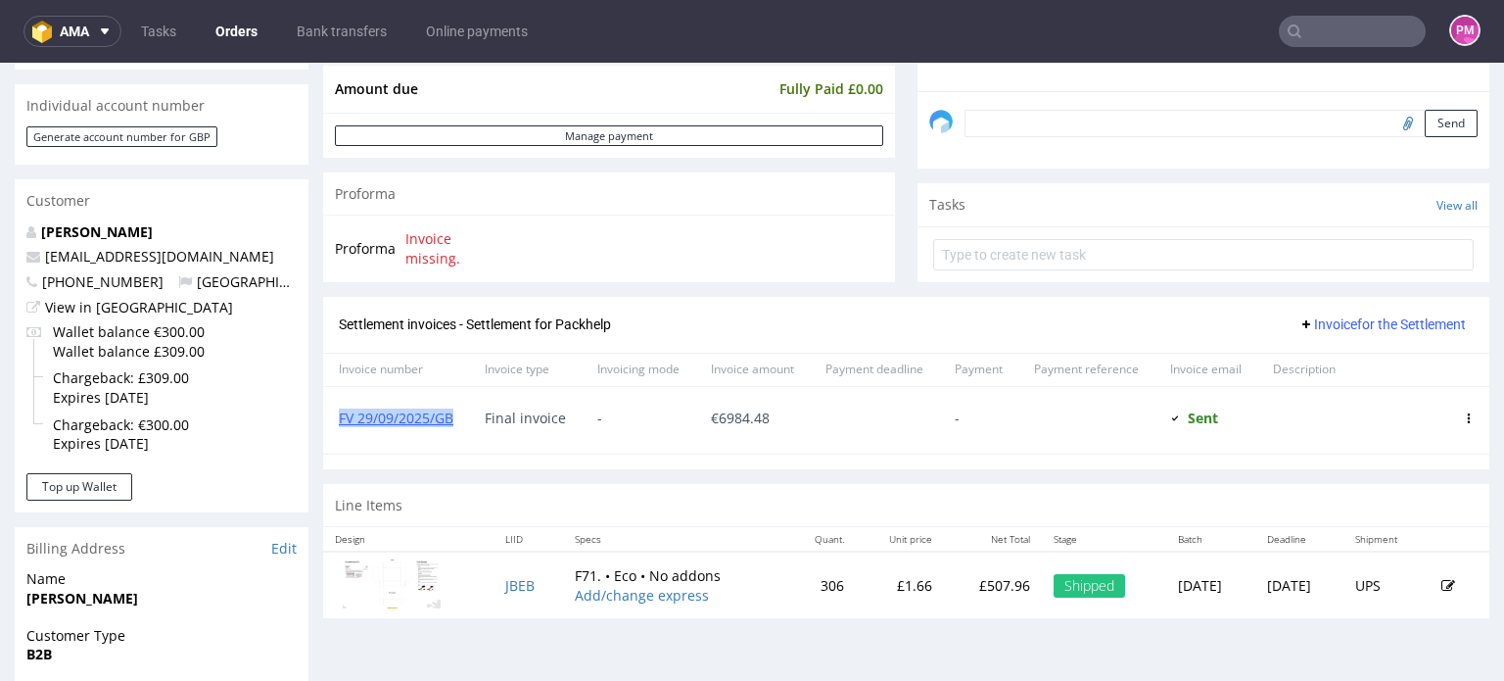
scroll to position [686, 0]
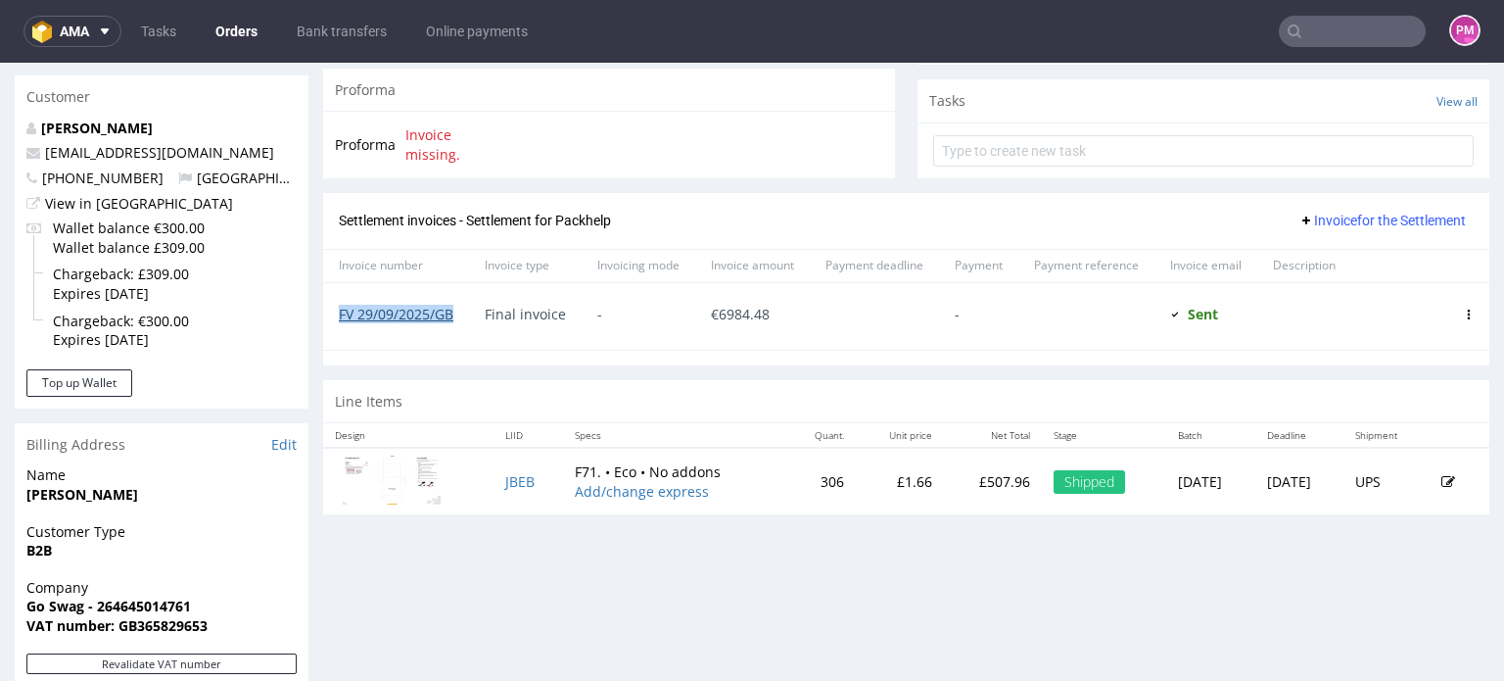
click at [437, 314] on link "FV 29/09/2025/GB" at bounding box center [396, 314] width 115 height 19
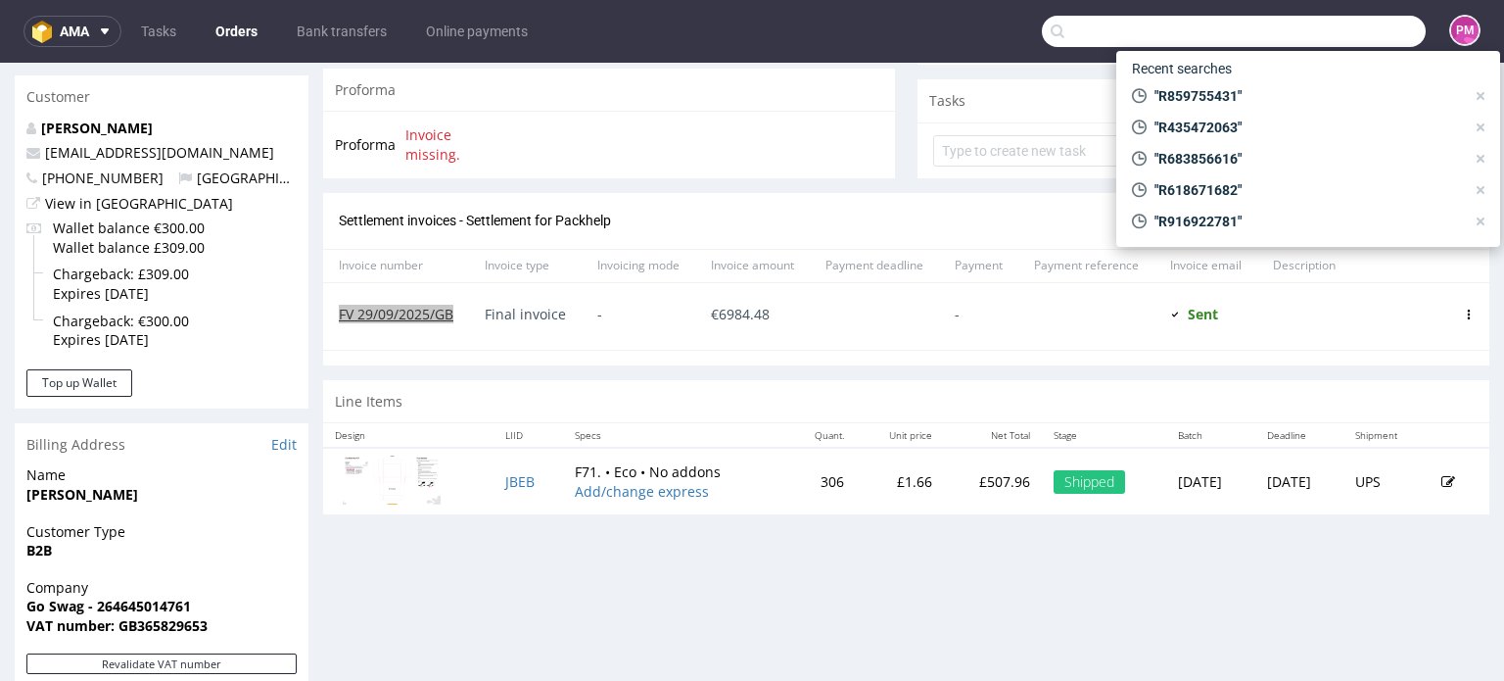
click at [1321, 38] on input "text" at bounding box center [1234, 31] width 384 height 31
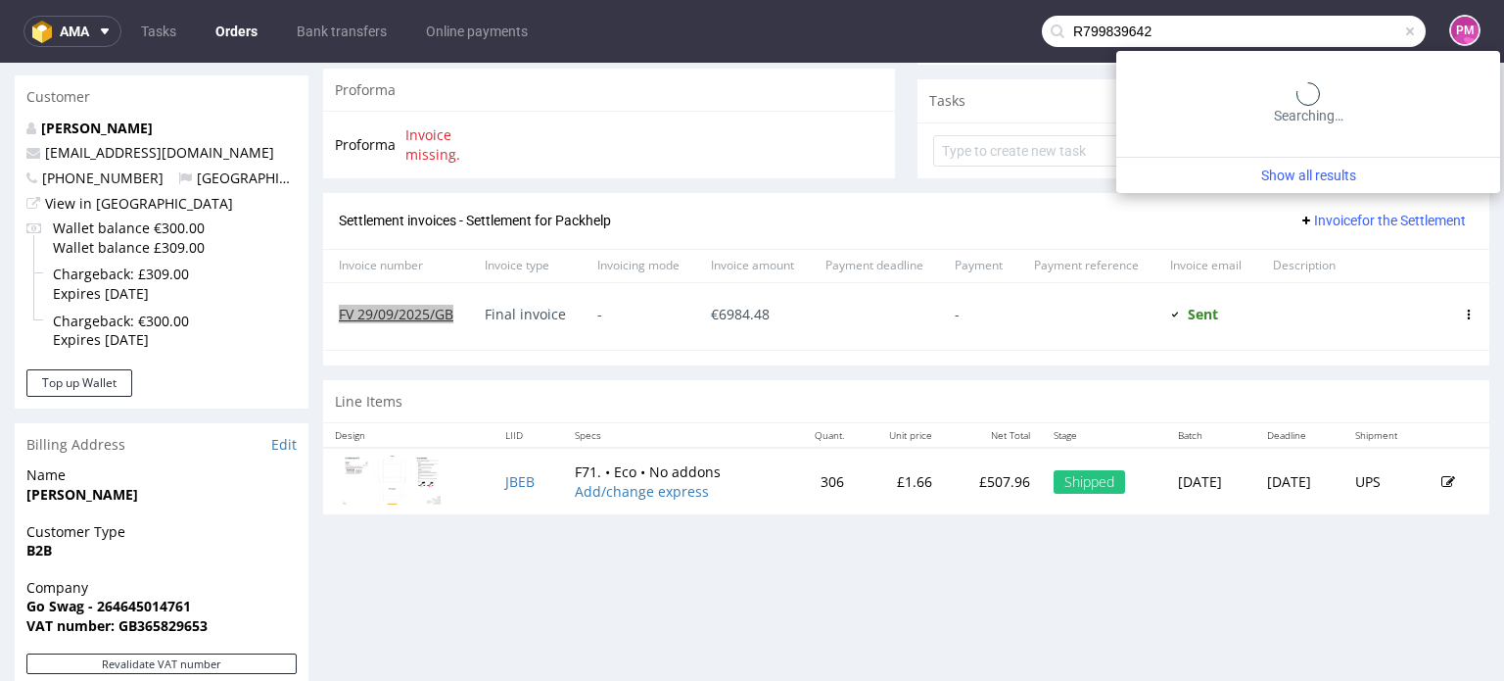
type input "R799839642"
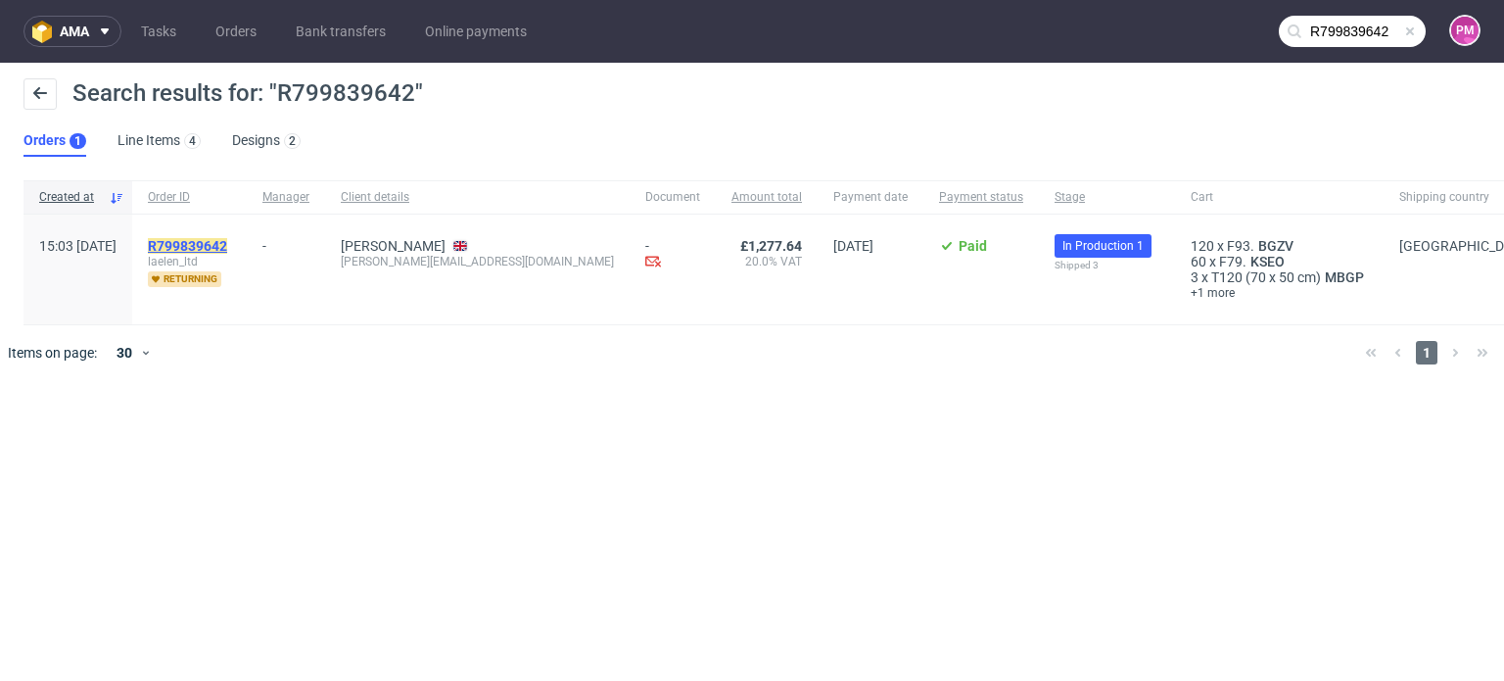
click at [227, 240] on mark "R799839642" at bounding box center [187, 246] width 79 height 16
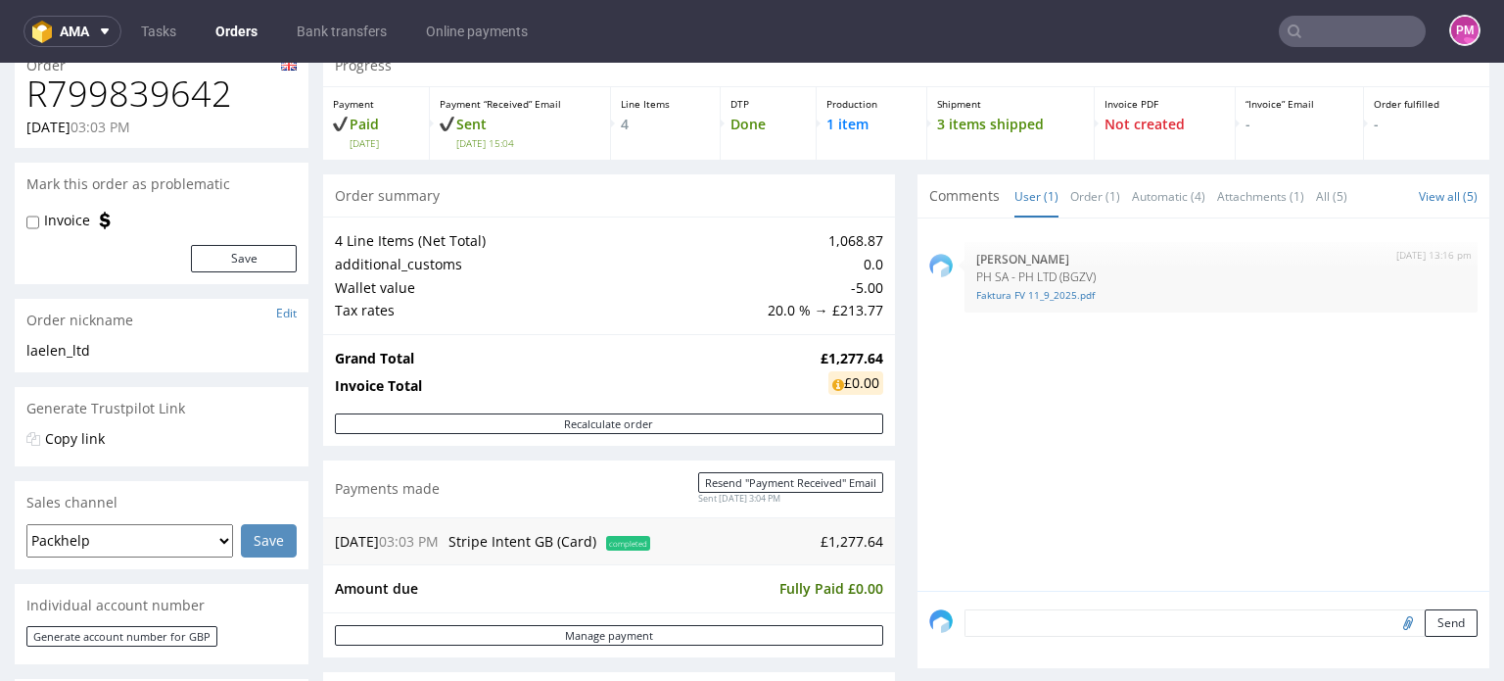
scroll to position [392, 0]
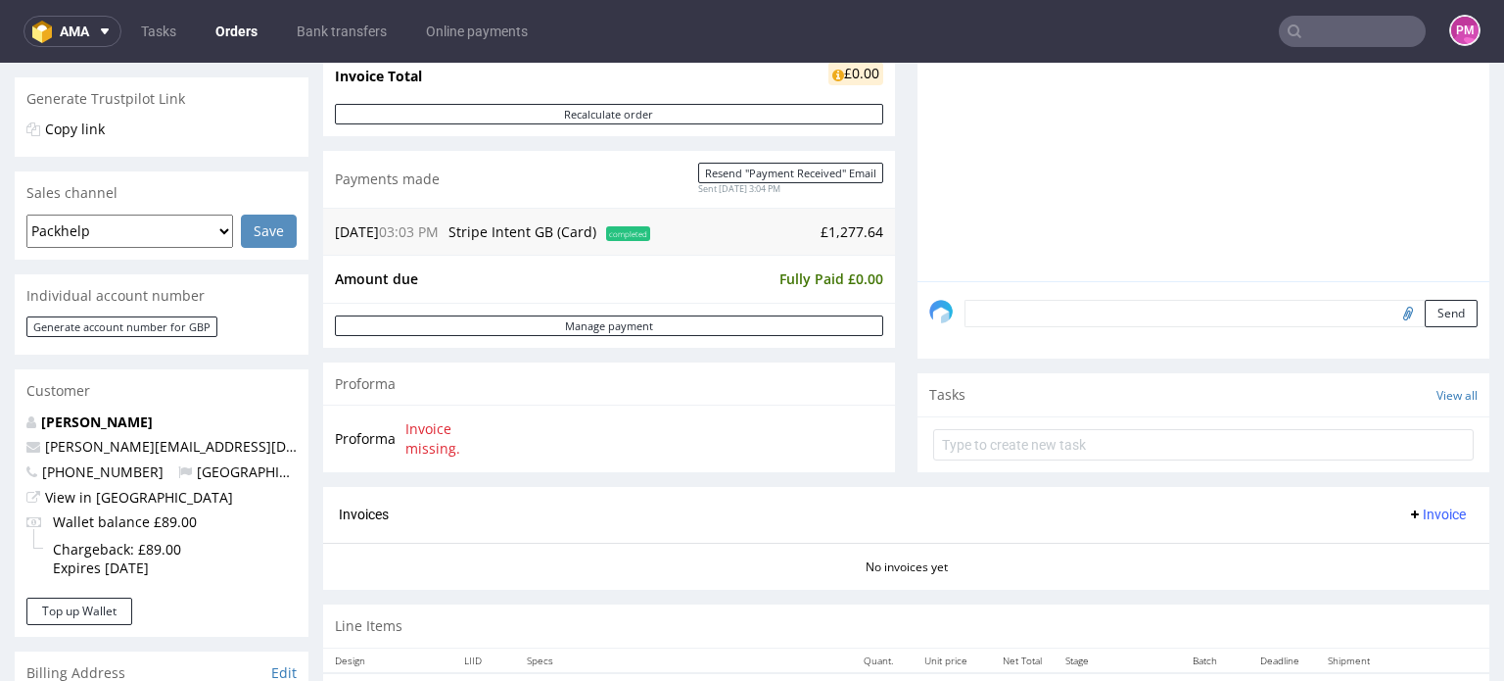
click at [1312, 26] on input "text" at bounding box center [1352, 31] width 147 height 31
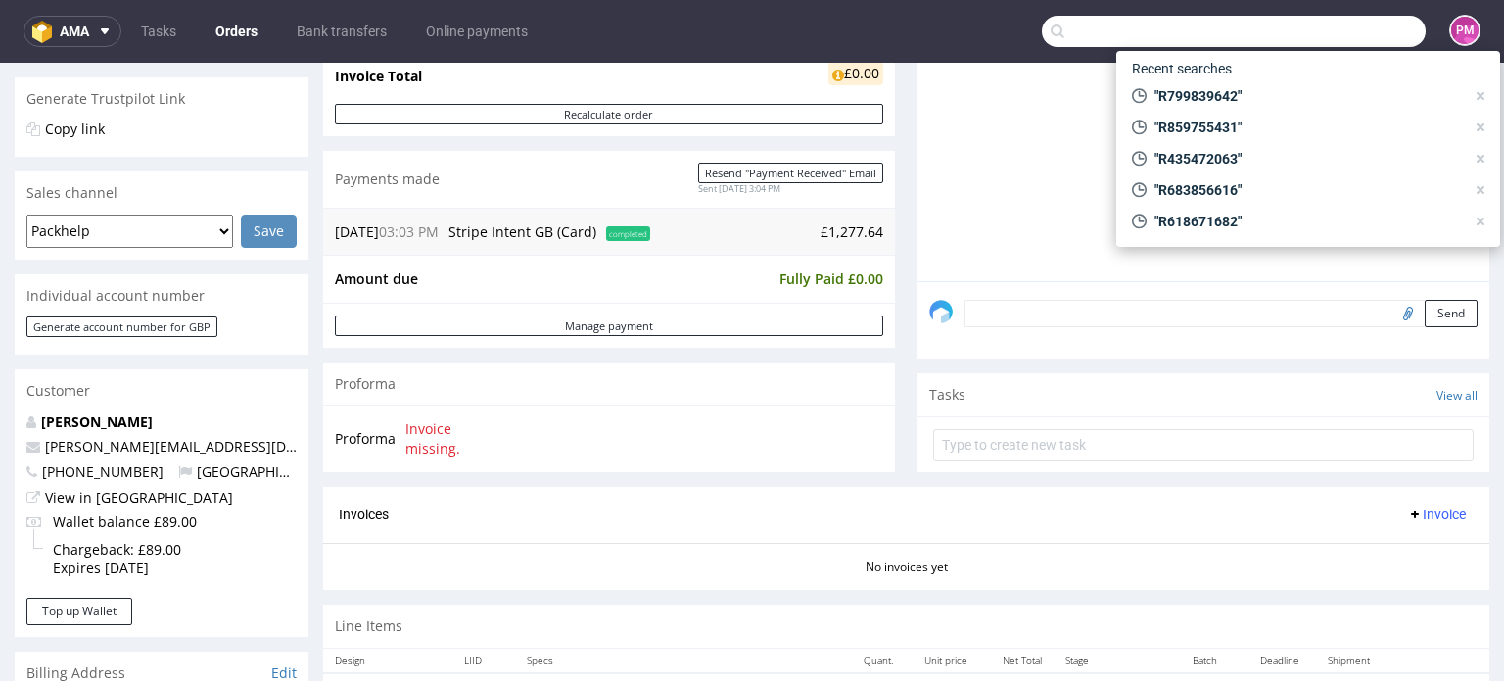
paste input "R216157179"
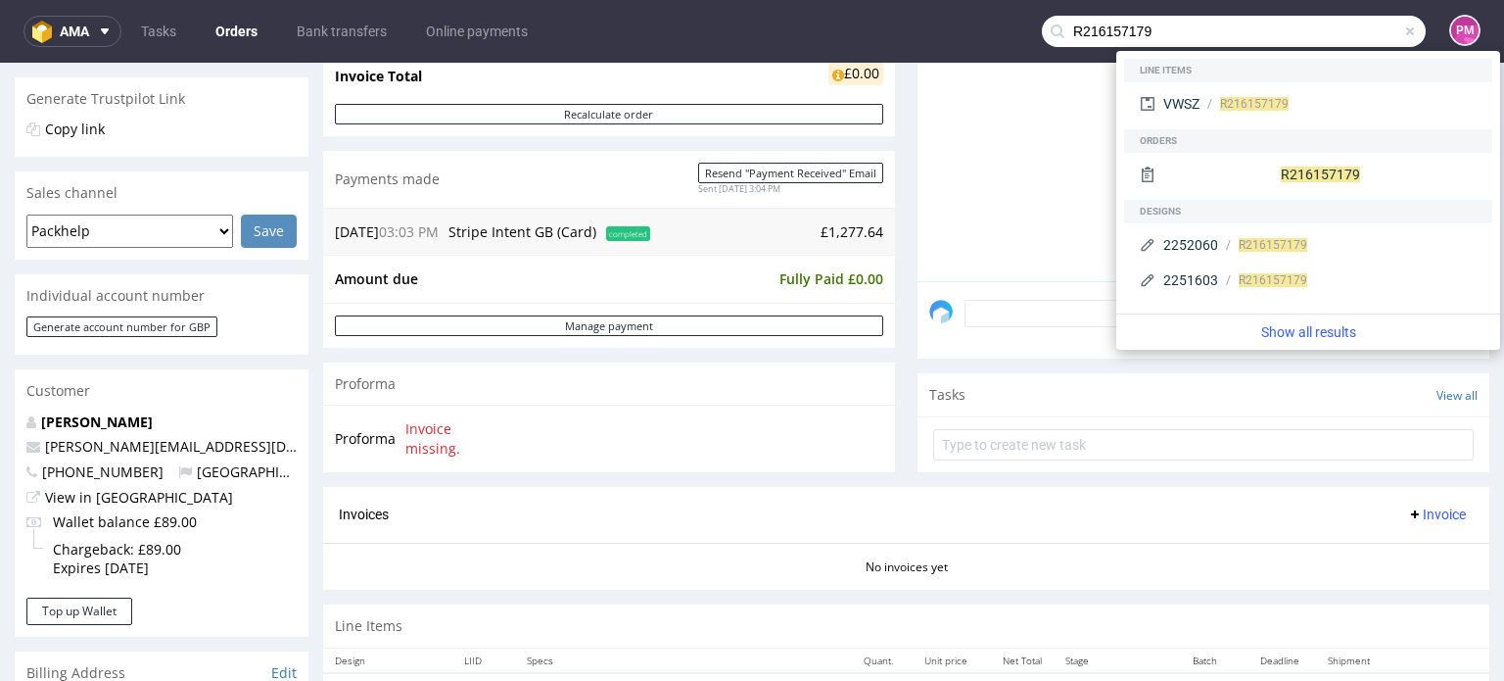
type input "R216157179"
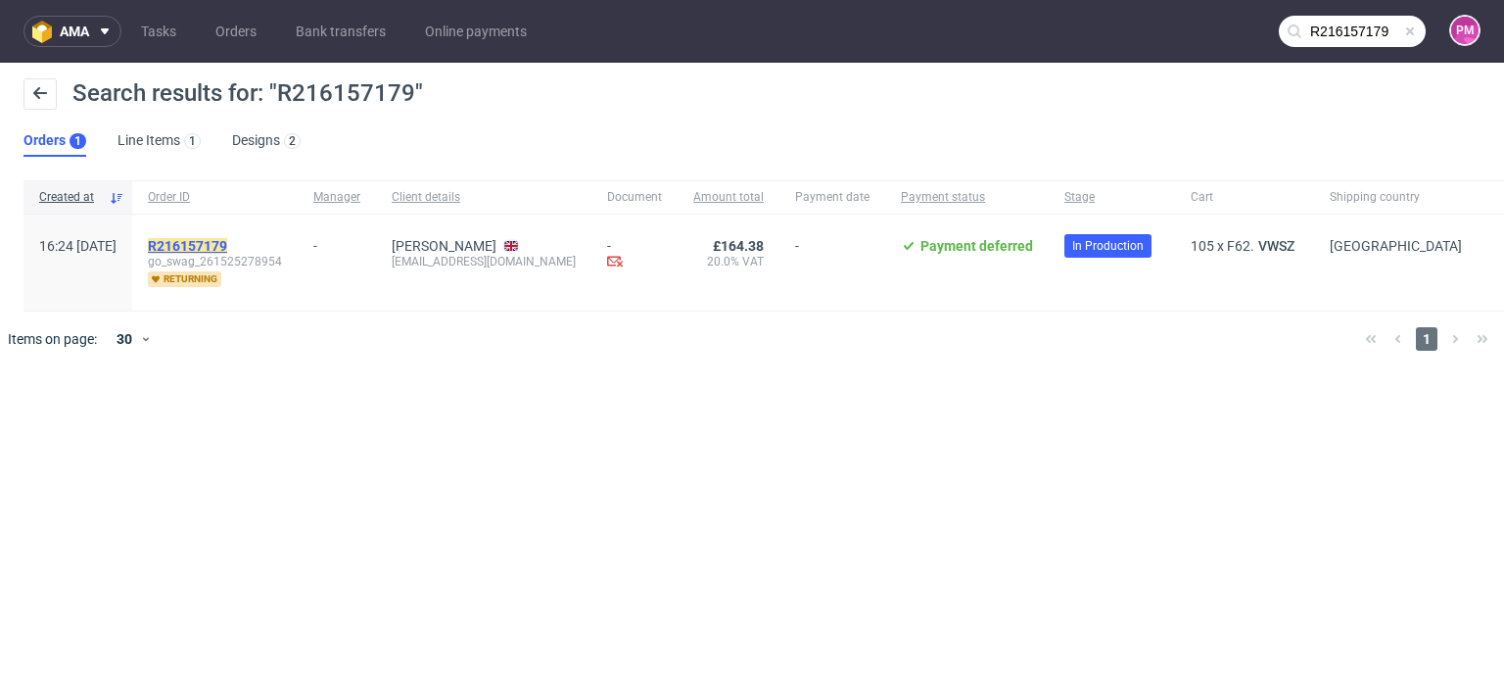
click at [227, 242] on mark "R216157179" at bounding box center [187, 246] width 79 height 16
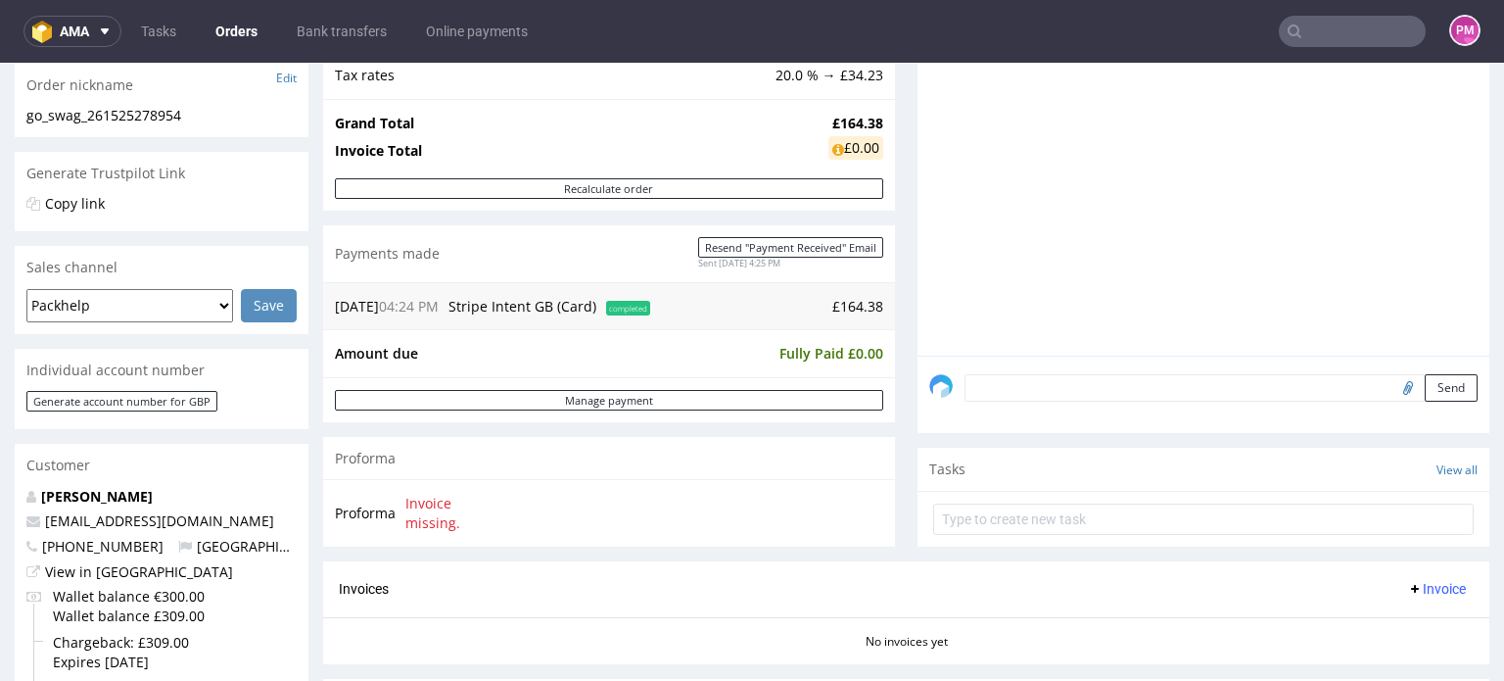
scroll to position [392, 0]
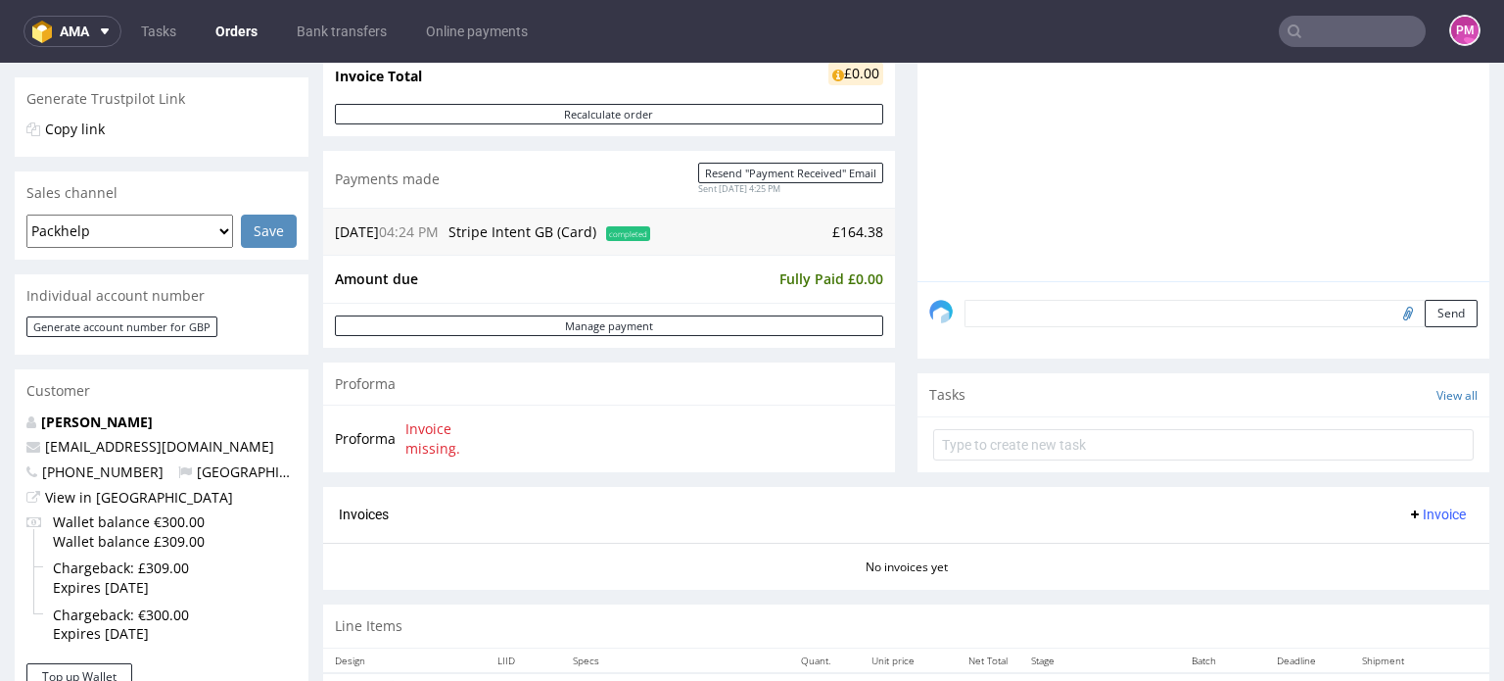
drag, startPoint x: 1325, startPoint y: 29, endPoint x: 1336, endPoint y: 30, distance: 10.8
click at [1325, 29] on input "text" at bounding box center [1352, 31] width 147 height 31
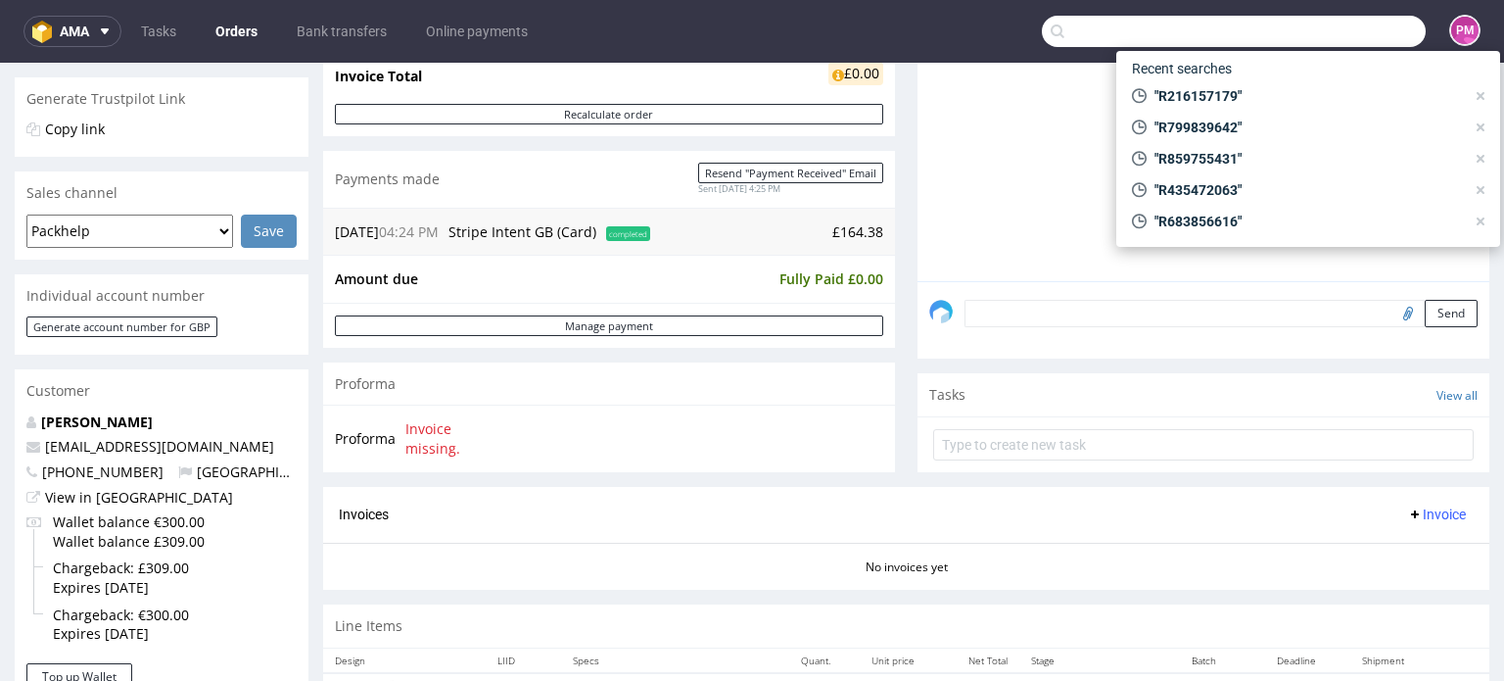
paste input "R887073343"
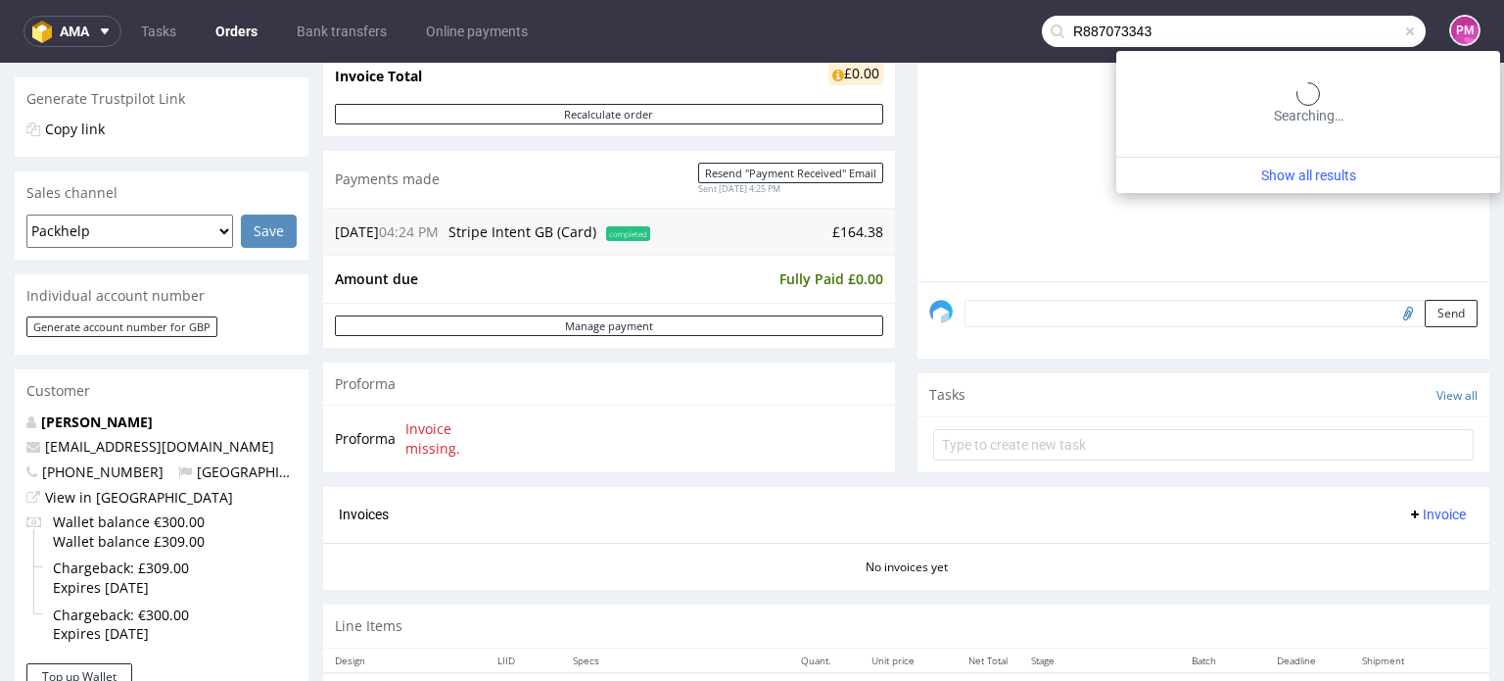
type input "R887073343"
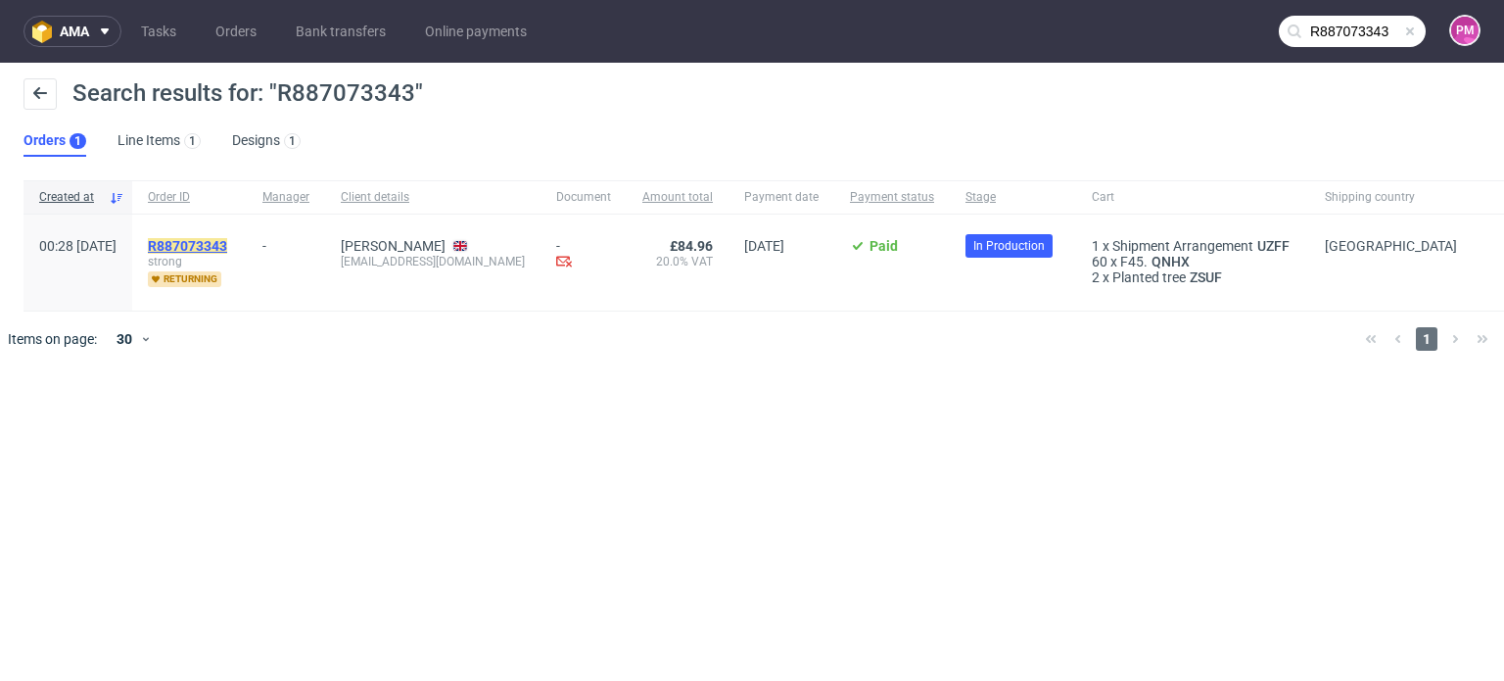
click at [227, 242] on mark "R887073343" at bounding box center [187, 246] width 79 height 16
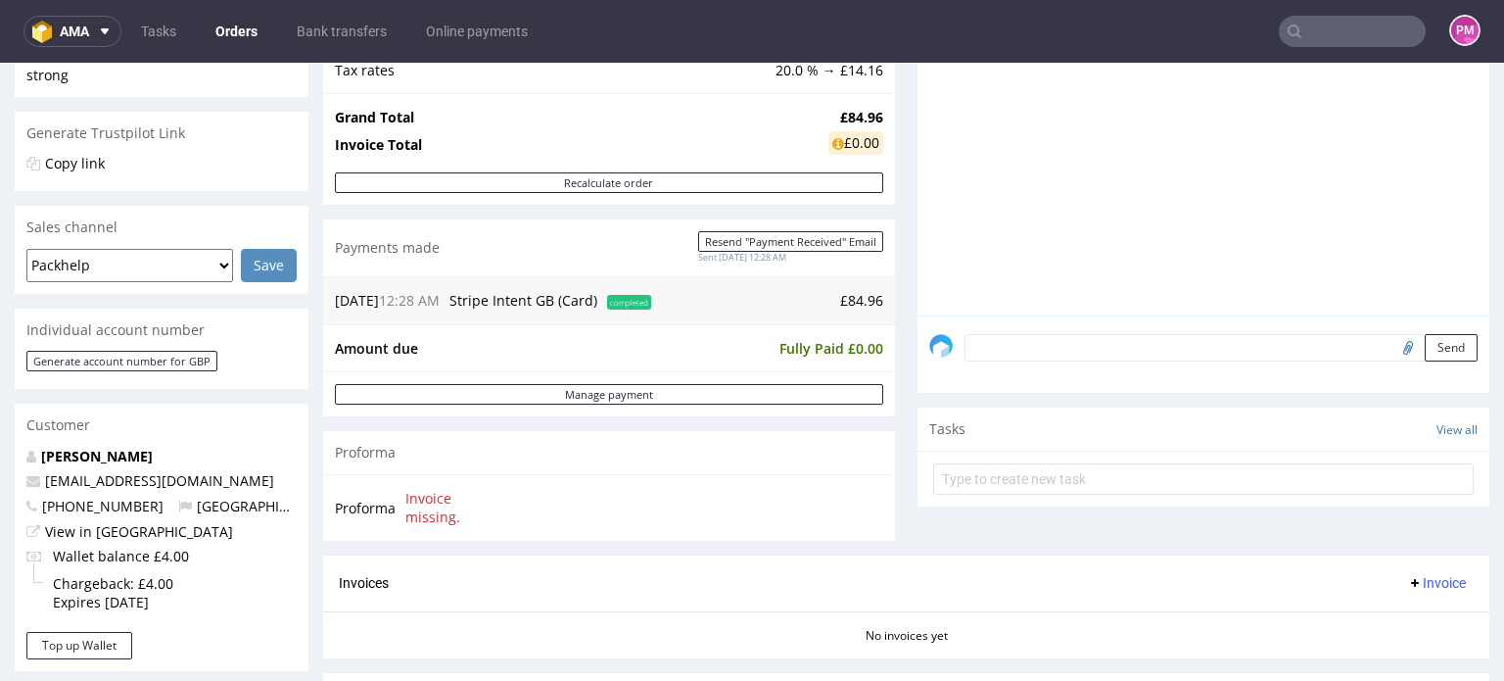
scroll to position [392, 0]
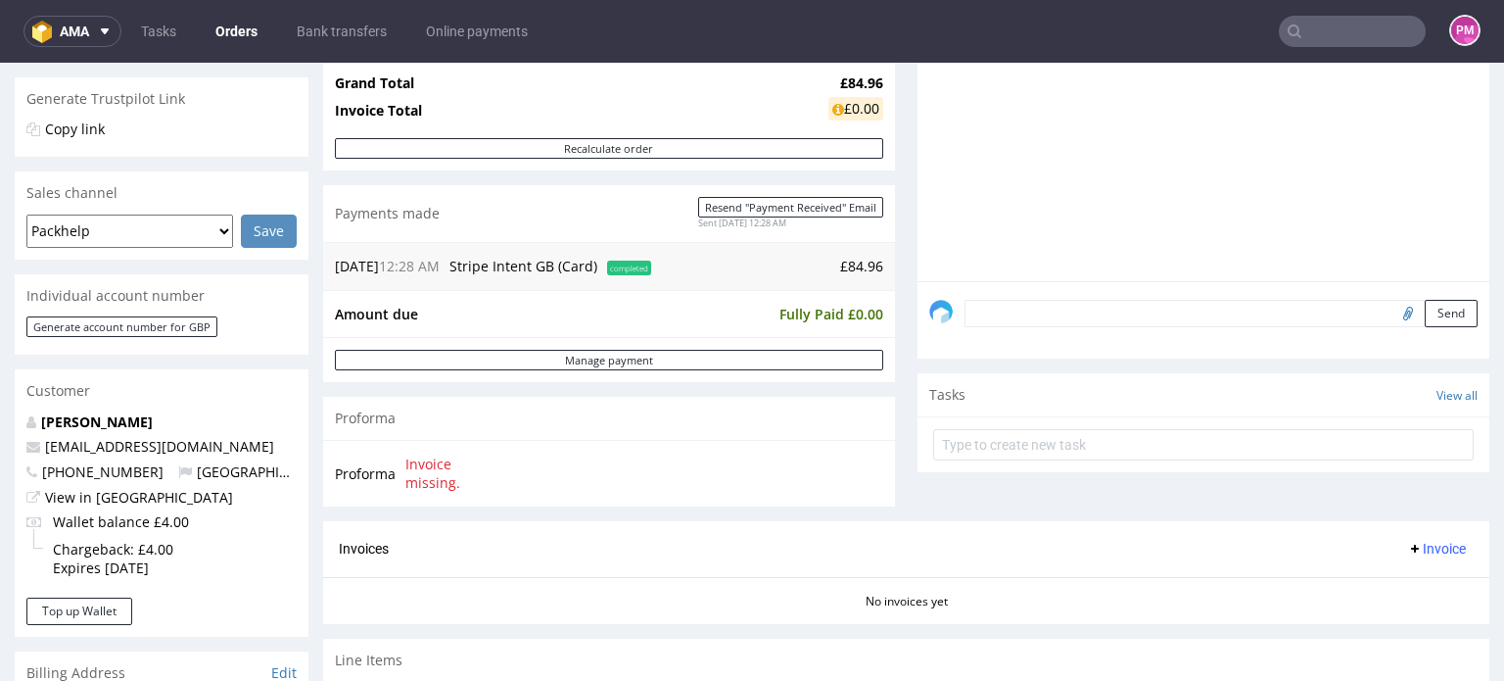
click at [1318, 23] on input "text" at bounding box center [1352, 31] width 147 height 31
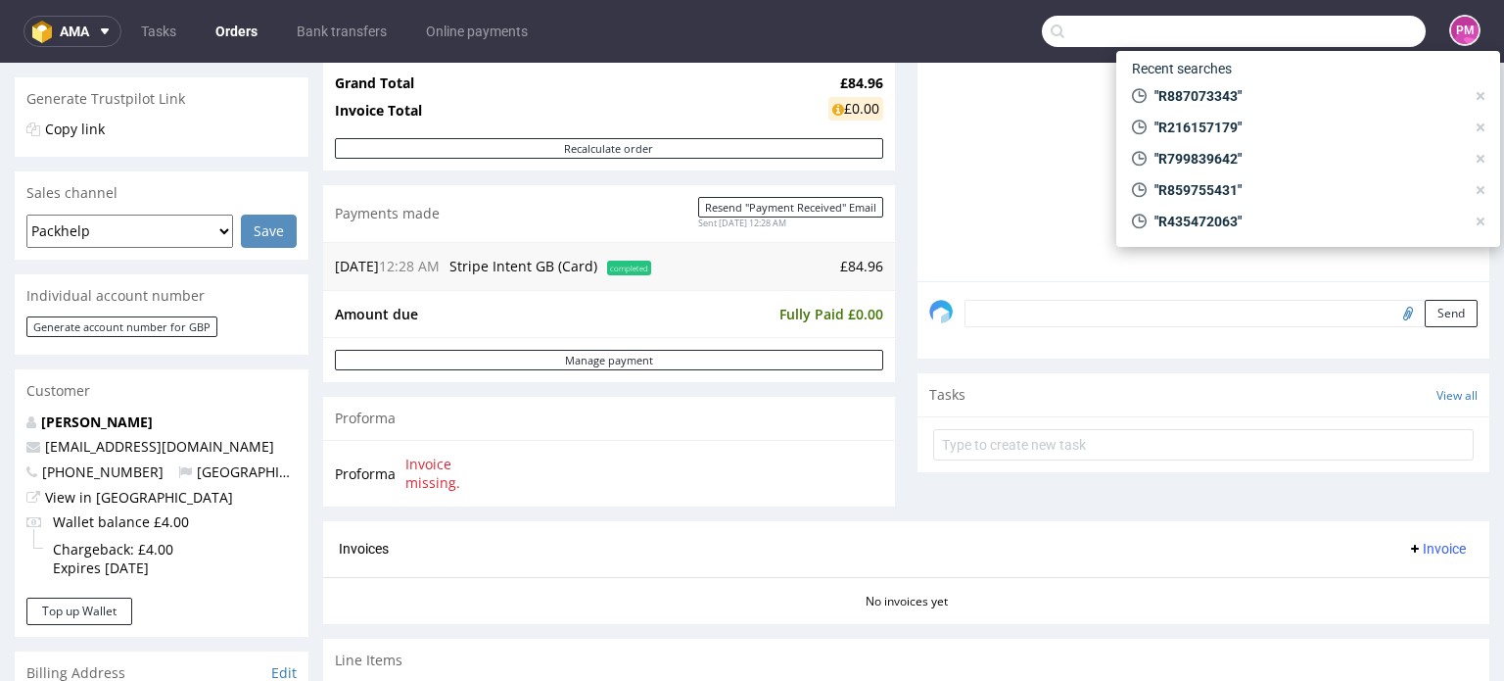
paste input "R308297902"
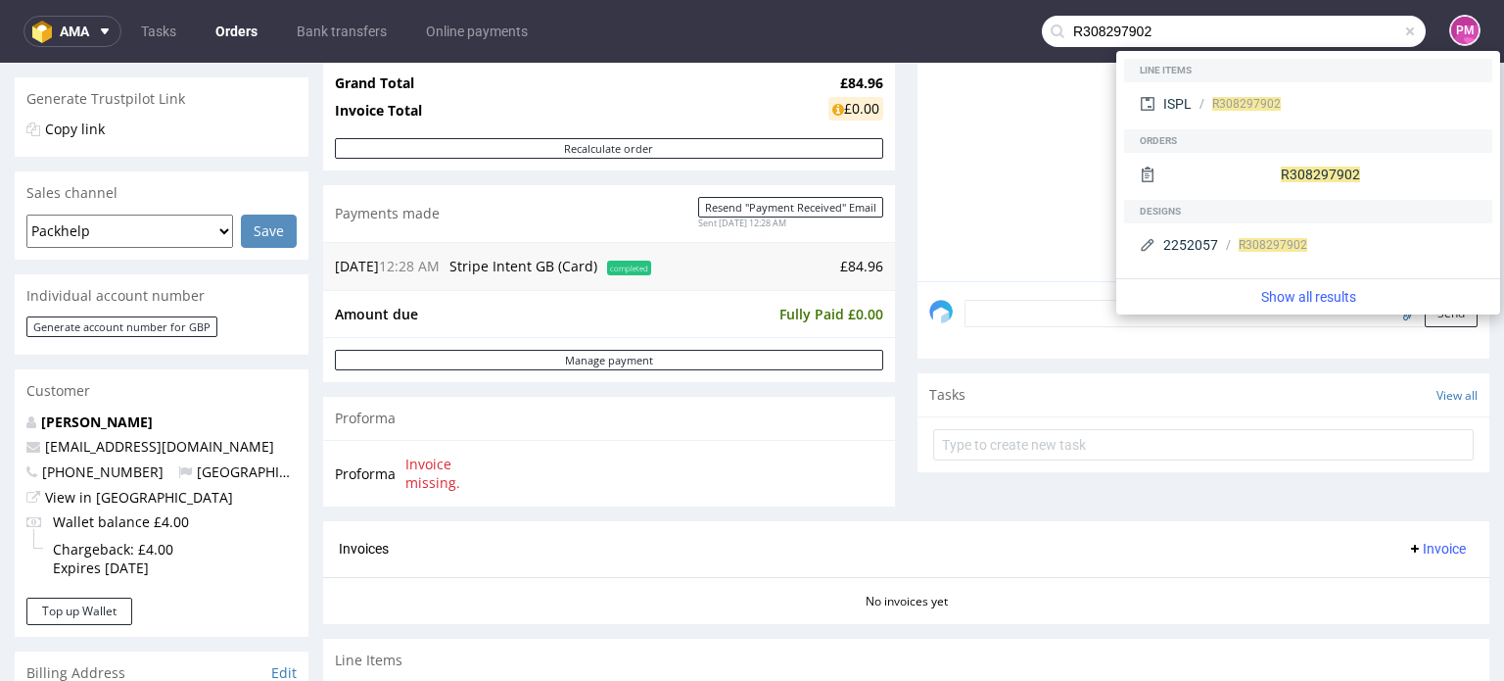
type input "R308297902"
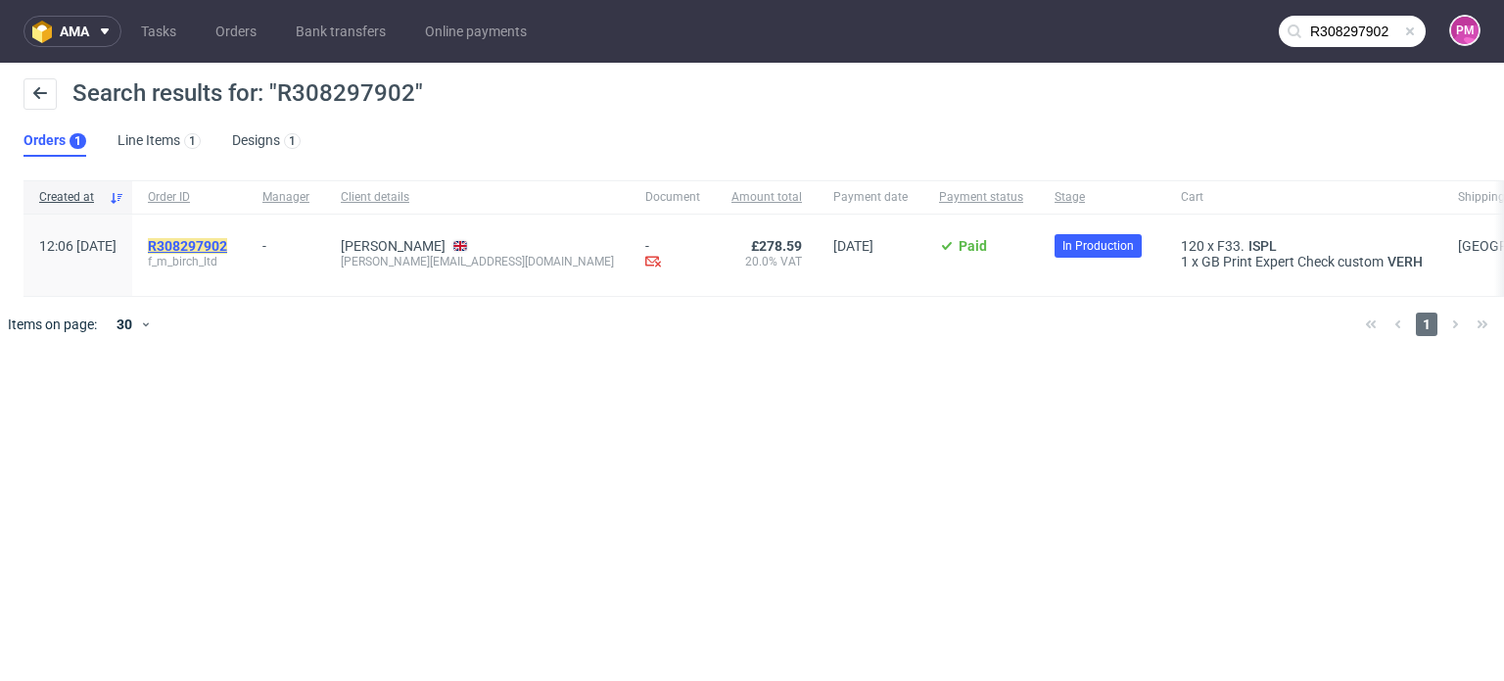
click at [227, 247] on mark "R308297902" at bounding box center [187, 246] width 79 height 16
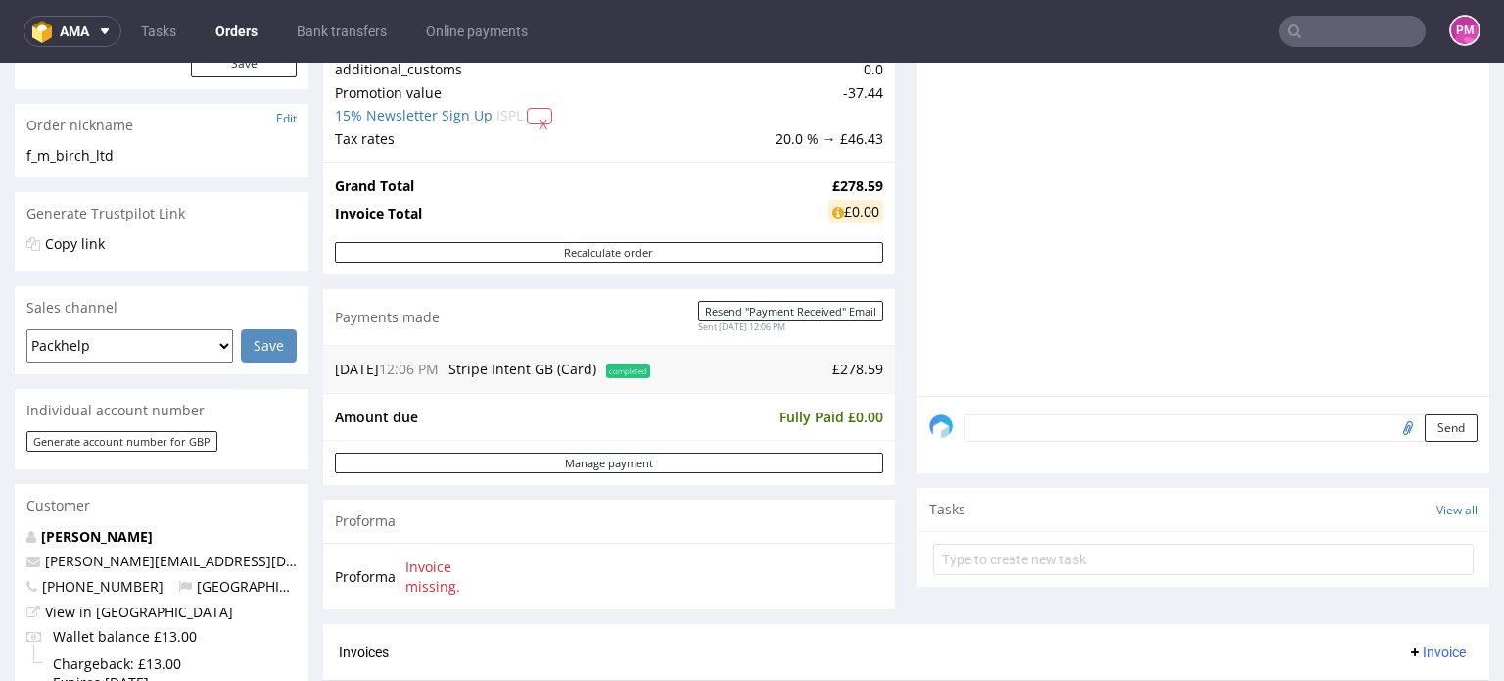
scroll to position [392, 0]
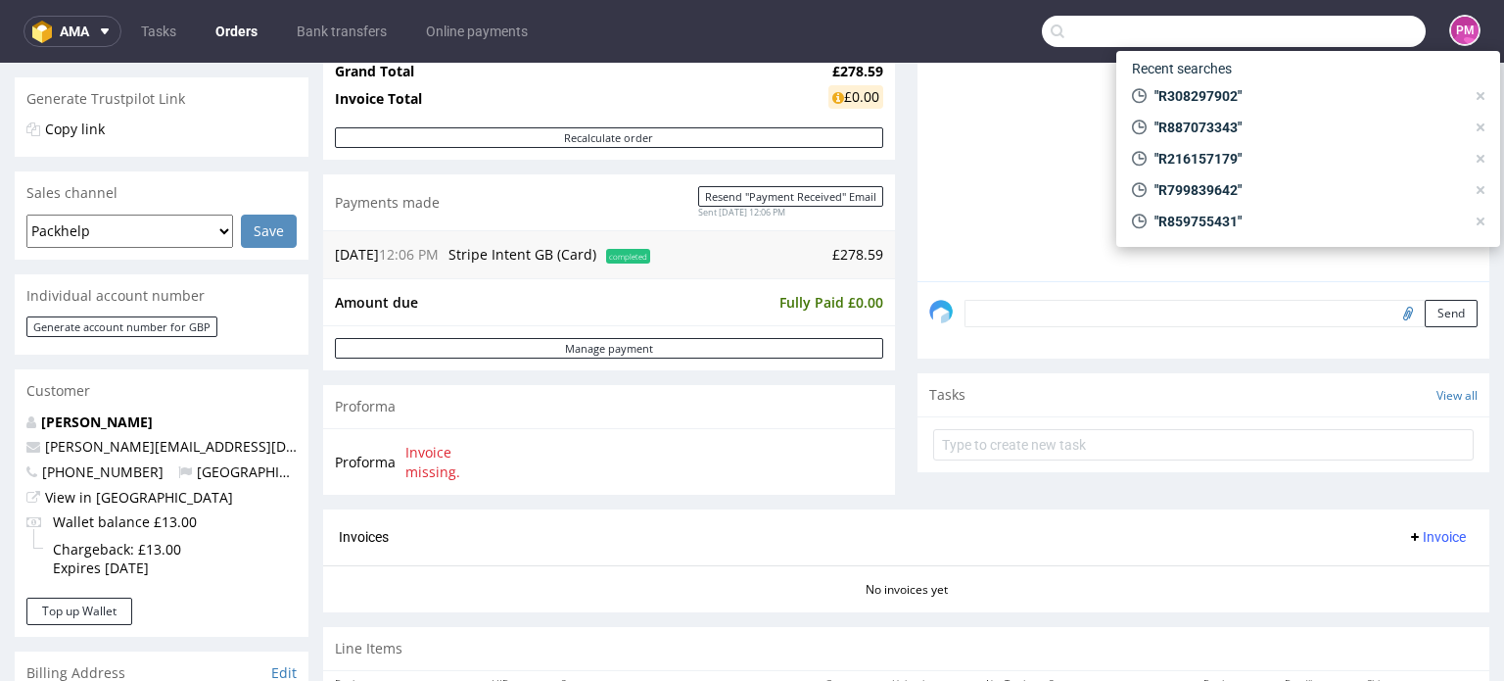
click at [1337, 23] on input "text" at bounding box center [1234, 31] width 384 height 31
paste input "R423944509"
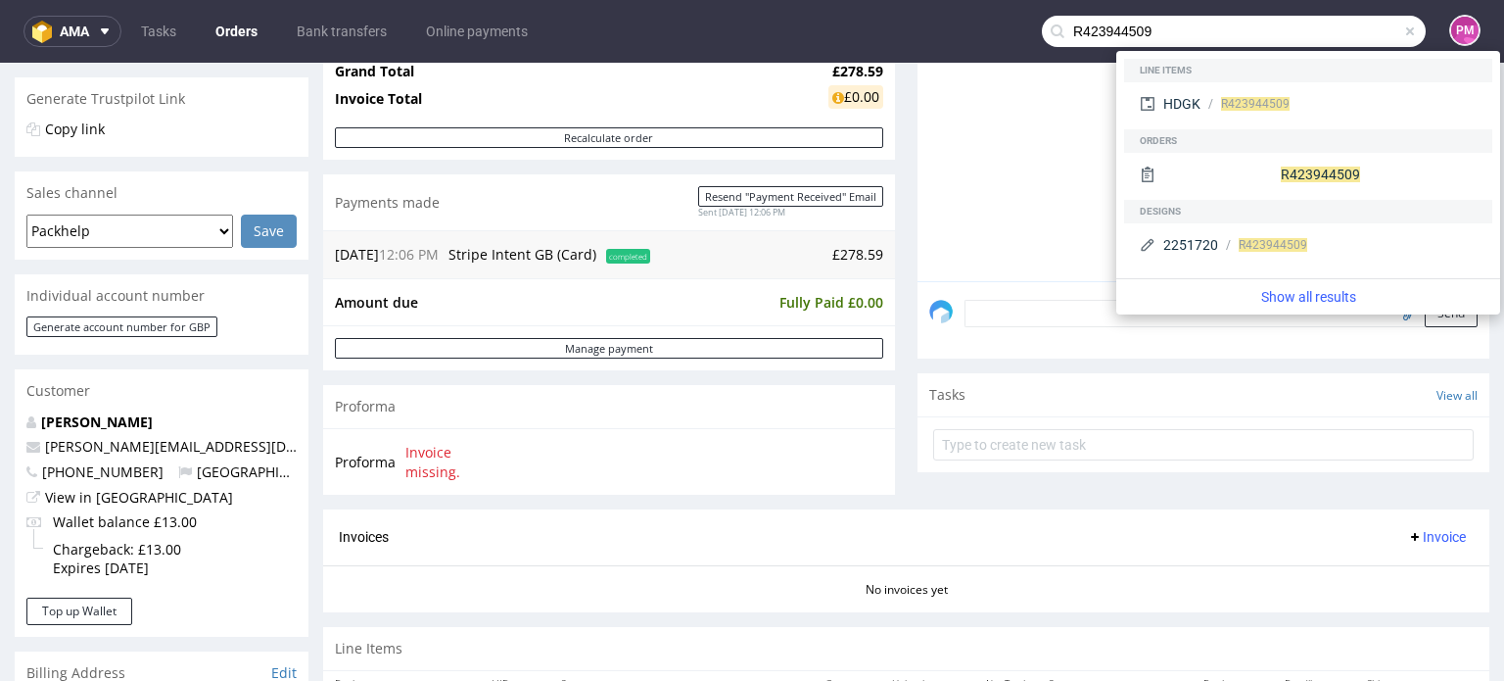
type input "R423944509"
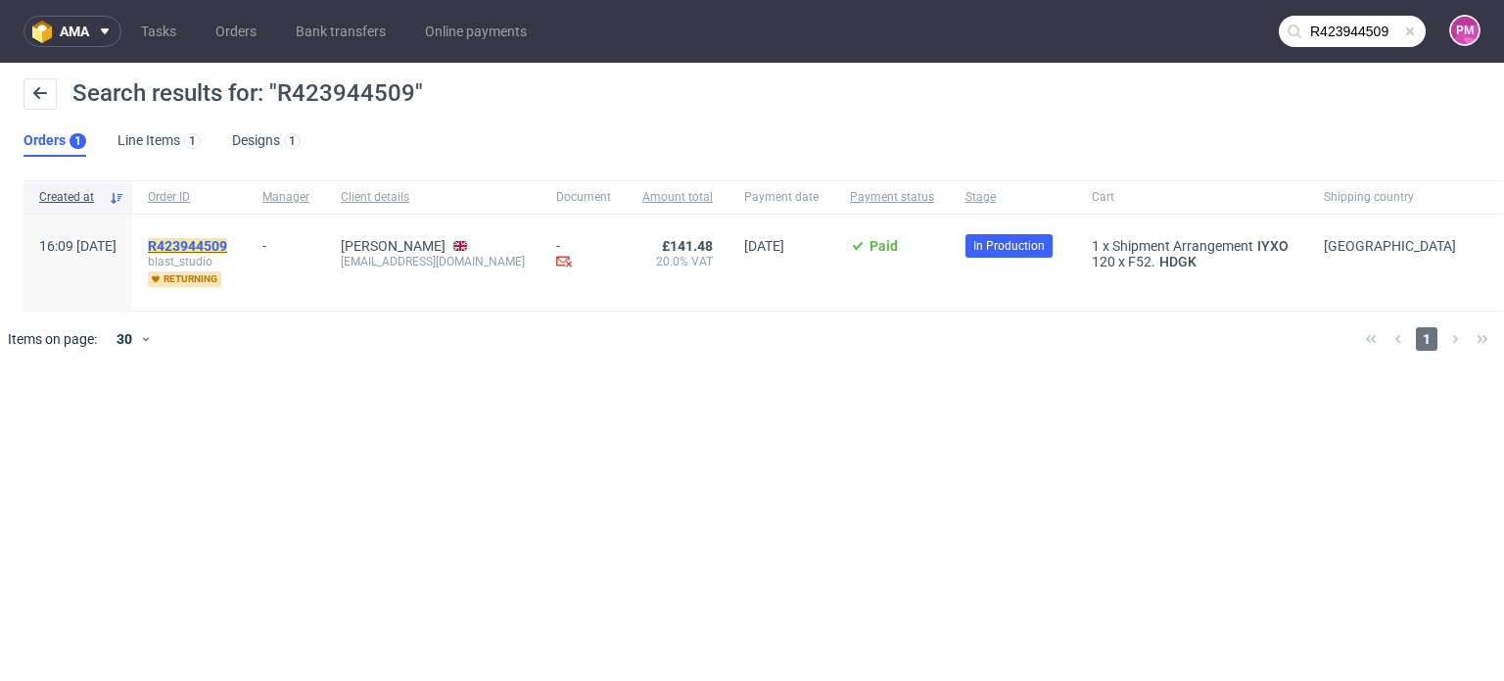
click at [227, 248] on mark "R423944509" at bounding box center [187, 246] width 79 height 16
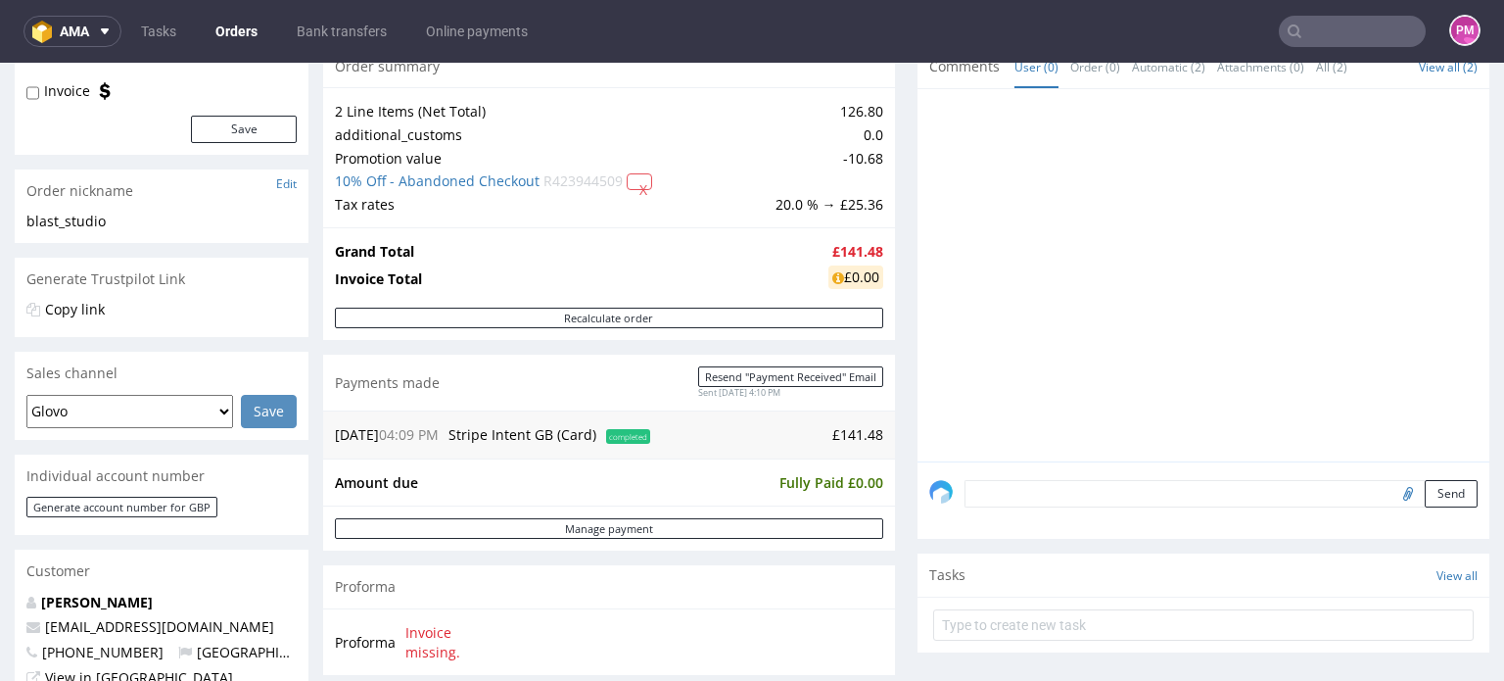
scroll to position [490, 0]
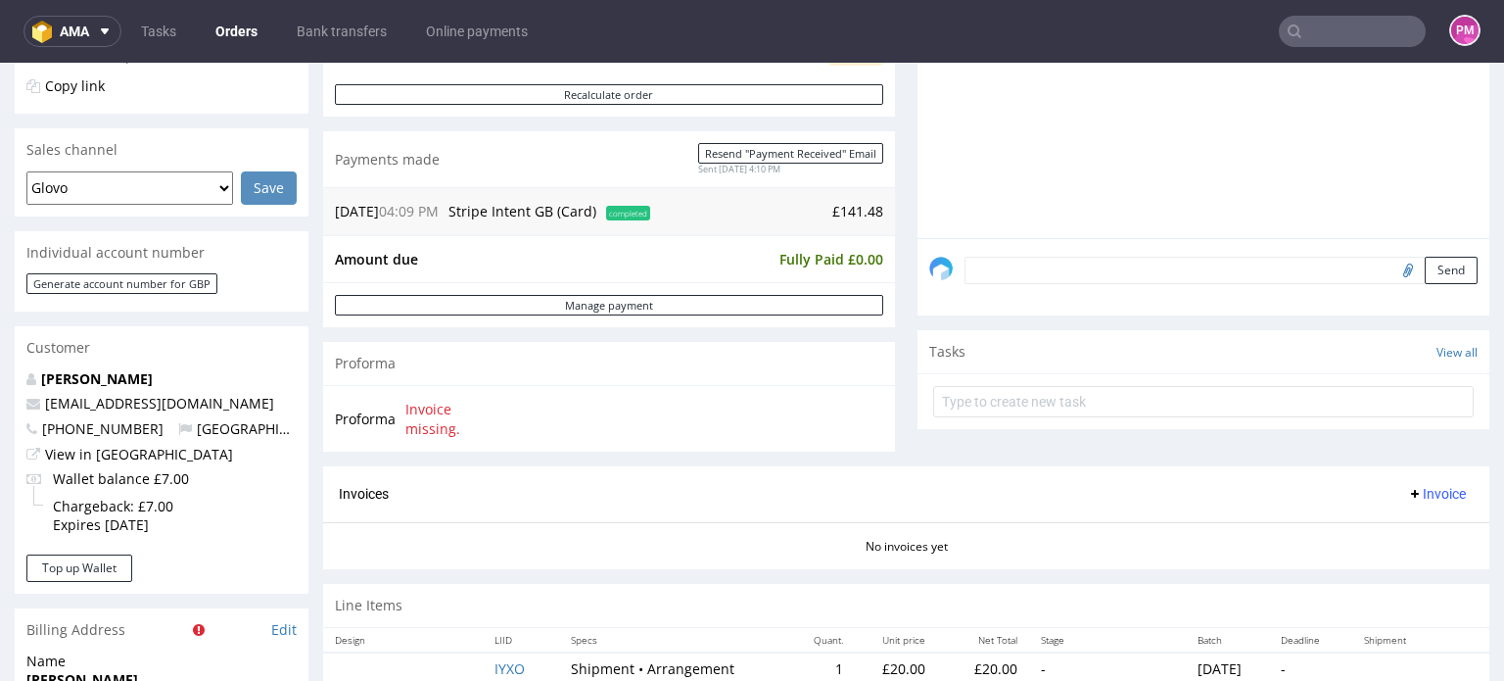
click at [1302, 46] on nav "ama Tasks Orders Bank transfers Online payments PM" at bounding box center [752, 31] width 1504 height 63
click at [1303, 33] on input "text" at bounding box center [1352, 31] width 147 height 31
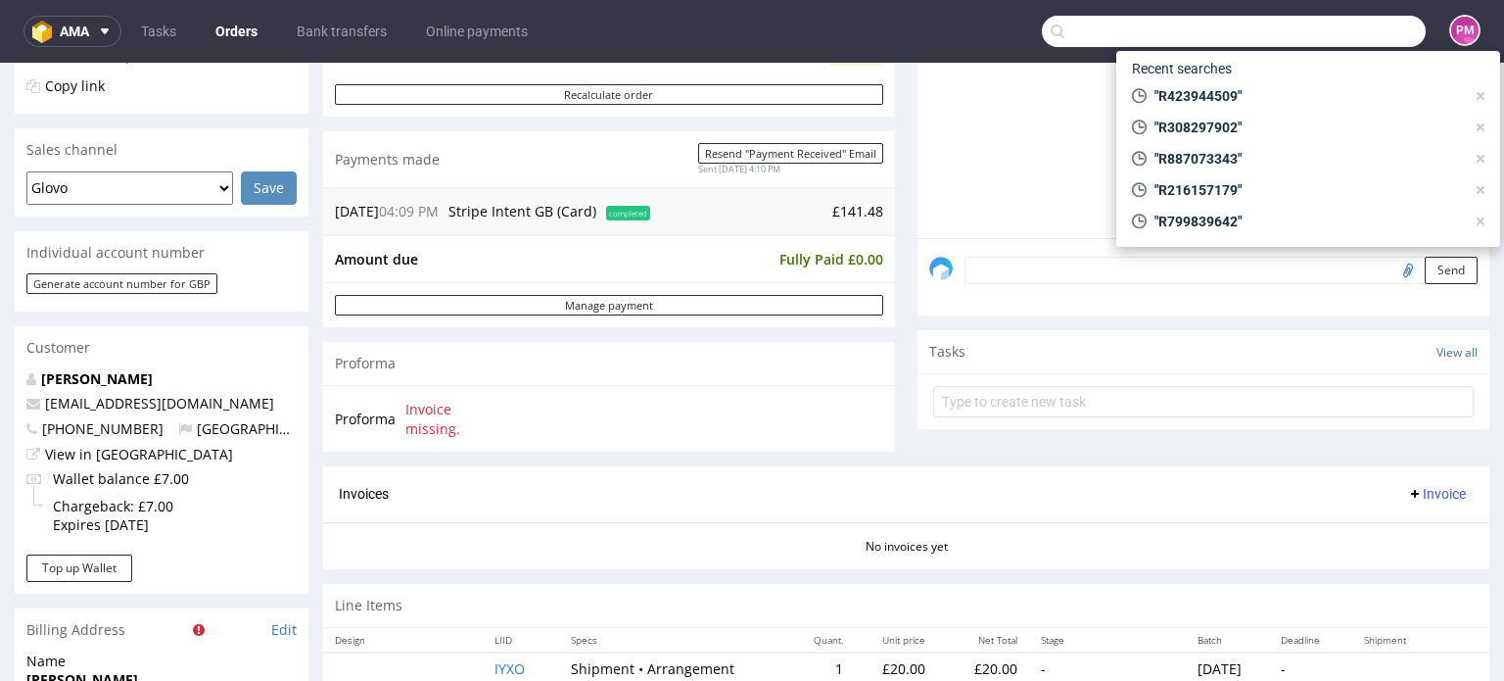
paste input "R822786312"
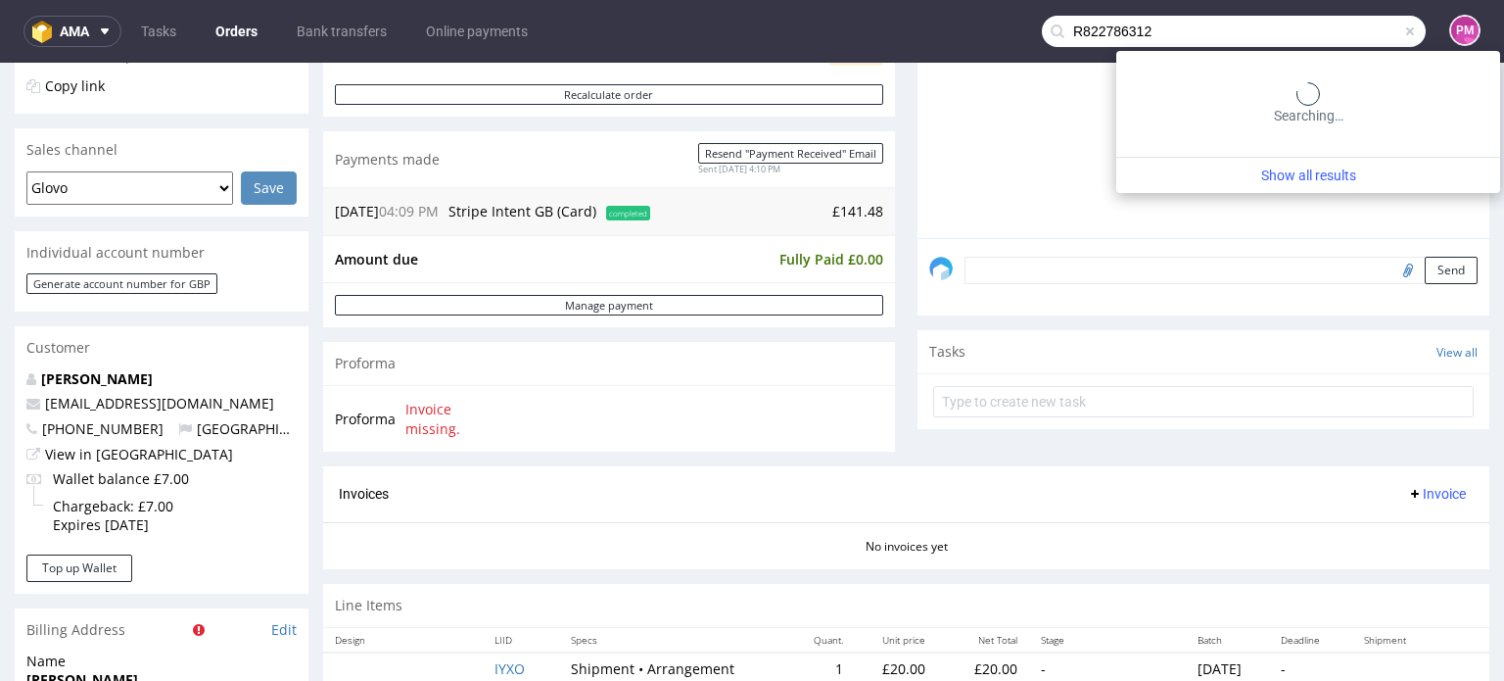
type input "R822786312"
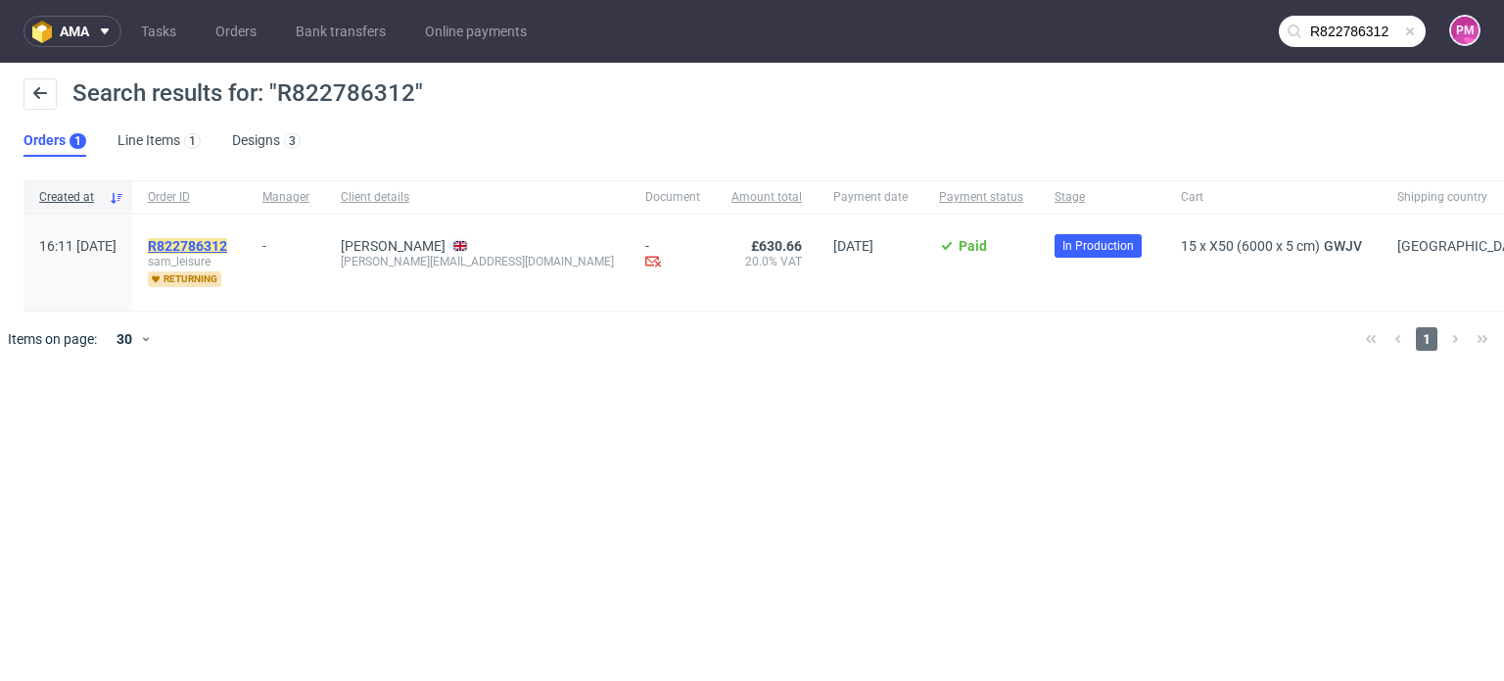
click at [227, 243] on mark "R822786312" at bounding box center [187, 246] width 79 height 16
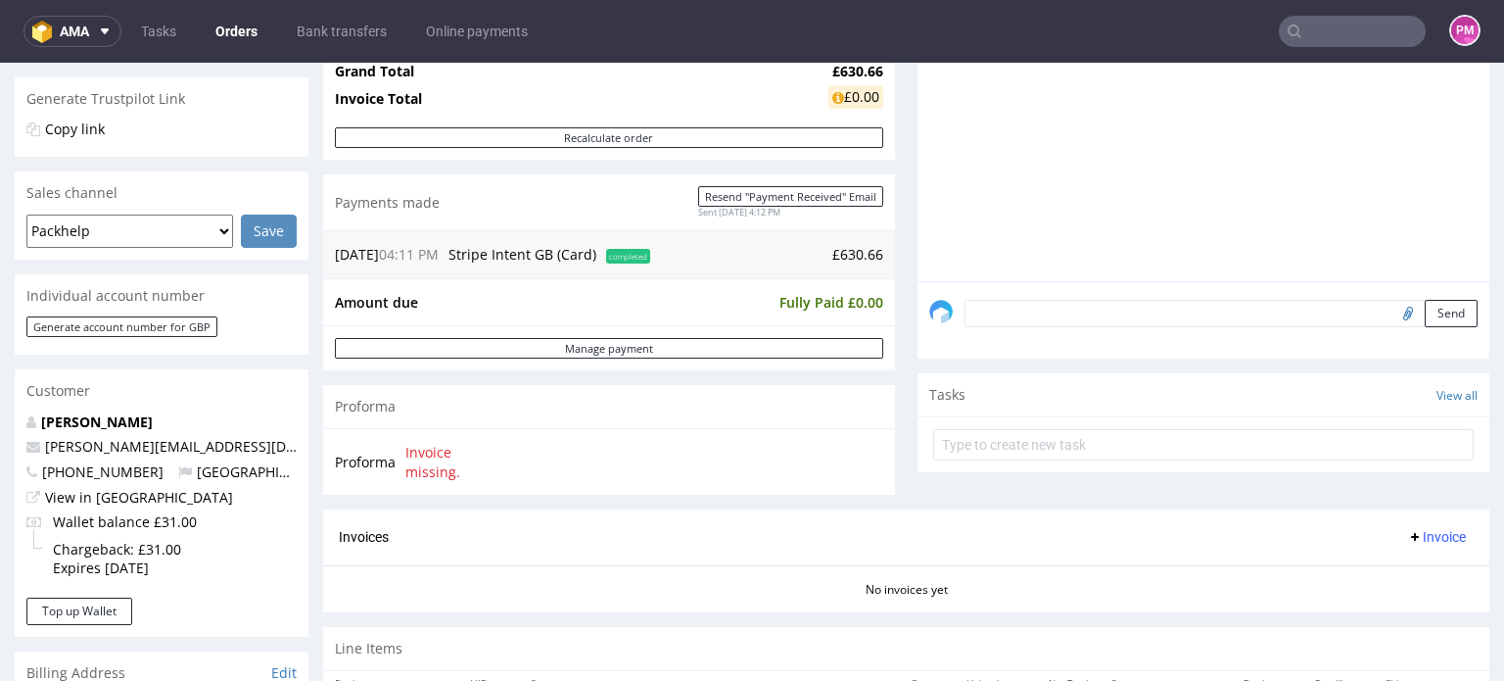
scroll to position [1, 0]
click at [1294, 27] on input "text" at bounding box center [1352, 31] width 147 height 31
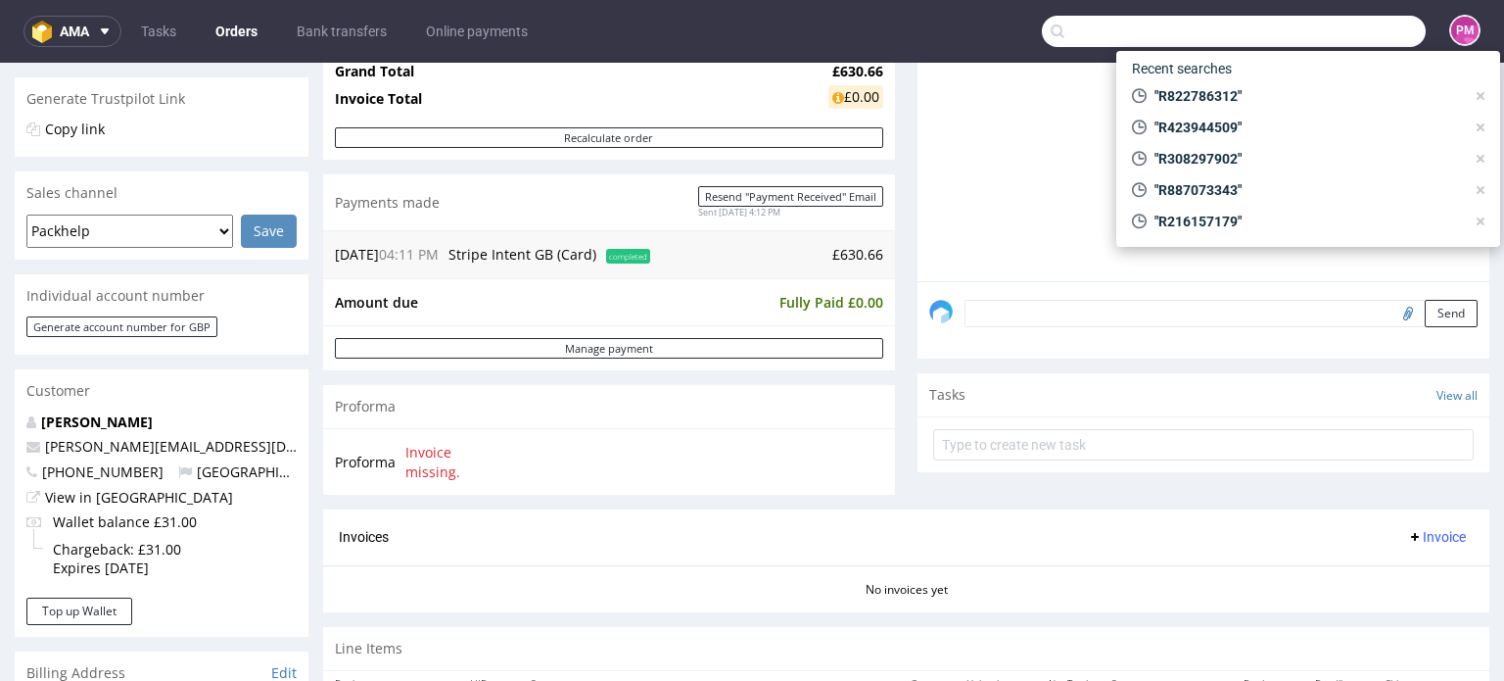
paste input "R383968918"
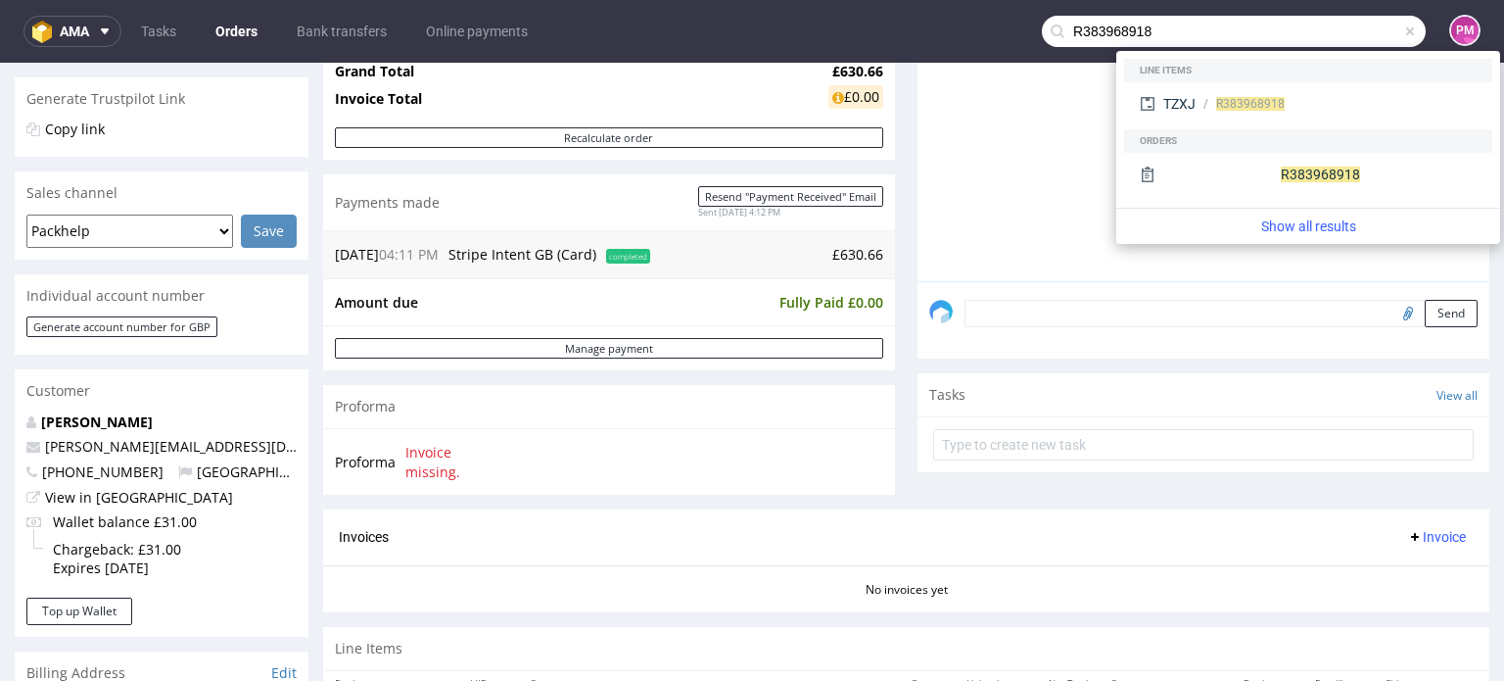
type input "R383968918"
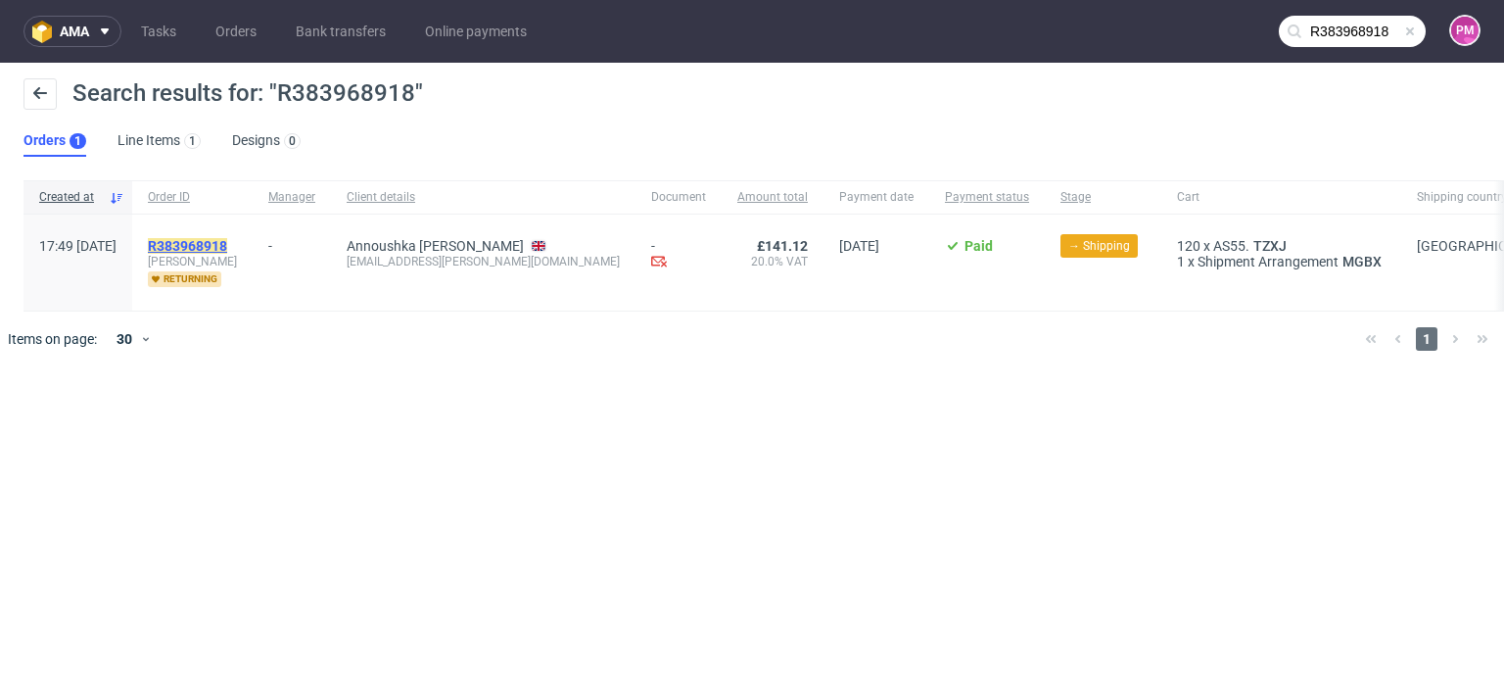
click at [227, 242] on mark "R383968918" at bounding box center [187, 246] width 79 height 16
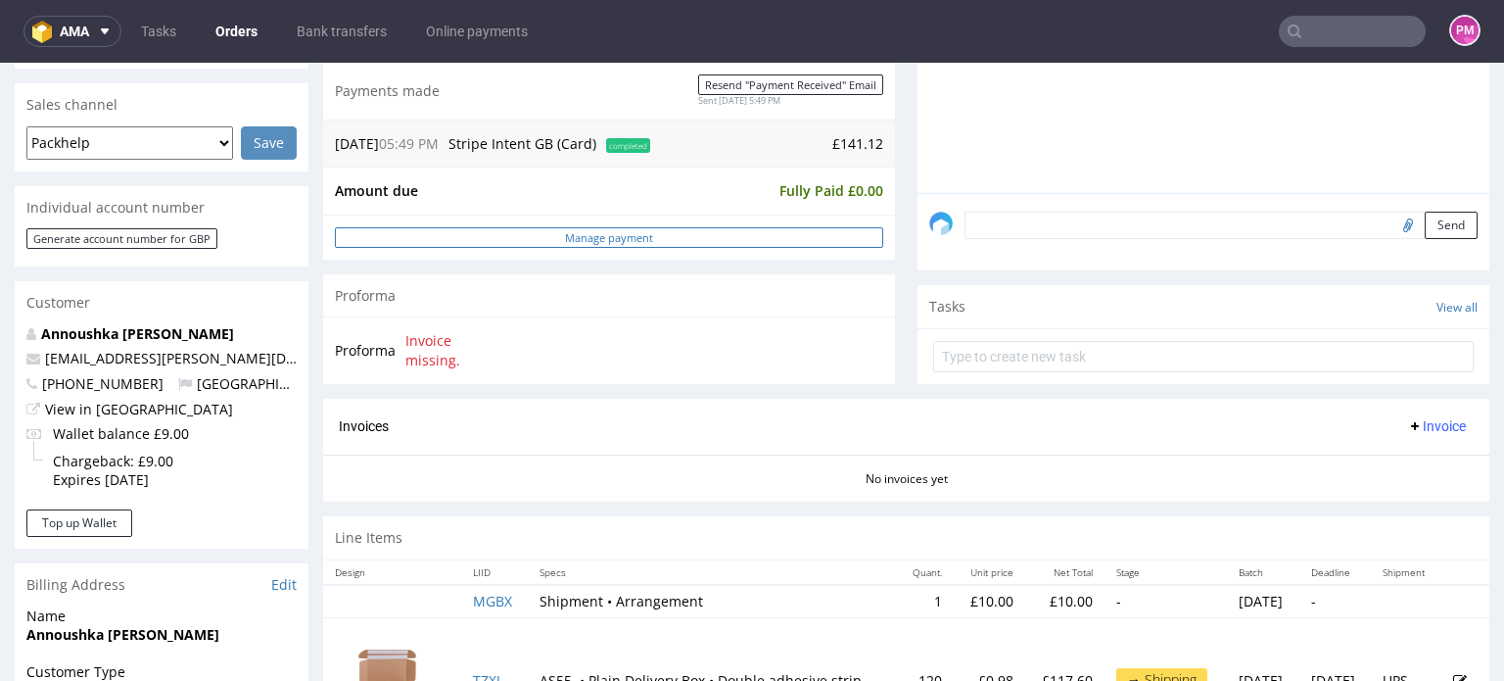
scroll to position [490, 0]
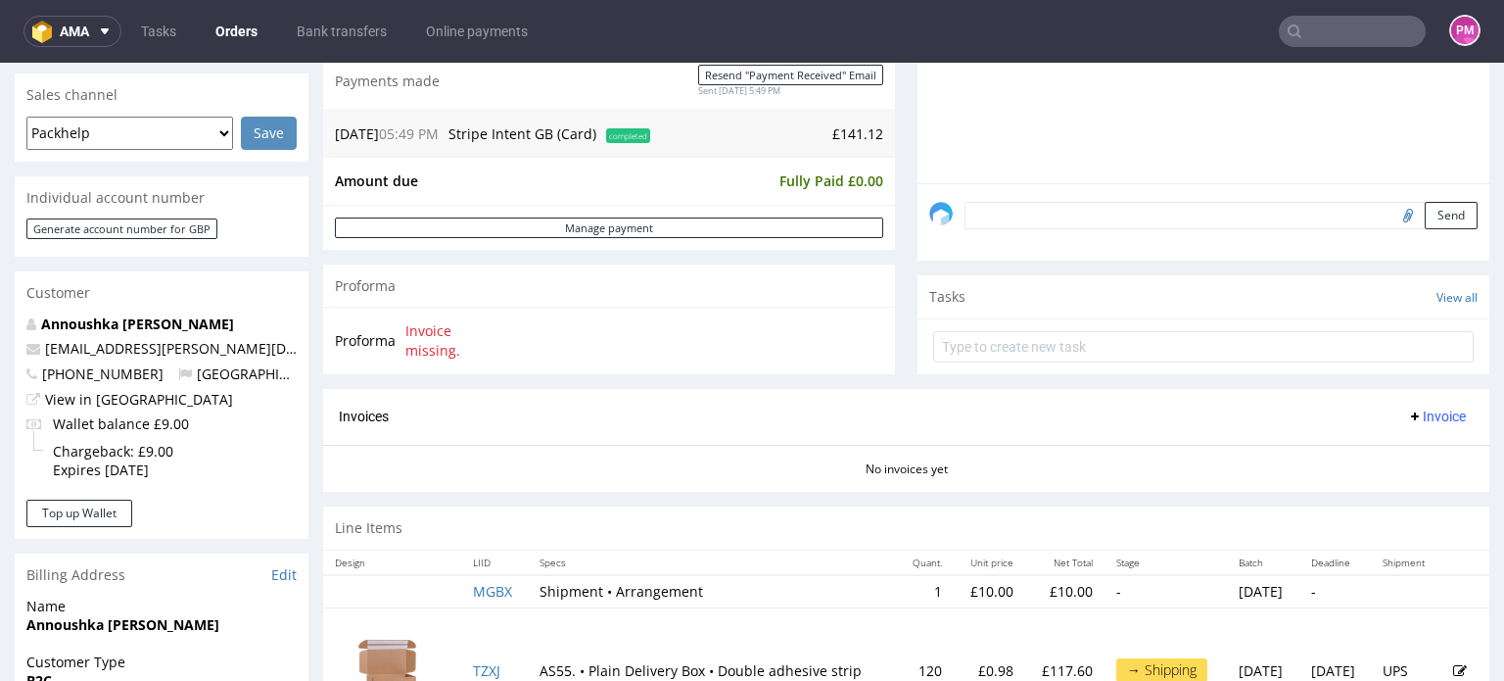
click at [1320, 24] on input "text" at bounding box center [1352, 31] width 147 height 31
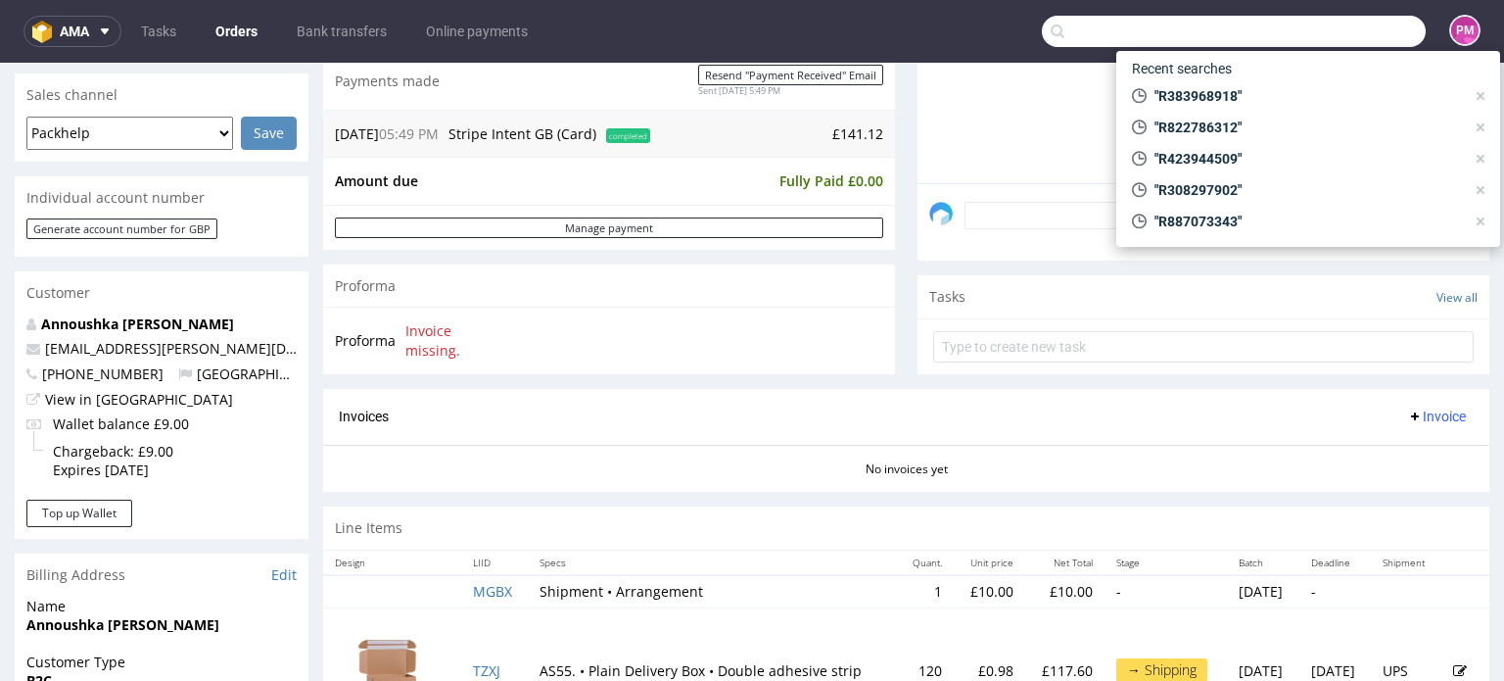
paste input "R725912153"
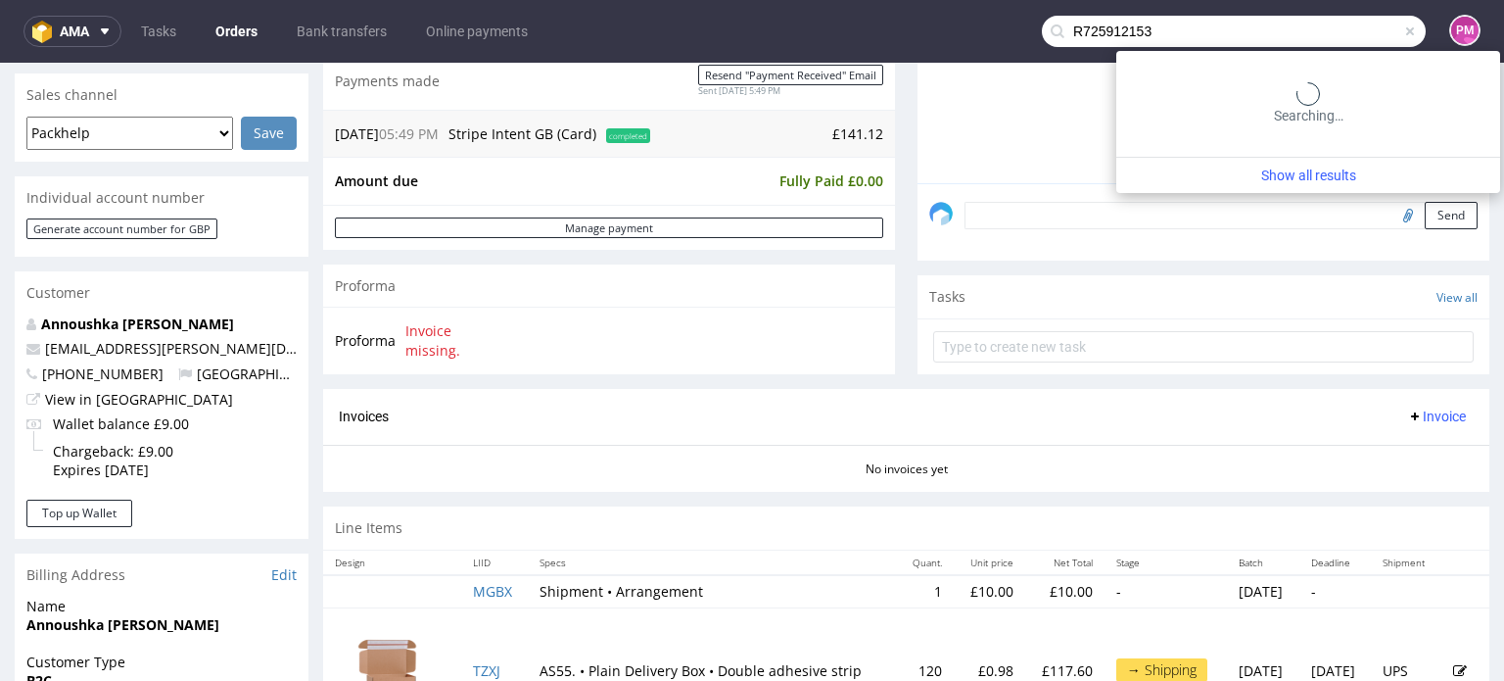
type input "R725912153"
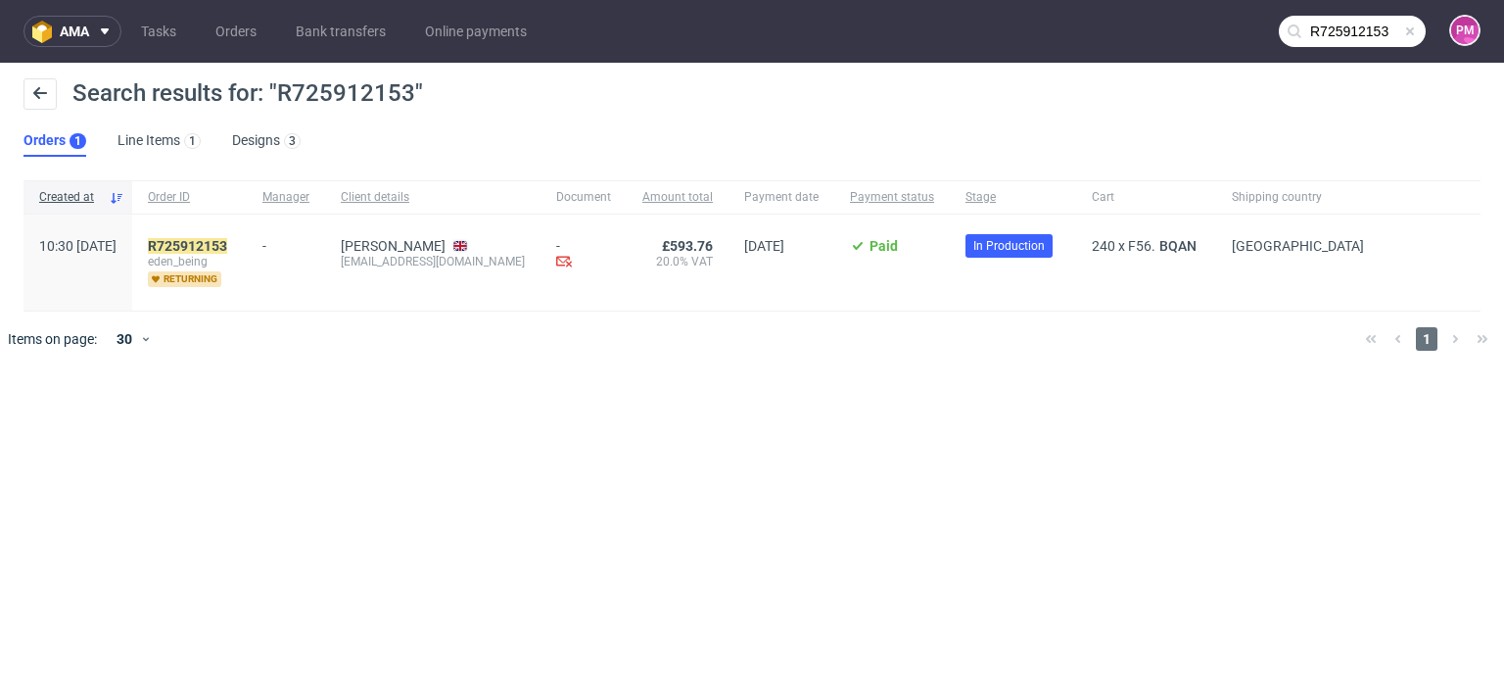
click at [1342, 24] on input "R725912153" at bounding box center [1352, 31] width 147 height 31
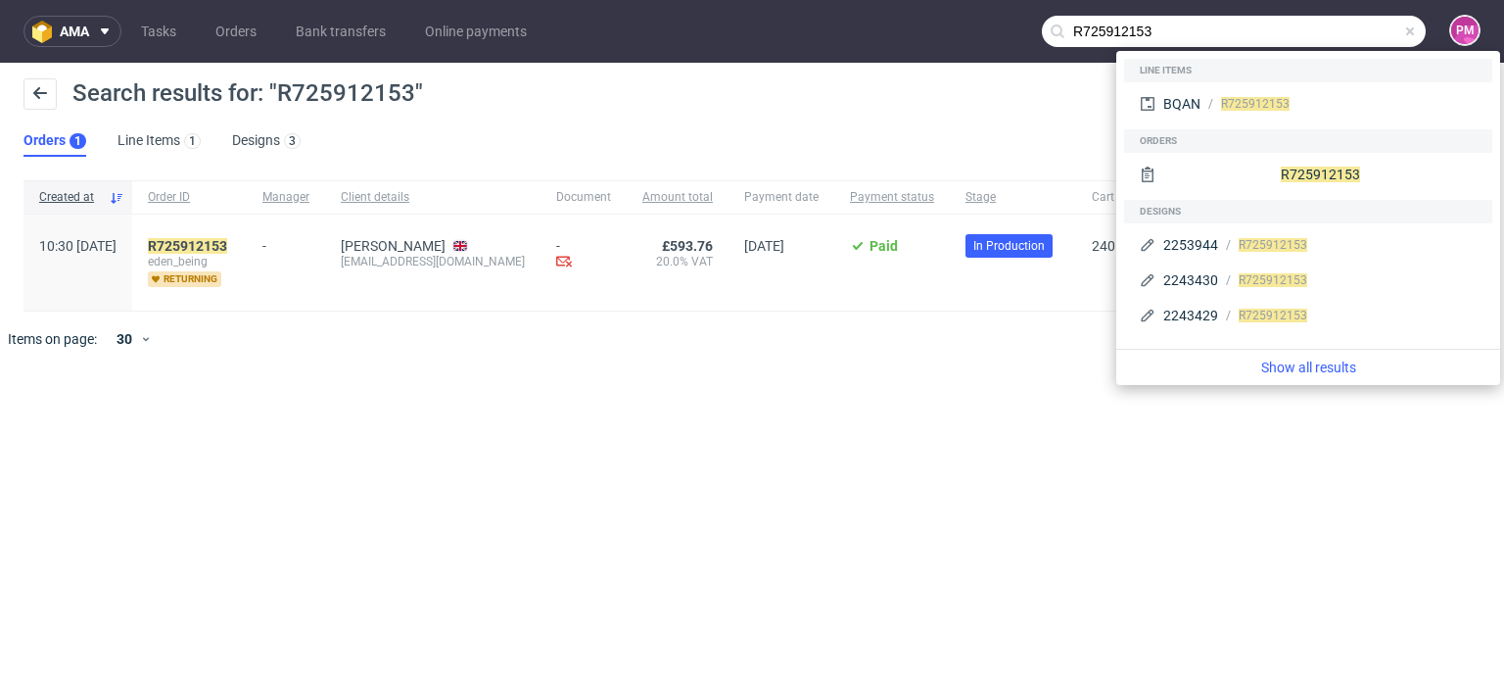
click at [1407, 29] on span at bounding box center [1410, 32] width 16 height 16
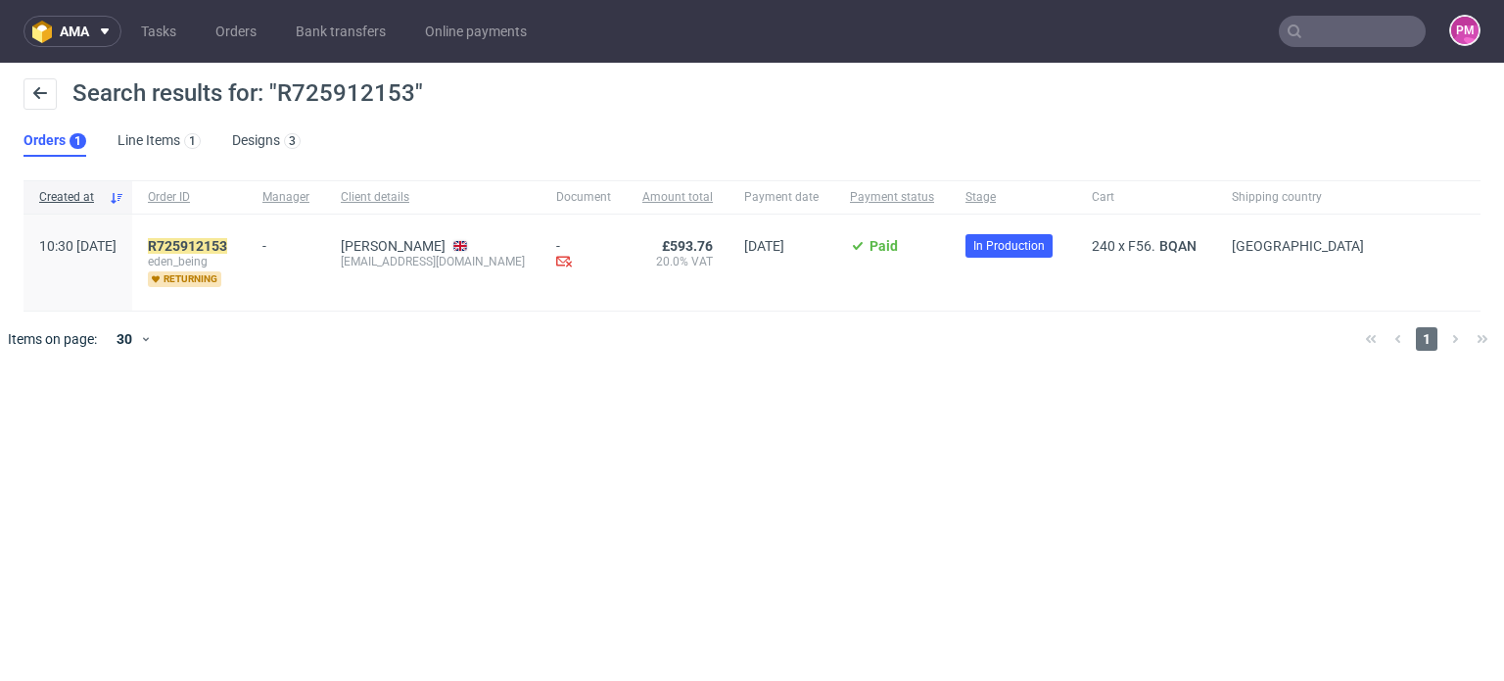
drag, startPoint x: 1386, startPoint y: 30, endPoint x: 1375, endPoint y: 34, distance: 11.5
click at [1383, 31] on input "text" at bounding box center [1352, 31] width 147 height 31
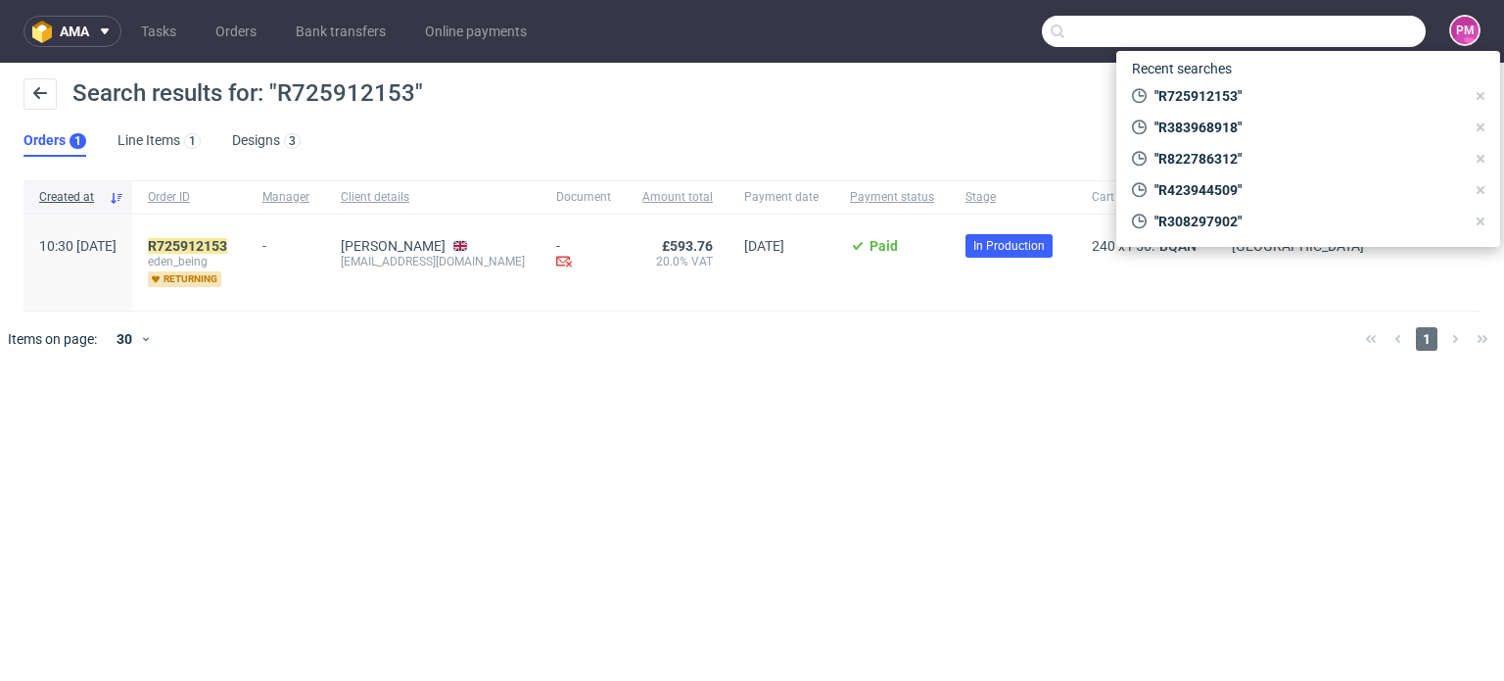
paste input "R373618336"
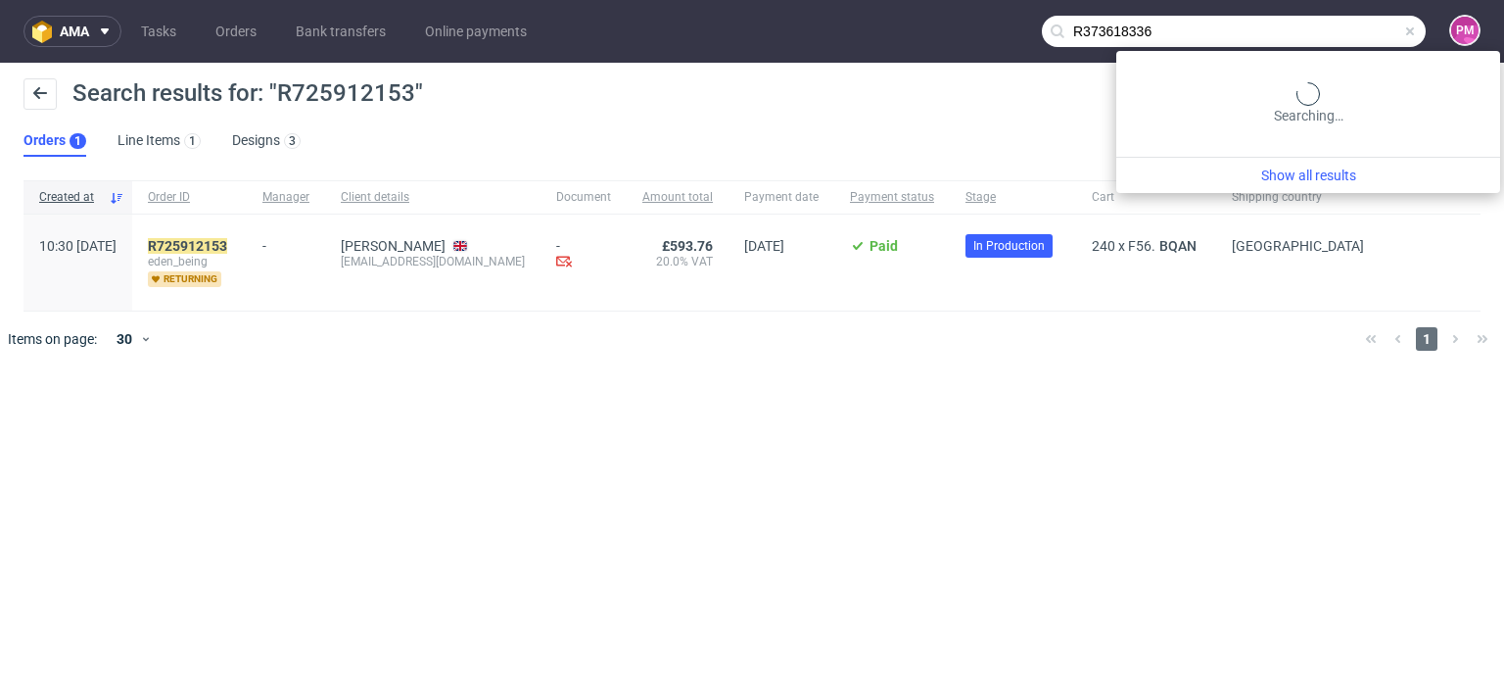
type input "R373618336"
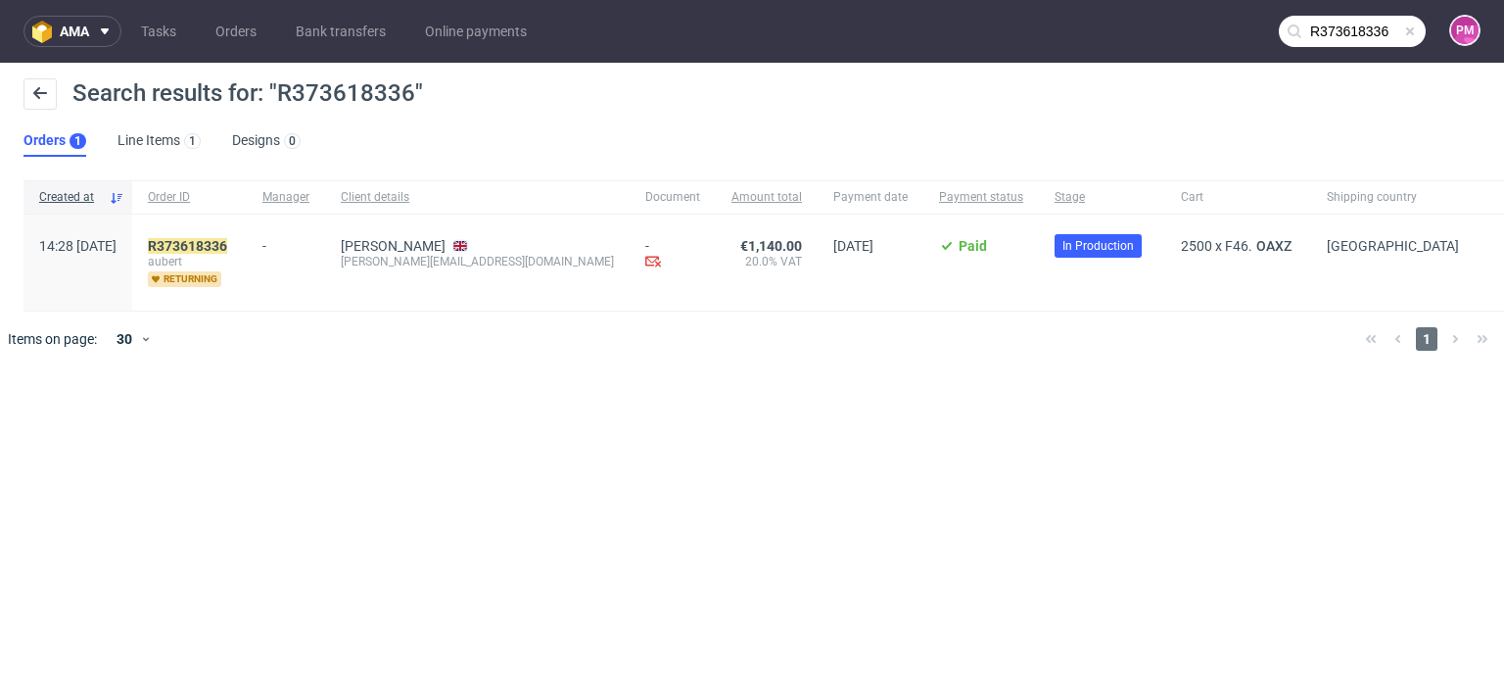
click at [1344, 11] on nav "ama Tasks Orders Bank transfers Online payments R373618336 PM" at bounding box center [752, 31] width 1504 height 63
click at [1408, 27] on span at bounding box center [1410, 32] width 16 height 16
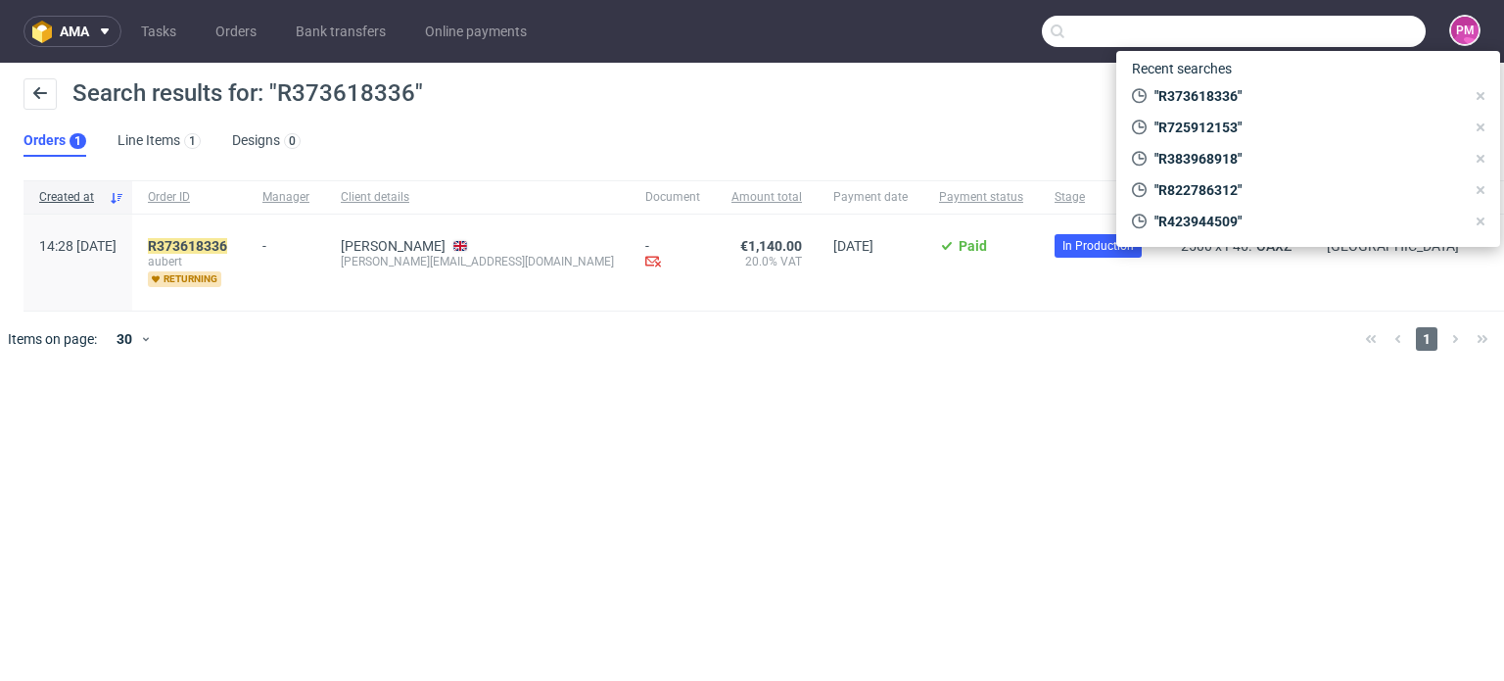
click at [1380, 29] on input "text" at bounding box center [1234, 31] width 384 height 31
paste input "R665292384"
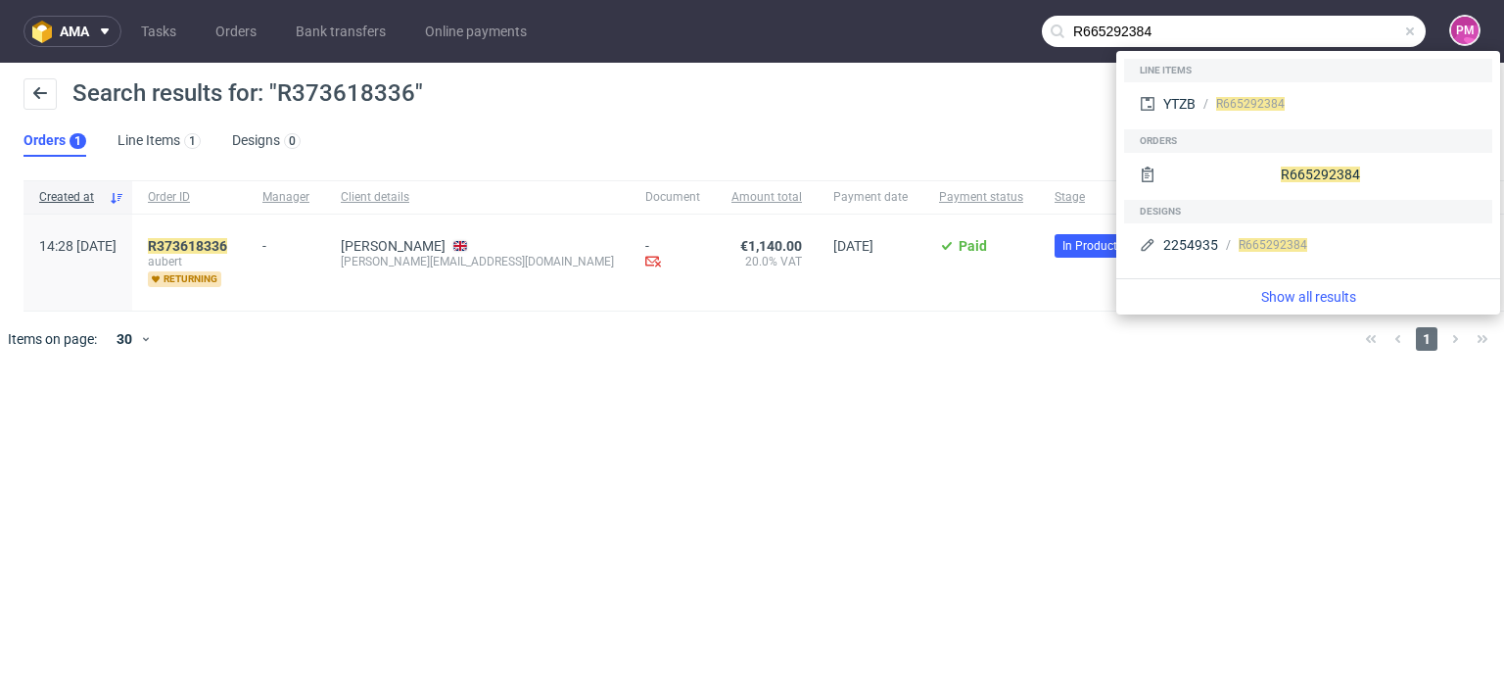
type input "R665292384"
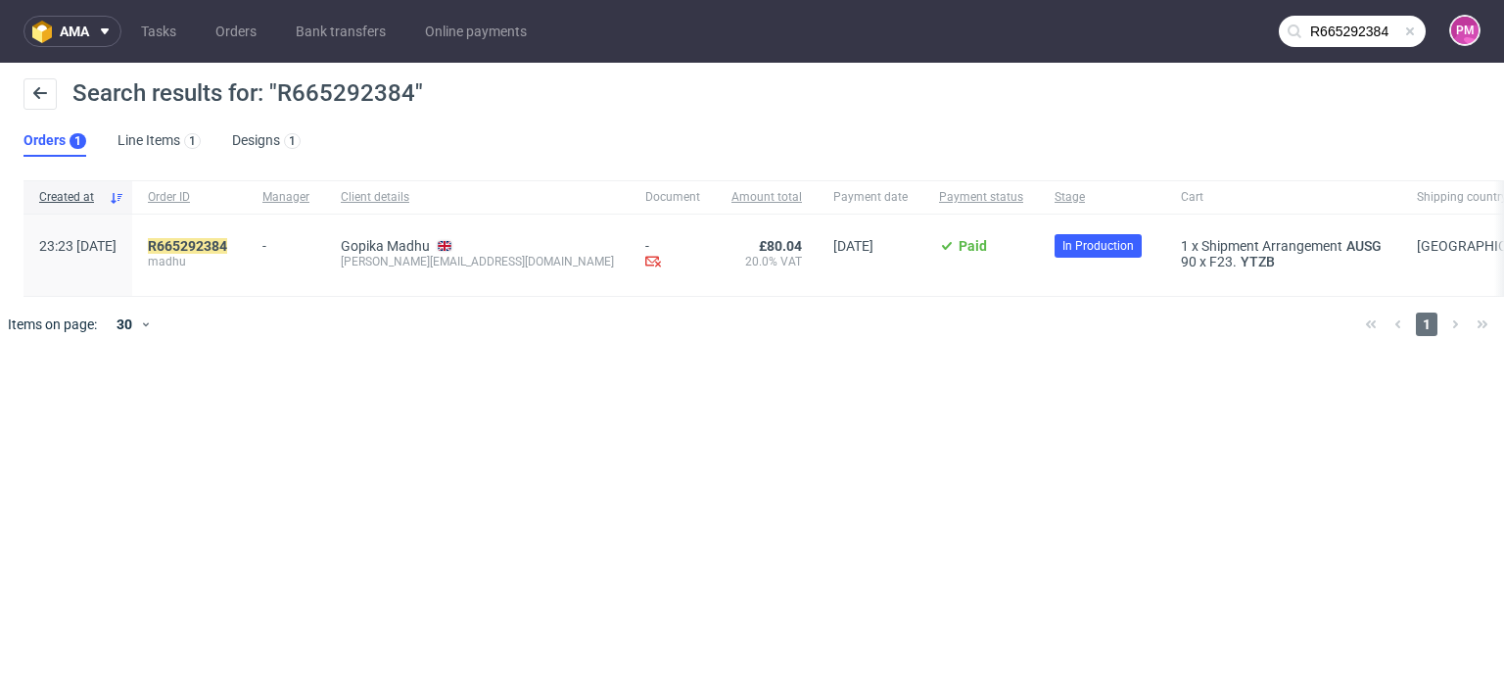
click at [1411, 29] on span at bounding box center [1410, 32] width 16 height 16
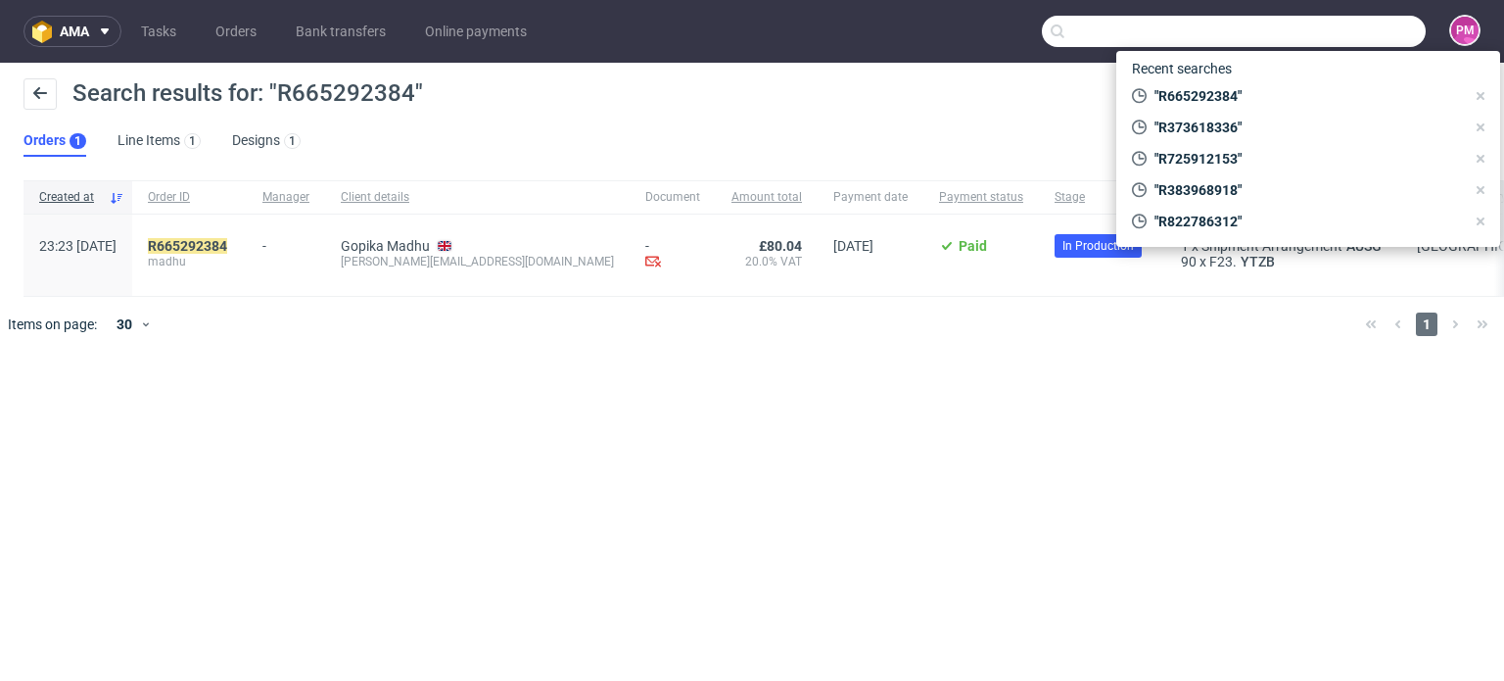
click at [1376, 30] on input "text" at bounding box center [1234, 31] width 384 height 31
paste input "R451683039"
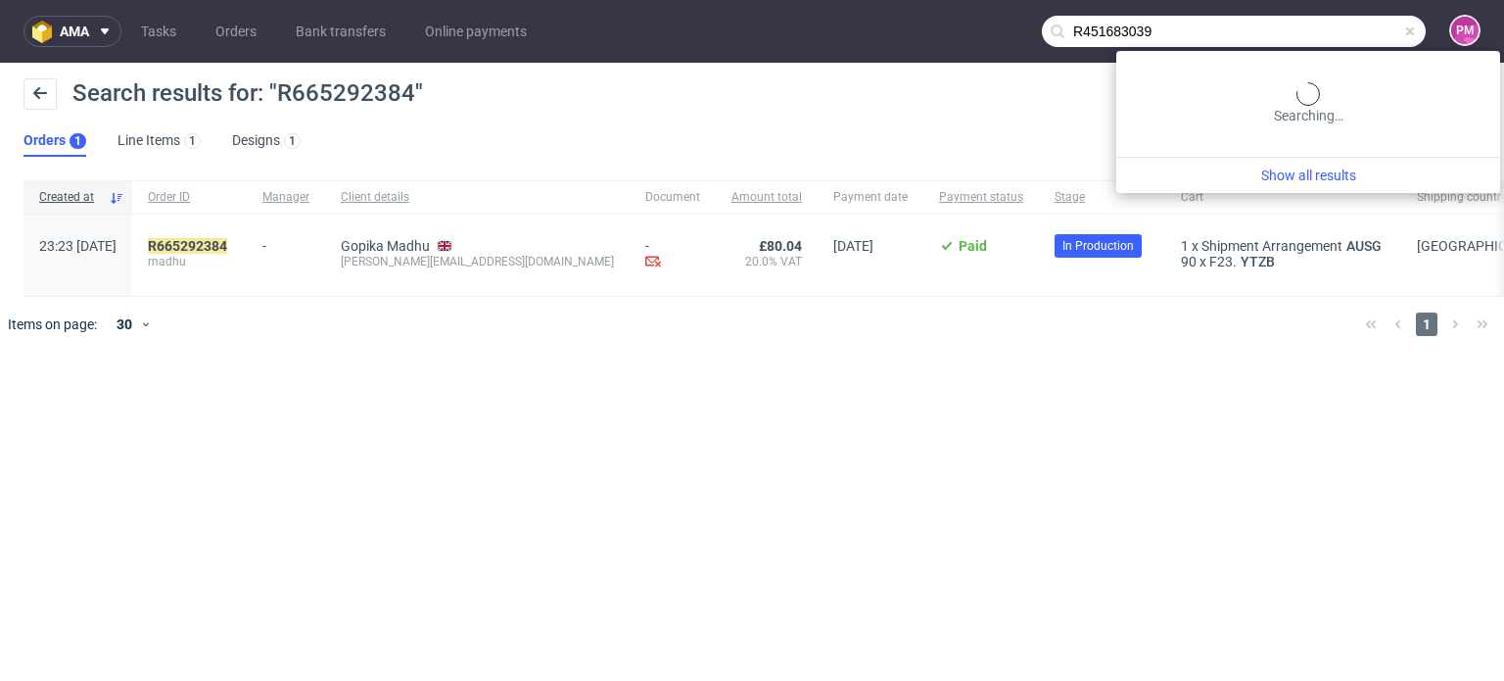
type input "R451683039"
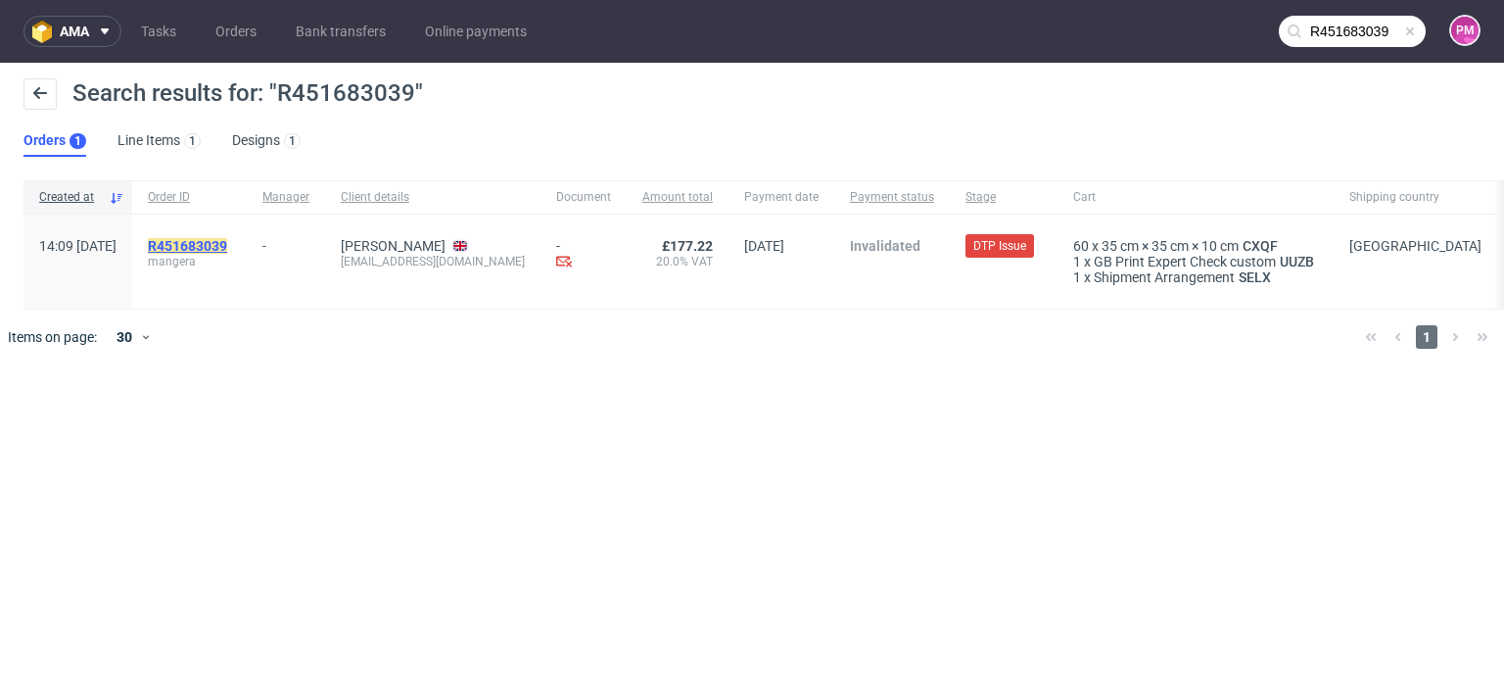
click at [227, 238] on mark "R451683039" at bounding box center [187, 246] width 79 height 16
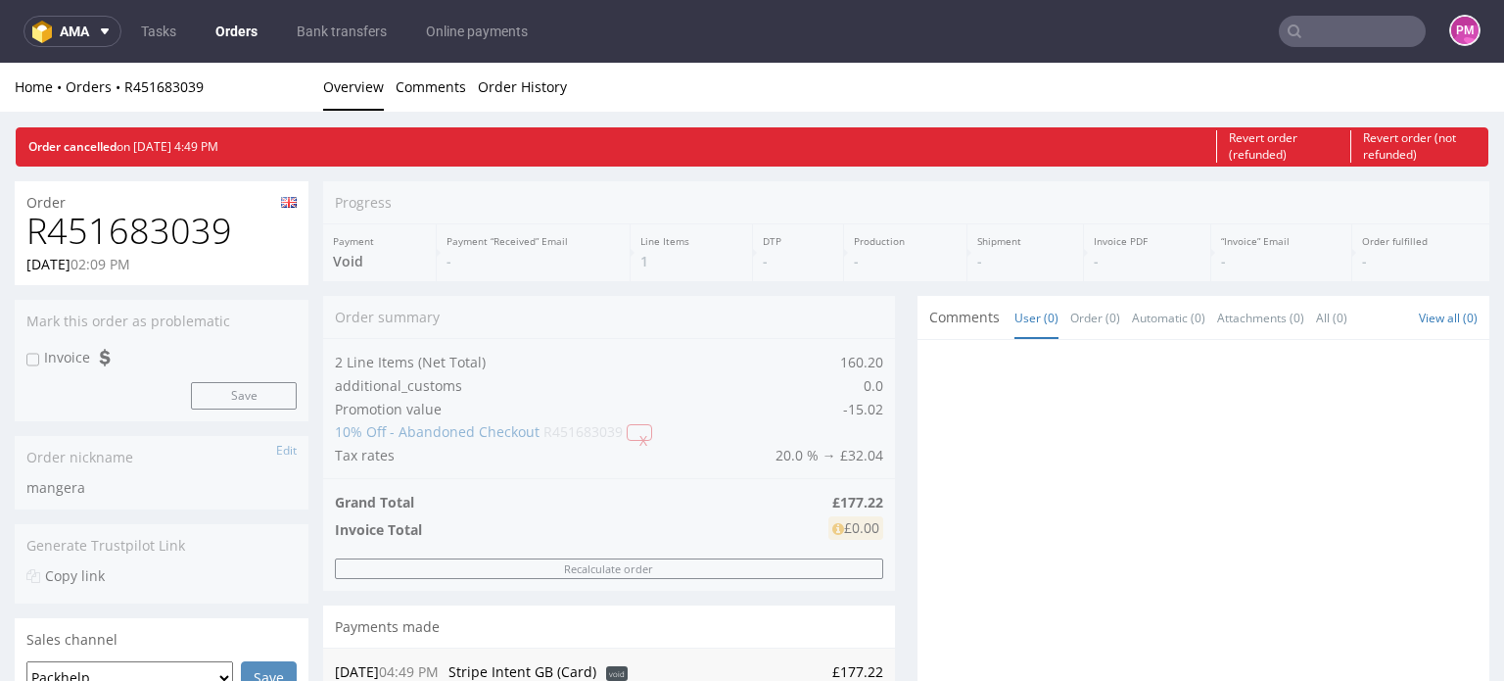
click at [1401, 32] on input "text" at bounding box center [1352, 31] width 147 height 31
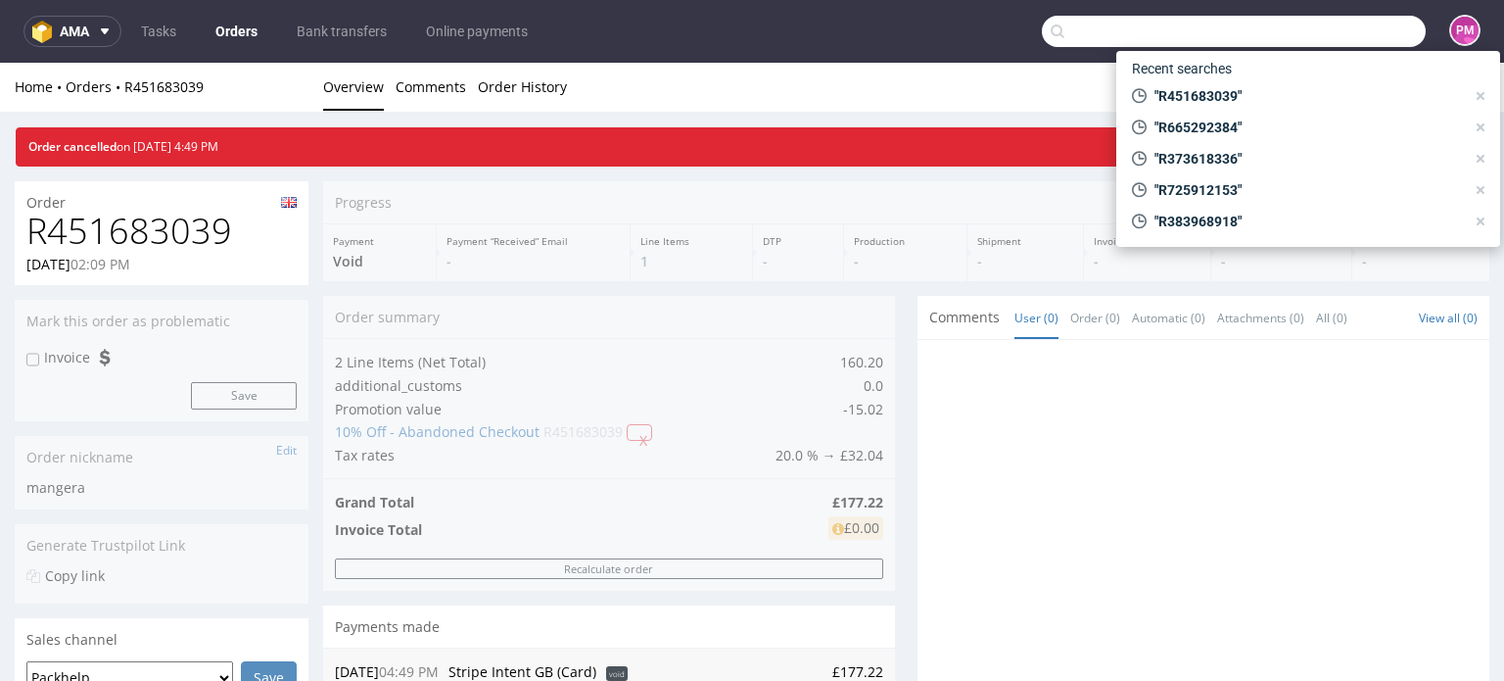
paste input "R207807693"
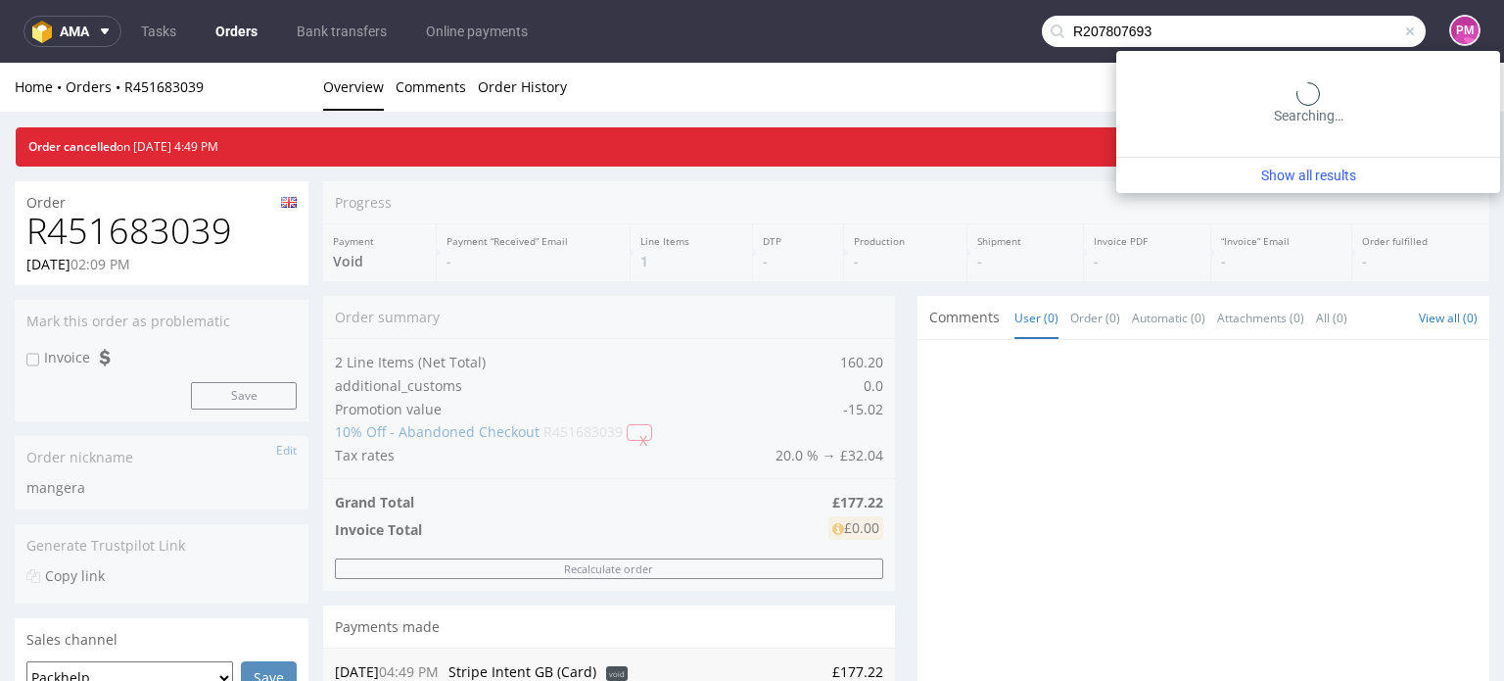
type input "R207807693"
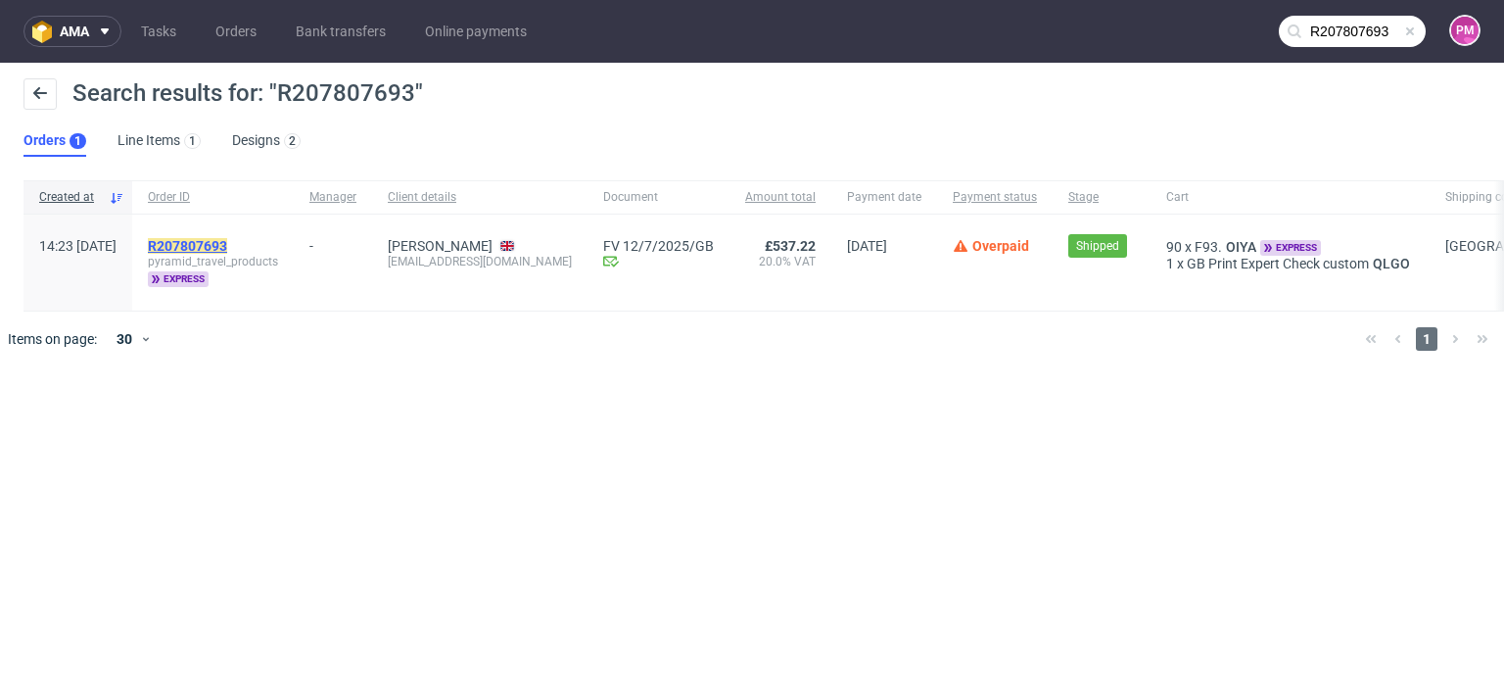
click at [227, 243] on mark "R207807693" at bounding box center [187, 246] width 79 height 16
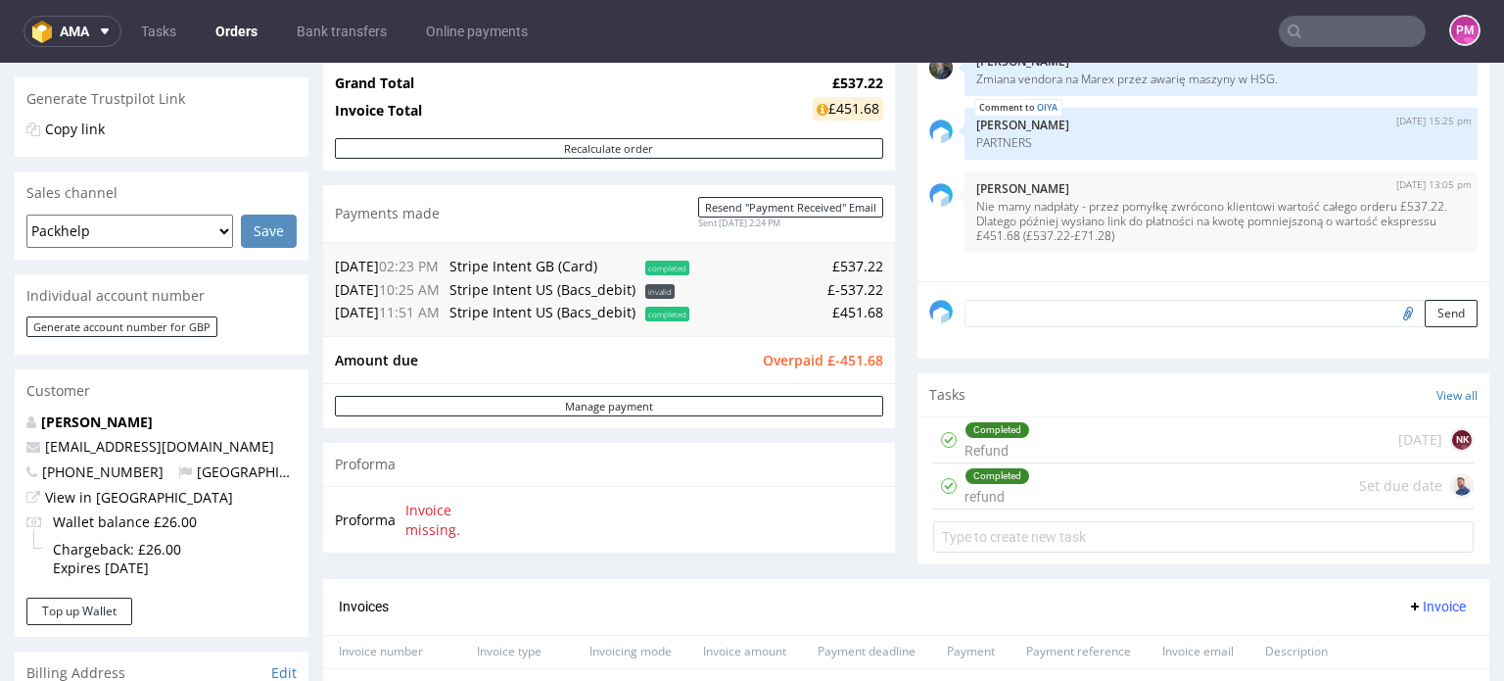
scroll to position [588, 0]
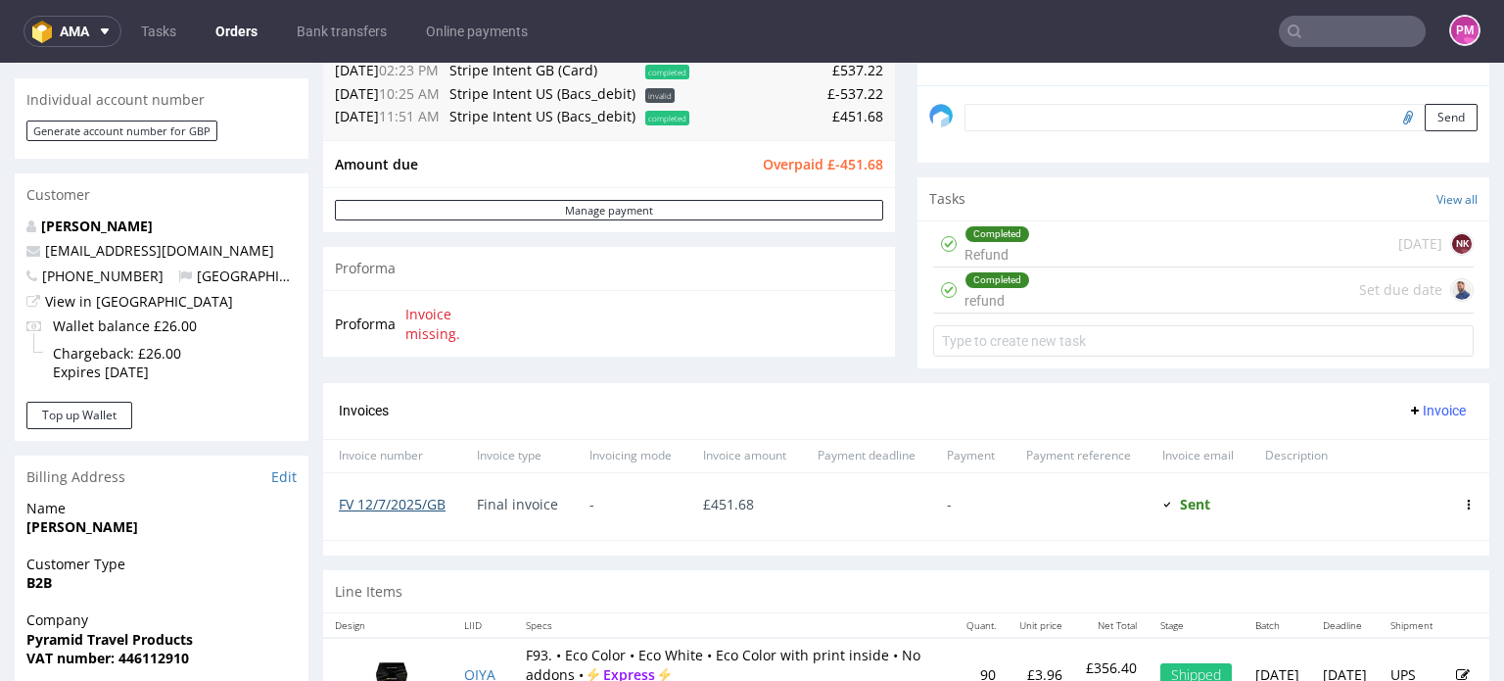
click at [397, 497] on link "FV 12/7/2025/GB" at bounding box center [392, 504] width 107 height 19
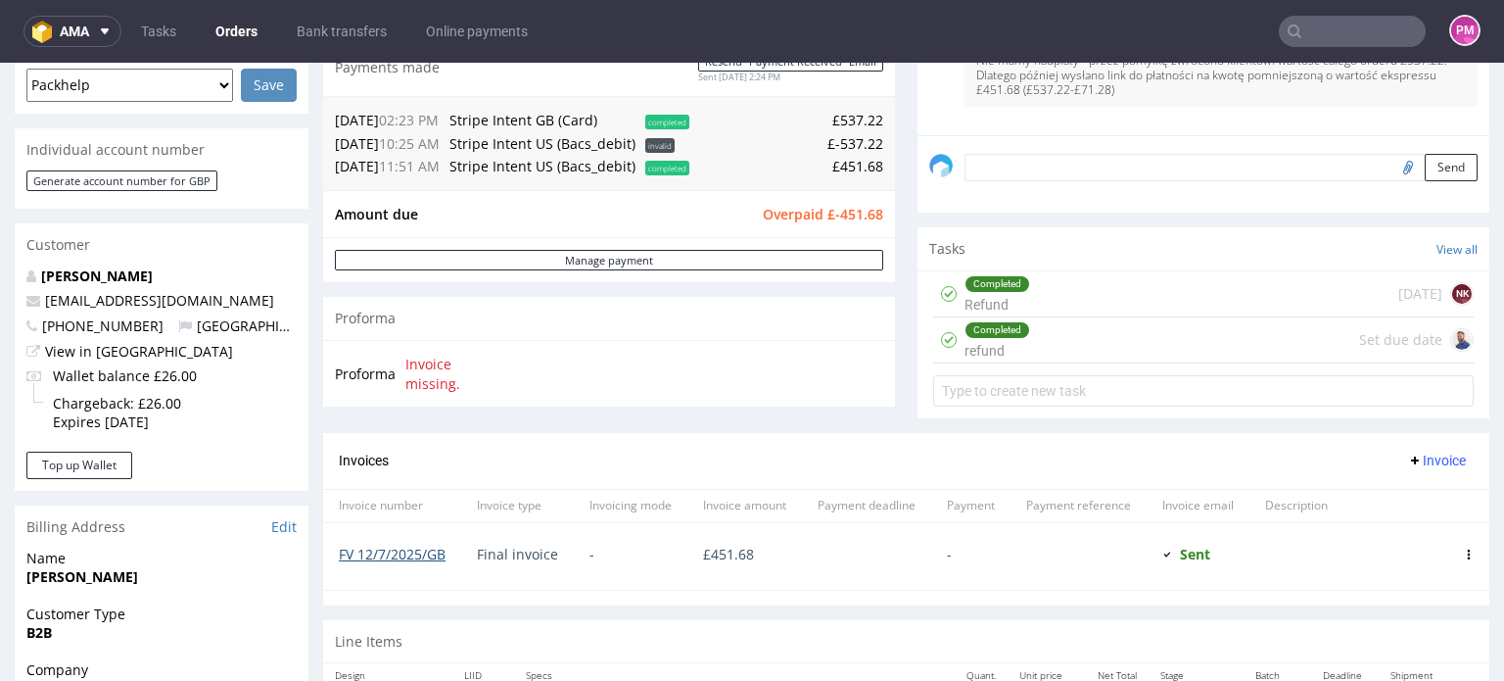
scroll to position [490, 0]
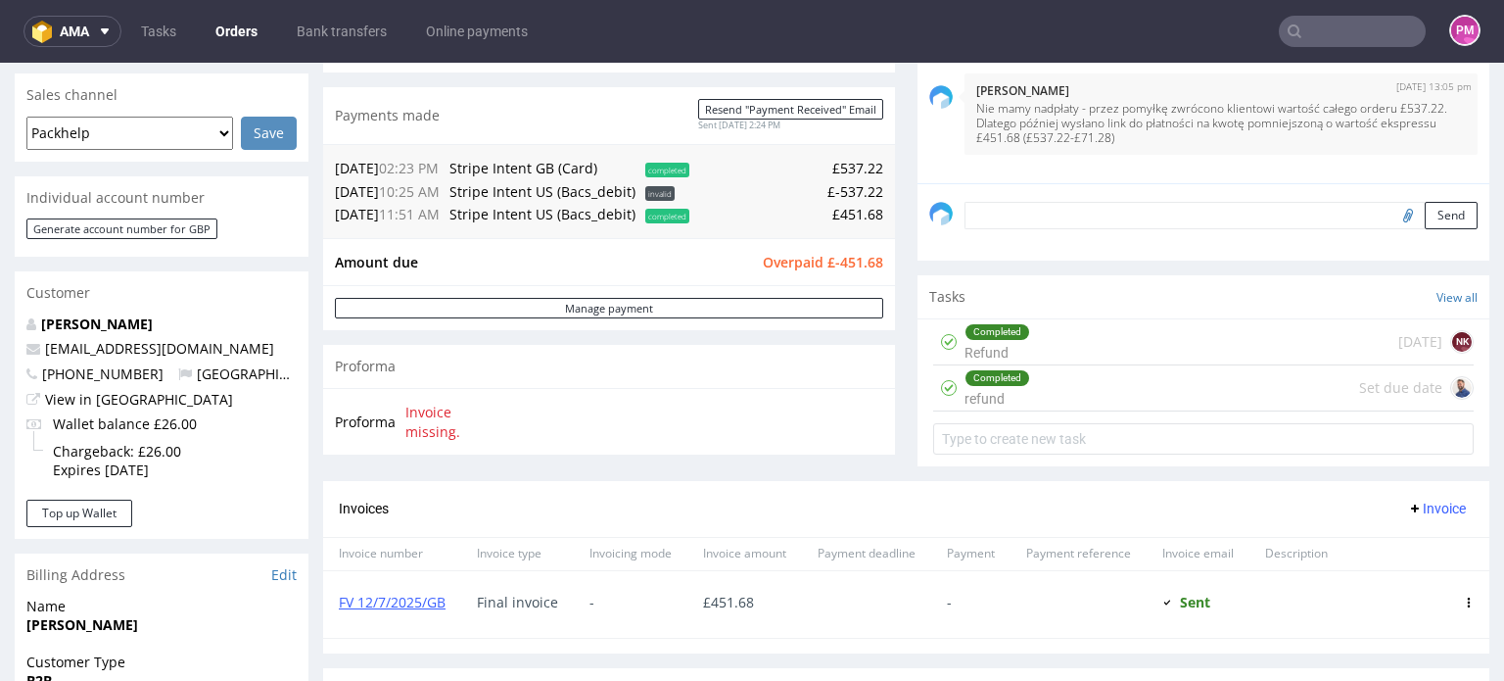
click at [1315, 30] on input "text" at bounding box center [1352, 31] width 147 height 31
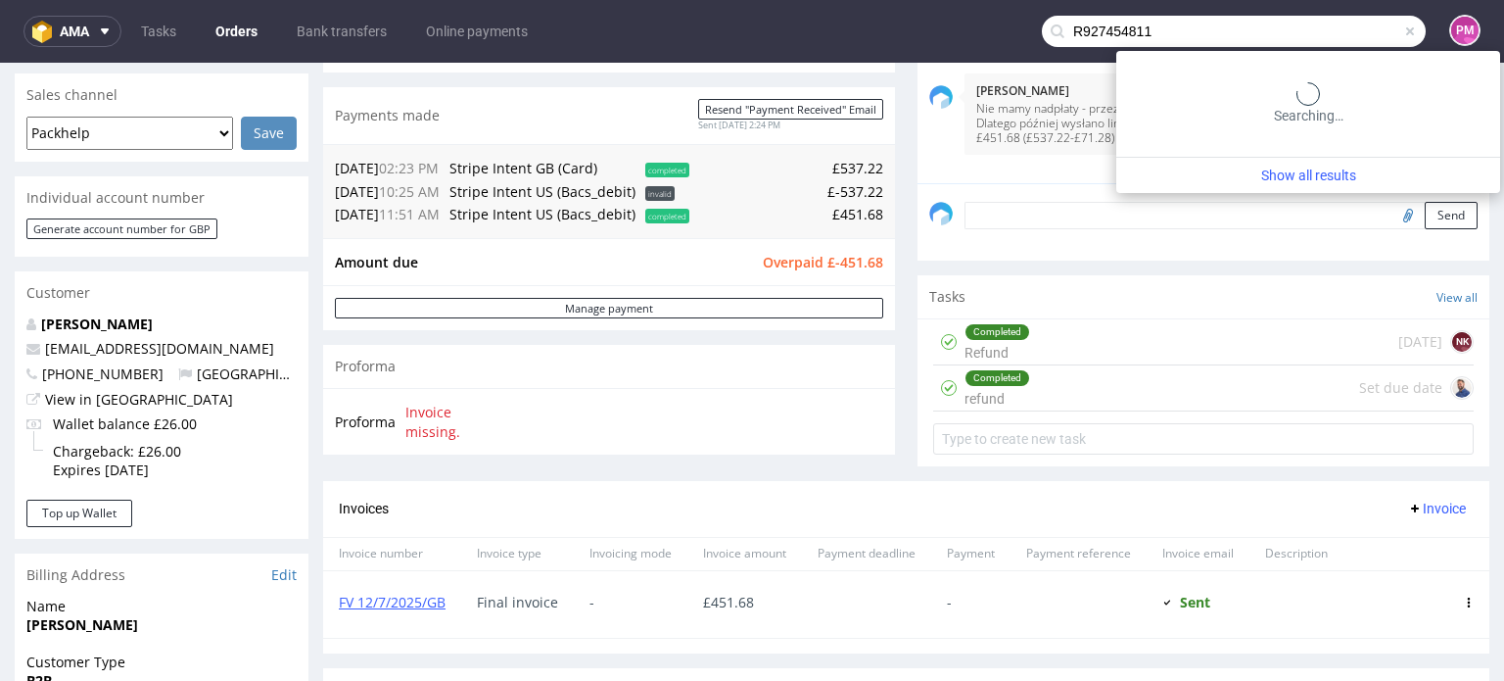
type input "R927454811"
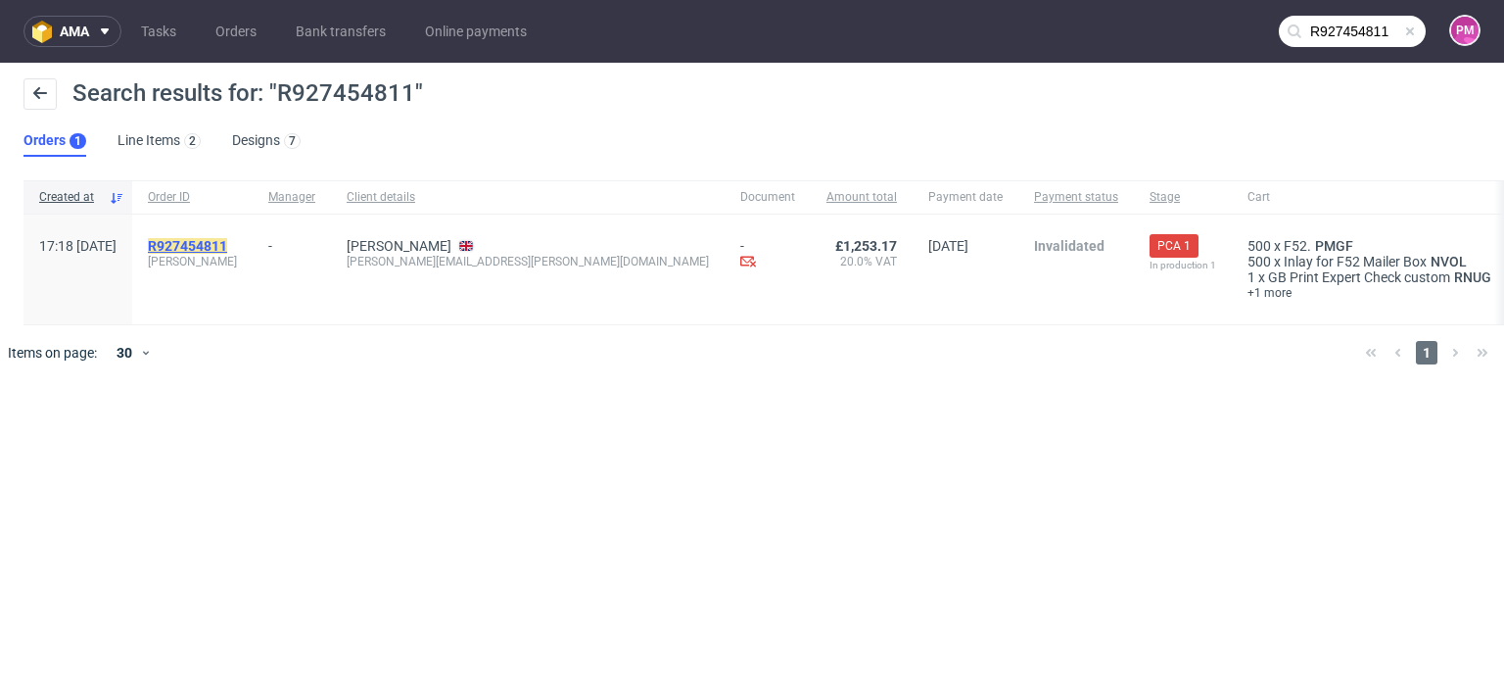
click at [227, 245] on mark "R927454811" at bounding box center [187, 246] width 79 height 16
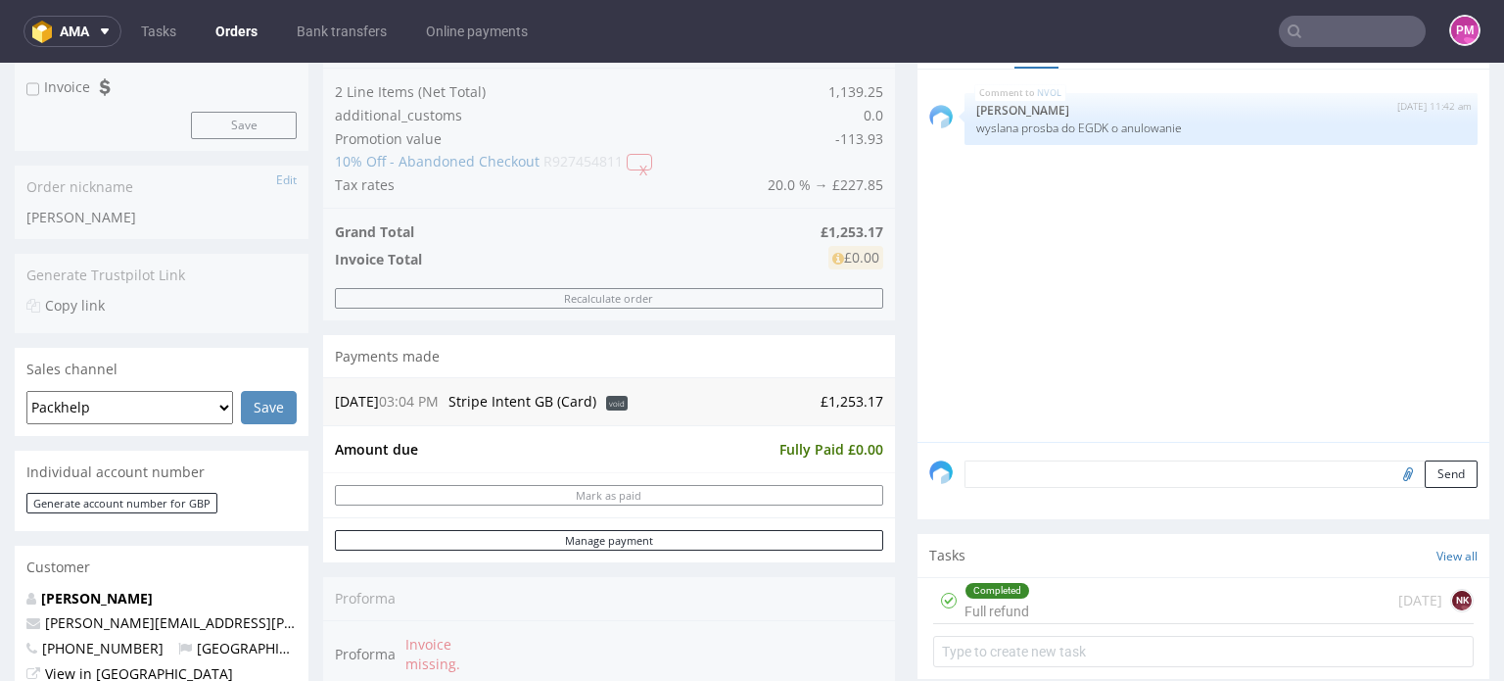
scroll to position [294, 0]
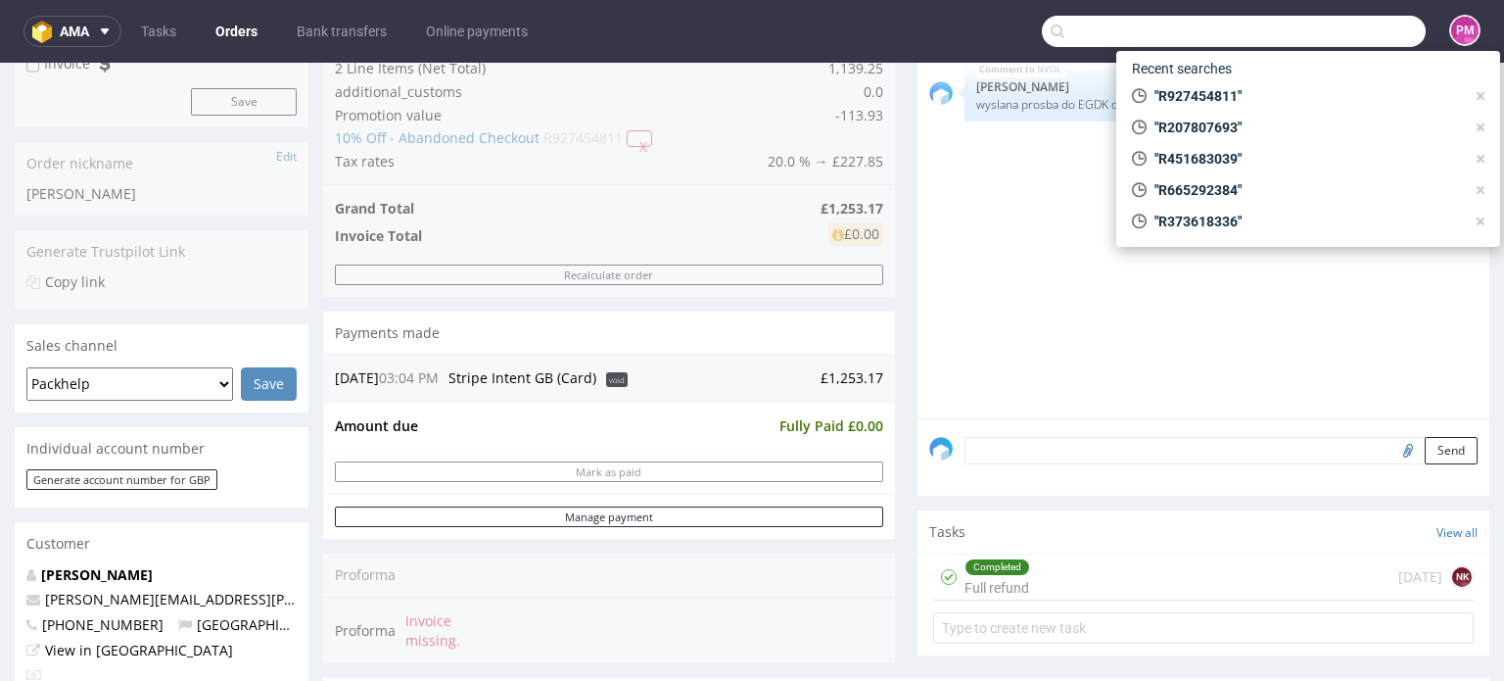
click at [1316, 23] on input "text" at bounding box center [1234, 31] width 384 height 31
paste input "R957867681"
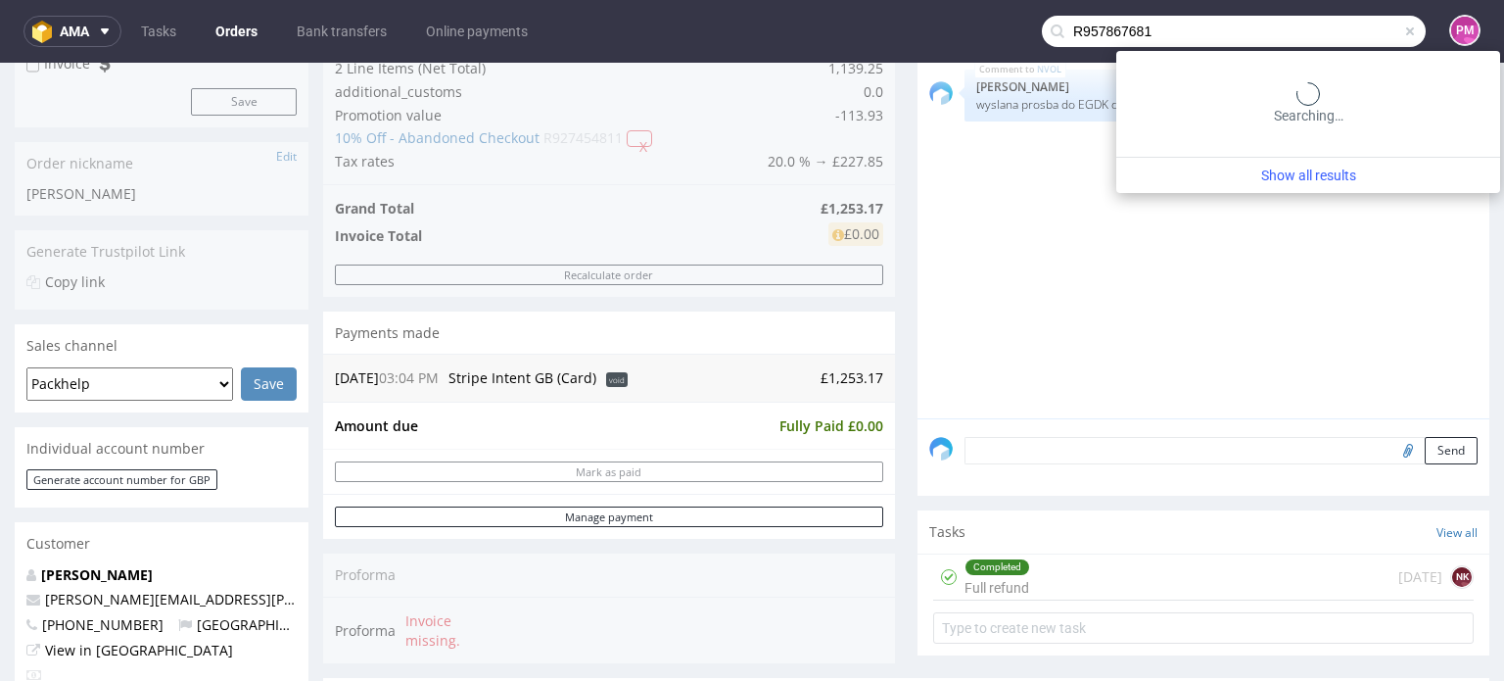
type input "R957867681"
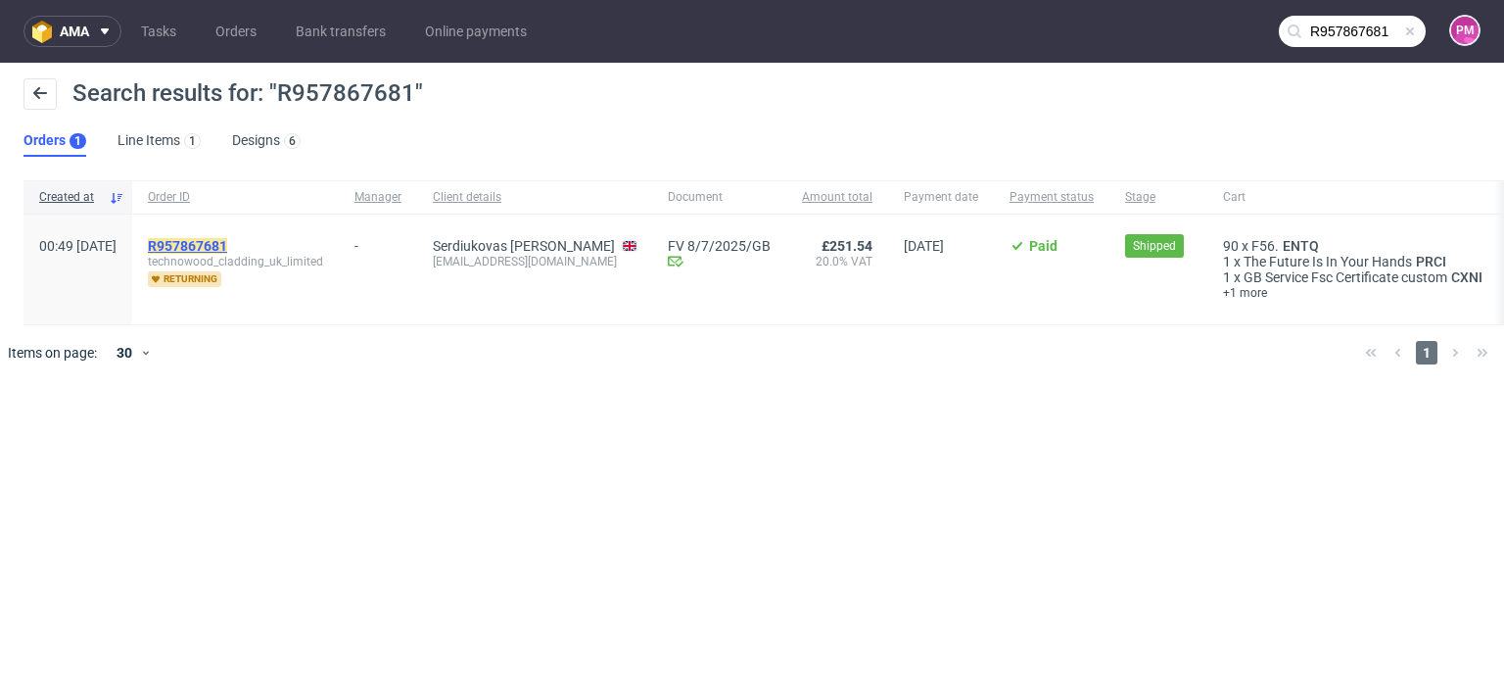
click at [227, 240] on mark "R957867681" at bounding box center [187, 246] width 79 height 16
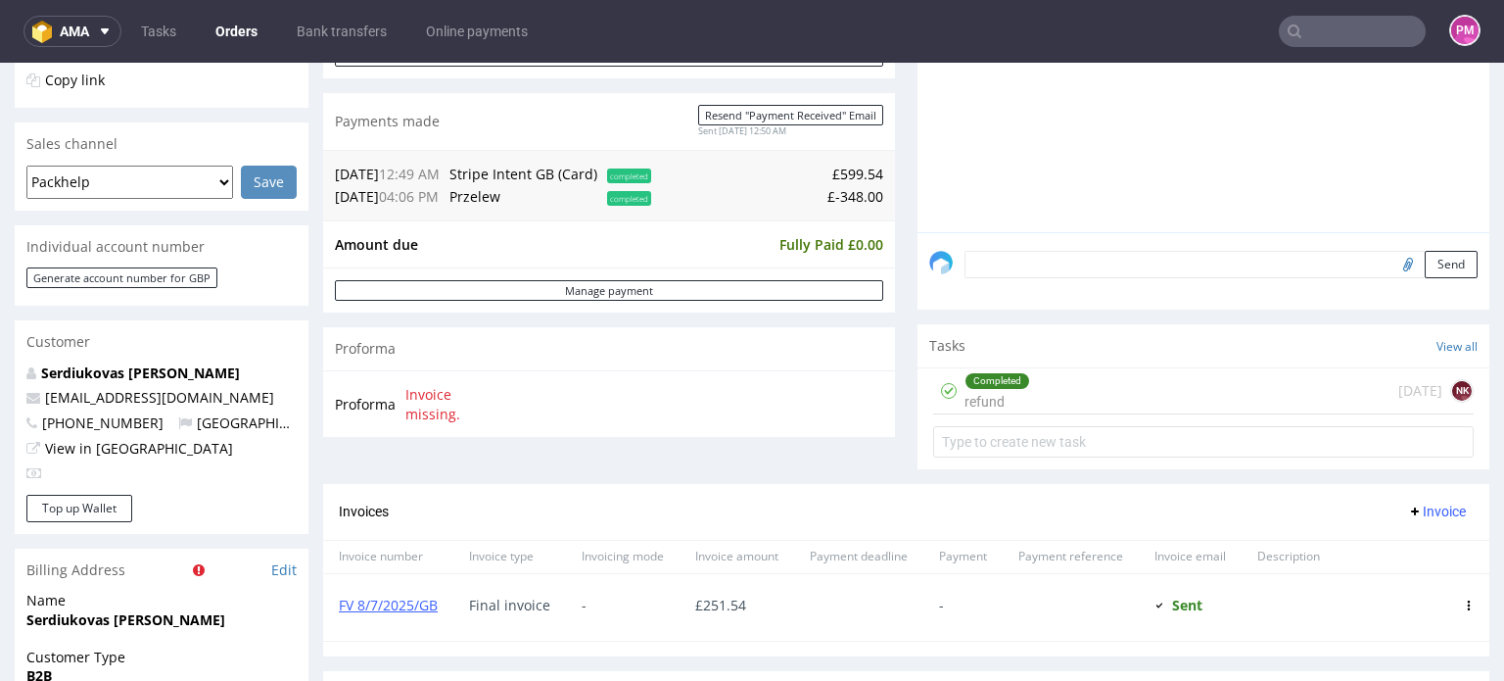
scroll to position [588, 0]
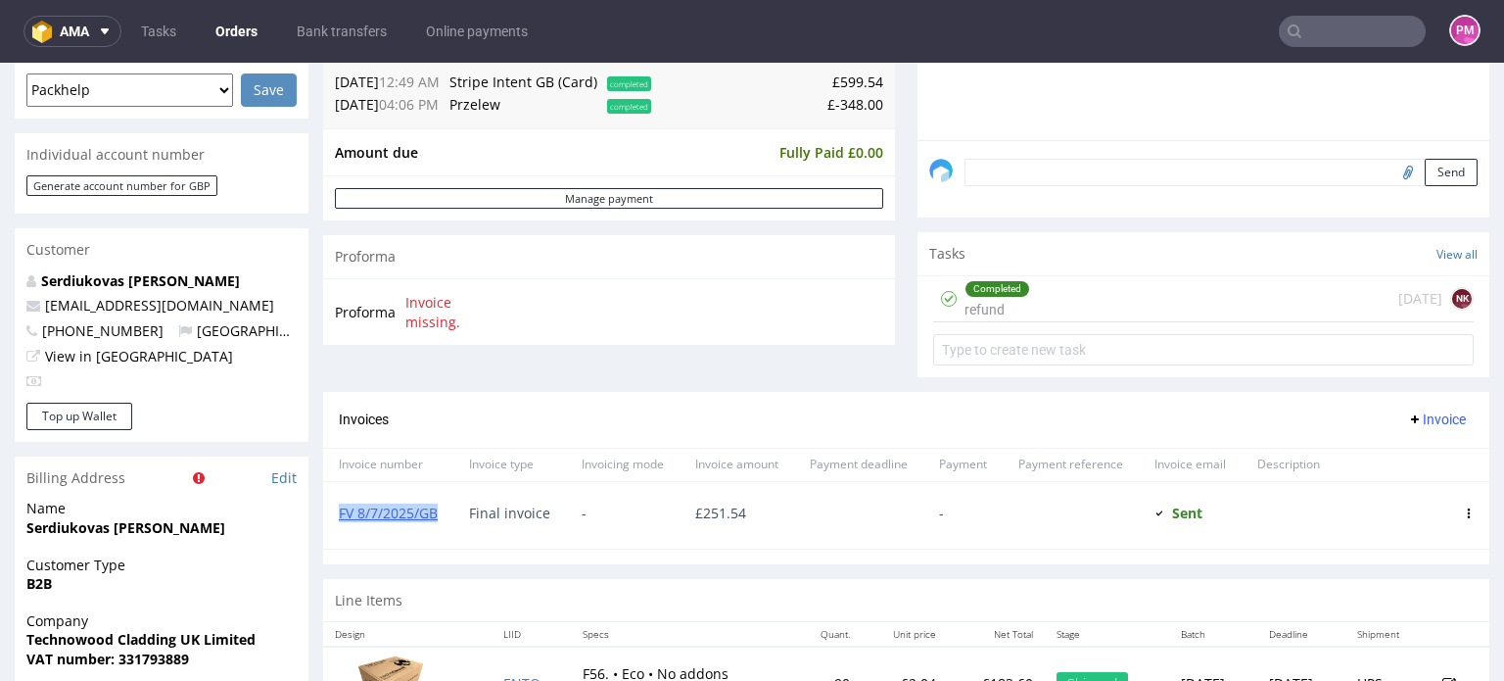
drag, startPoint x: 443, startPoint y: 514, endPoint x: 304, endPoint y: 497, distance: 140.1
click at [324, 512] on div "FV 8/7/2025/GB" at bounding box center [388, 515] width 130 height 67
click at [373, 510] on link "FV 8/7/2025/GB" at bounding box center [388, 512] width 99 height 19
